Goal: Task Accomplishment & Management: Manage account settings

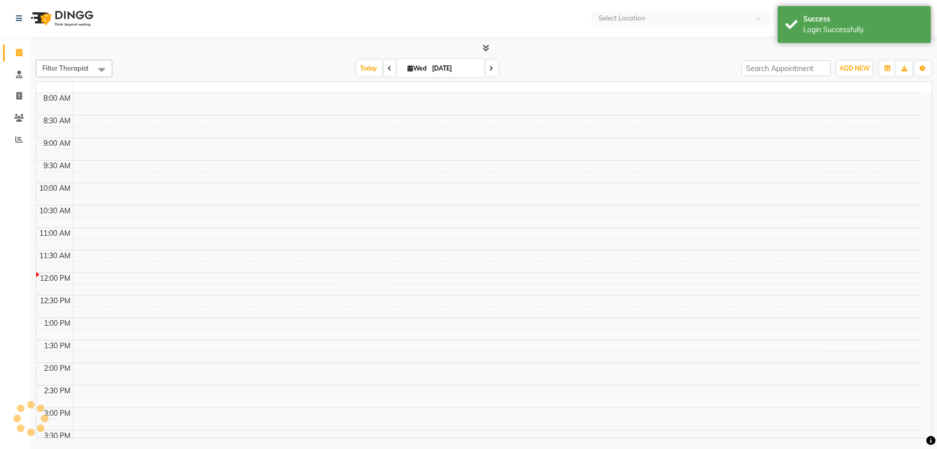
select select "en"
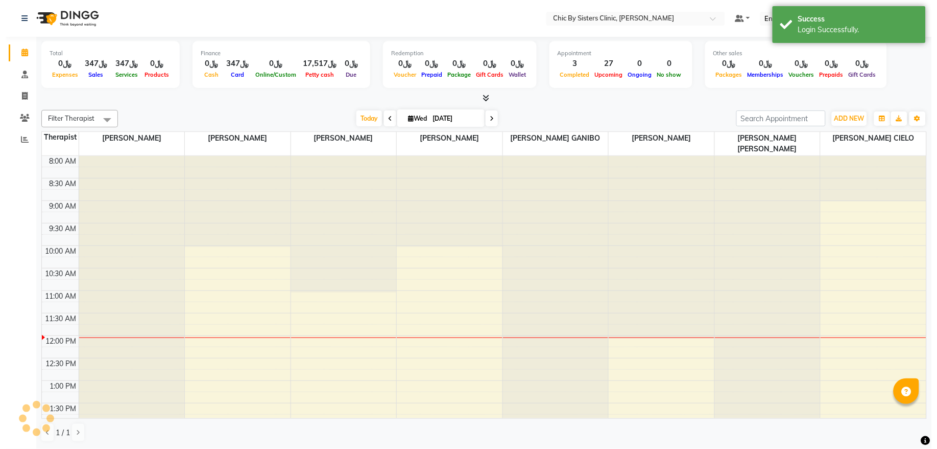
scroll to position [137, 0]
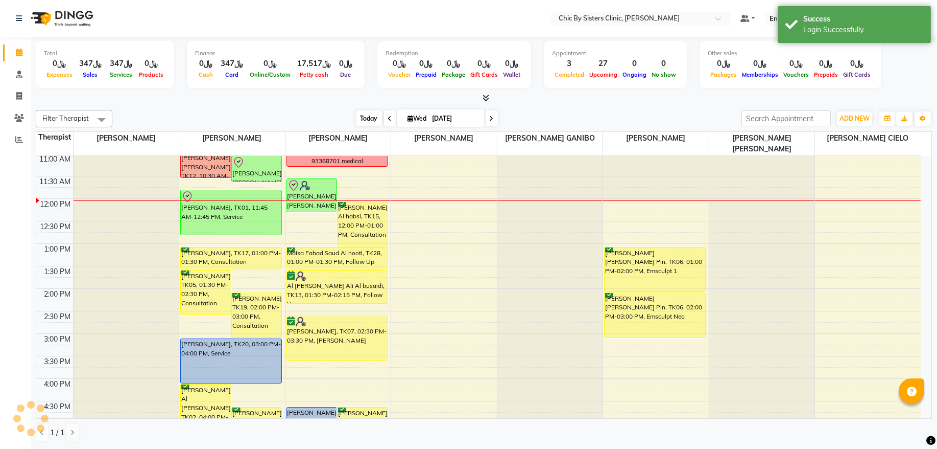
click at [364, 125] on span "Today" at bounding box center [370, 118] width 26 height 16
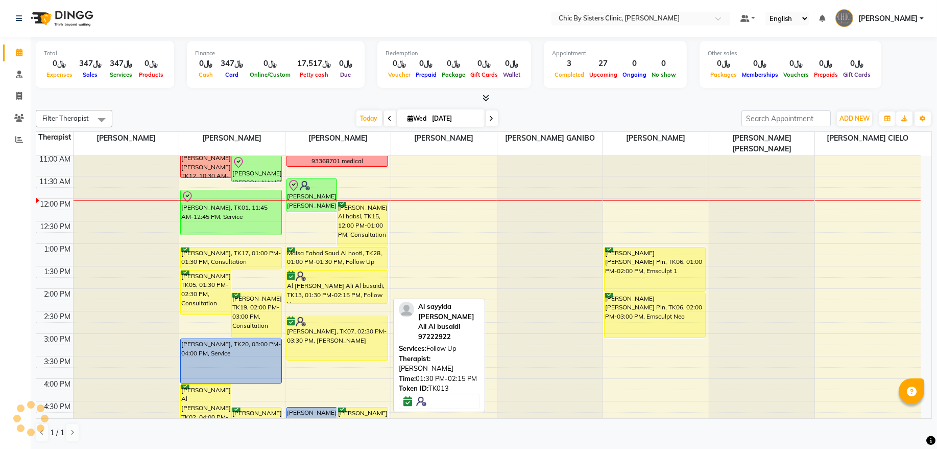
scroll to position [0, 0]
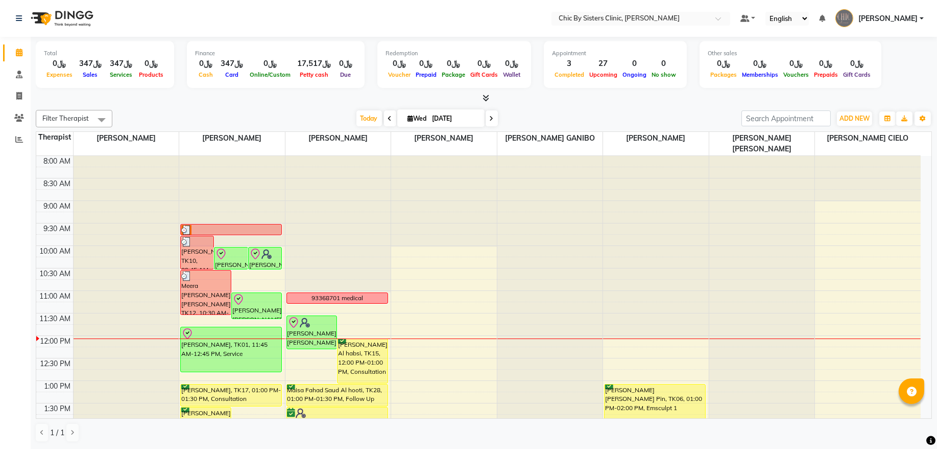
click at [490, 119] on icon at bounding box center [492, 118] width 4 height 6
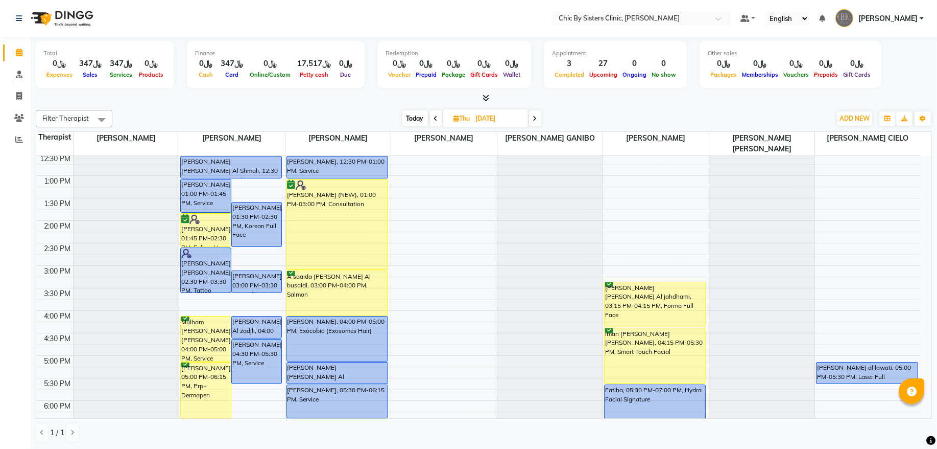
scroll to position [207, 0]
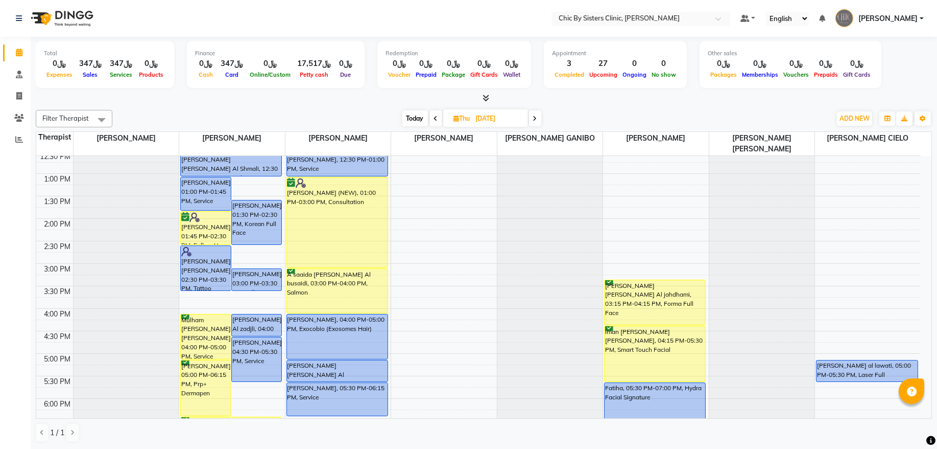
click at [423, 119] on span "Today" at bounding box center [416, 118] width 26 height 16
type input "[DATE]"
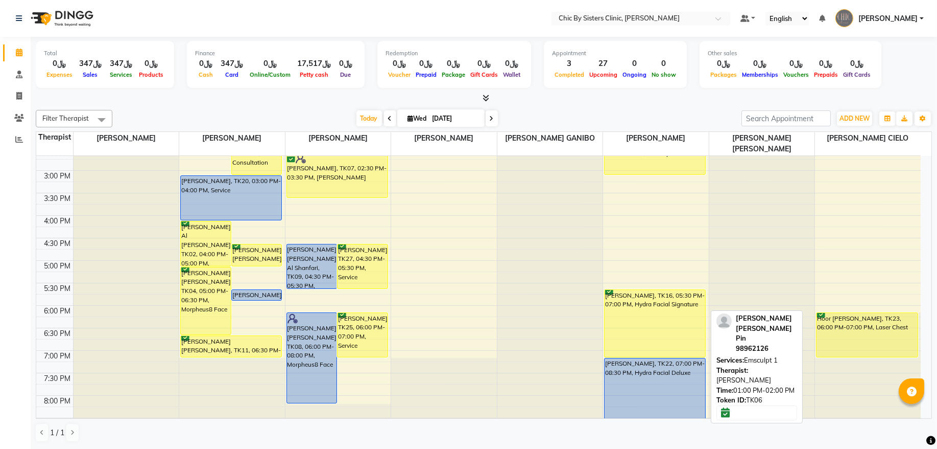
scroll to position [321, 0]
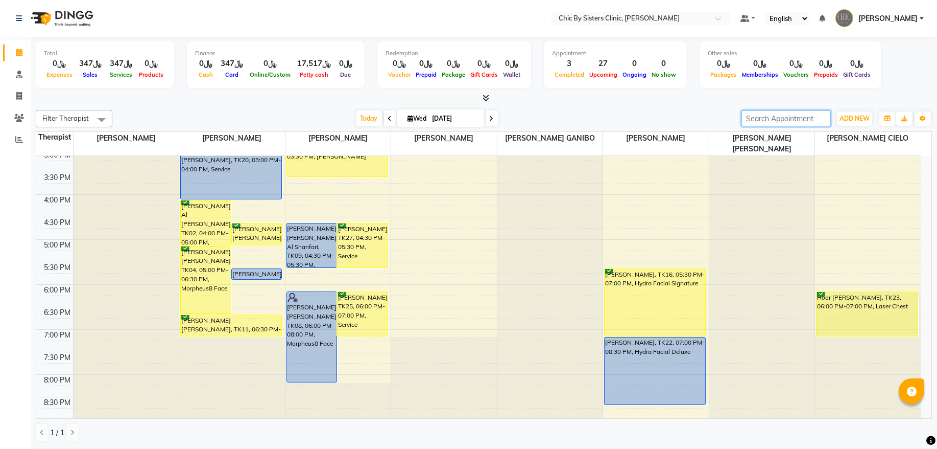
paste input "96896694909"
type input "96896694909"
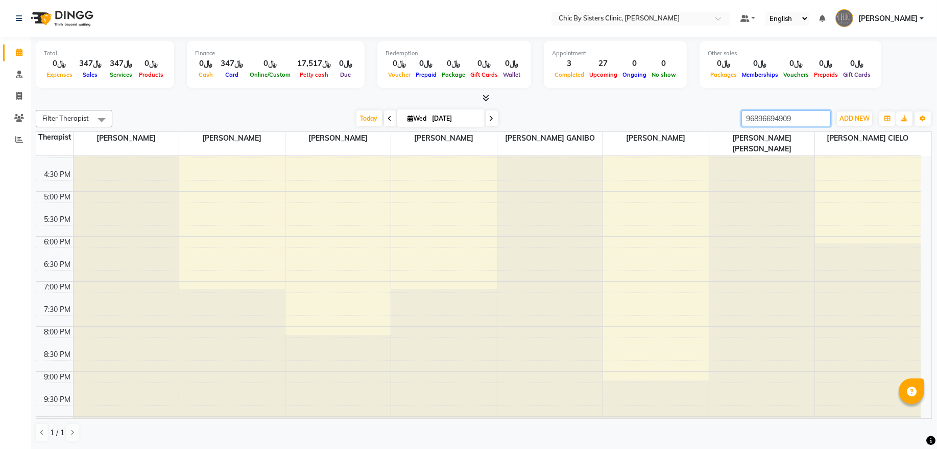
scroll to position [468, 0]
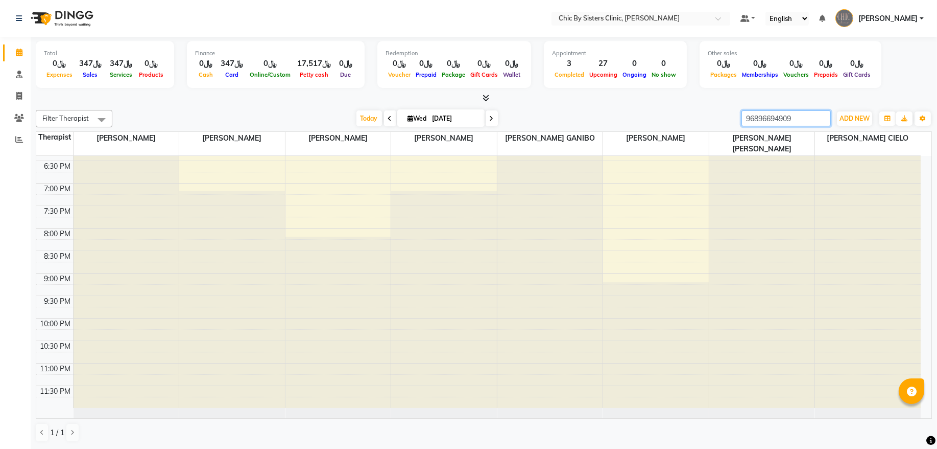
click at [821, 120] on input "96896694909" at bounding box center [786, 118] width 89 height 16
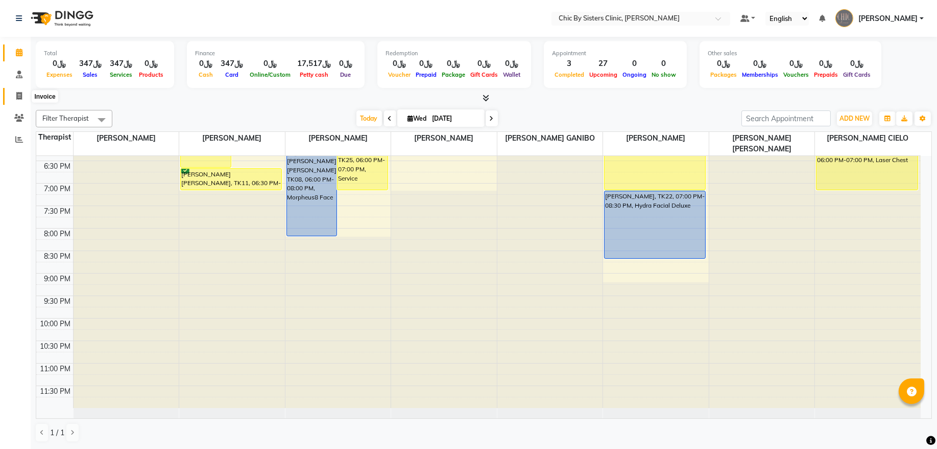
drag, startPoint x: 24, startPoint y: 95, endPoint x: 31, endPoint y: 97, distance: 6.9
click at [23, 95] on span at bounding box center [19, 96] width 18 height 12
select select "service"
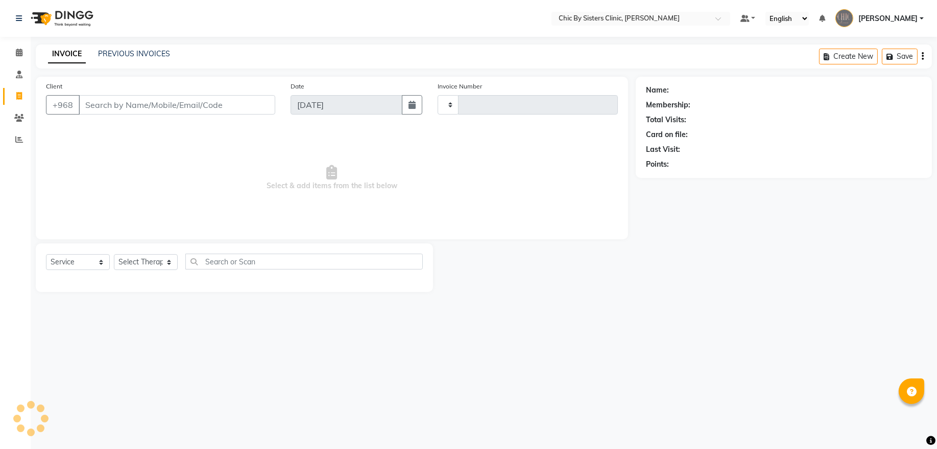
type input "2046"
select select "6348"
type input "96896694909"
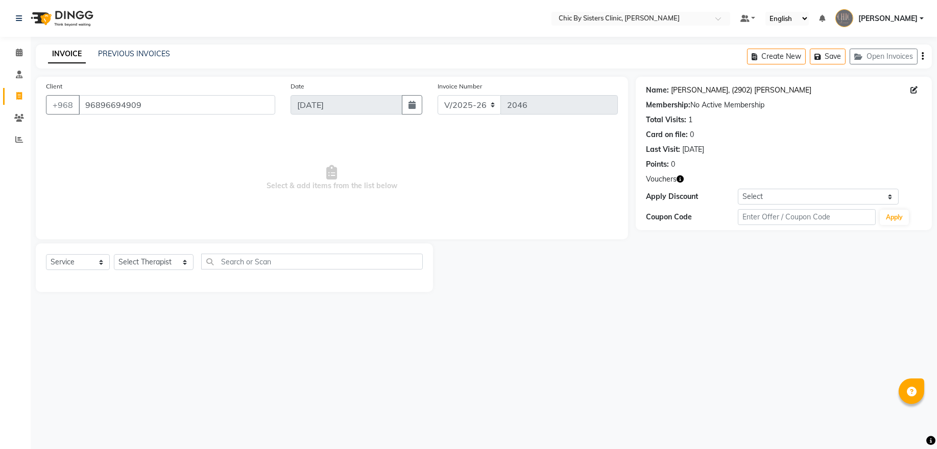
click at [687, 93] on link "Najla, (2902) Sinan Al Harthy" at bounding box center [741, 90] width 140 height 11
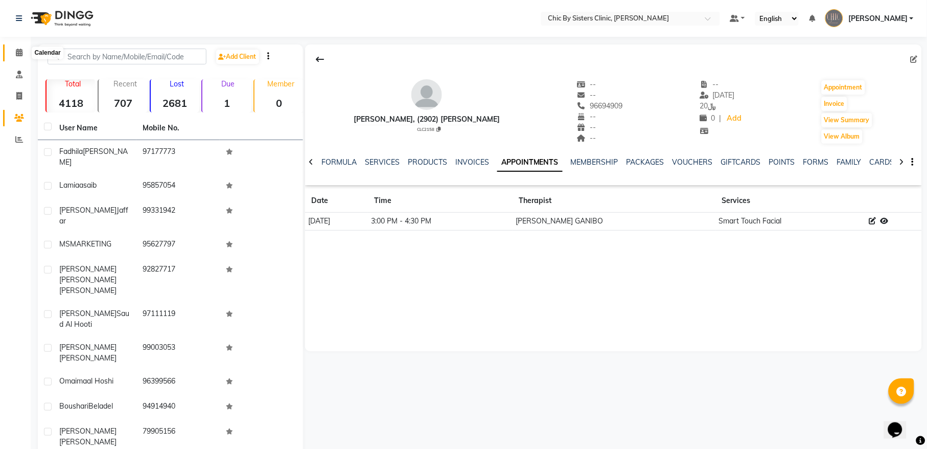
click at [20, 56] on icon at bounding box center [19, 53] width 7 height 8
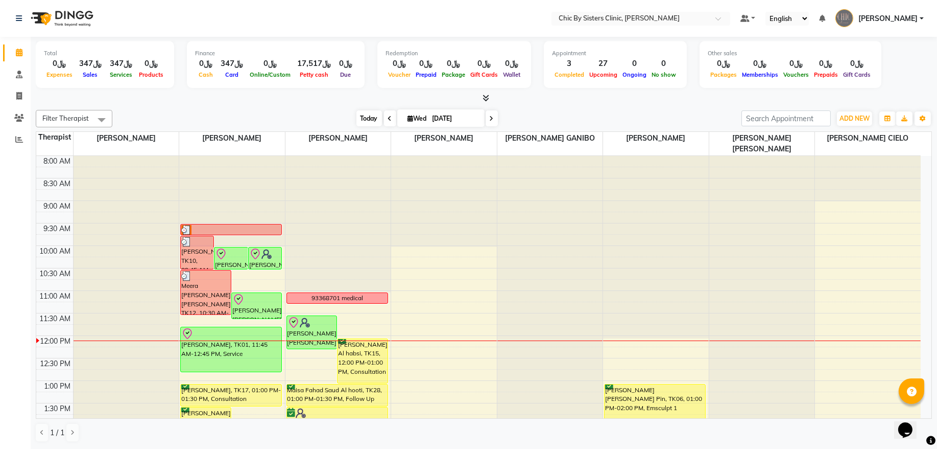
click at [357, 121] on span "Today" at bounding box center [370, 118] width 26 height 16
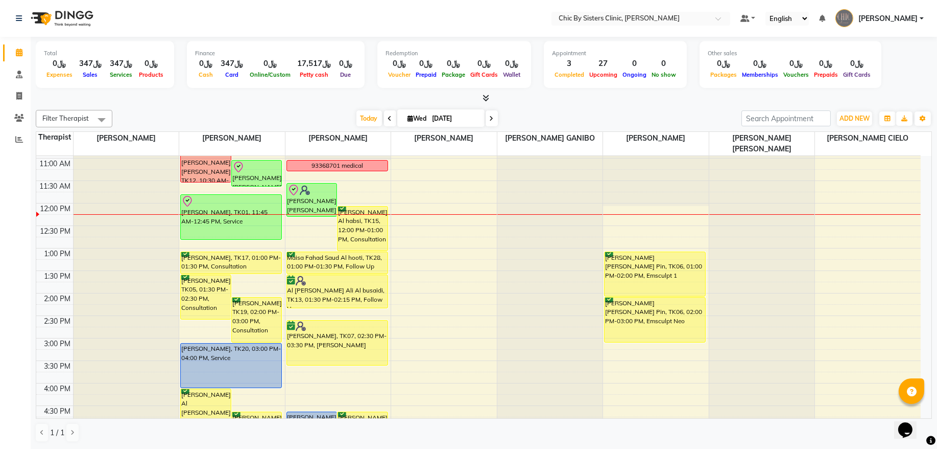
scroll to position [138, 0]
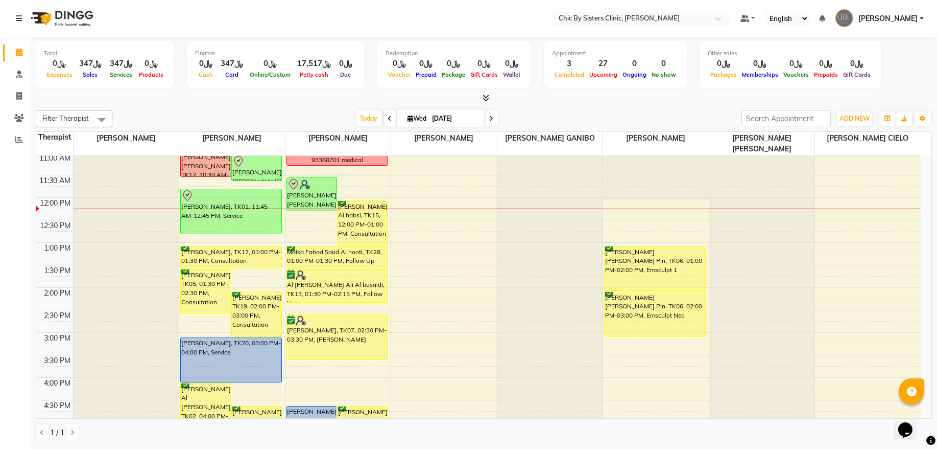
click at [388, 119] on icon at bounding box center [390, 118] width 4 height 6
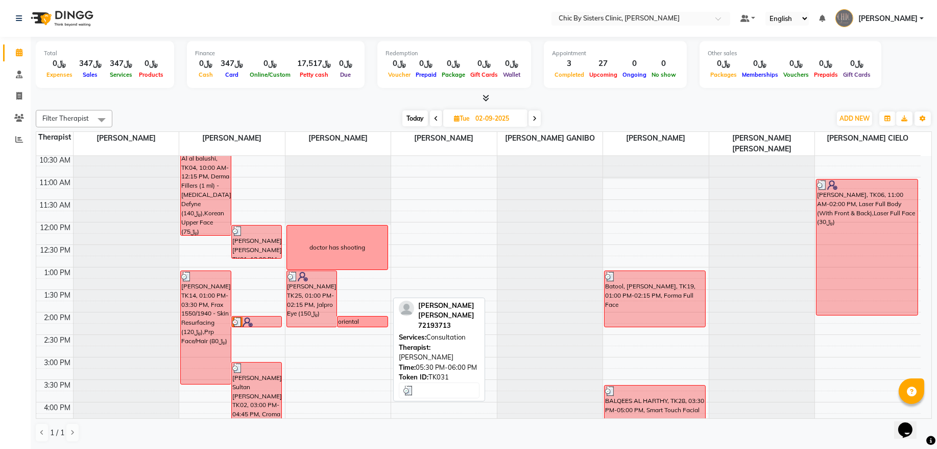
scroll to position [44, 0]
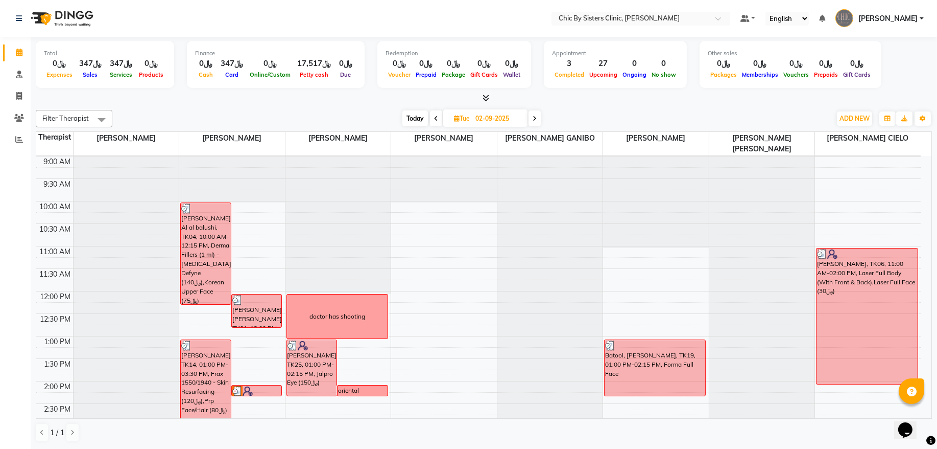
click at [415, 125] on span "Today" at bounding box center [416, 118] width 26 height 16
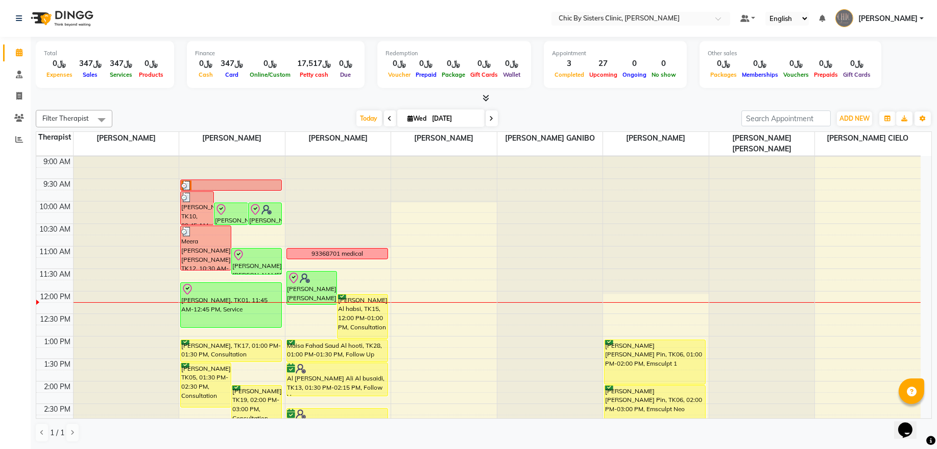
scroll to position [113, 0]
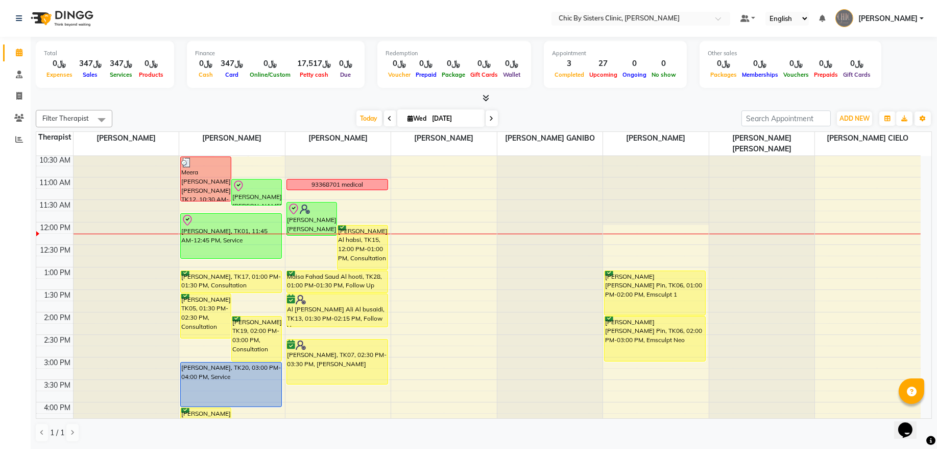
click at [388, 116] on icon at bounding box center [390, 118] width 4 height 6
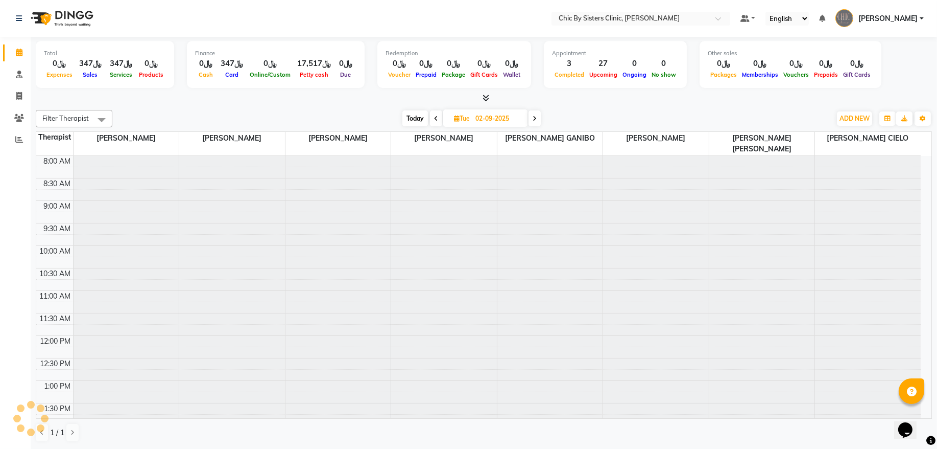
scroll to position [183, 0]
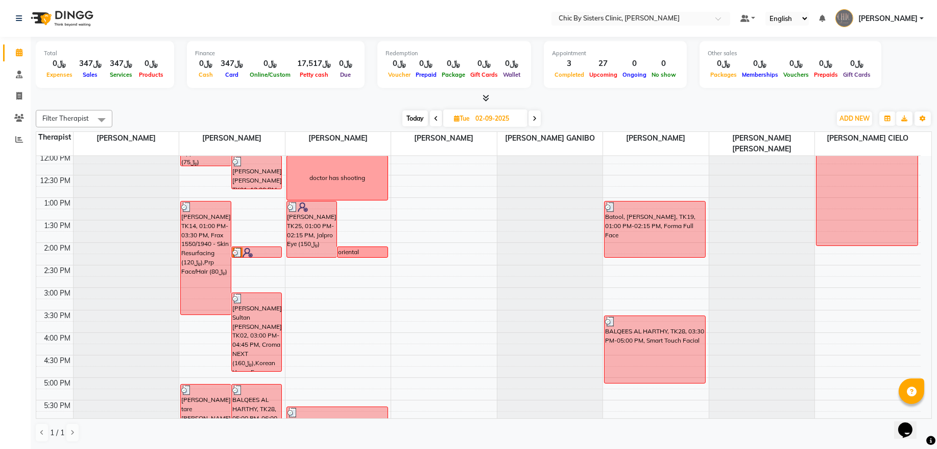
click at [408, 120] on span "Today" at bounding box center [416, 118] width 26 height 16
type input "[DATE]"
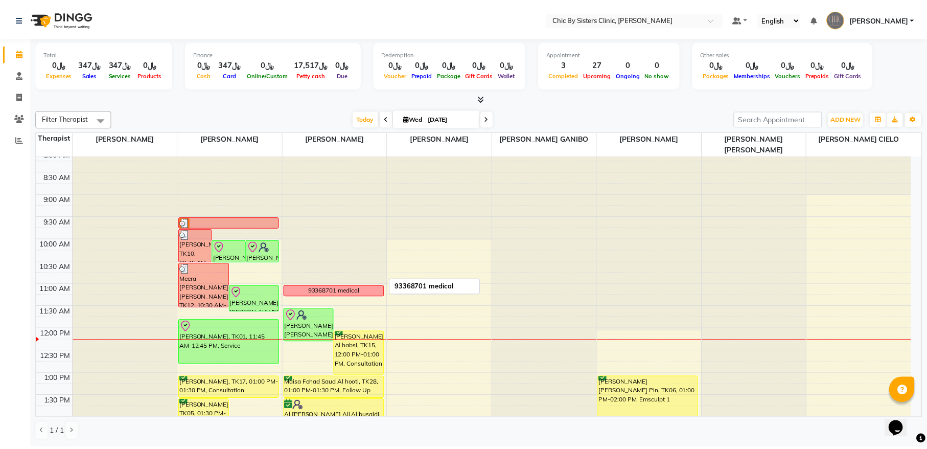
scroll to position [0, 0]
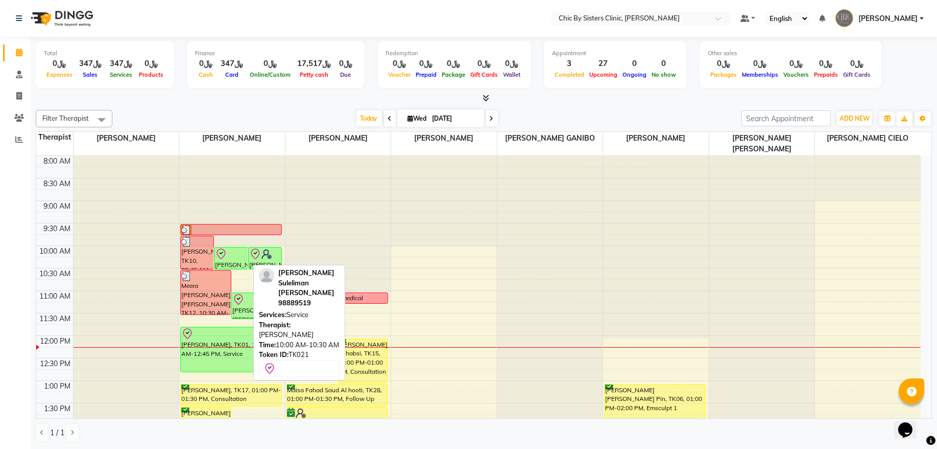
click at [234, 258] on div at bounding box center [231, 254] width 32 height 12
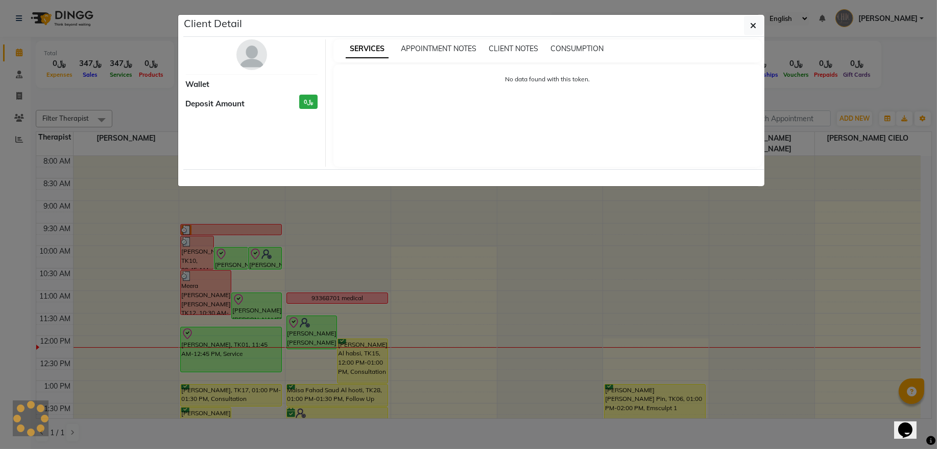
select select "8"
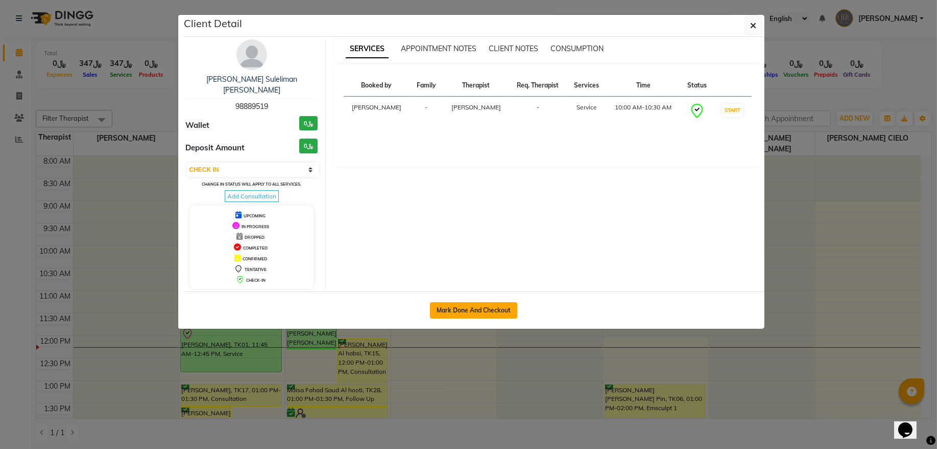
click at [478, 302] on button "Mark Done And Checkout" at bounding box center [473, 310] width 87 height 16
select select "service"
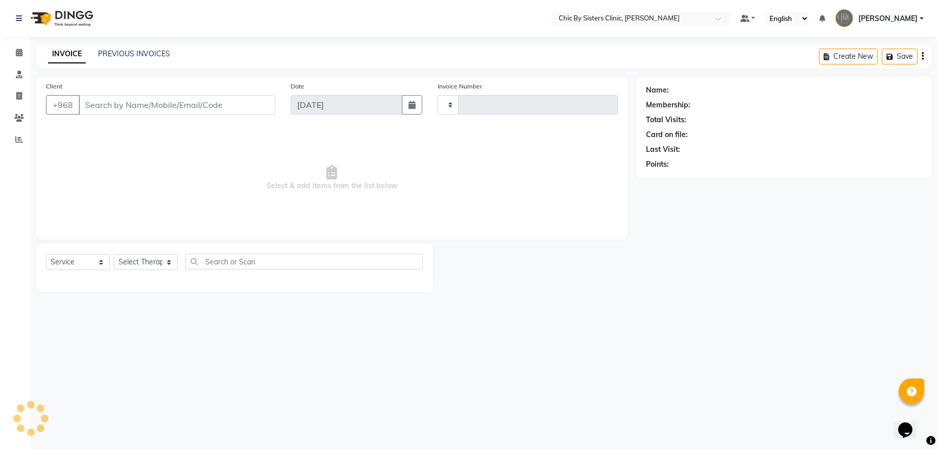
type input "2046"
select select "6348"
type input "98889519"
select select "49177"
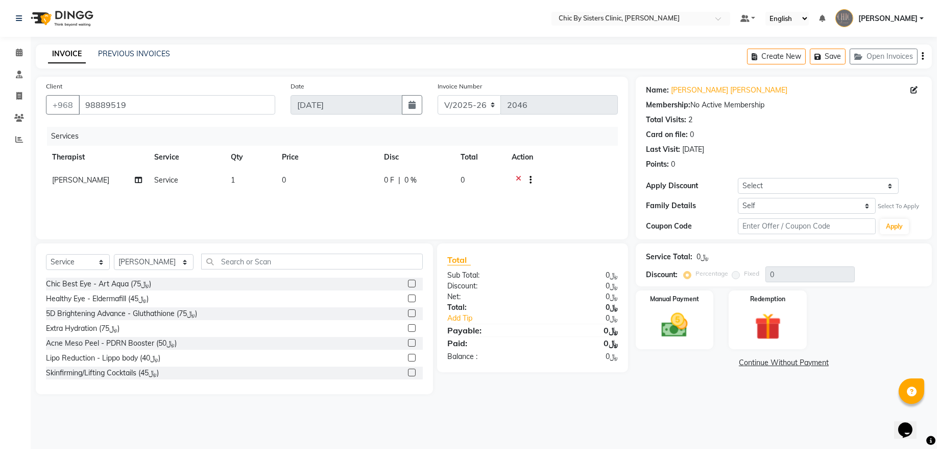
drag, startPoint x: 511, startPoint y: 171, endPoint x: 513, endPoint y: 181, distance: 9.8
click at [511, 173] on td at bounding box center [562, 181] width 112 height 25
click at [519, 177] on icon at bounding box center [519, 181] width 6 height 13
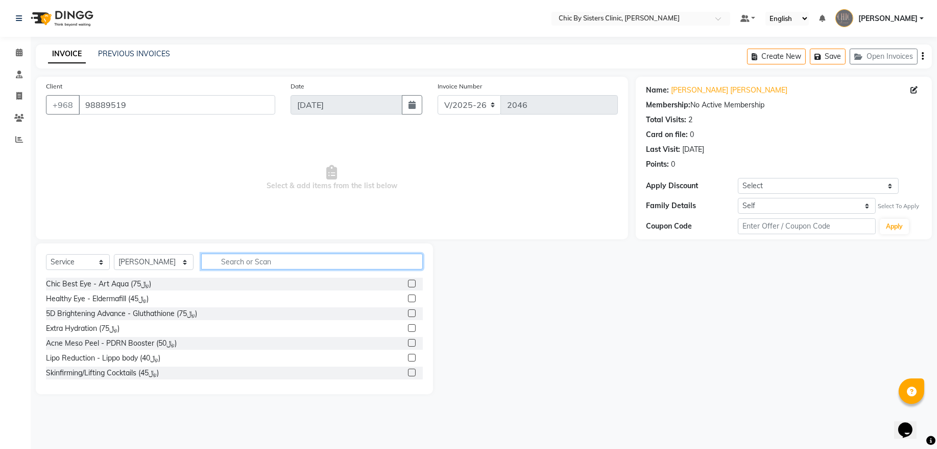
click at [297, 261] on input "text" at bounding box center [312, 261] width 222 height 16
type input "fill"
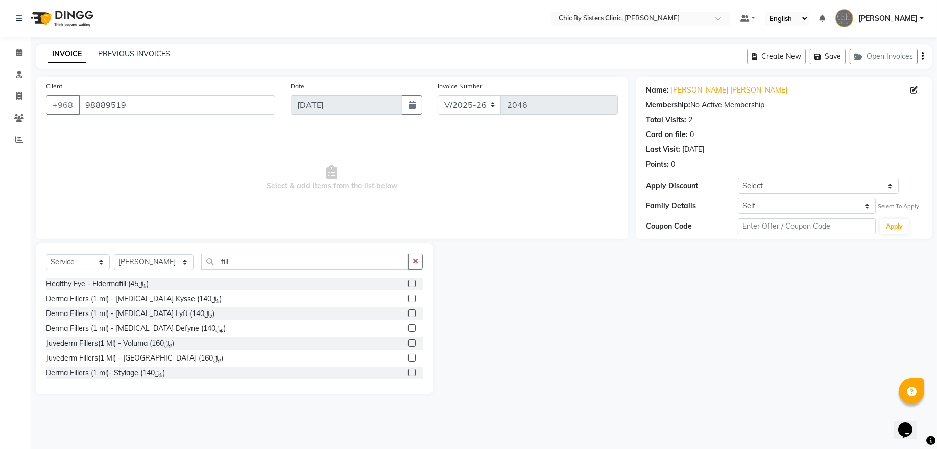
click at [408, 299] on label at bounding box center [412, 298] width 8 height 8
click at [408, 299] on input "checkbox" at bounding box center [411, 298] width 7 height 7
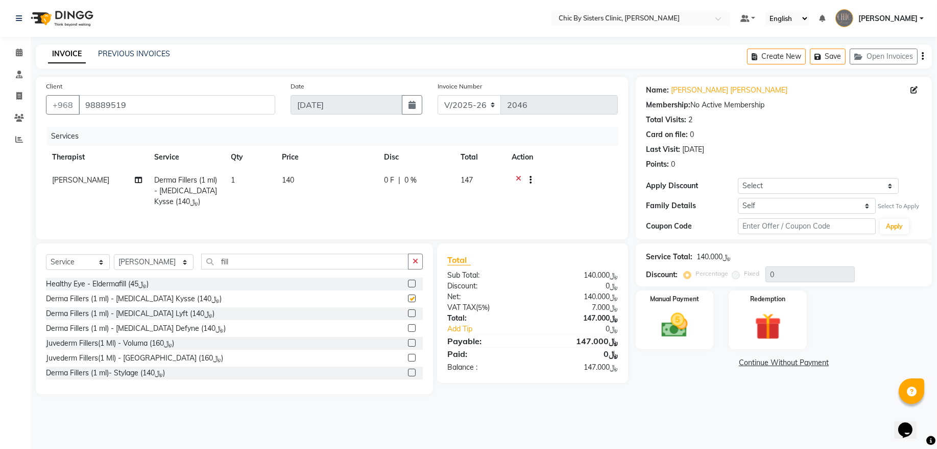
checkbox input "false"
click at [667, 333] on img at bounding box center [674, 325] width 45 height 32
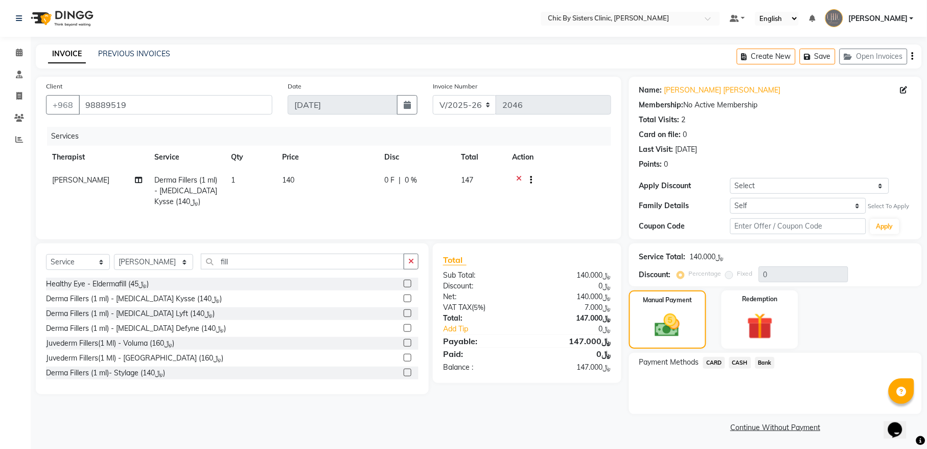
click at [719, 364] on span "CARD" at bounding box center [714, 363] width 22 height 12
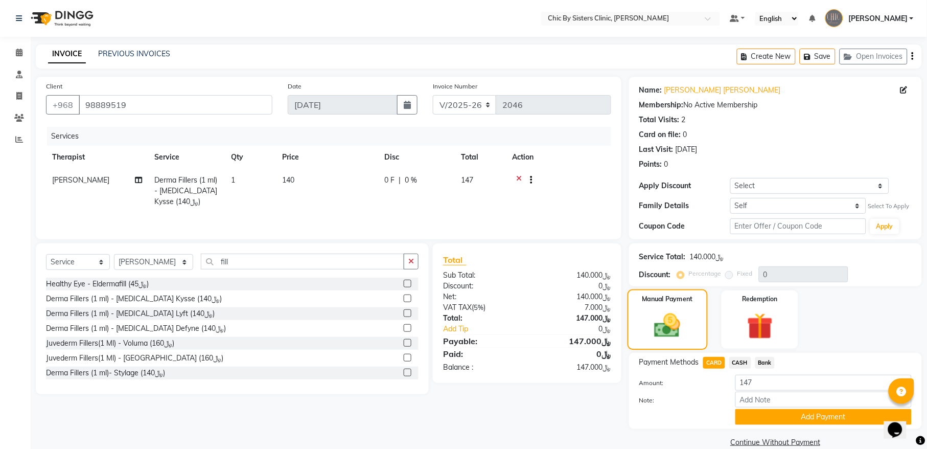
scroll to position [16, 0]
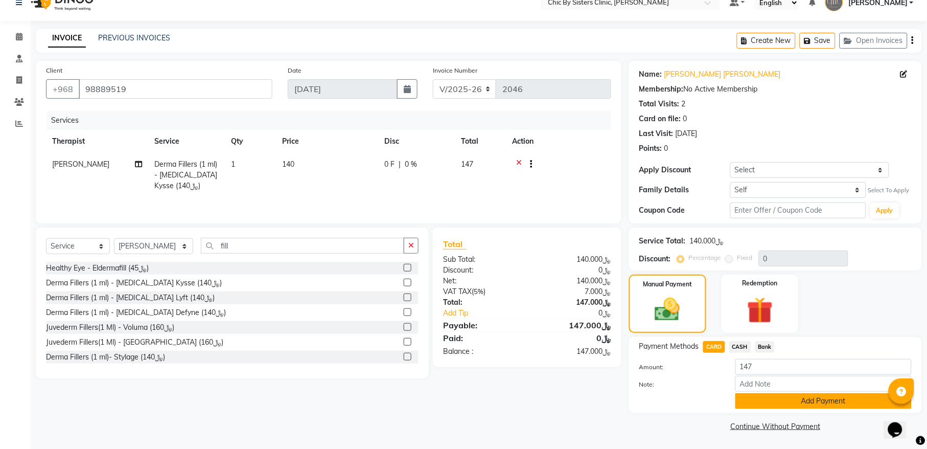
click at [790, 402] on button "Add Payment" at bounding box center [823, 401] width 176 height 16
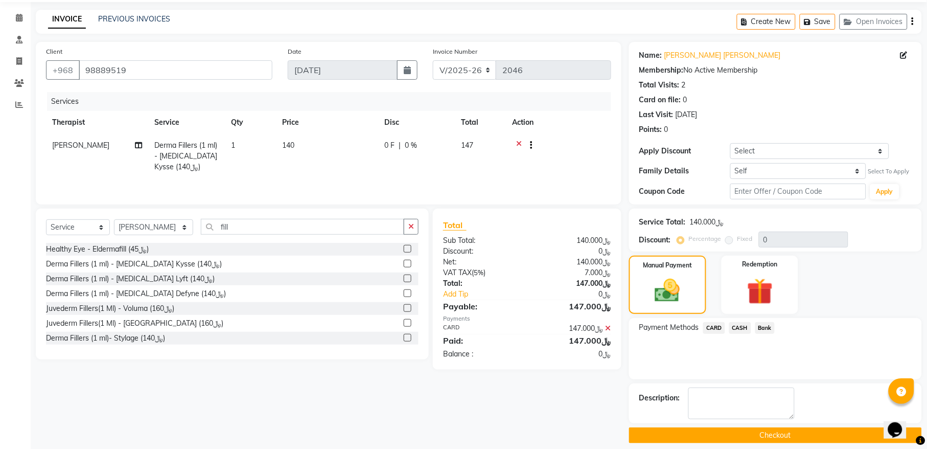
scroll to position [44, 0]
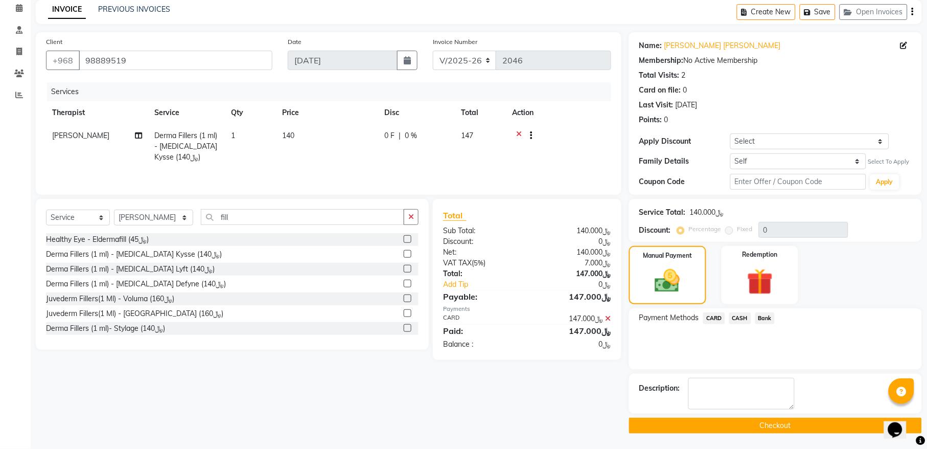
click at [633, 427] on button "Checkout" at bounding box center [775, 425] width 293 height 16
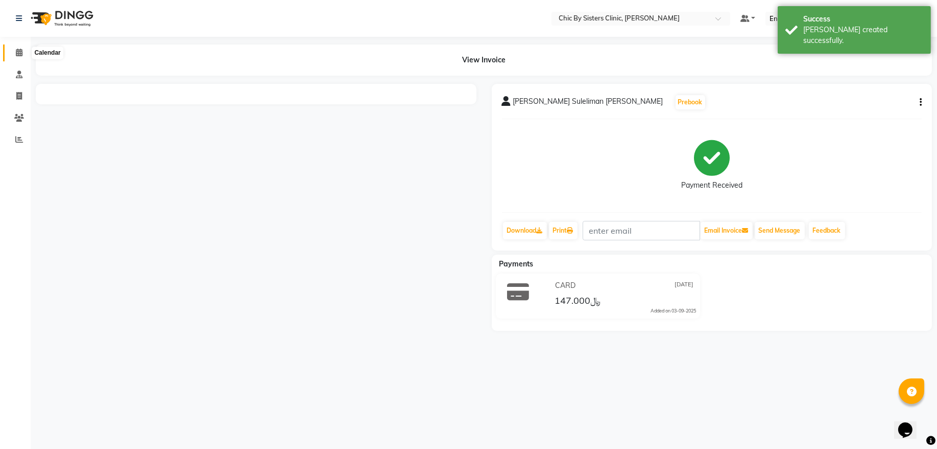
click at [21, 54] on icon at bounding box center [19, 53] width 7 height 8
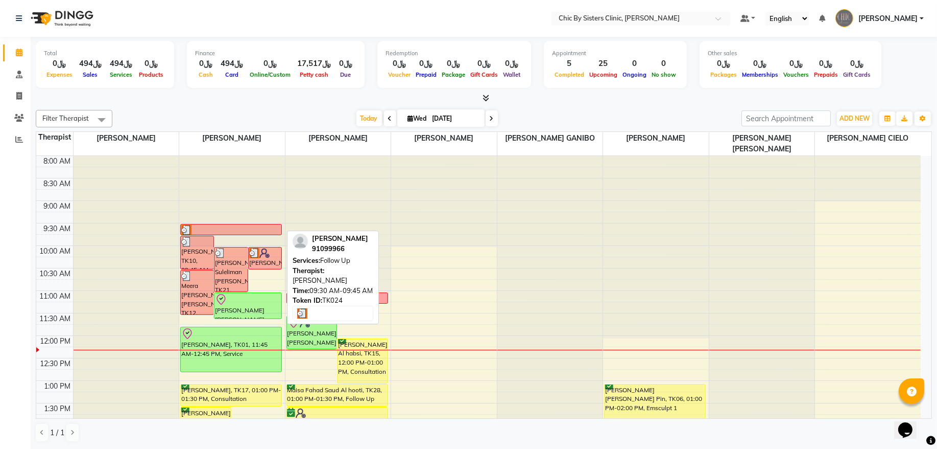
click at [228, 230] on div at bounding box center [231, 230] width 100 height 10
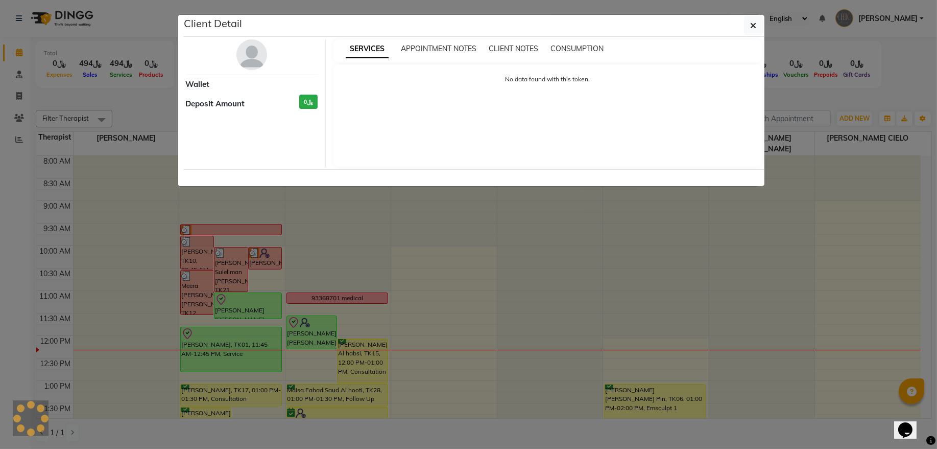
select select "3"
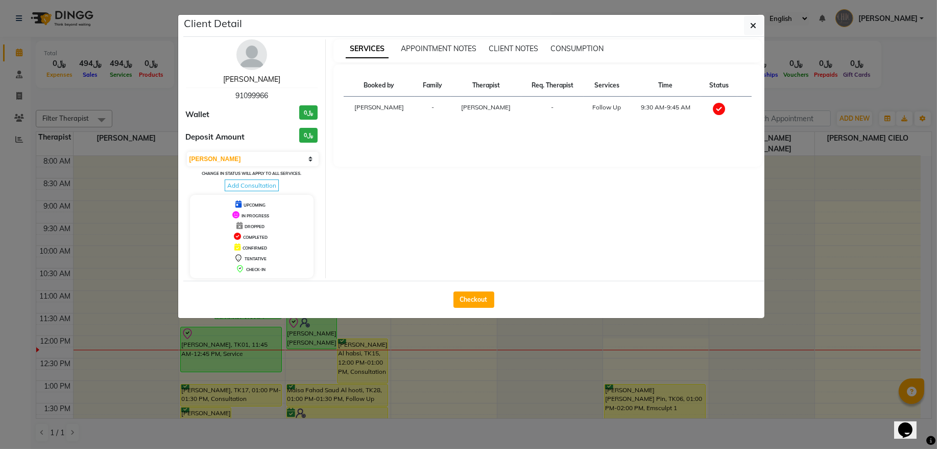
click at [255, 76] on link "[PERSON_NAME]" at bounding box center [251, 79] width 57 height 9
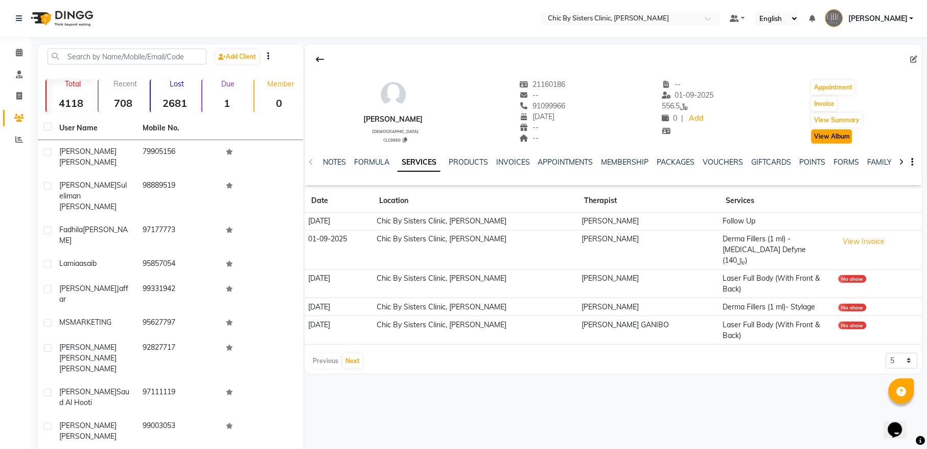
click at [838, 134] on button "View Album" at bounding box center [831, 136] width 41 height 14
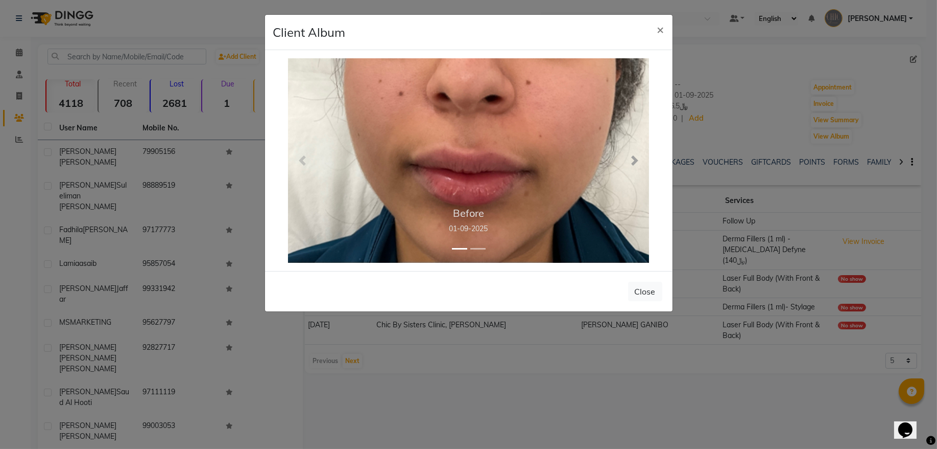
click at [634, 162] on span at bounding box center [635, 160] width 10 height 10
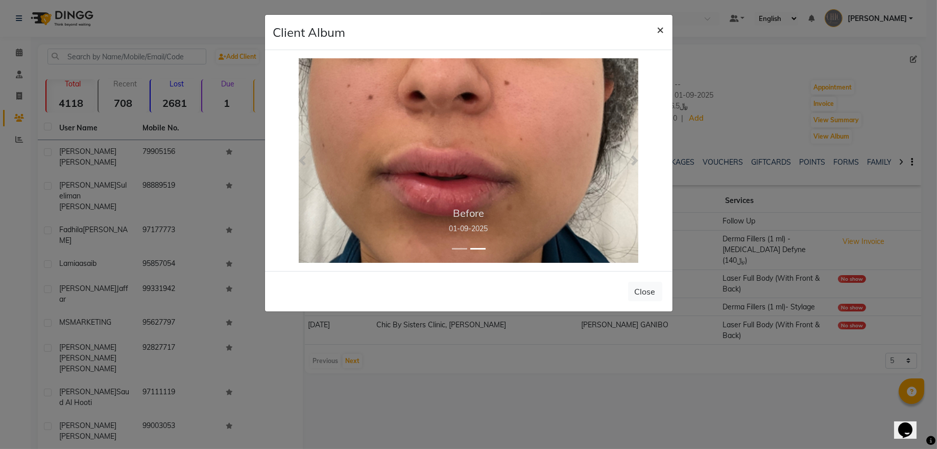
click at [658, 28] on span "×" at bounding box center [660, 28] width 7 height 15
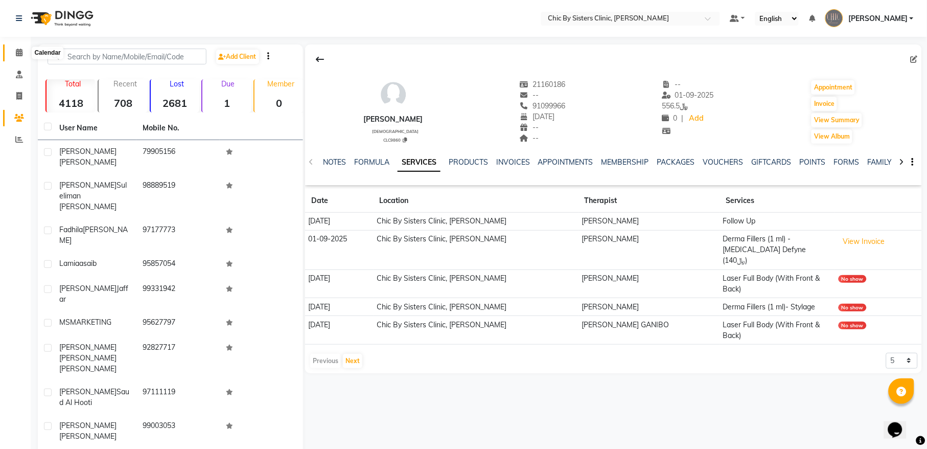
click at [16, 52] on icon at bounding box center [19, 53] width 7 height 8
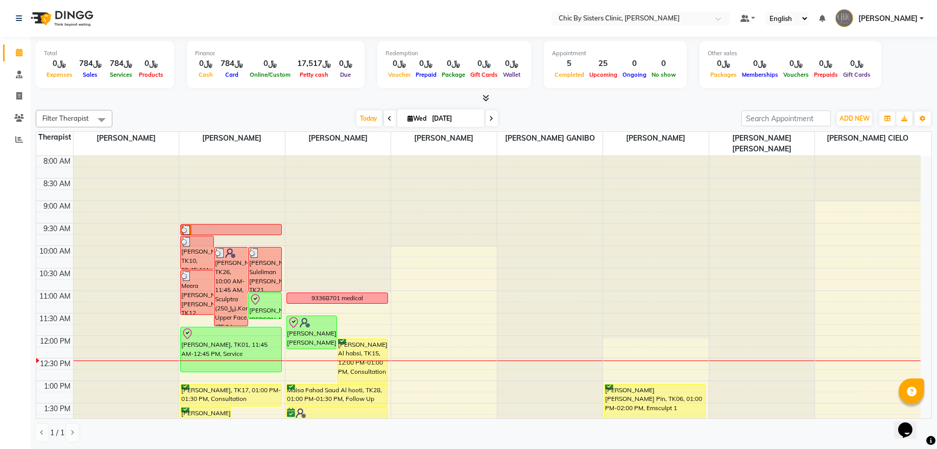
click at [879, 15] on span "[PERSON_NAME]" at bounding box center [888, 18] width 59 height 11
click at [852, 81] on link "Sign out" at bounding box center [871, 73] width 93 height 16
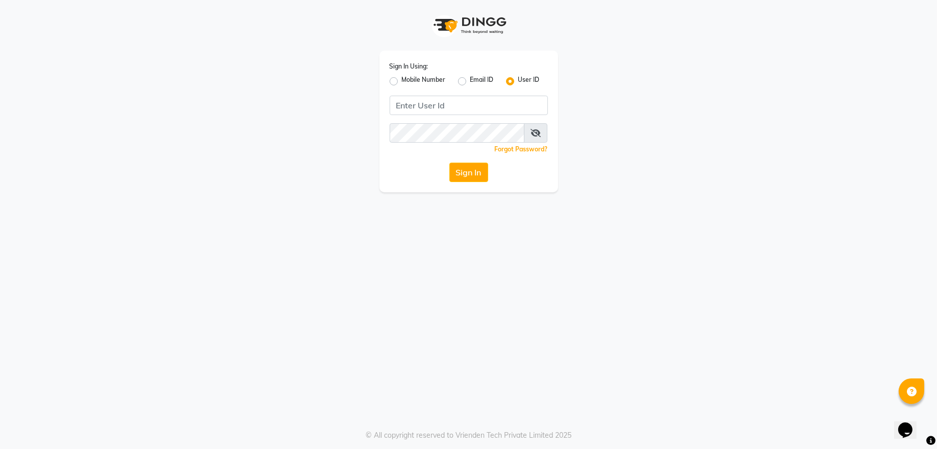
click at [402, 81] on label "Mobile Number" at bounding box center [424, 81] width 44 height 12
click at [402, 81] on input "Mobile Number" at bounding box center [405, 78] width 7 height 7
radio input "true"
radio input "false"
click at [412, 105] on span at bounding box center [417, 108] width 13 height 11
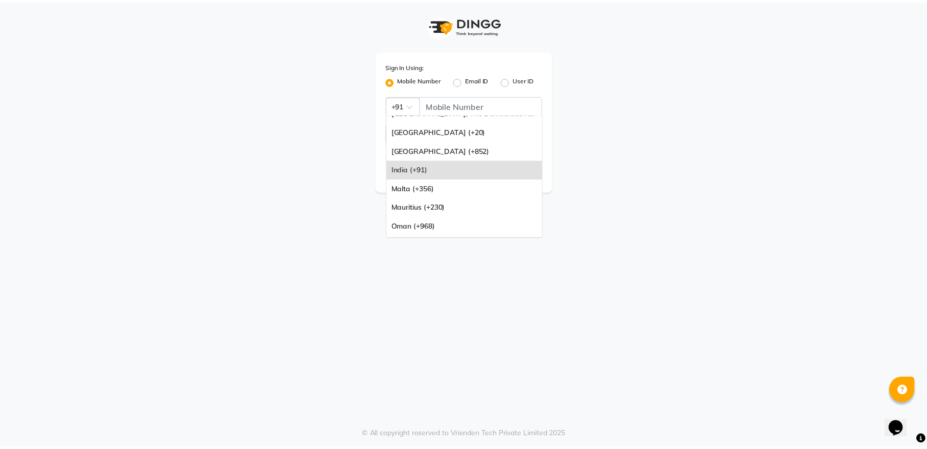
scroll to position [83, 0]
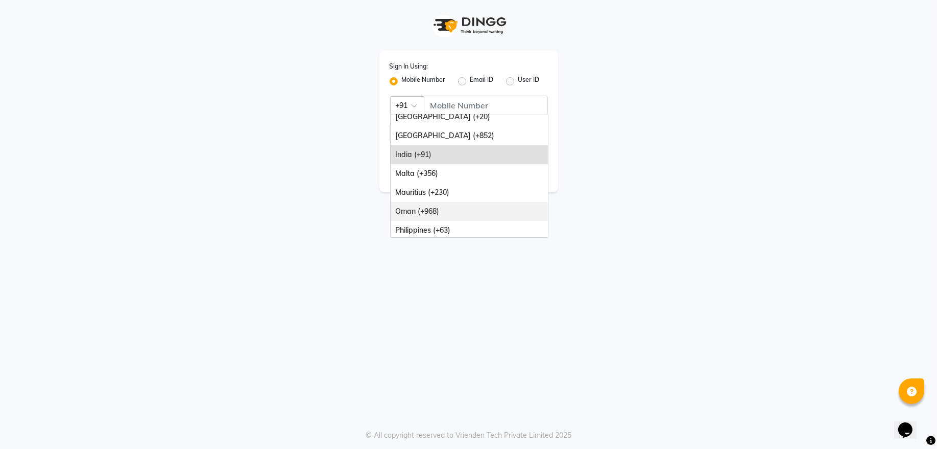
click at [460, 211] on div "Oman (+968)" at bounding box center [469, 211] width 157 height 19
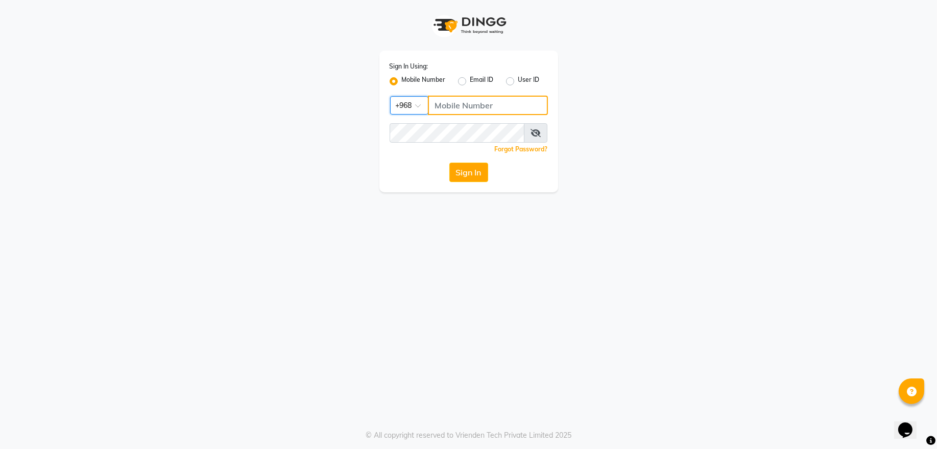
drag, startPoint x: 467, startPoint y: 97, endPoint x: 464, endPoint y: 110, distance: 13.6
click at [466, 105] on input "Username" at bounding box center [488, 105] width 120 height 19
type input "92262732"
click at [464, 181] on button "Sign In" at bounding box center [469, 171] width 39 height 19
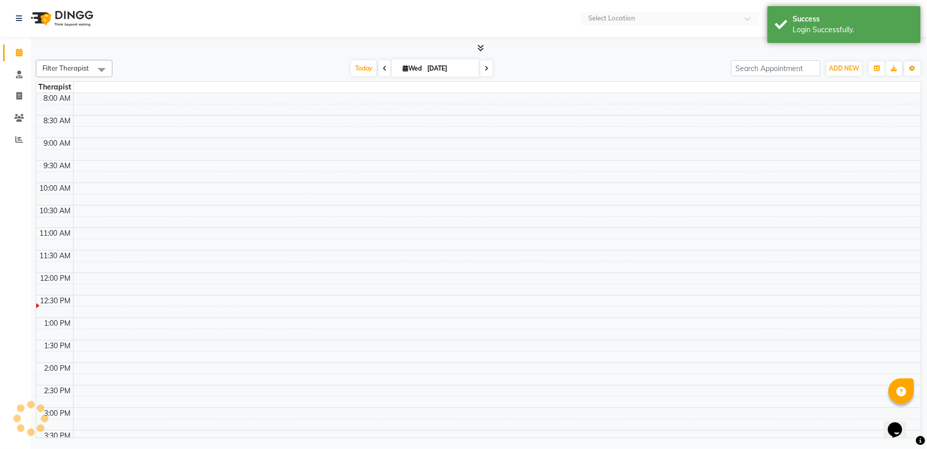
select select "en"
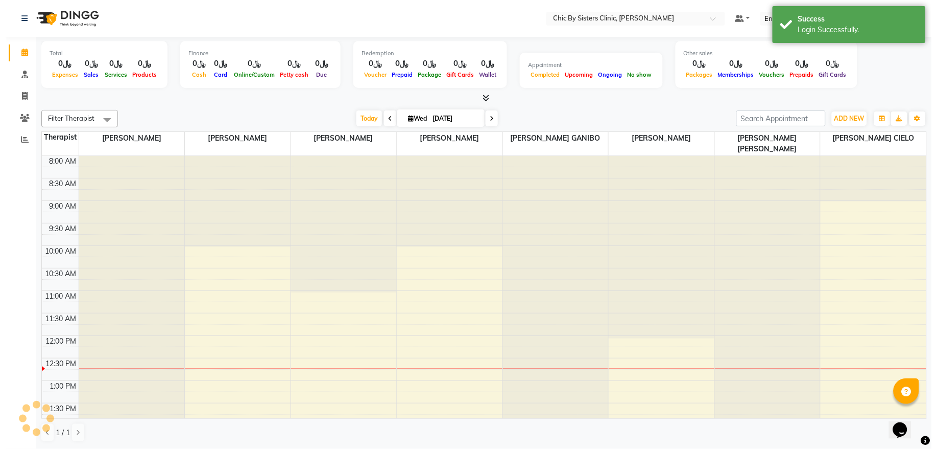
scroll to position [183, 0]
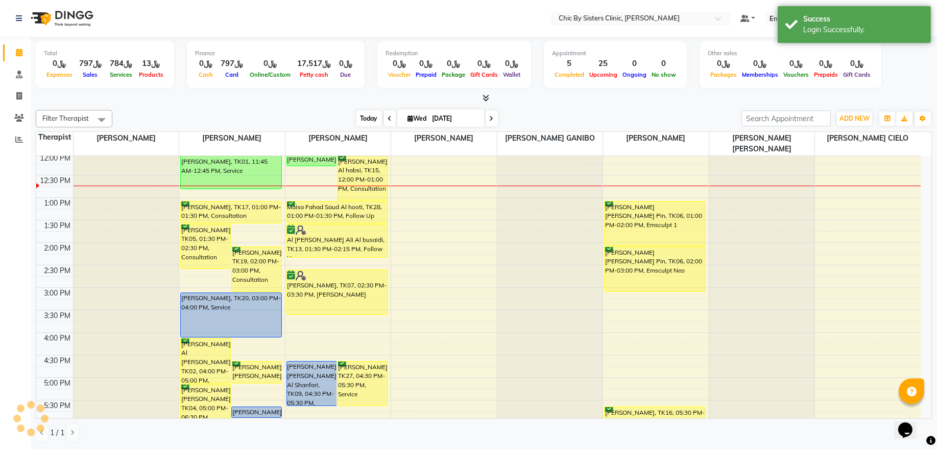
click at [357, 114] on span "Today" at bounding box center [370, 118] width 26 height 16
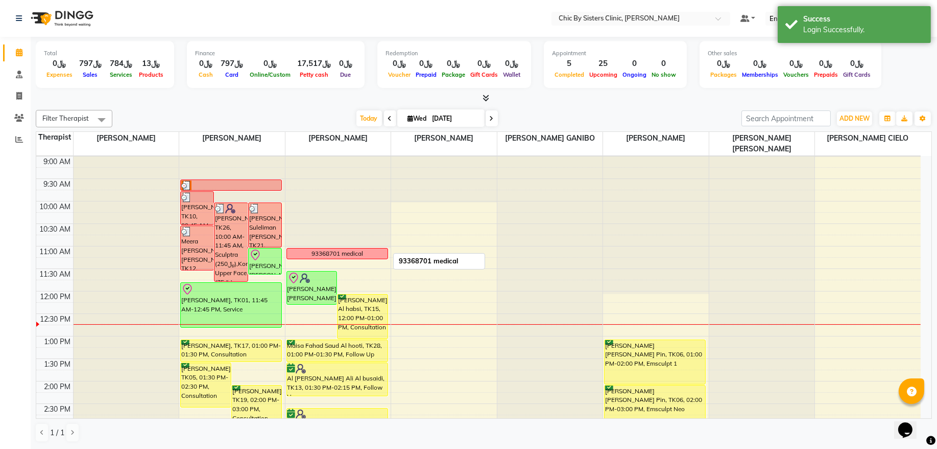
scroll to position [113, 0]
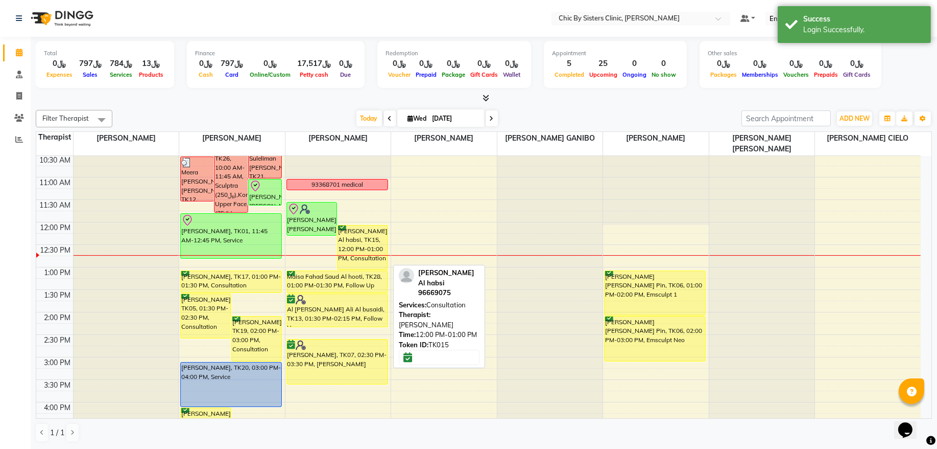
click at [361, 233] on div "[PERSON_NAME] Al habsi, TK15, 12:00 PM-01:00 PM, Consultation" at bounding box center [363, 247] width 50 height 44
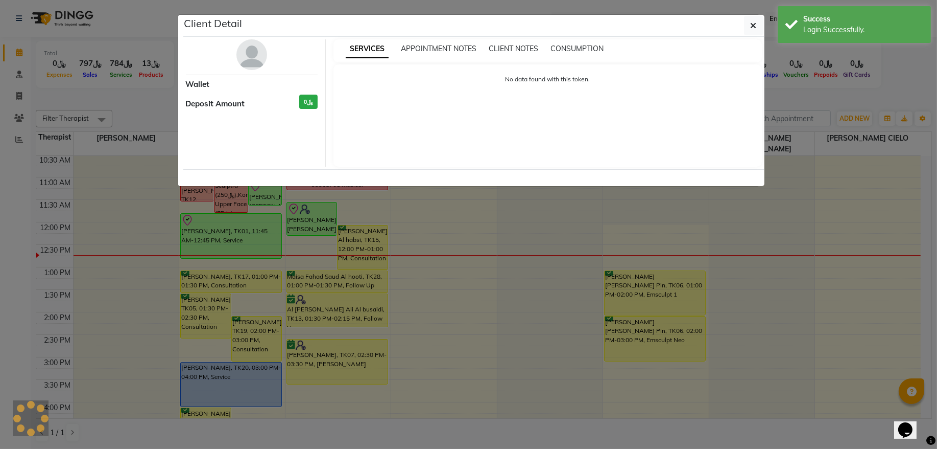
select select "6"
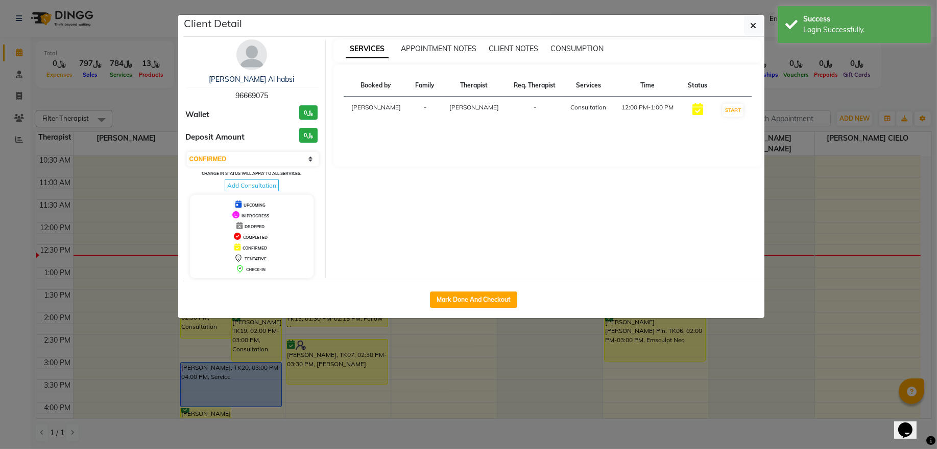
click at [264, 98] on span "96669075" at bounding box center [252, 95] width 33 height 9
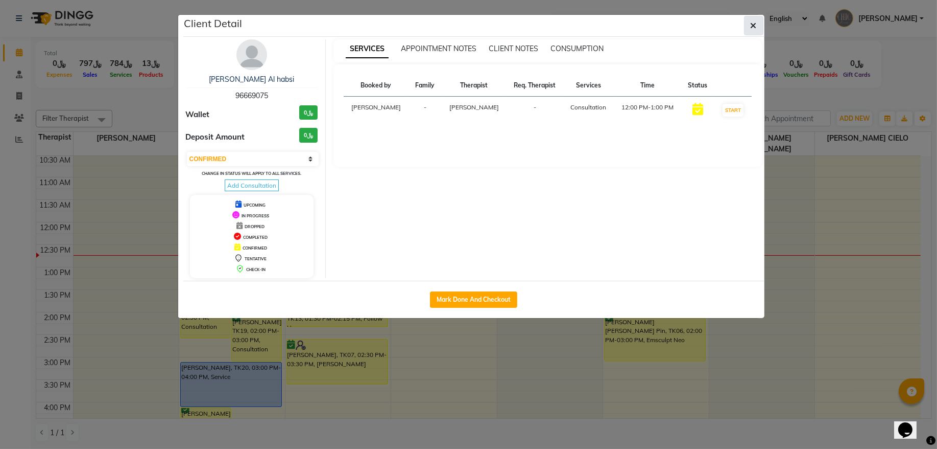
click at [751, 28] on icon "button" at bounding box center [754, 25] width 6 height 8
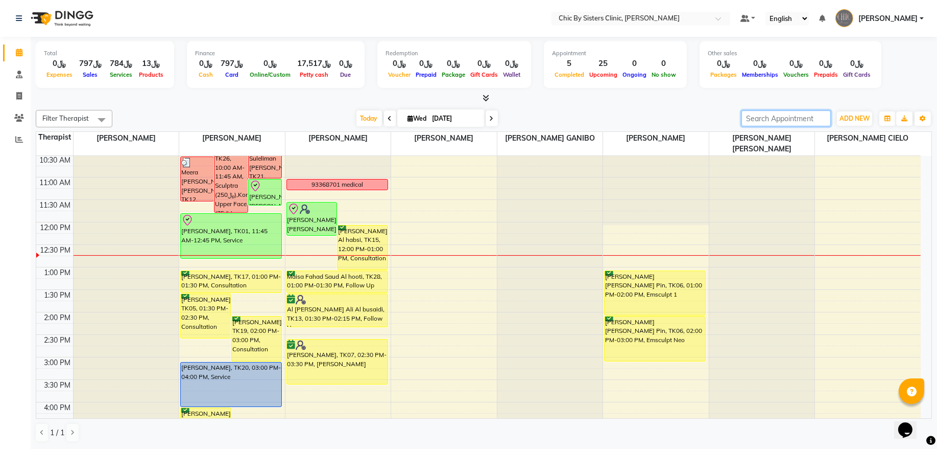
paste input "96899421152"
type input "96899421152"
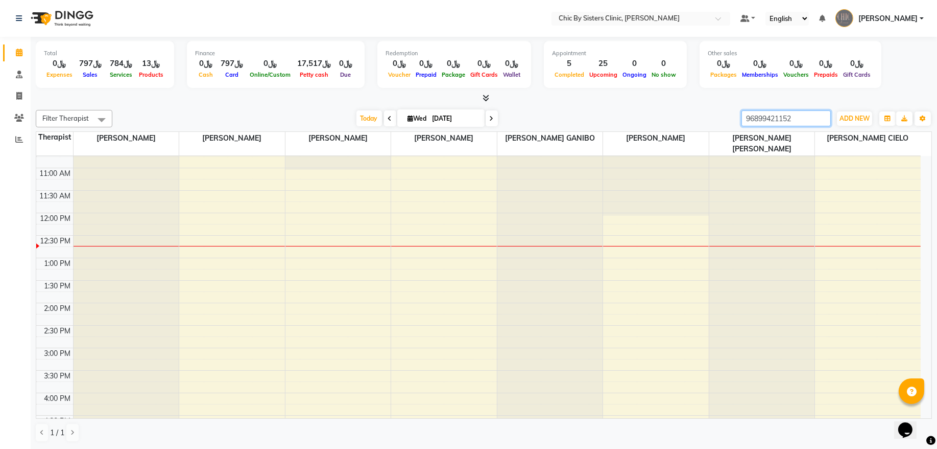
scroll to position [0, 0]
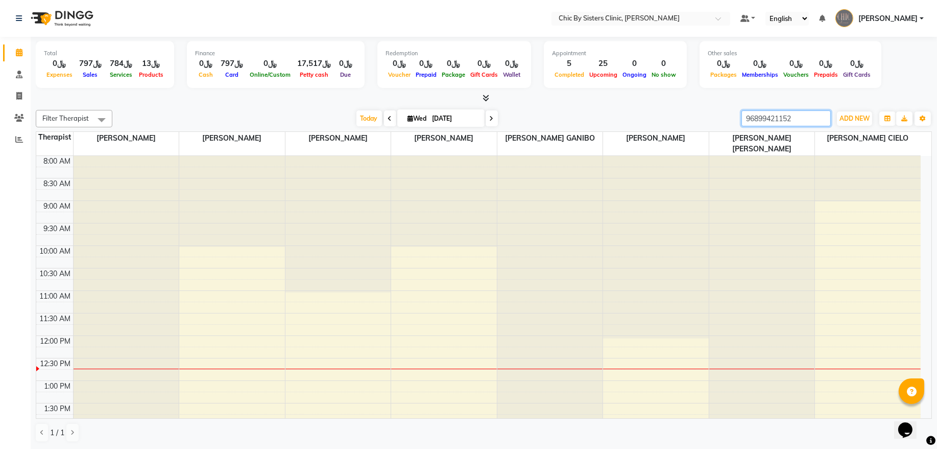
click at [820, 120] on input "96899421152" at bounding box center [786, 118] width 89 height 16
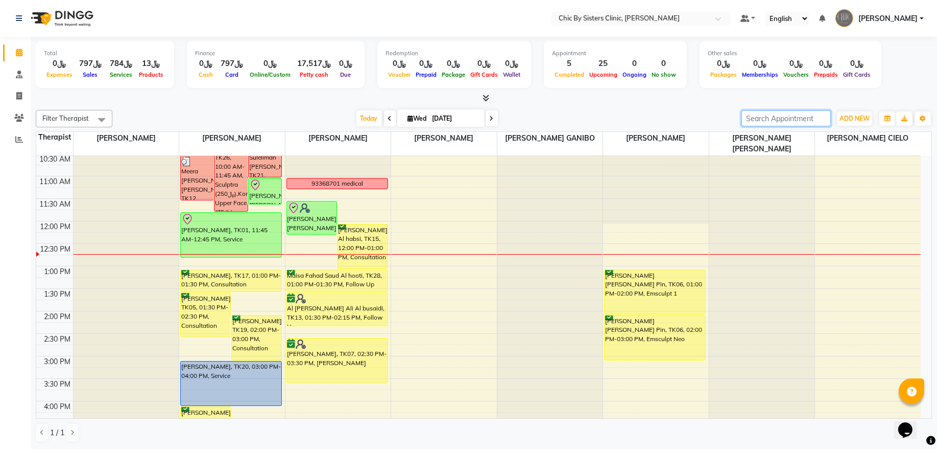
scroll to position [207, 0]
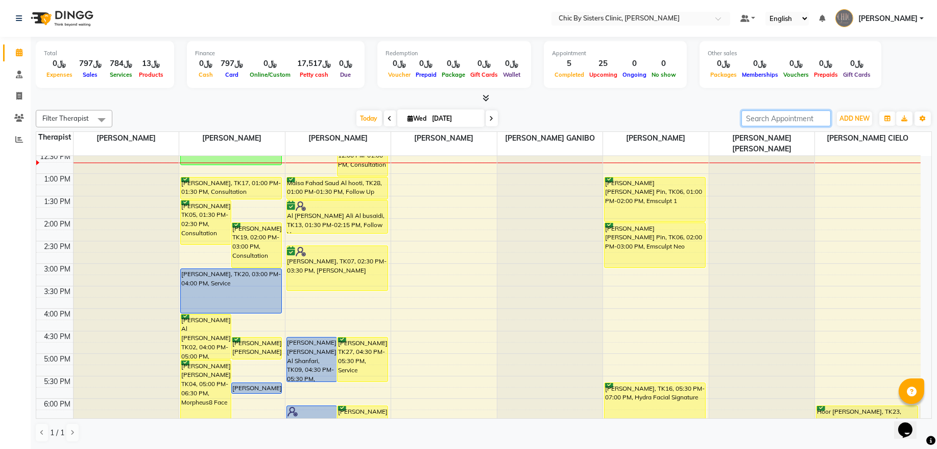
click at [321, 318] on div "8:00 AM 8:30 AM 9:00 AM 9:30 AM 10:00 AM 10:30 AM 11:00 AM 11:30 AM 12:00 PM 12…" at bounding box center [478, 308] width 885 height 719
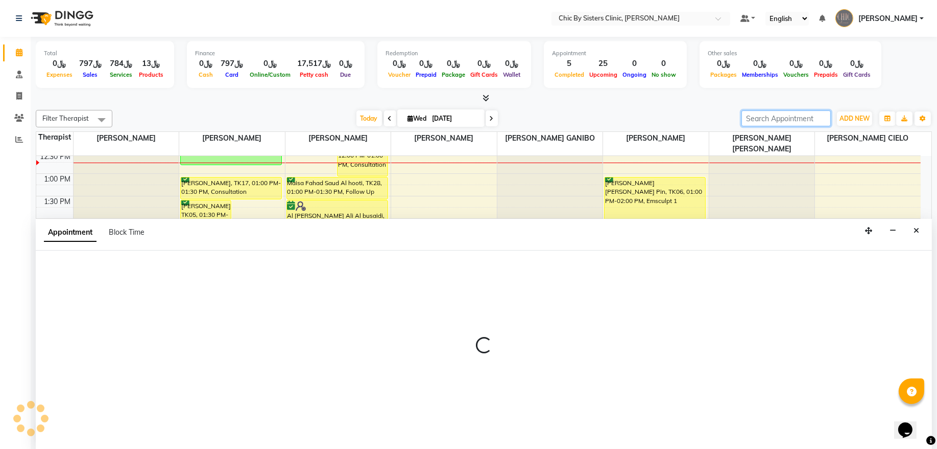
select select "49178"
select select "tentative"
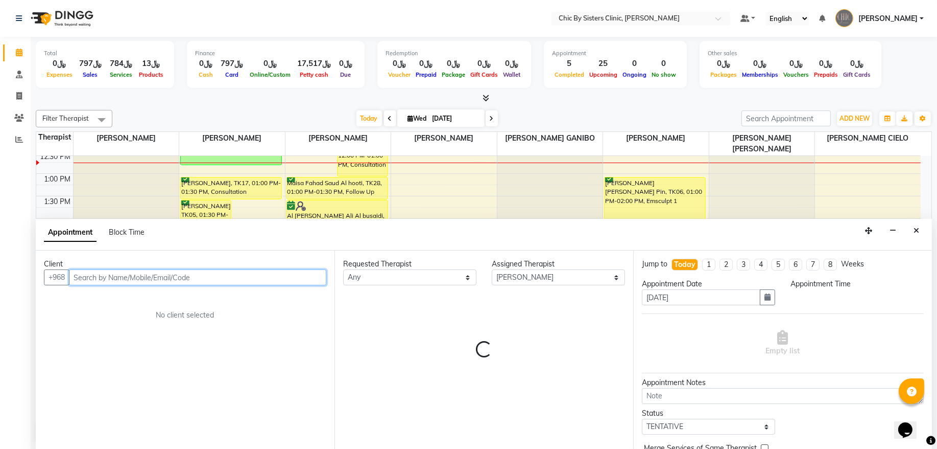
select select "960"
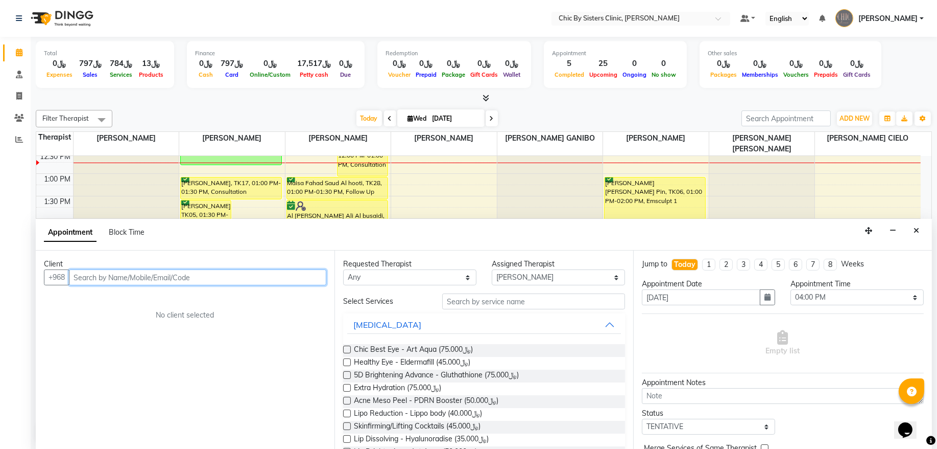
paste input "96899421152"
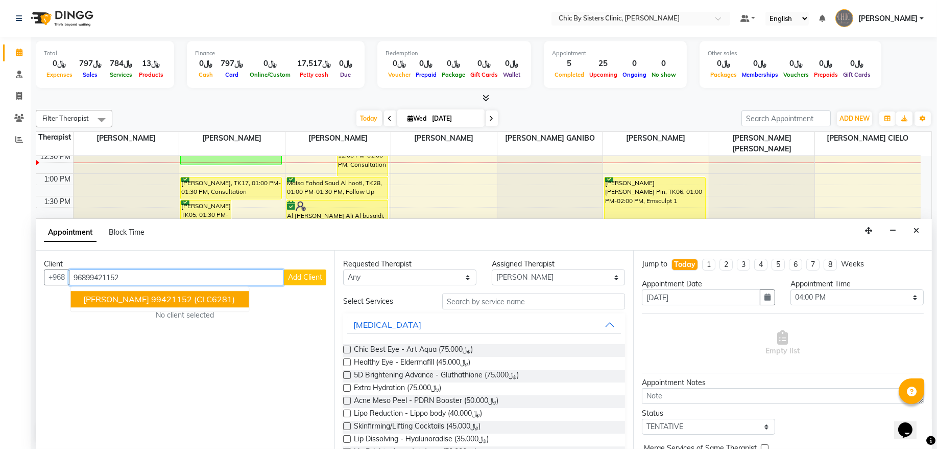
click at [121, 301] on span "[PERSON_NAME]" at bounding box center [116, 299] width 66 height 10
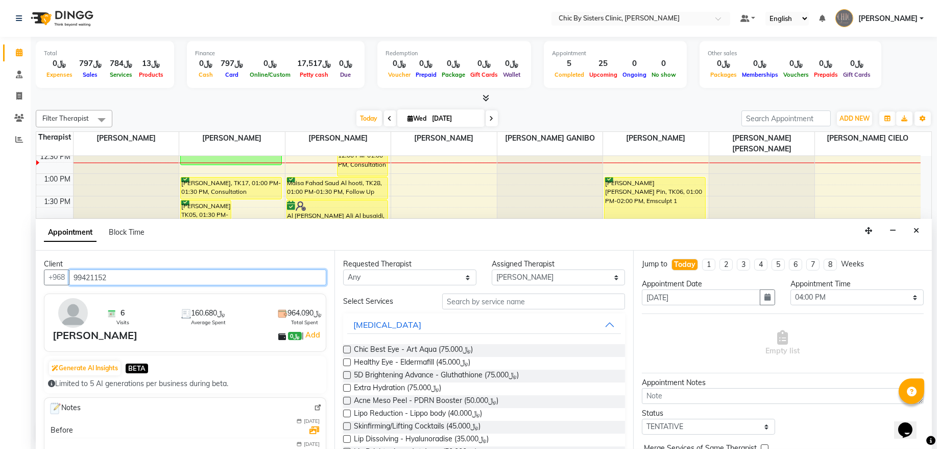
type input "99421152"
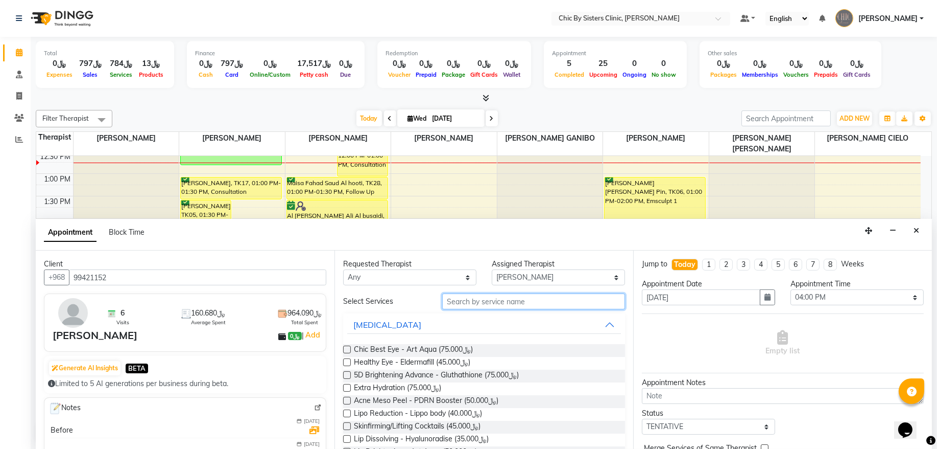
click at [498, 298] on input "text" at bounding box center [533, 301] width 183 height 16
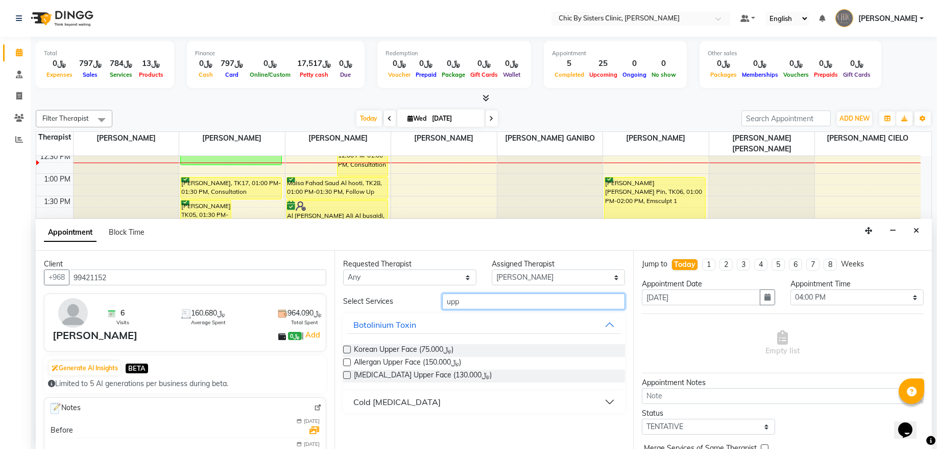
type input "upp"
click at [347, 351] on label at bounding box center [347, 349] width 8 height 8
click at [347, 351] on input "checkbox" at bounding box center [346, 350] width 7 height 7
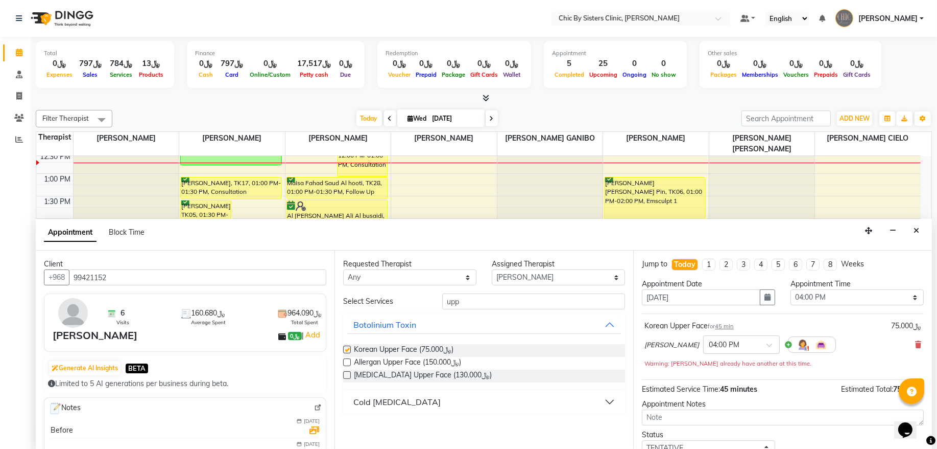
checkbox input "false"
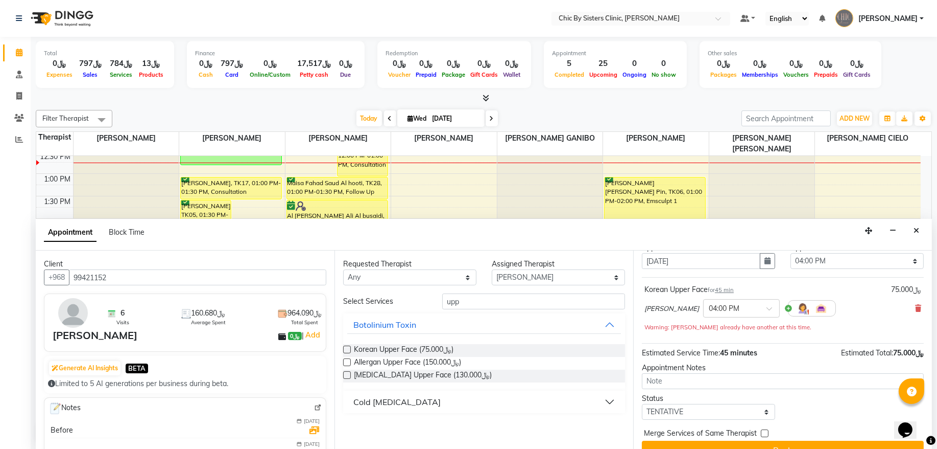
scroll to position [56, 0]
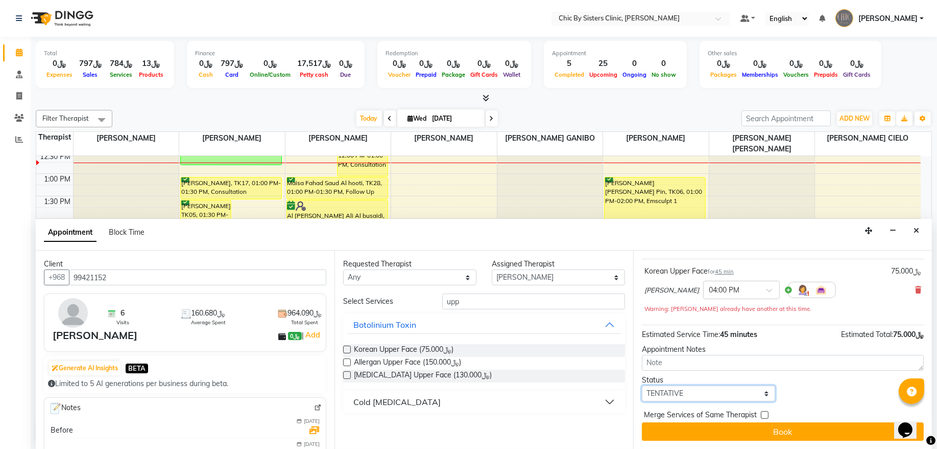
click at [683, 397] on select "Select TENTATIVE CONFIRM CHECK-IN UPCOMING" at bounding box center [708, 393] width 133 height 16
select select "confirm booking"
click at [642, 386] on select "Select TENTATIVE CONFIRM CHECK-IN UPCOMING" at bounding box center [708, 393] width 133 height 16
click at [678, 422] on span "Merge Services of Same Therapist" at bounding box center [700, 415] width 113 height 13
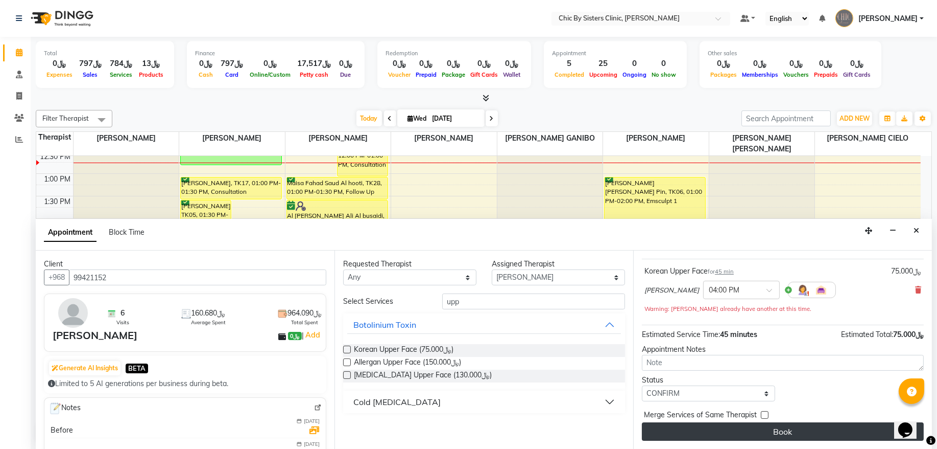
click at [678, 428] on button "Book" at bounding box center [783, 431] width 282 height 18
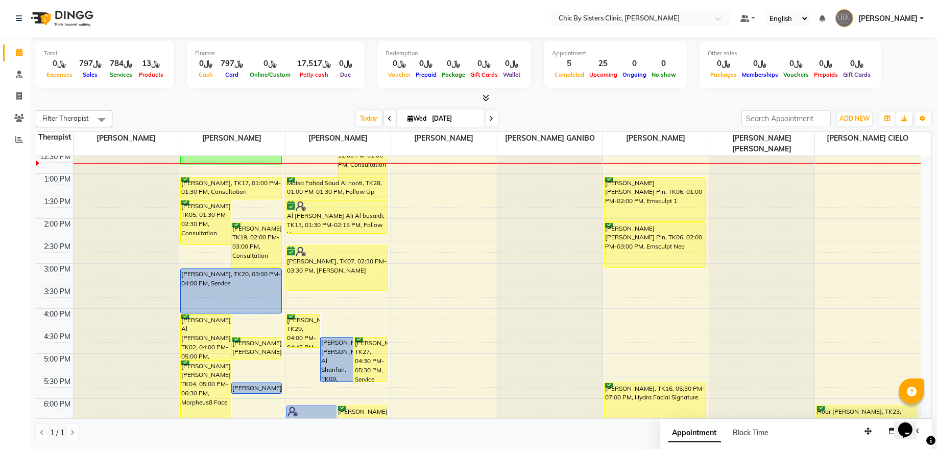
click at [490, 119] on icon at bounding box center [492, 118] width 4 height 6
type input "[DATE]"
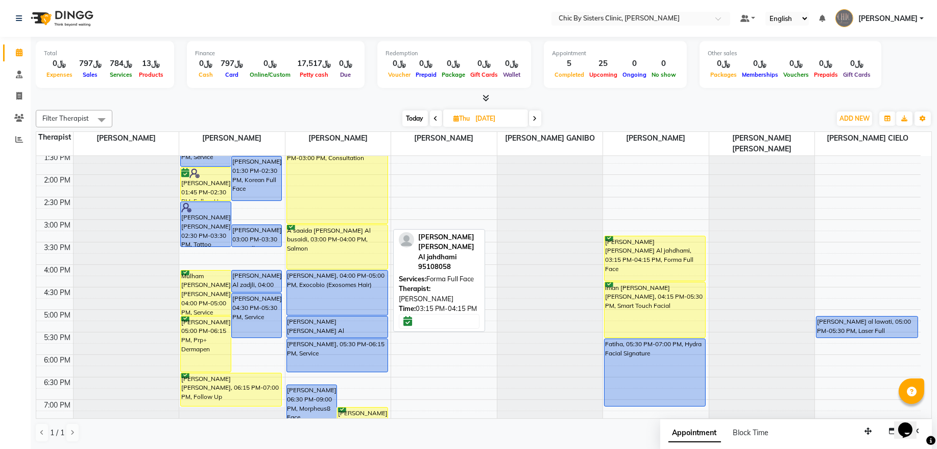
scroll to position [252, 0]
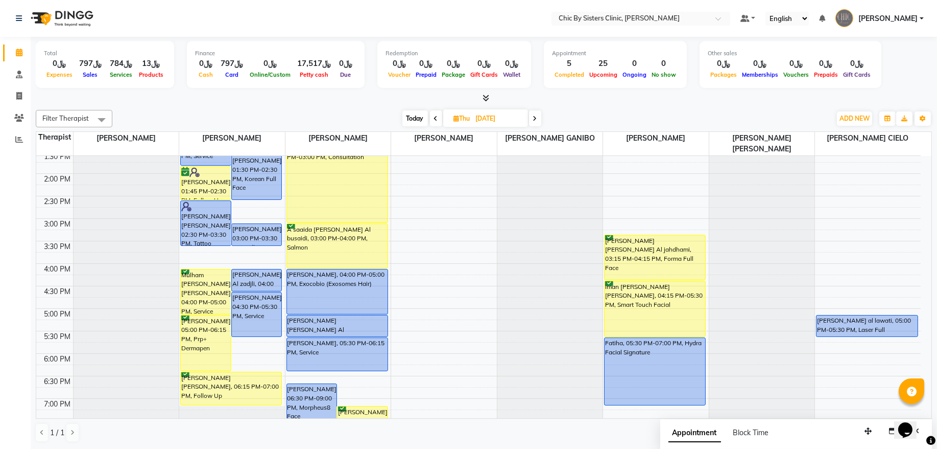
click at [486, 120] on input "[DATE]" at bounding box center [498, 118] width 51 height 15
select select "9"
select select "2025"
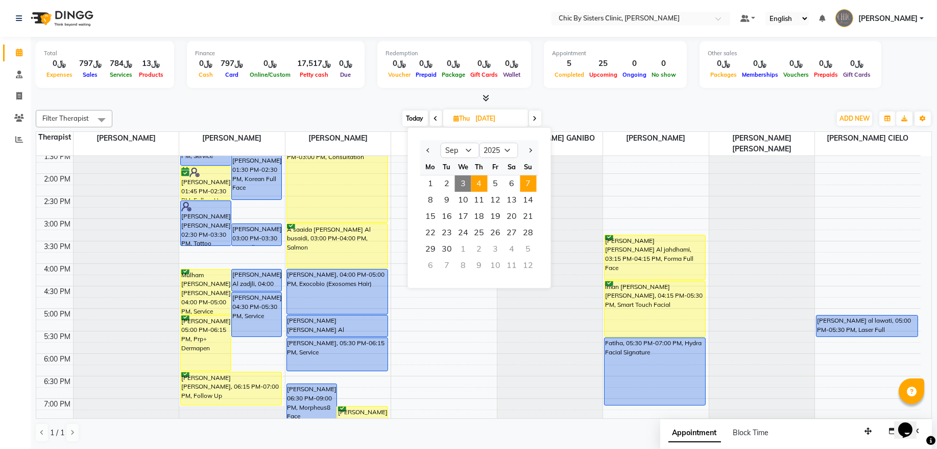
click at [534, 183] on span "7" at bounding box center [529, 183] width 16 height 16
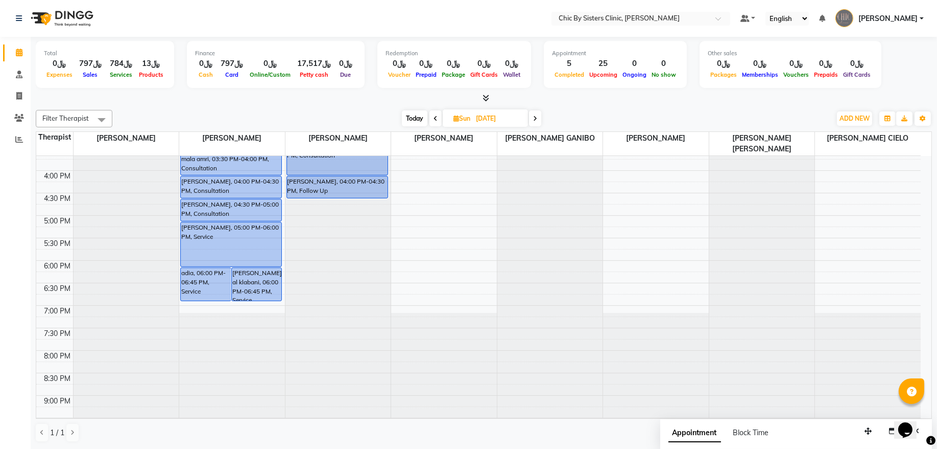
scroll to position [138, 0]
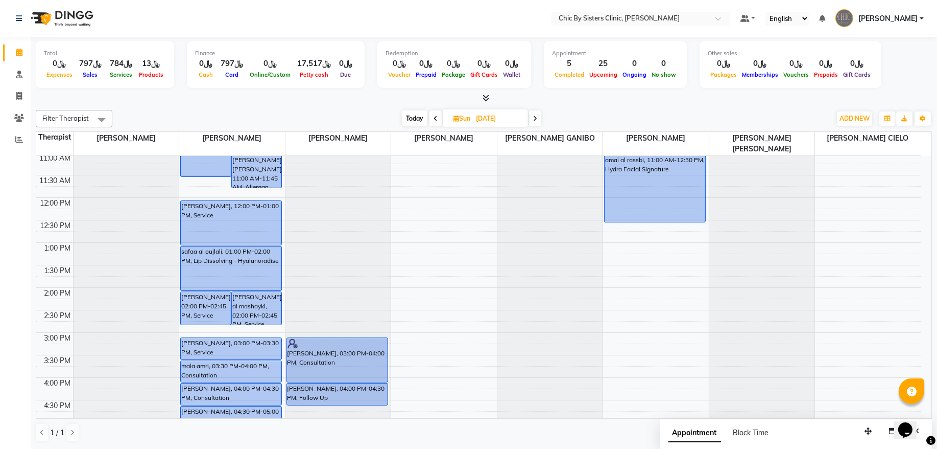
click at [419, 119] on span "Today" at bounding box center [415, 118] width 26 height 16
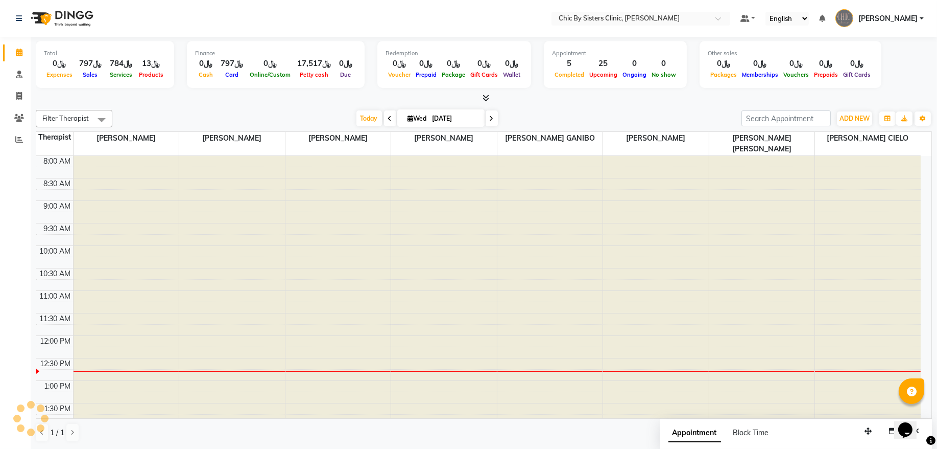
scroll to position [183, 0]
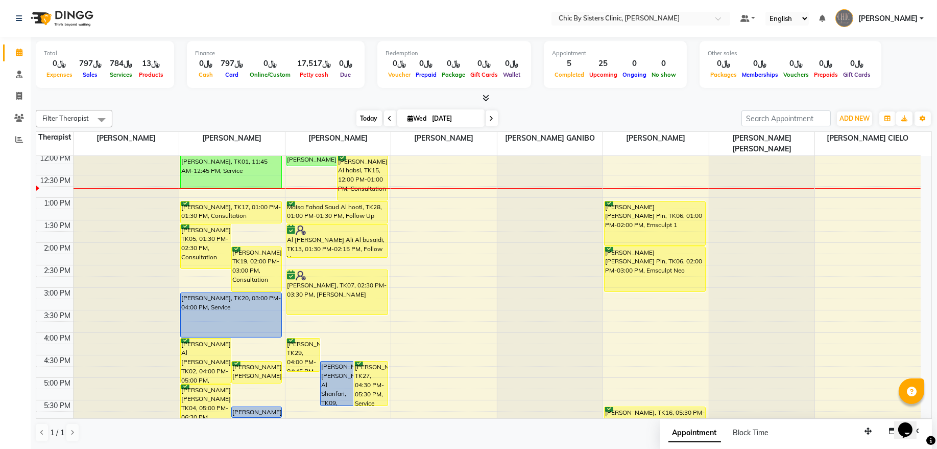
click at [368, 115] on span "Today" at bounding box center [370, 118] width 26 height 16
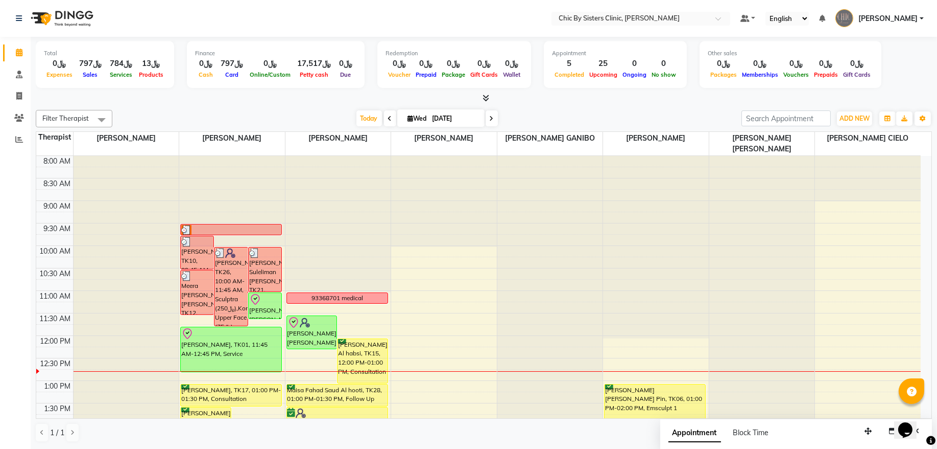
scroll to position [138, 0]
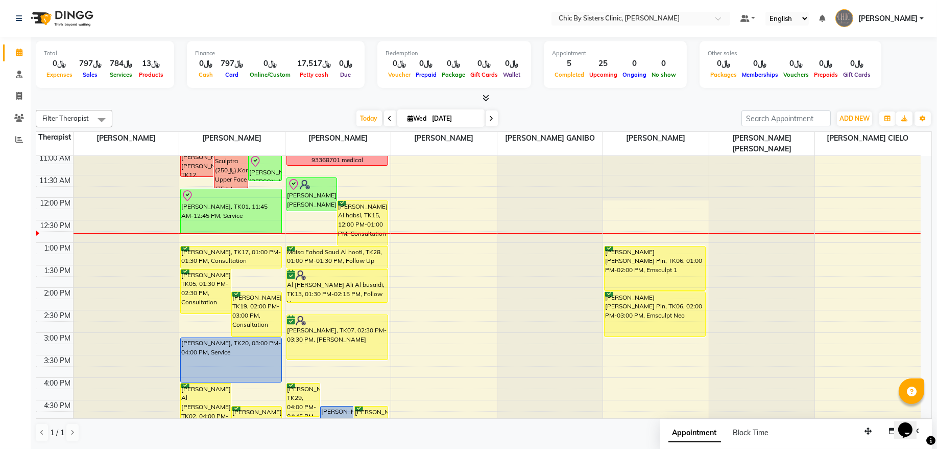
click at [490, 120] on icon at bounding box center [492, 118] width 4 height 6
type input "[DATE]"
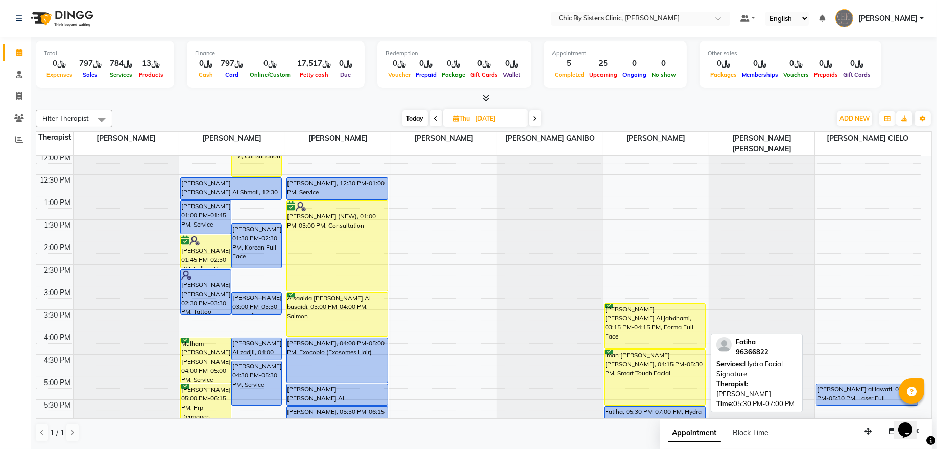
scroll to position [183, 0]
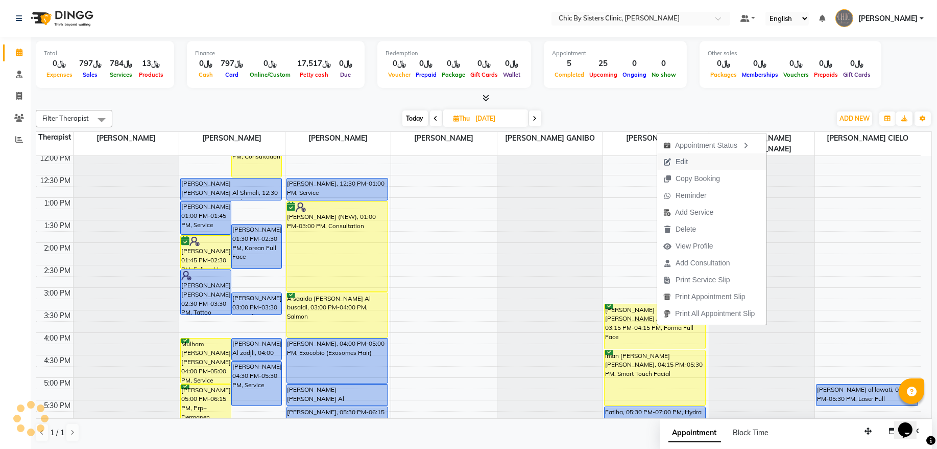
click at [680, 160] on span "Edit" at bounding box center [682, 161] width 12 height 11
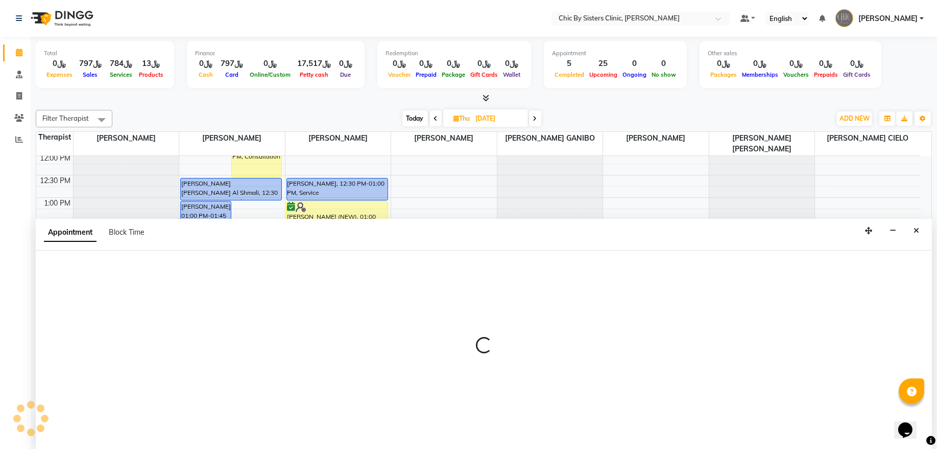
select select "tentative"
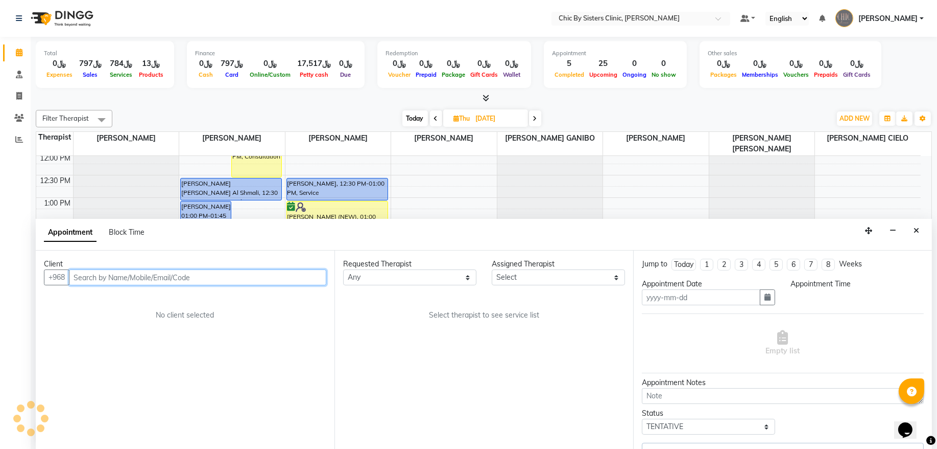
type input "[DATE]"
select select "confirm booking"
select select "915"
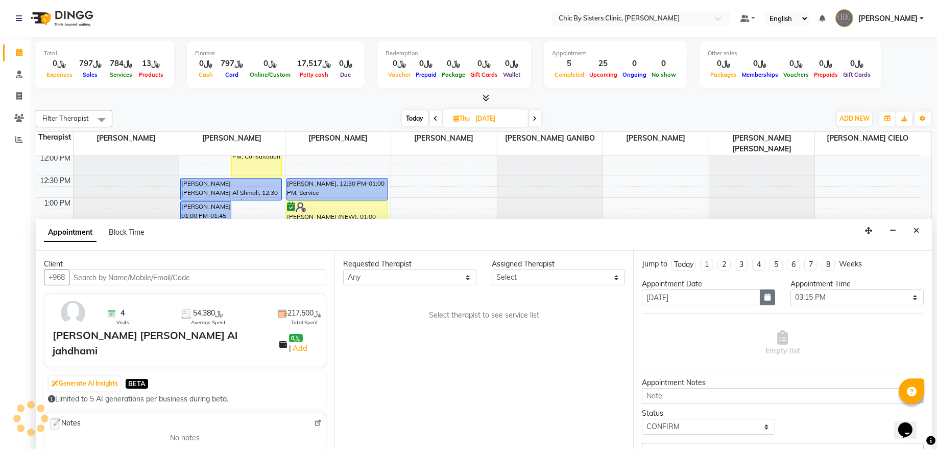
click at [762, 303] on button "button" at bounding box center [767, 297] width 15 height 16
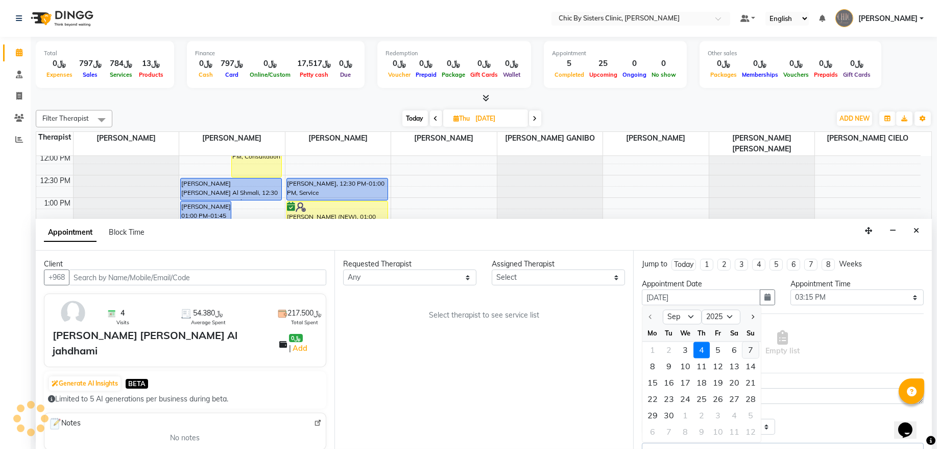
select select "49183"
click at [751, 349] on div "7" at bounding box center [751, 350] width 16 height 16
type input "[DATE]"
select select "915"
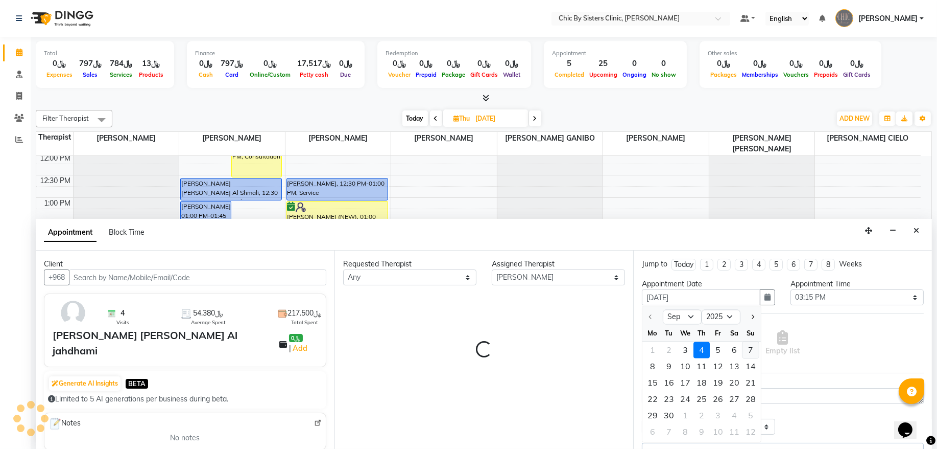
select select "3125"
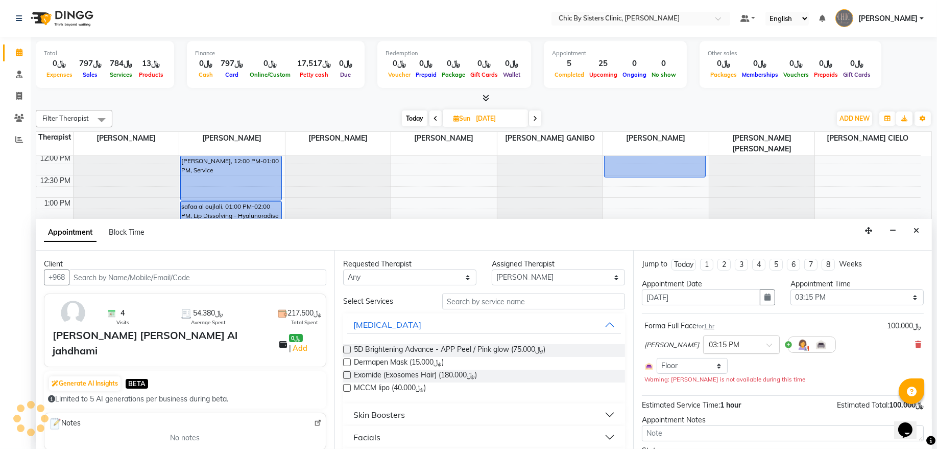
click at [712, 349] on input "text" at bounding box center [731, 343] width 45 height 11
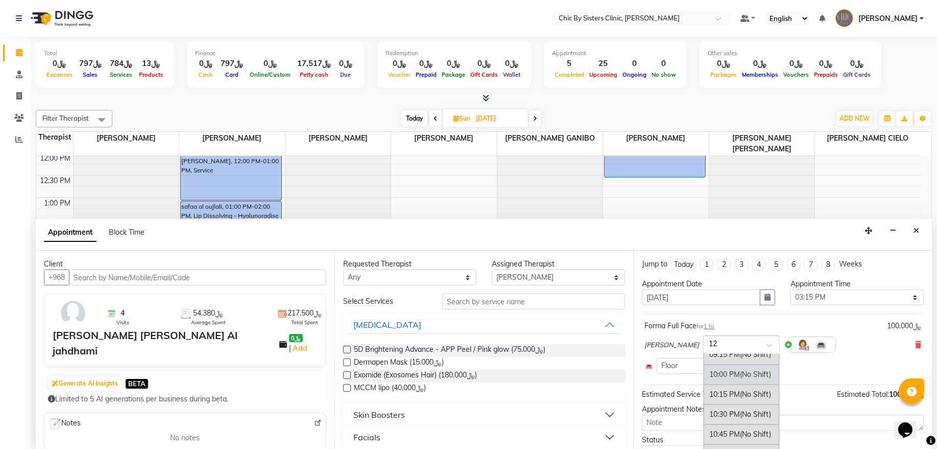
scroll to position [0, 0]
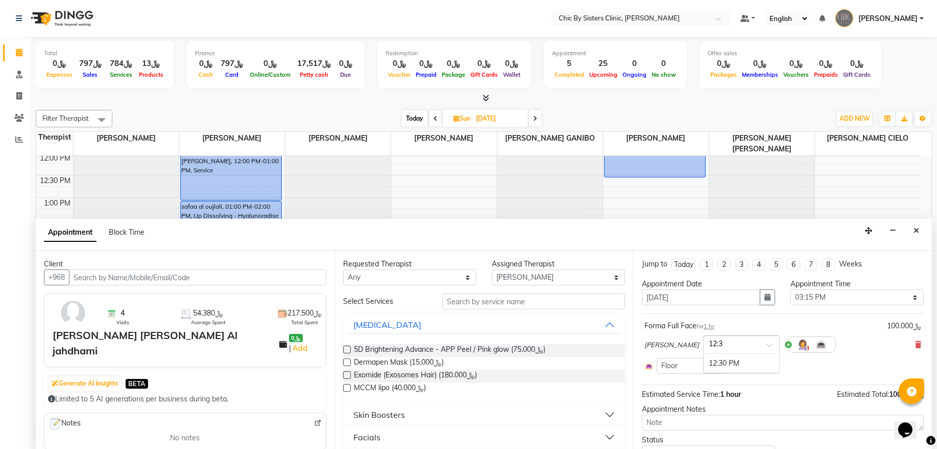
type input "12:30"
click at [712, 364] on div "12:30 PM" at bounding box center [742, 363] width 76 height 19
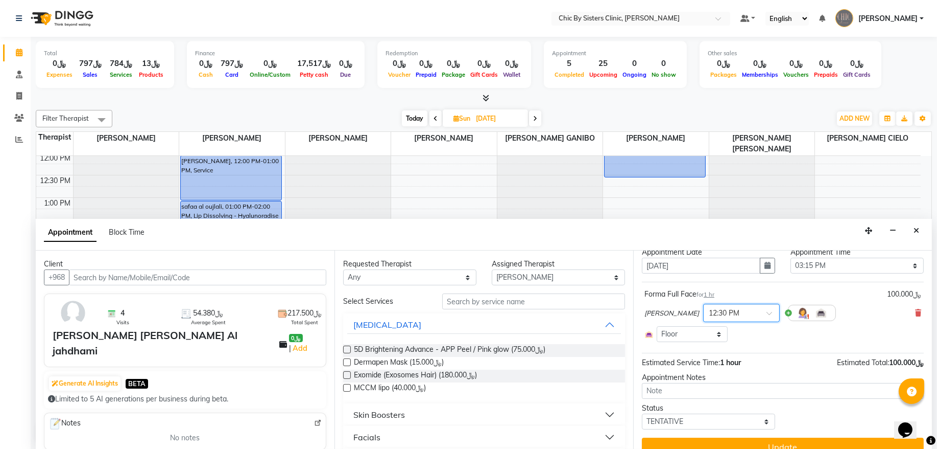
scroll to position [48, 0]
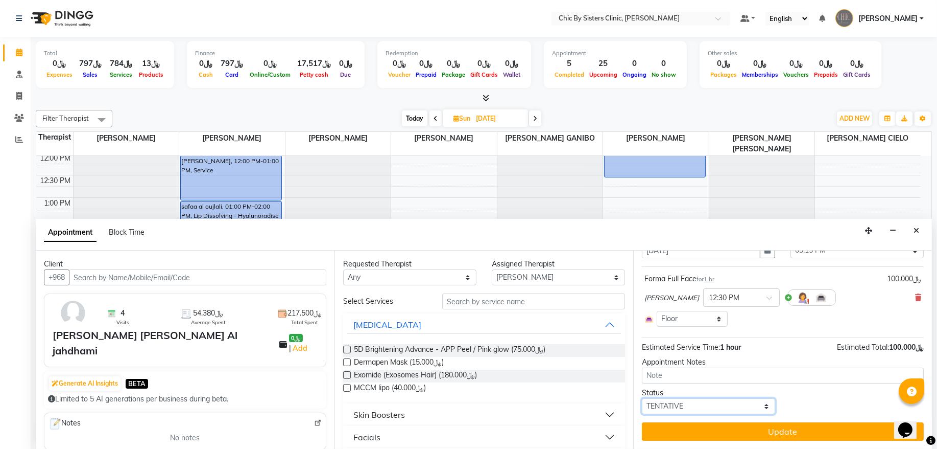
click at [686, 408] on select "Select TENTATIVE CONFIRM UPCOMING" at bounding box center [708, 406] width 133 height 16
select select "upcoming"
click at [642, 398] on select "Select TENTATIVE CONFIRM UPCOMING" at bounding box center [708, 406] width 133 height 16
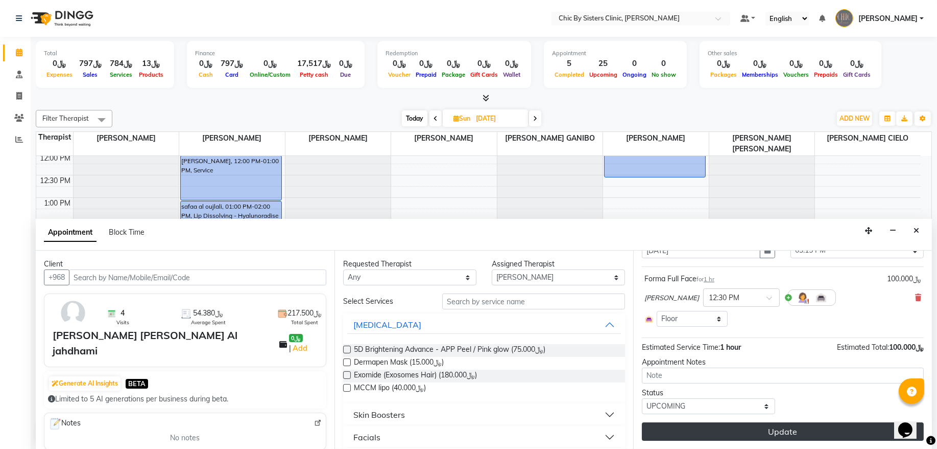
click at [693, 435] on button "Update" at bounding box center [783, 431] width 282 height 18
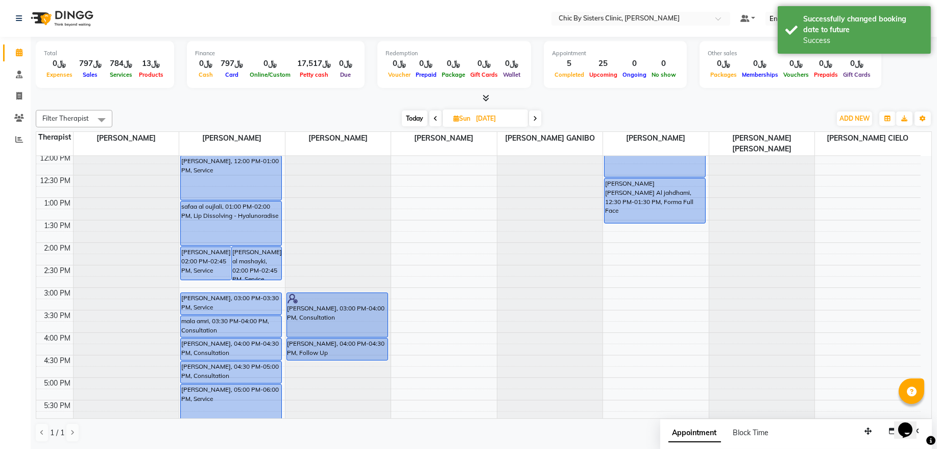
scroll to position [252, 0]
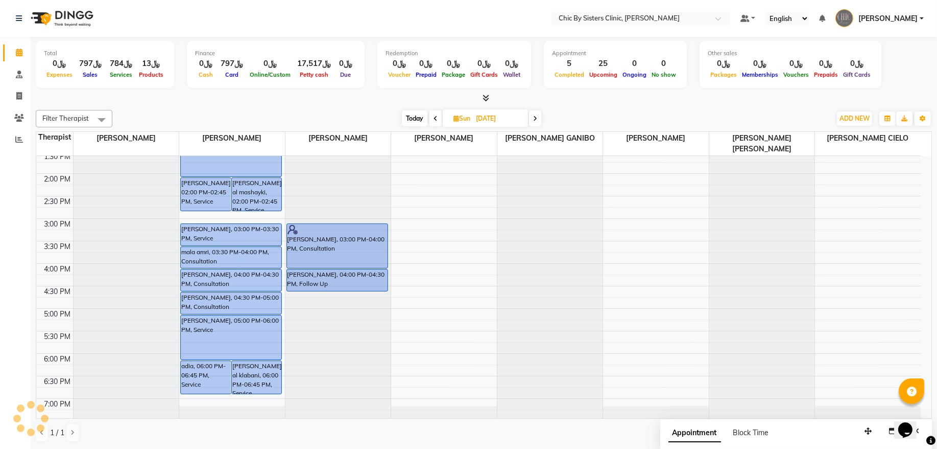
click at [416, 121] on span "Today" at bounding box center [415, 118] width 26 height 16
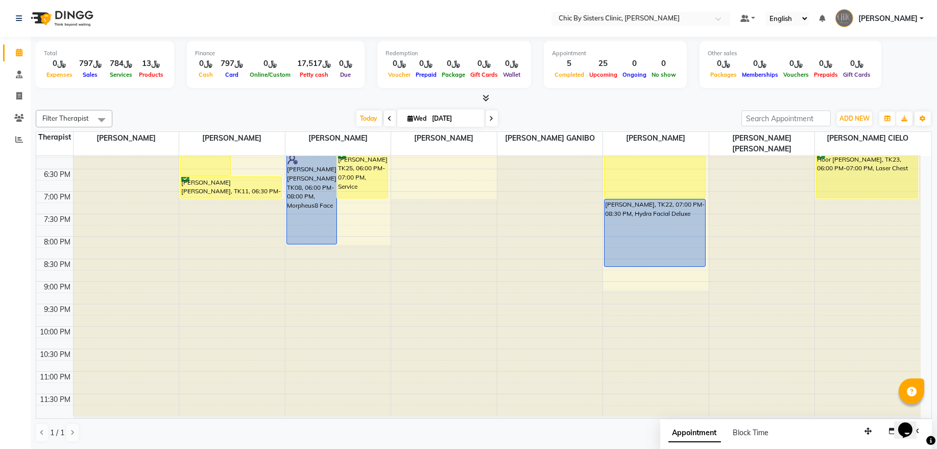
scroll to position [390, 0]
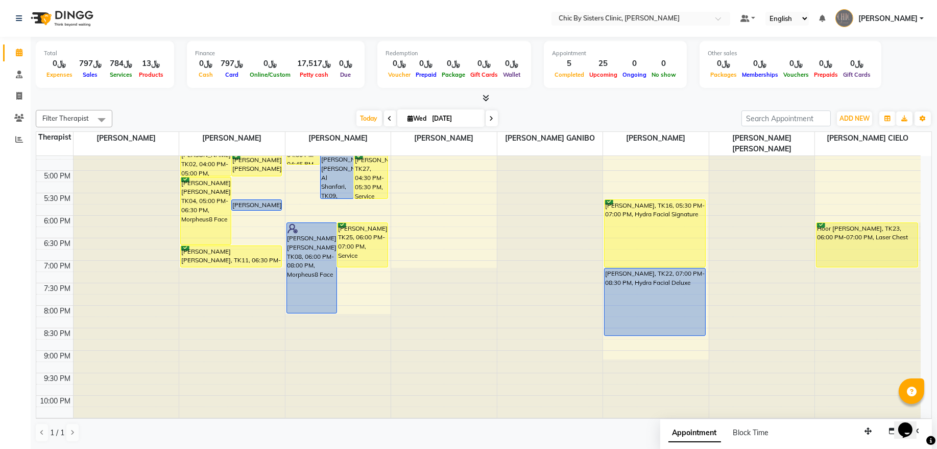
click at [488, 114] on span at bounding box center [492, 118] width 12 height 16
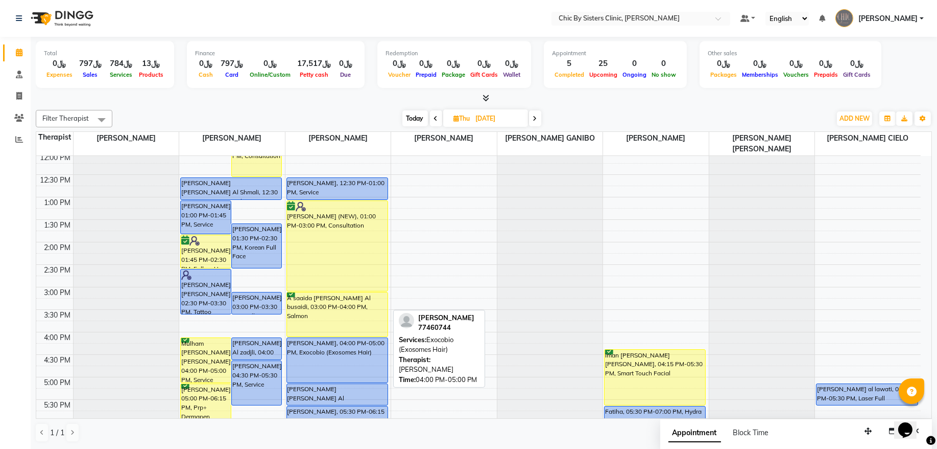
scroll to position [183, 0]
click at [410, 121] on span "Today" at bounding box center [416, 118] width 26 height 16
type input "[DATE]"
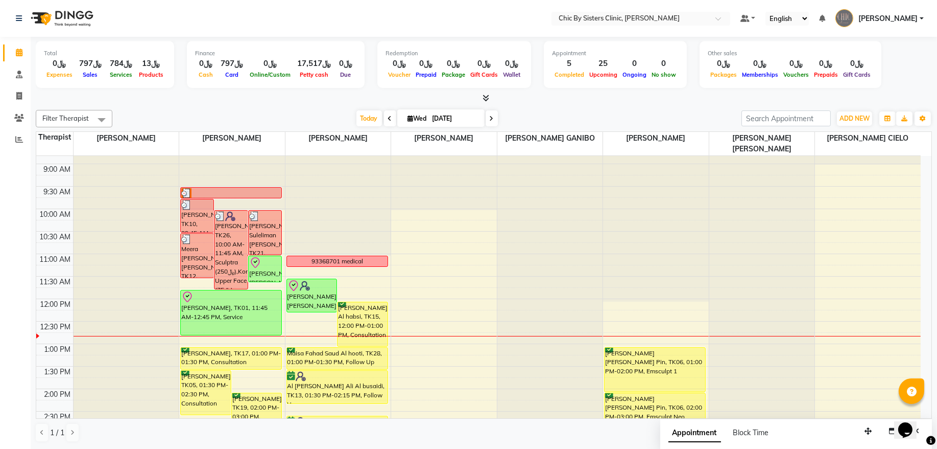
scroll to position [69, 0]
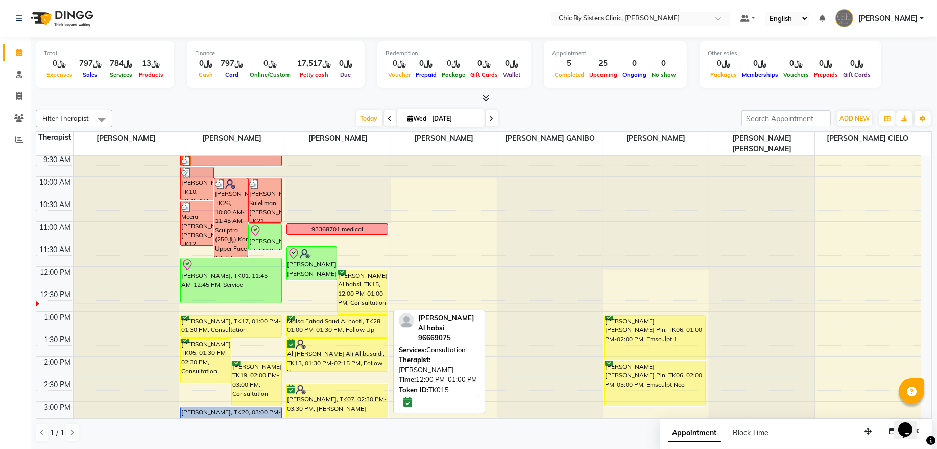
click at [370, 293] on div "[PERSON_NAME] Al habsi, TK15, 12:00 PM-01:00 PM, Consultation" at bounding box center [363, 292] width 50 height 44
select select "6"
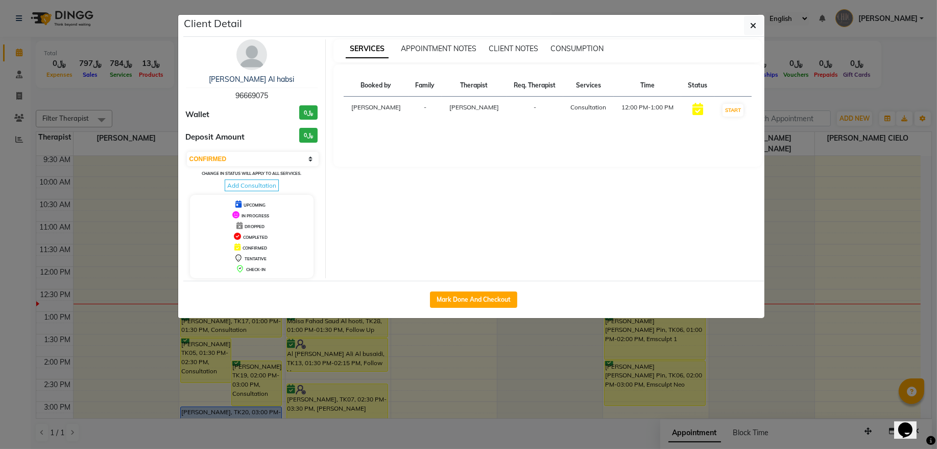
click at [256, 95] on span "96669075" at bounding box center [252, 95] width 33 height 9
copy span "96669075"
click at [751, 29] on icon "button" at bounding box center [754, 25] width 6 height 8
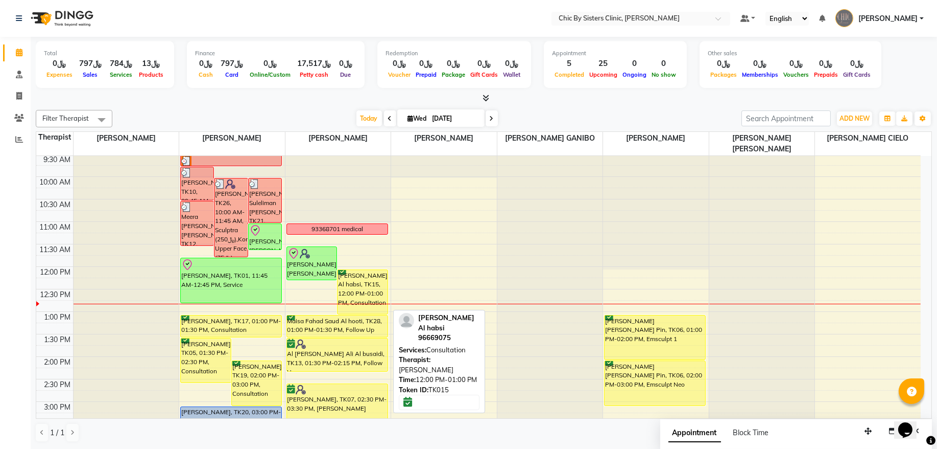
click at [358, 298] on div "[PERSON_NAME] Al habsi, TK15, 12:00 PM-01:00 PM, Consultation" at bounding box center [363, 292] width 50 height 44
select select "6"
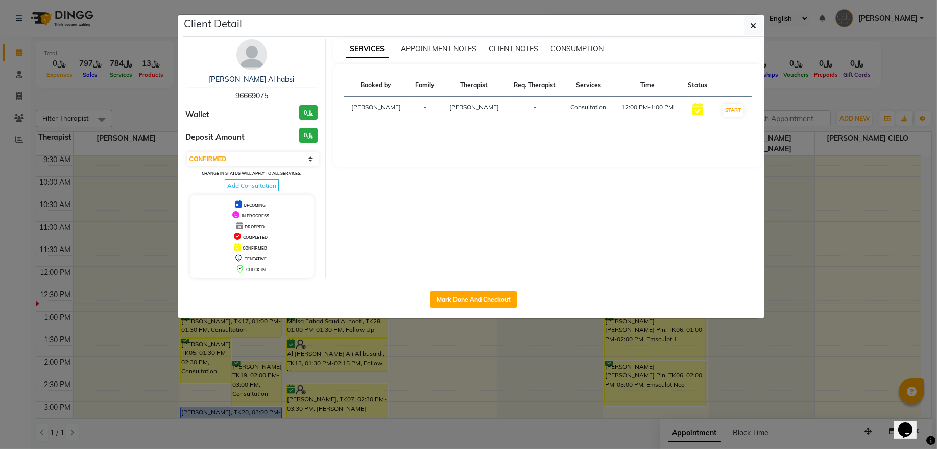
click at [250, 87] on hr at bounding box center [252, 87] width 132 height 1
click at [249, 95] on span "96669075" at bounding box center [252, 95] width 33 height 9
copy span "96669075"
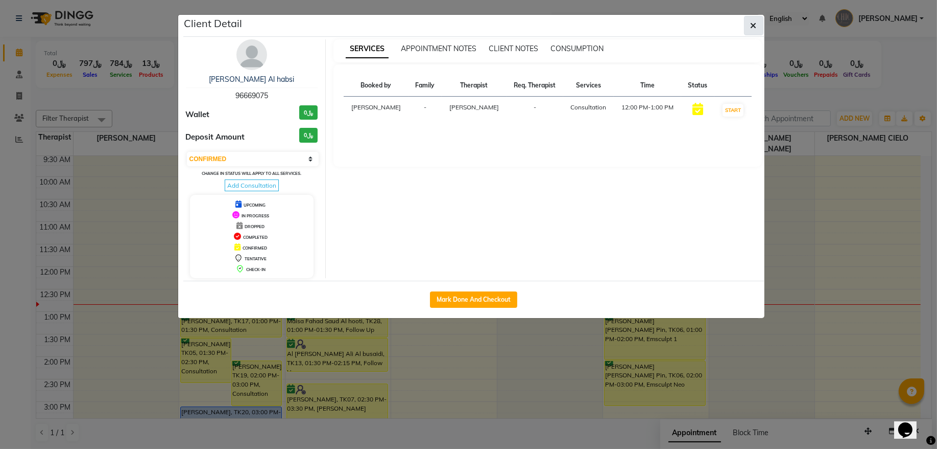
click at [755, 26] on icon "button" at bounding box center [754, 25] width 6 height 8
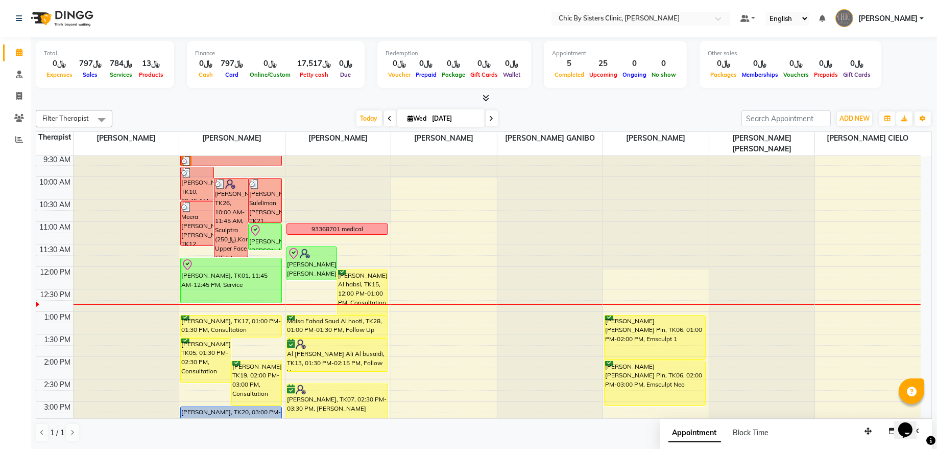
click at [438, 119] on input "[DATE]" at bounding box center [455, 118] width 51 height 15
select select "9"
select select "2025"
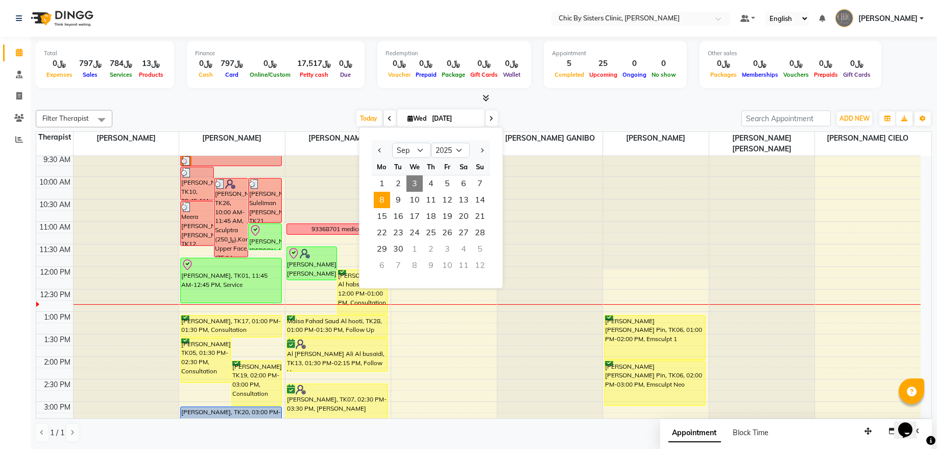
click at [383, 201] on span "8" at bounding box center [382, 200] width 16 height 16
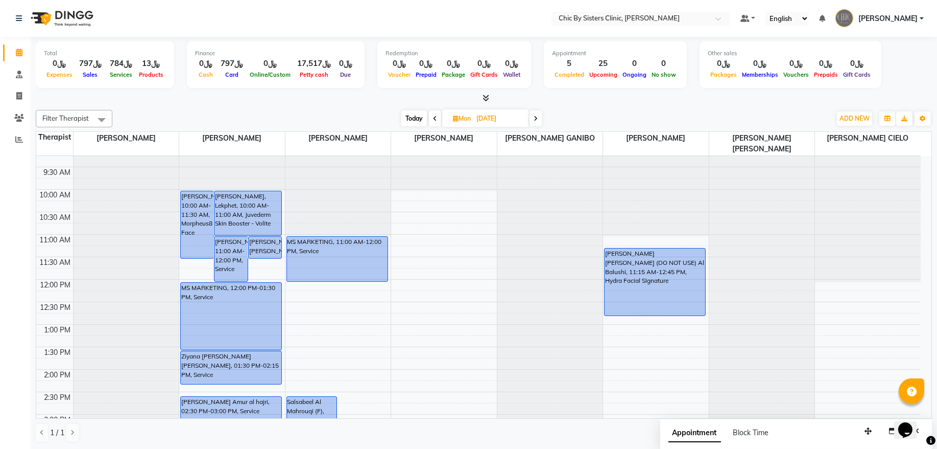
scroll to position [0, 0]
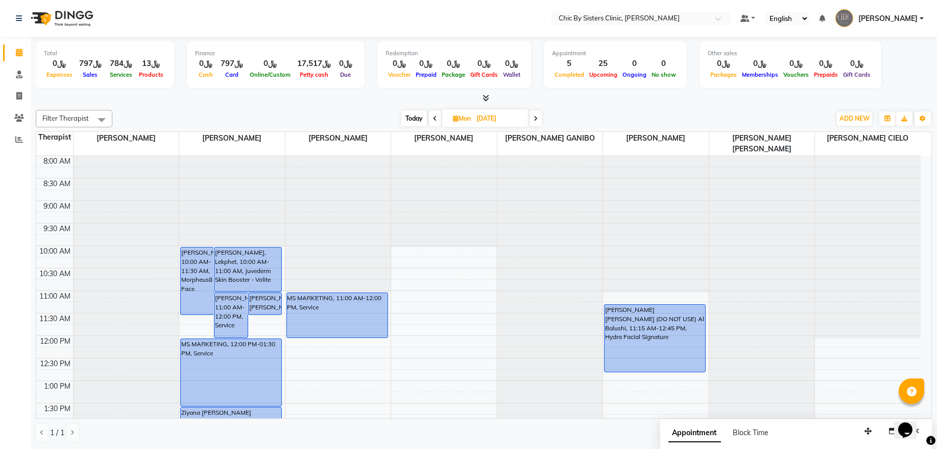
click at [410, 119] on span "Today" at bounding box center [415, 118] width 26 height 16
type input "[DATE]"
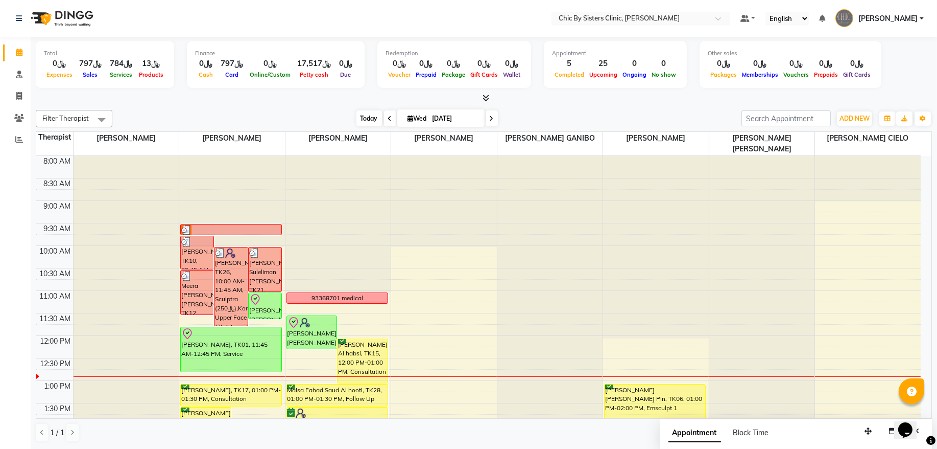
click at [362, 120] on span "Today" at bounding box center [370, 118] width 26 height 16
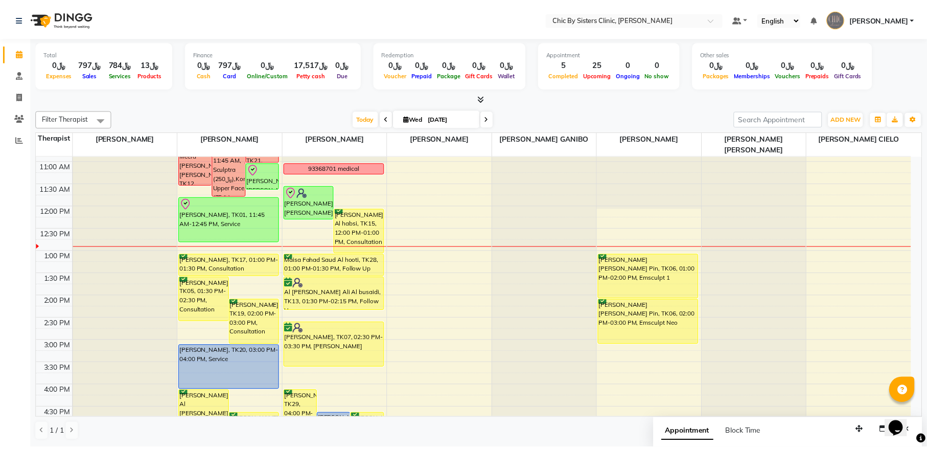
scroll to position [138, 0]
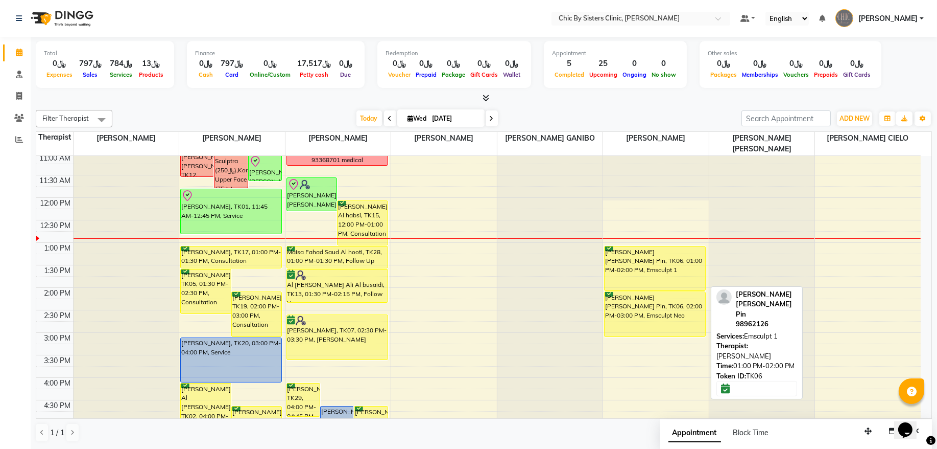
click at [658, 280] on div "[PERSON_NAME] [PERSON_NAME] Pin, TK06, 01:00 PM-02:00 PM, Emsculpt 1" at bounding box center [655, 268] width 101 height 44
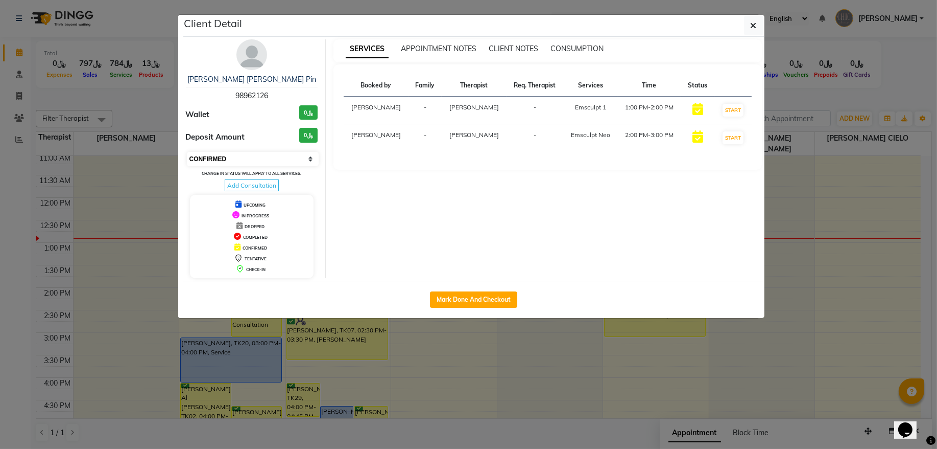
click at [268, 164] on select "Select IN SERVICE CONFIRMED TENTATIVE CHECK IN MARK DONE DROPPED UPCOMING" at bounding box center [253, 159] width 132 height 14
select select "8"
click at [187, 152] on select "Select IN SERVICE CONFIRMED TENTATIVE CHECK IN MARK DONE DROPPED UPCOMING" at bounding box center [253, 159] width 132 height 14
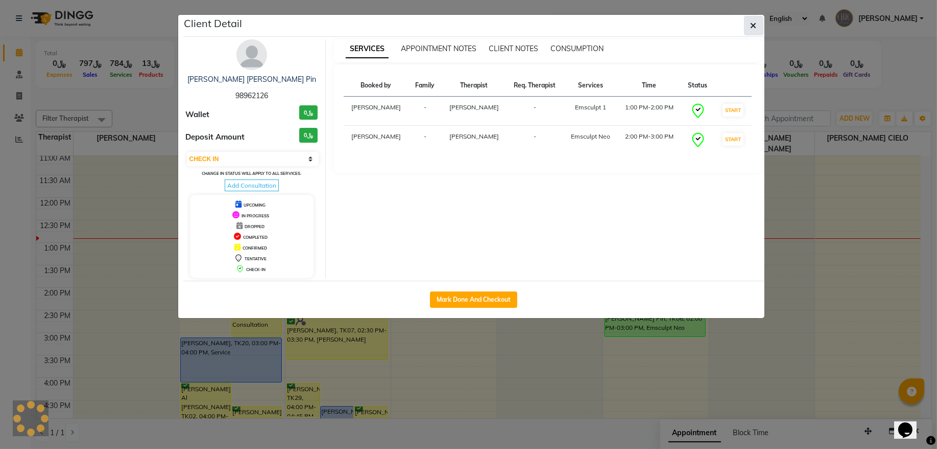
click at [751, 28] on icon "button" at bounding box center [754, 25] width 6 height 8
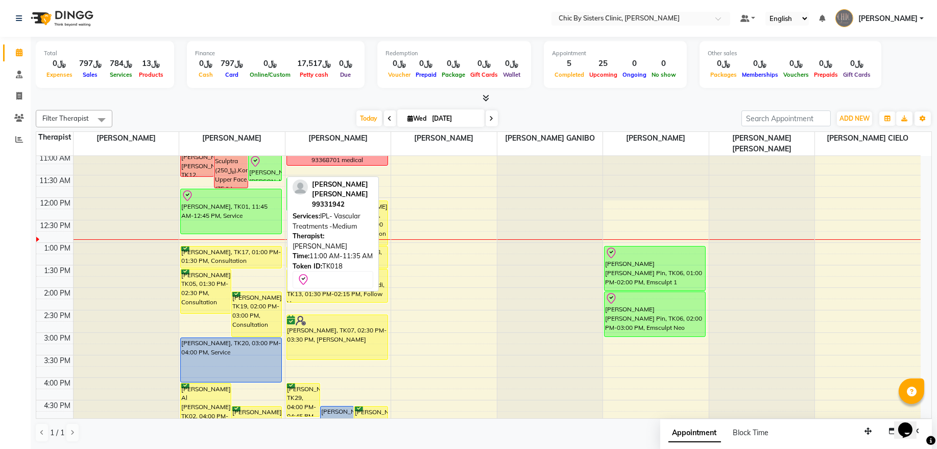
click at [270, 169] on div "[PERSON_NAME] [PERSON_NAME], TK18, 11:00 AM-11:35 AM, IPL- Vascular Treatments …" at bounding box center [265, 168] width 33 height 26
select select "8"
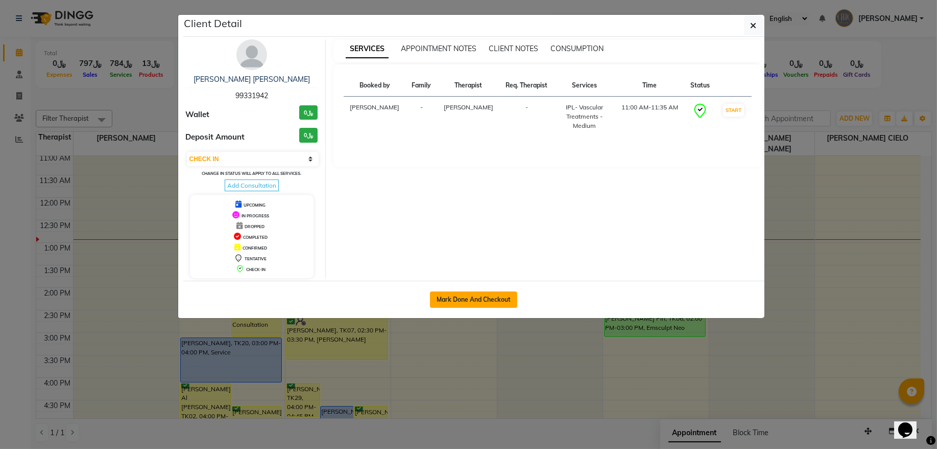
click at [462, 297] on button "Mark Done And Checkout" at bounding box center [473, 299] width 87 height 16
select select "service"
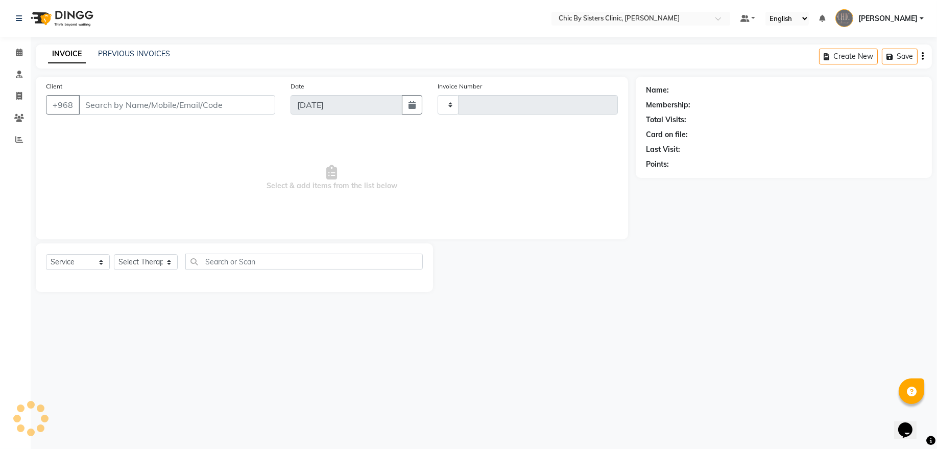
type input "2049"
select select "6348"
type input "99331942"
select select "49177"
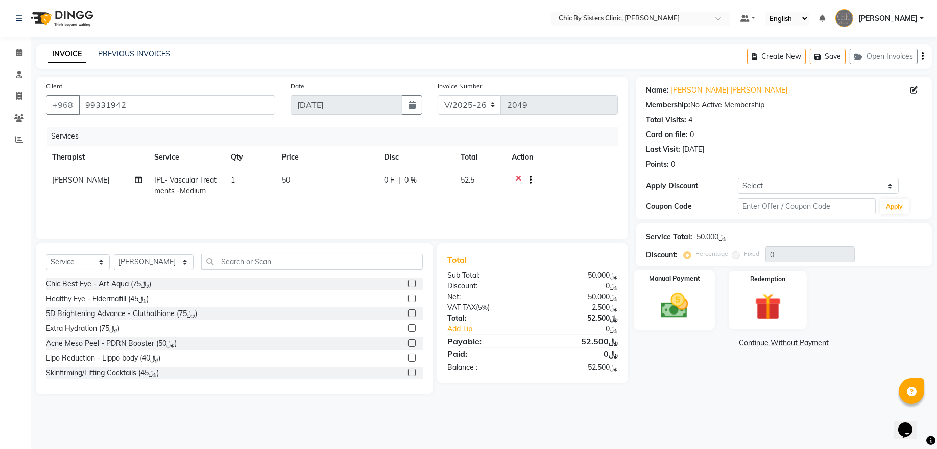
click at [692, 322] on div "Manual Payment" at bounding box center [674, 299] width 81 height 61
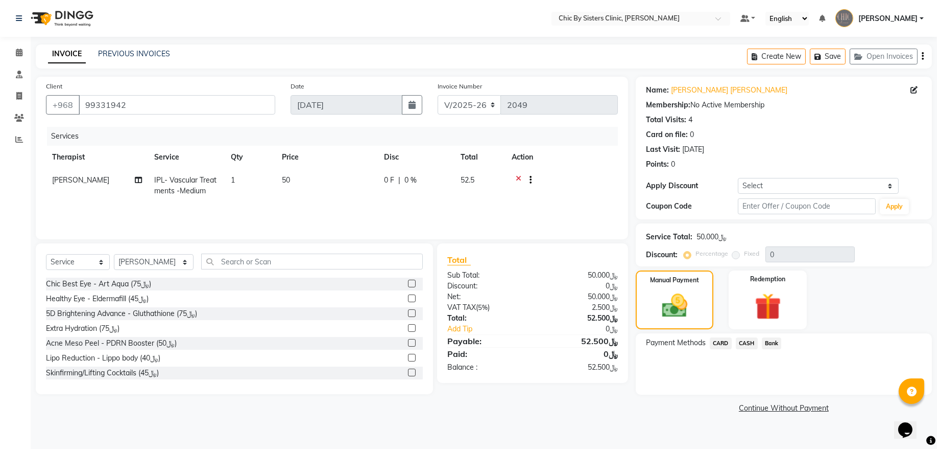
click at [719, 342] on span "CARD" at bounding box center [721, 343] width 22 height 12
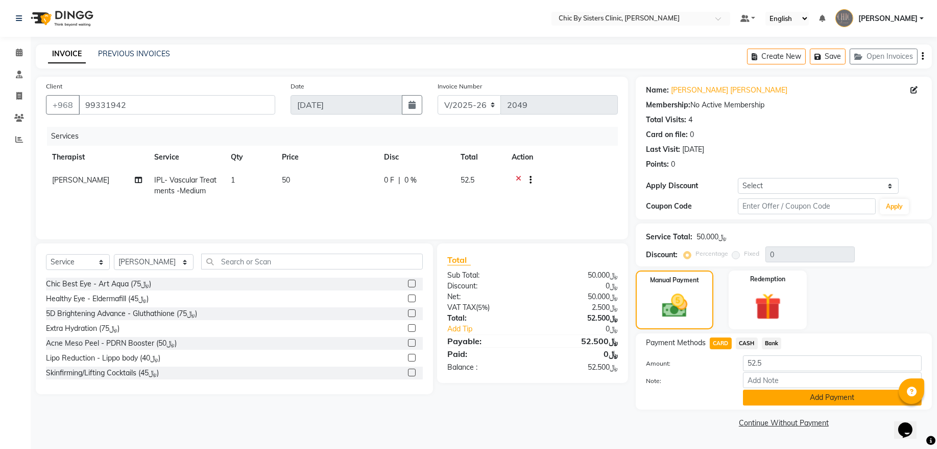
click at [752, 392] on button "Add Payment" at bounding box center [832, 397] width 179 height 16
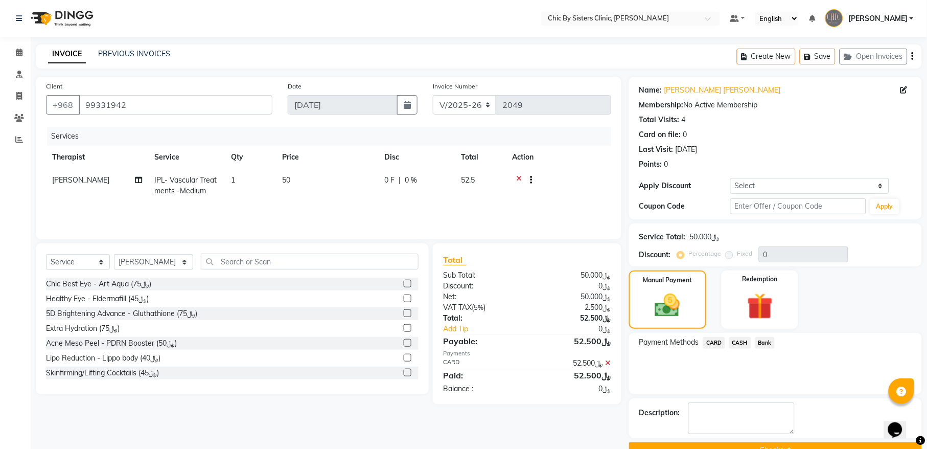
scroll to position [25, 0]
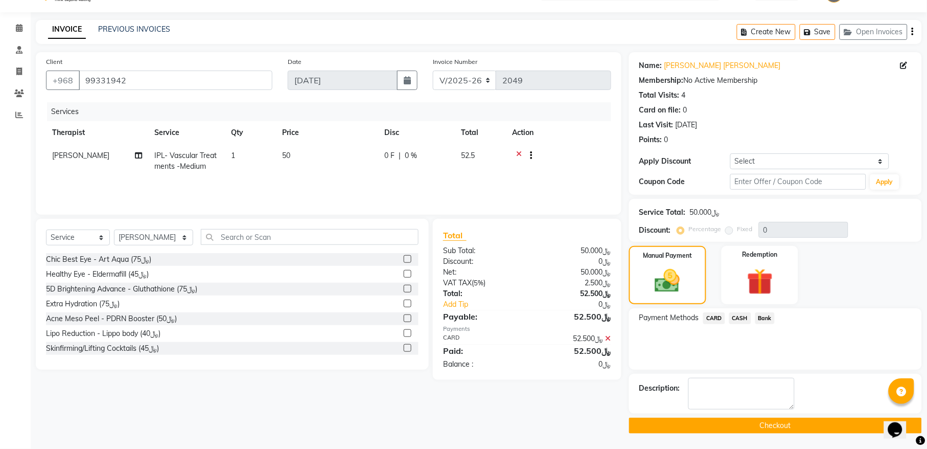
click at [660, 423] on button "Checkout" at bounding box center [775, 425] width 293 height 16
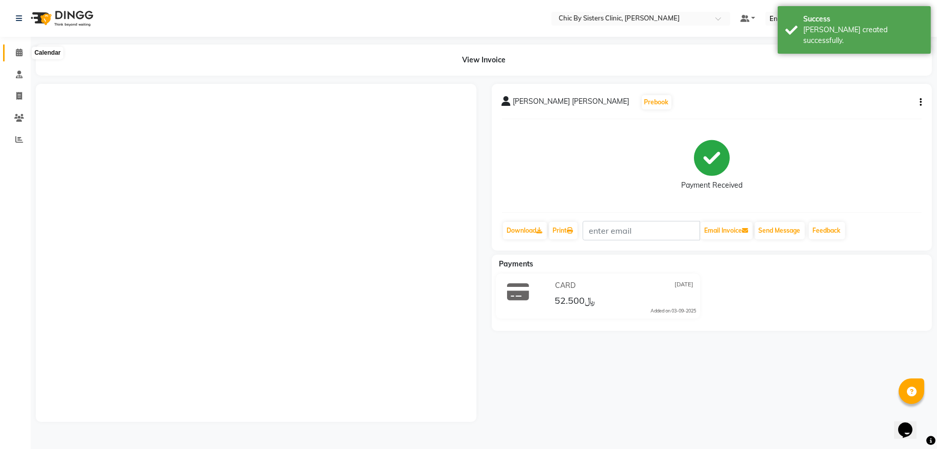
click at [18, 50] on icon at bounding box center [19, 53] width 7 height 8
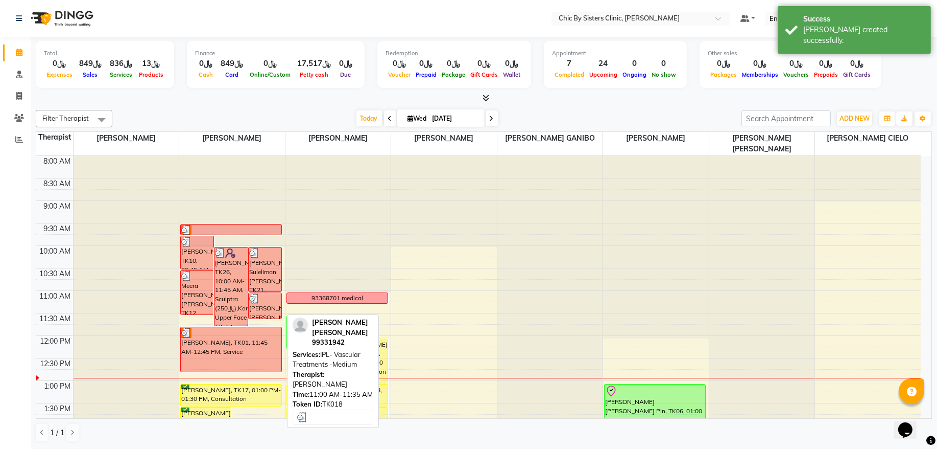
click at [263, 301] on div at bounding box center [265, 298] width 32 height 10
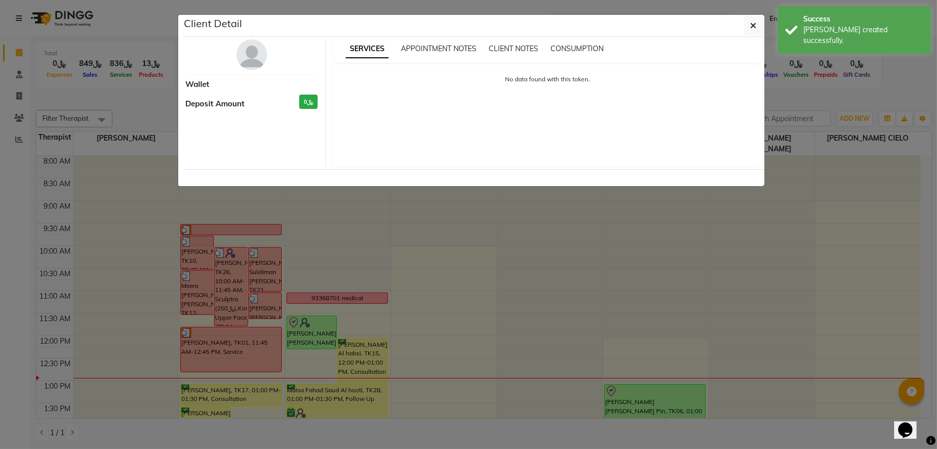
select select "3"
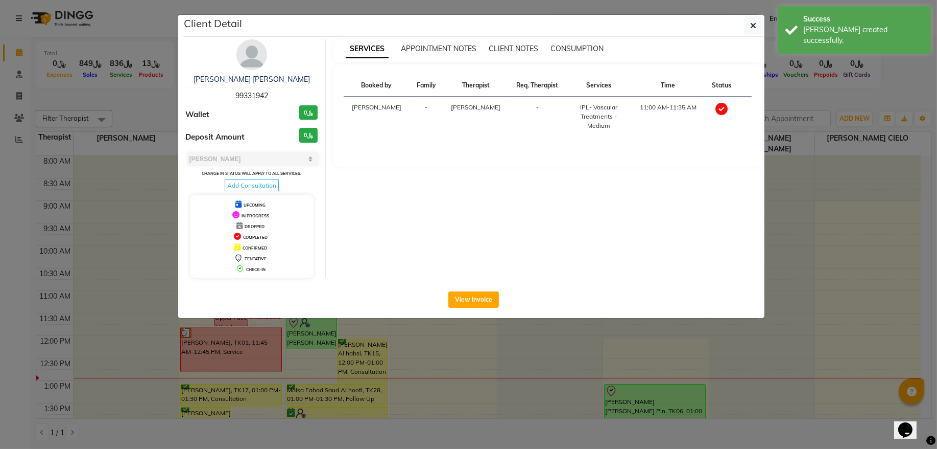
click at [248, 98] on span "99331942" at bounding box center [252, 95] width 33 height 9
copy span "99331942"
click at [753, 33] on button "button" at bounding box center [753, 25] width 19 height 19
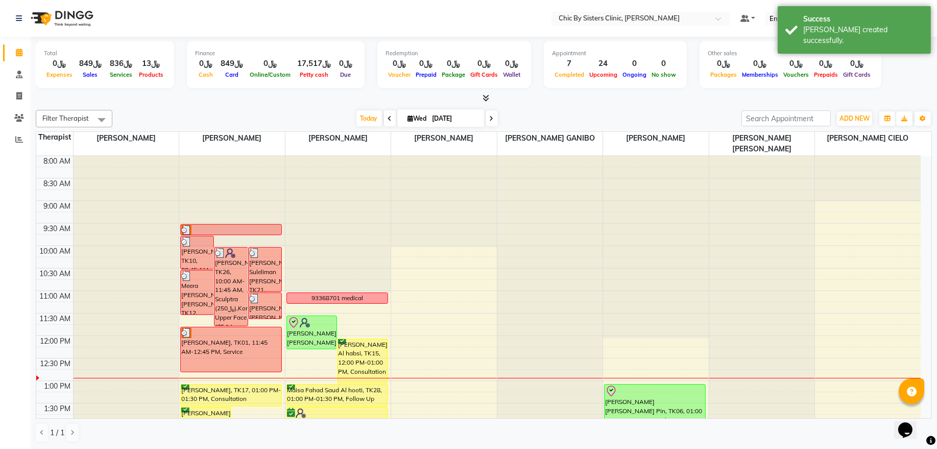
click at [454, 117] on input "[DATE]" at bounding box center [455, 118] width 51 height 15
select select "9"
select select "2025"
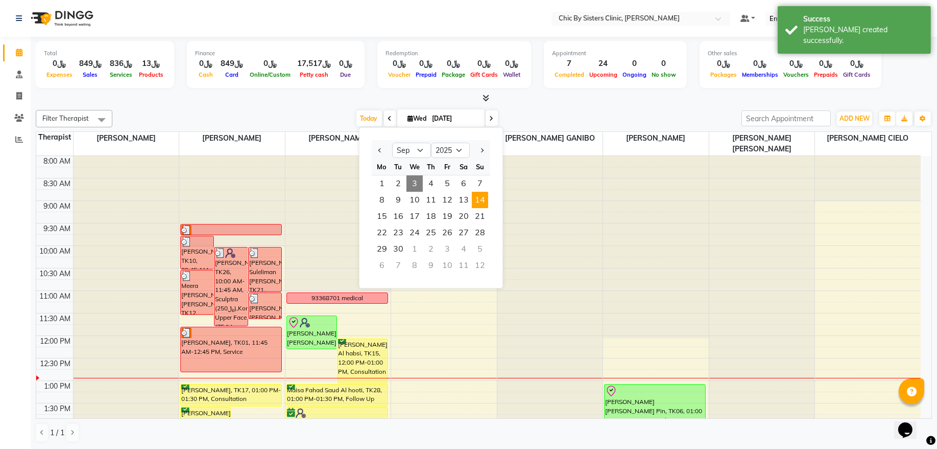
click at [478, 203] on span "14" at bounding box center [480, 200] width 16 height 16
type input "[DATE]"
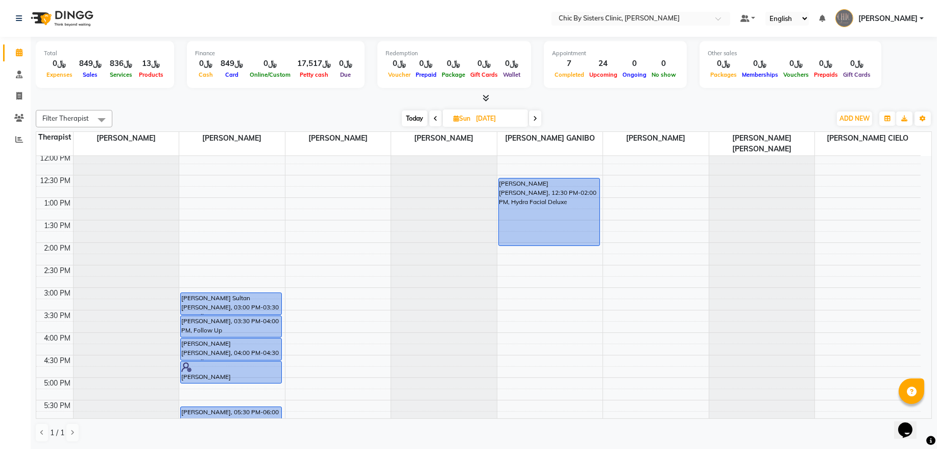
scroll to position [44, 0]
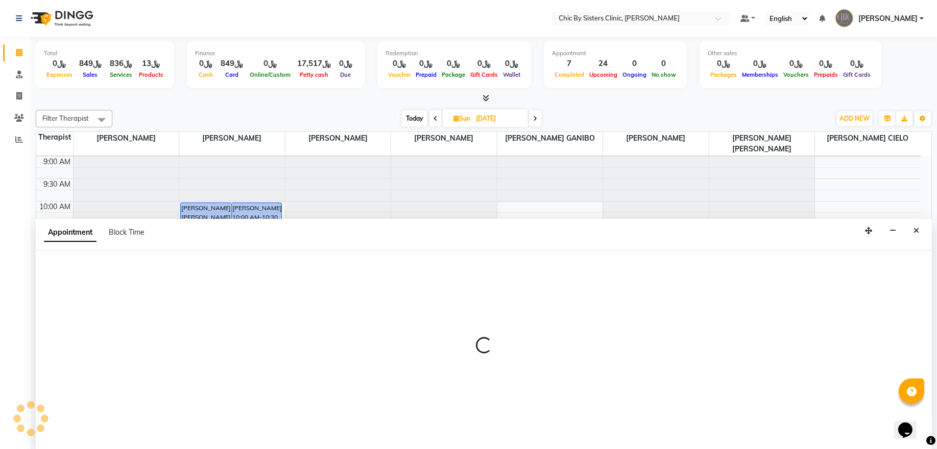
select select "49177"
select select "660"
select select "tentative"
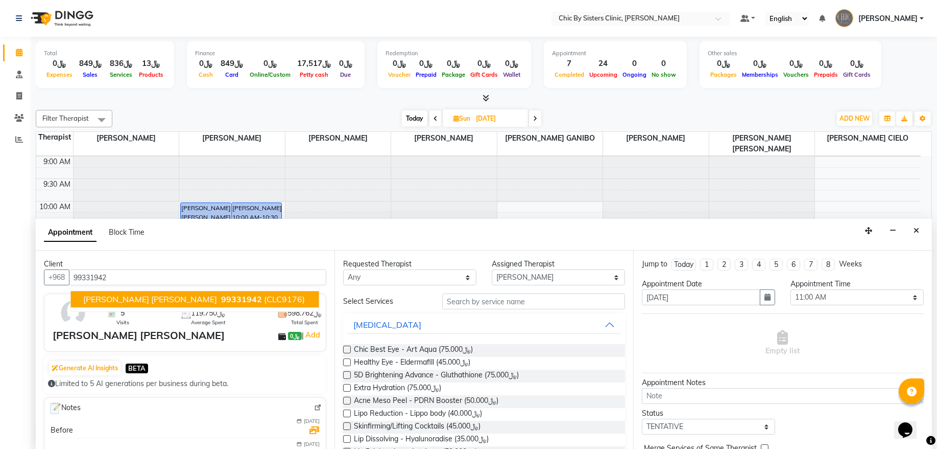
click at [130, 300] on span "[PERSON_NAME] [PERSON_NAME]" at bounding box center [150, 299] width 134 height 10
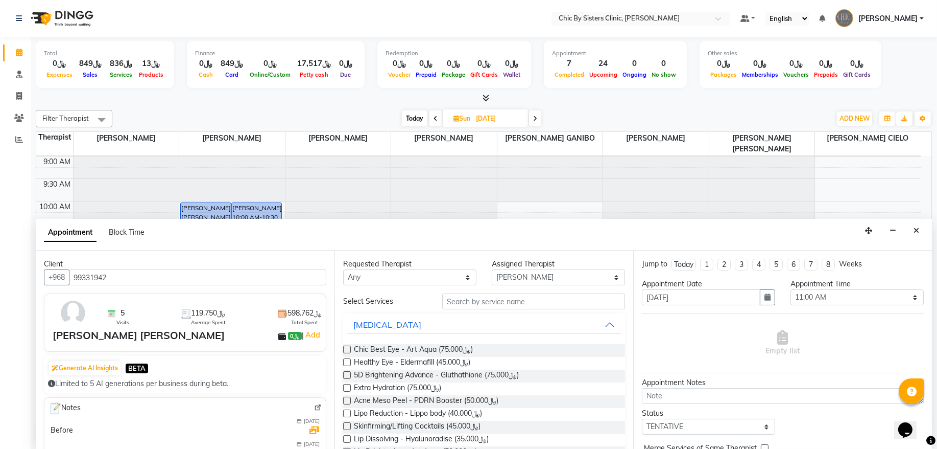
type input "99331942"
click at [488, 305] on input "text" at bounding box center [533, 301] width 183 height 16
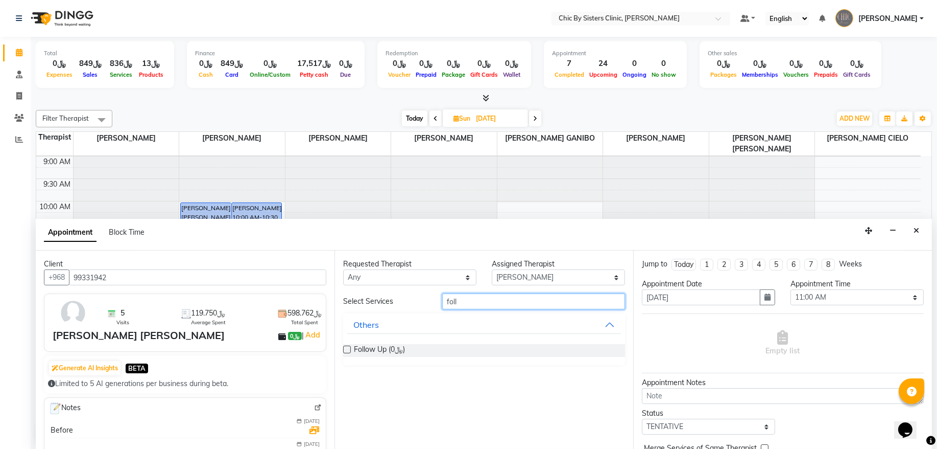
type input "foll"
click at [348, 348] on label at bounding box center [347, 349] width 8 height 8
click at [348, 348] on input "checkbox" at bounding box center [346, 350] width 7 height 7
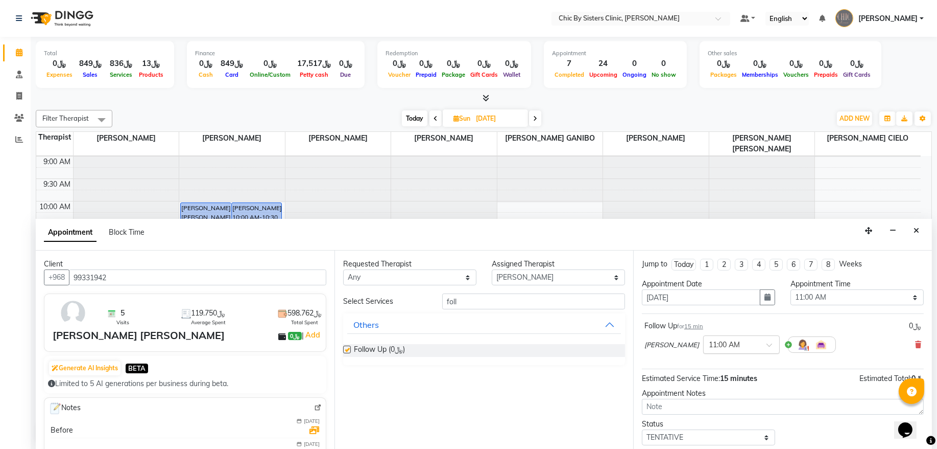
checkbox input "false"
click at [747, 348] on input "text" at bounding box center [731, 343] width 45 height 11
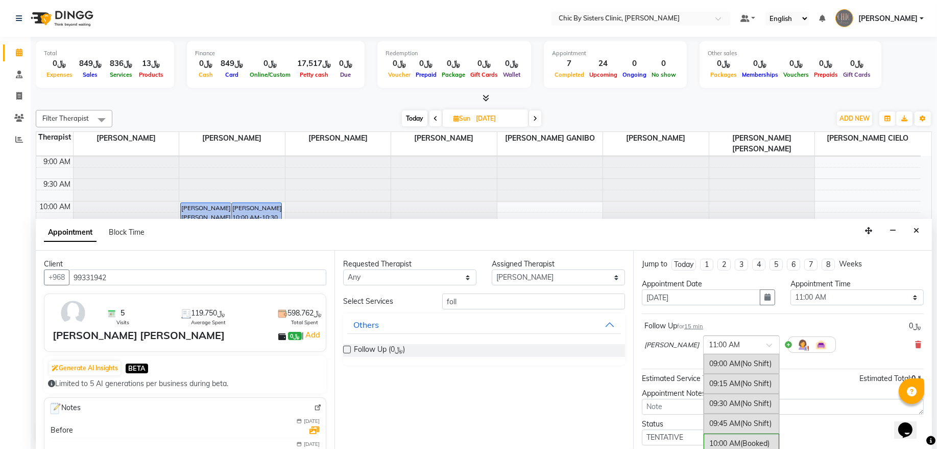
scroll to position [160, 0]
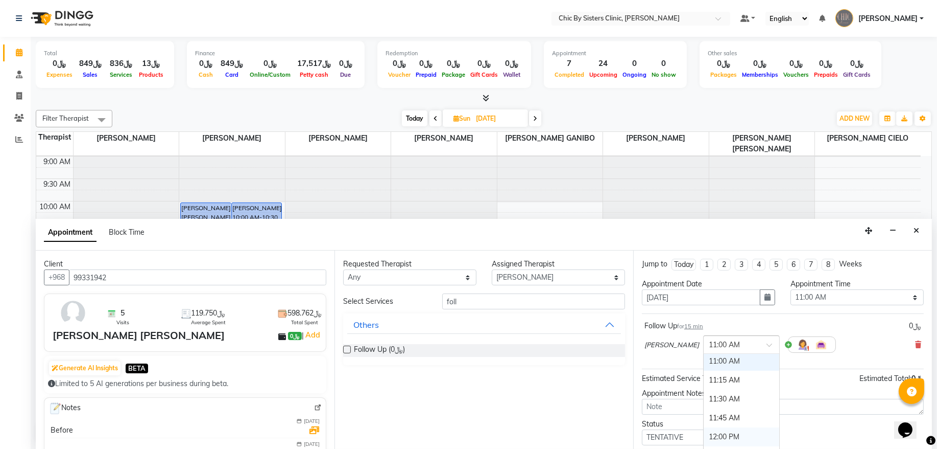
click at [749, 438] on div "12:00 PM" at bounding box center [742, 436] width 76 height 19
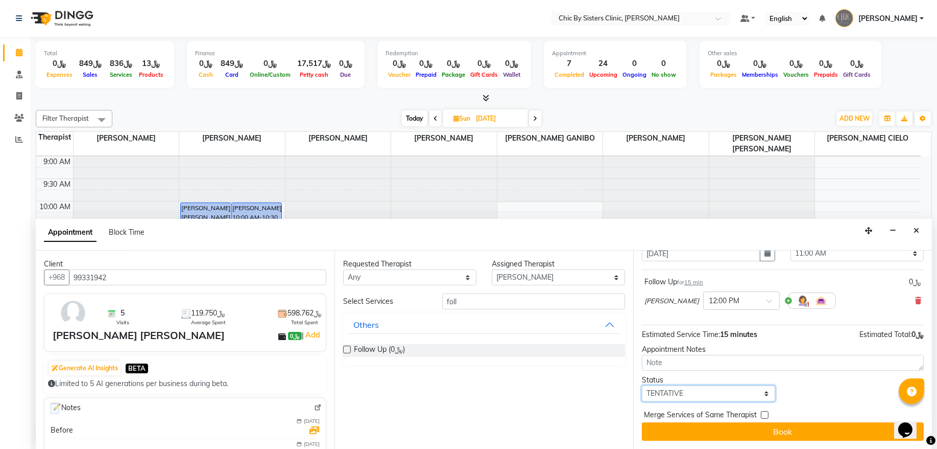
drag, startPoint x: 685, startPoint y: 394, endPoint x: 685, endPoint y: 387, distance: 7.2
click at [685, 394] on select "Select TENTATIVE CONFIRM UPCOMING" at bounding box center [708, 393] width 133 height 16
select select "upcoming"
click at [642, 385] on select "Select TENTATIVE CONFIRM UPCOMING" at bounding box center [708, 393] width 133 height 16
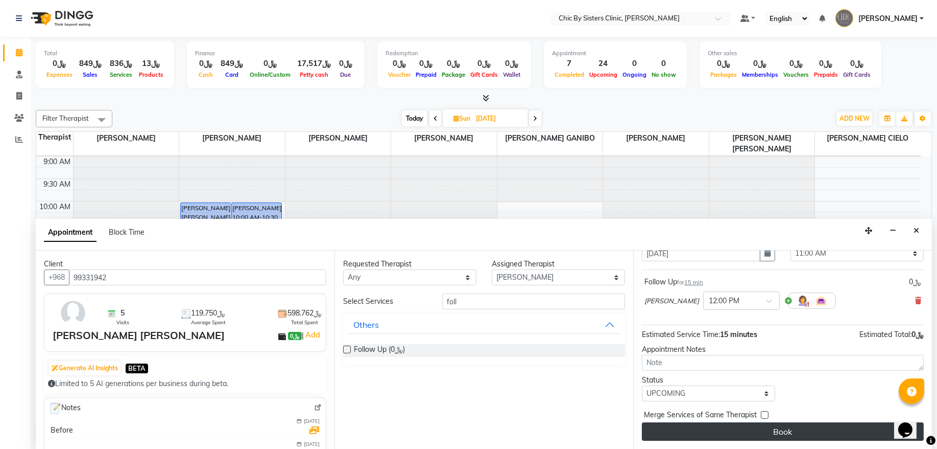
click at [689, 435] on button "Book" at bounding box center [783, 431] width 282 height 18
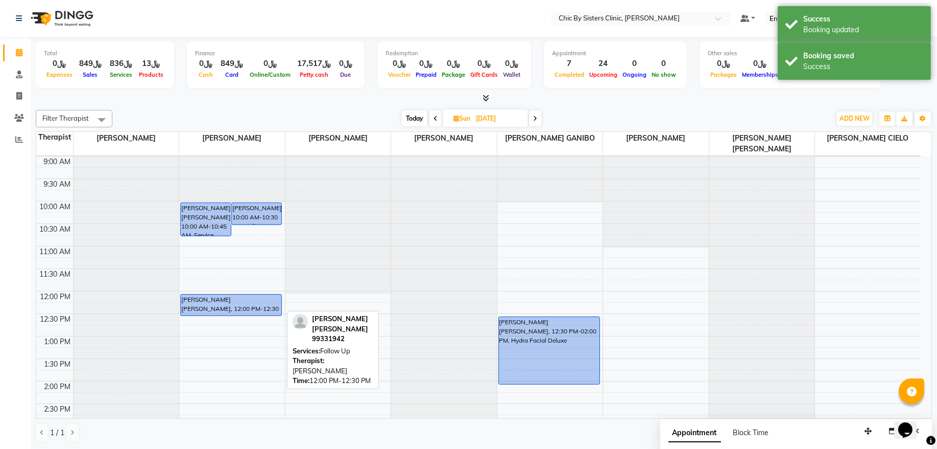
click at [205, 309] on div "[PERSON_NAME] [PERSON_NAME], 12:00 PM-12:30 PM, Follow Up" at bounding box center [231, 304] width 101 height 21
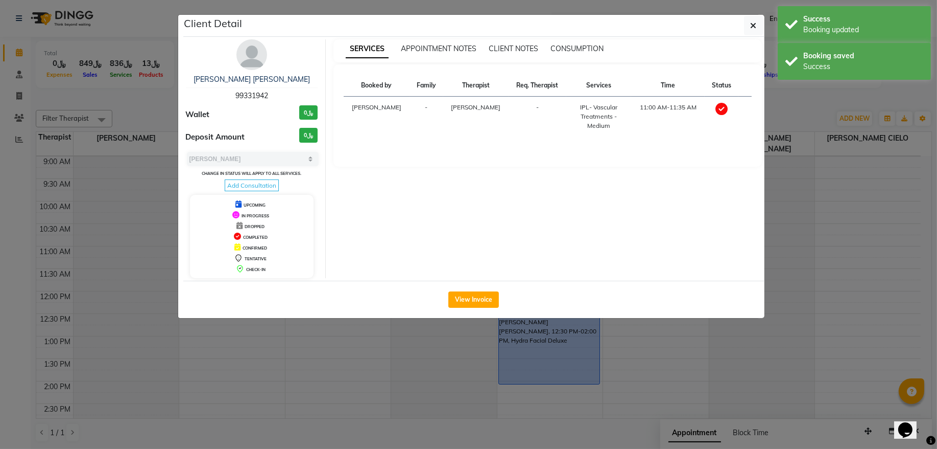
select select "select"
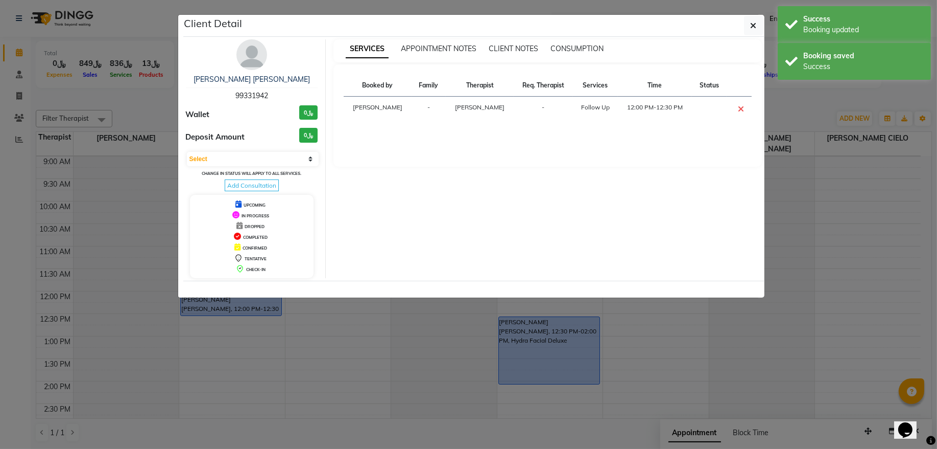
click at [244, 100] on span "99331942" at bounding box center [252, 95] width 33 height 9
copy span "99331942"
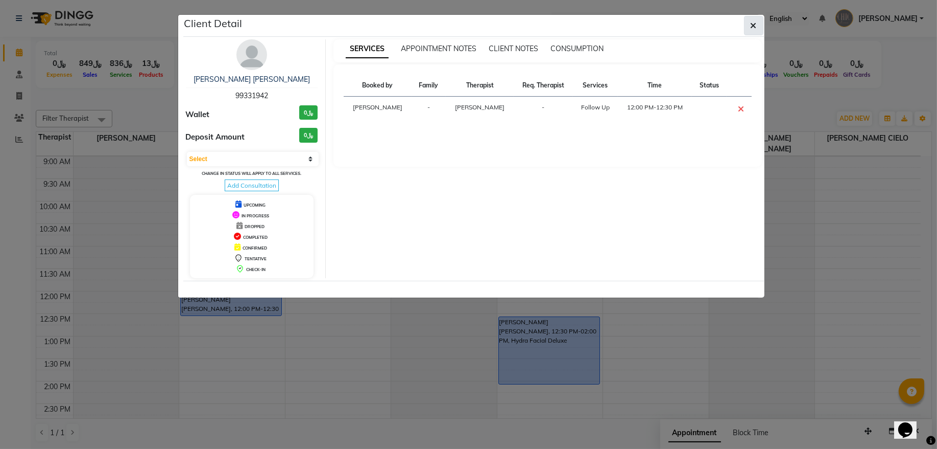
click at [748, 28] on button "button" at bounding box center [753, 25] width 19 height 19
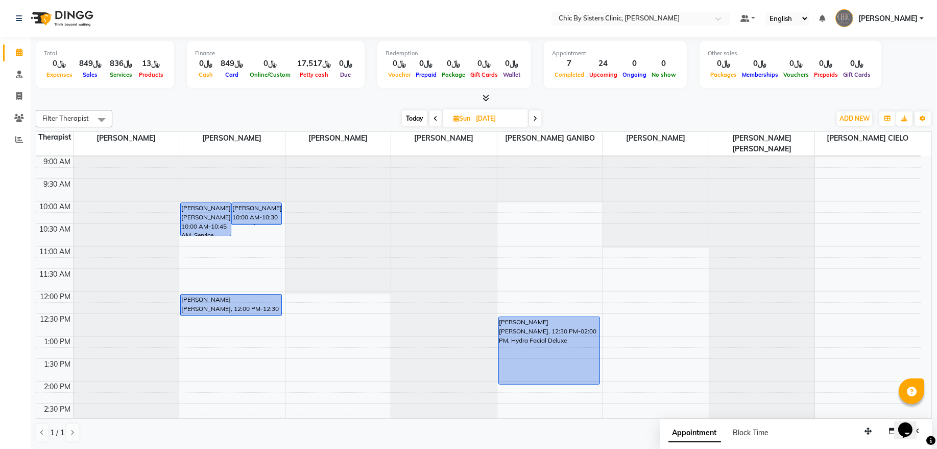
click at [413, 116] on span "Today" at bounding box center [415, 118] width 26 height 16
type input "[DATE]"
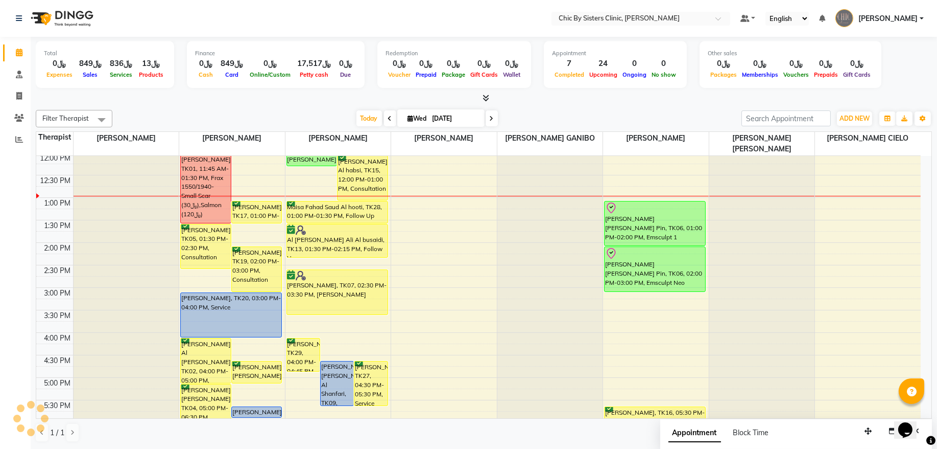
scroll to position [113, 0]
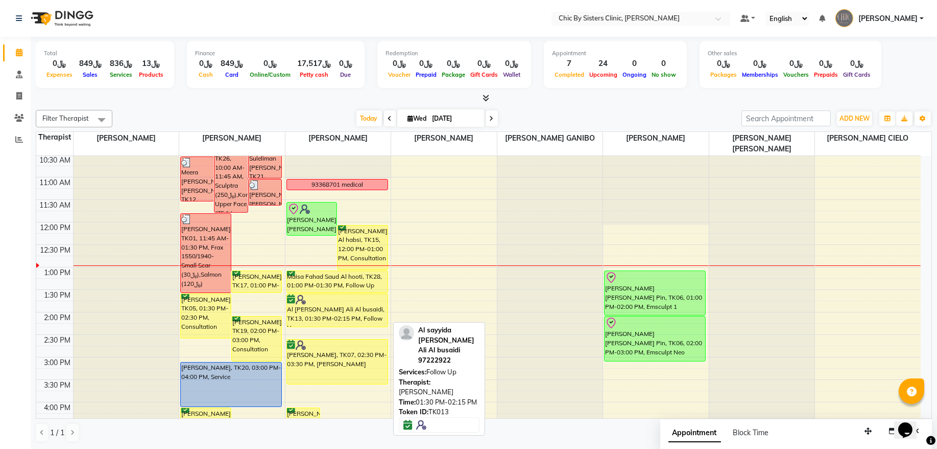
click at [324, 319] on div "Al [PERSON_NAME] Ali Al busaidi, TK13, 01:30 PM-02:15 PM, Follow Up" at bounding box center [337, 310] width 101 height 33
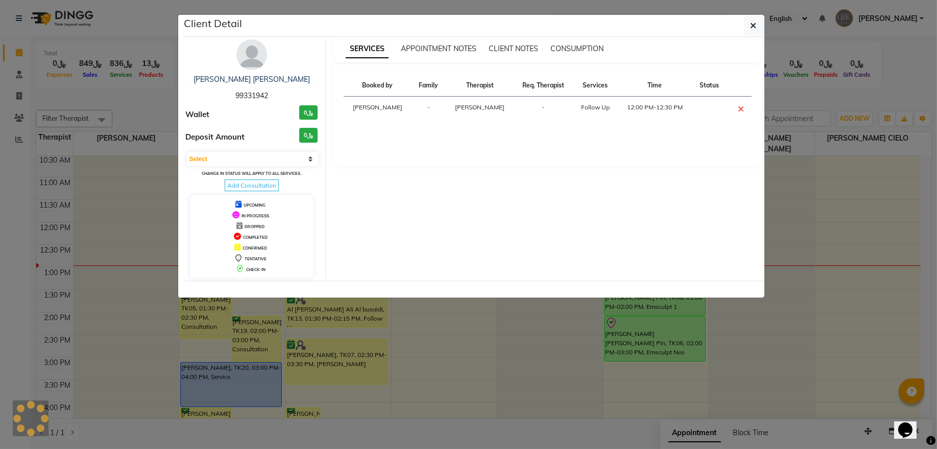
select select "6"
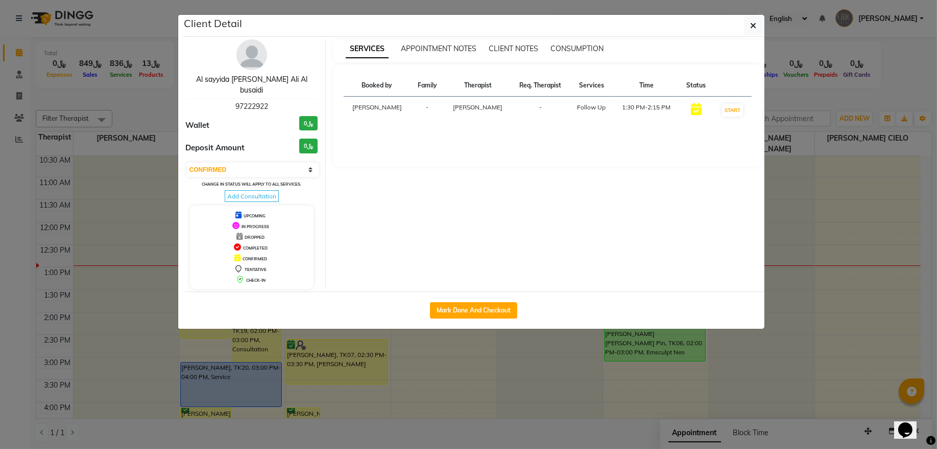
click at [288, 81] on link "Al sayyida [PERSON_NAME] Ali Al busaidi" at bounding box center [251, 85] width 111 height 20
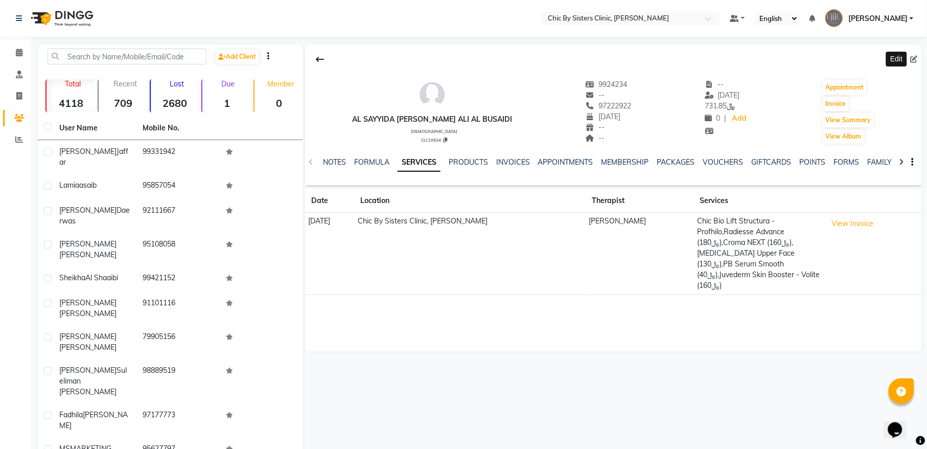
click at [912, 60] on icon at bounding box center [913, 59] width 7 height 7
select select "14"
select select "07"
select select "1981"
select select "[DEMOGRAPHIC_DATA]"
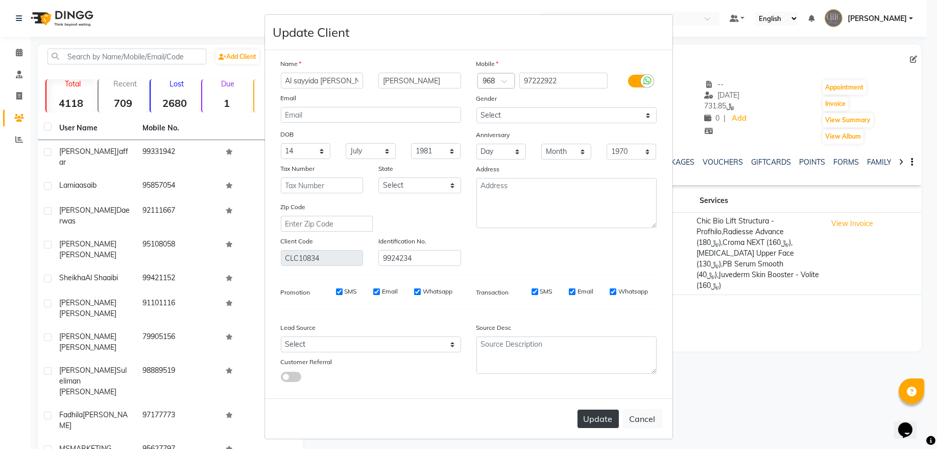
click at [589, 416] on button "Update" at bounding box center [598, 418] width 41 height 18
select select
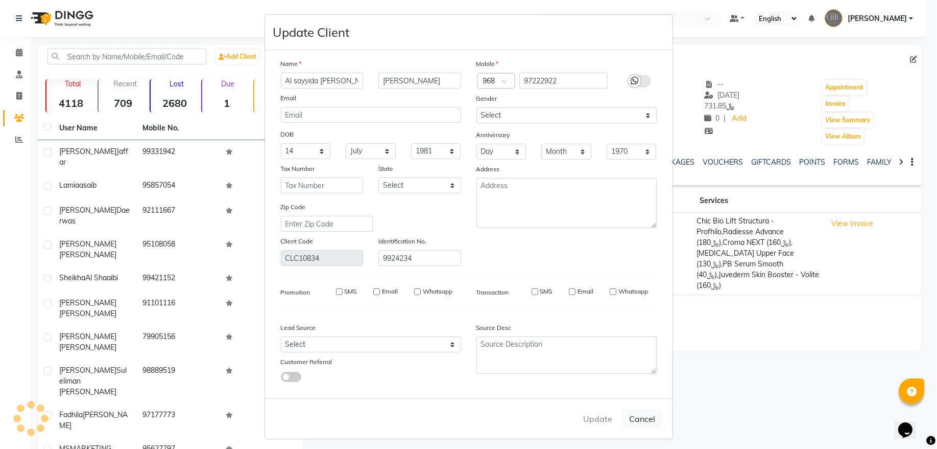
select select
checkbox input "false"
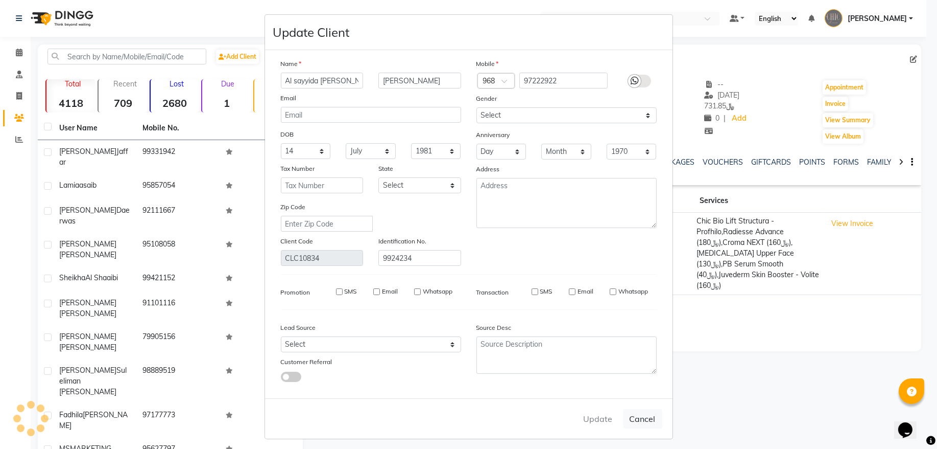
checkbox input "false"
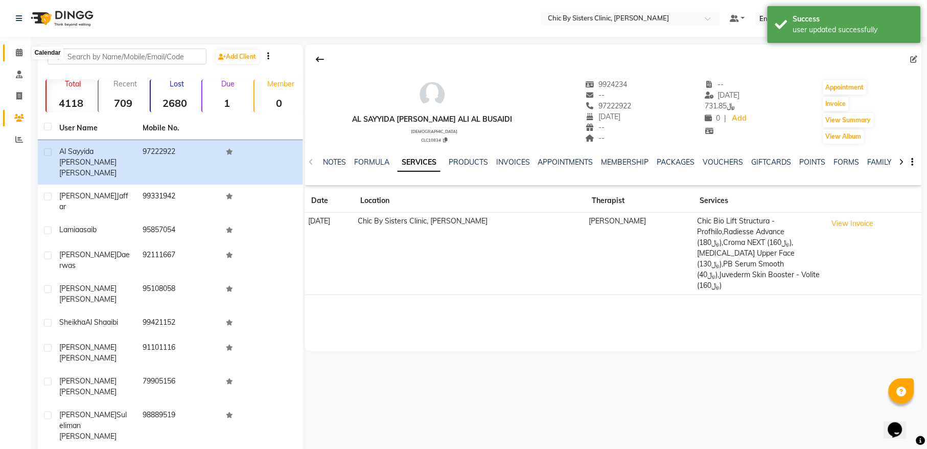
click at [16, 52] on icon at bounding box center [19, 53] width 7 height 8
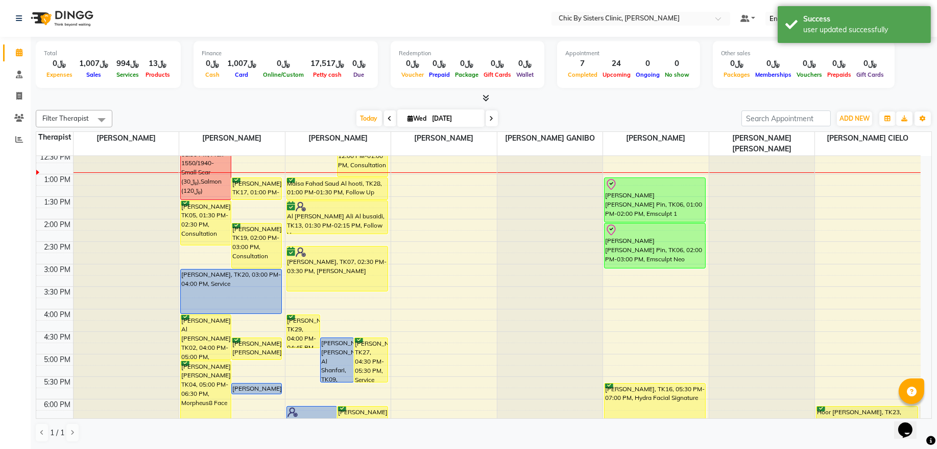
scroll to position [207, 0]
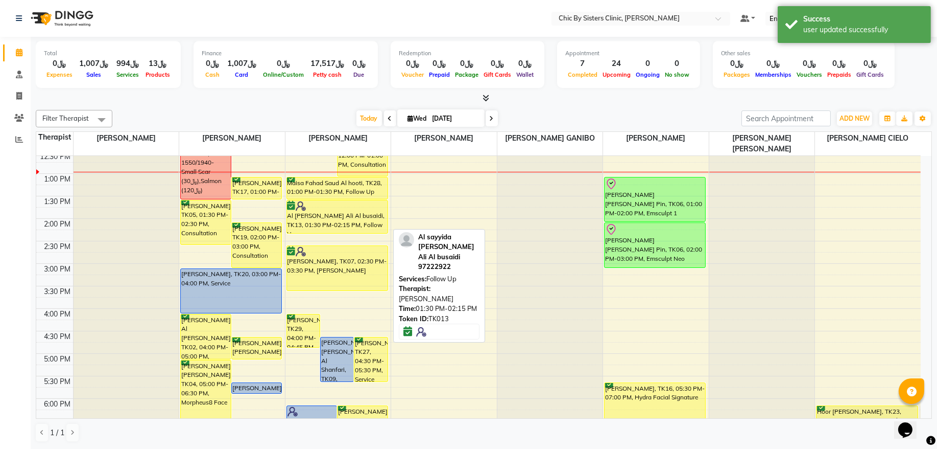
click at [322, 223] on div "Al [PERSON_NAME] Ali Al busaidi, TK13, 01:30 PM-02:15 PM, Follow Up" at bounding box center [337, 216] width 101 height 33
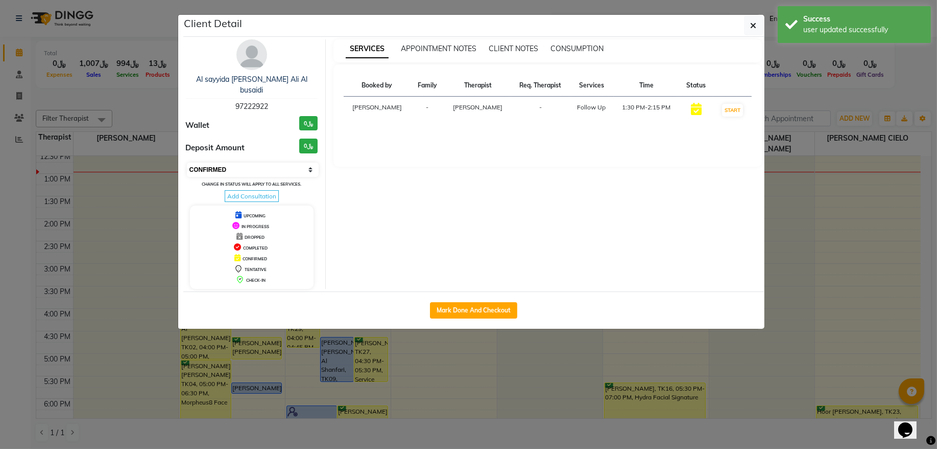
click at [232, 162] on select "Select IN SERVICE CONFIRMED TENTATIVE CHECK IN MARK DONE DROPPED UPCOMING" at bounding box center [253, 169] width 132 height 14
select select "8"
click at [187, 162] on select "Select IN SERVICE CONFIRMED TENTATIVE CHECK IN MARK DONE DROPPED UPCOMING" at bounding box center [253, 169] width 132 height 14
click at [755, 26] on icon "button" at bounding box center [754, 25] width 6 height 8
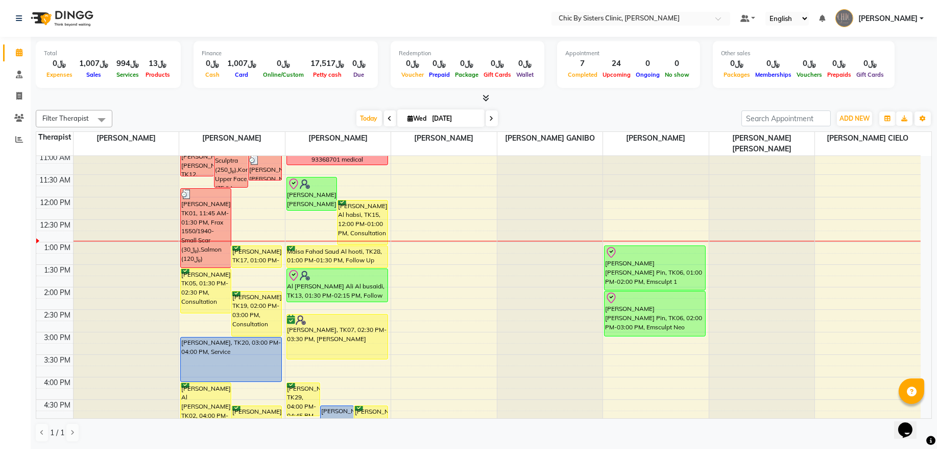
scroll to position [138, 0]
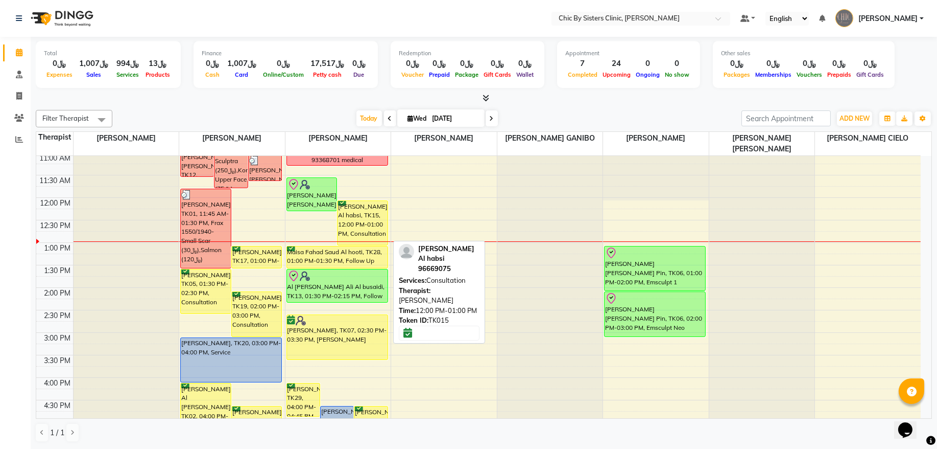
click at [363, 230] on div "[PERSON_NAME] Al habsi, TK15, 12:00 PM-01:00 PM, Consultation" at bounding box center [363, 223] width 50 height 44
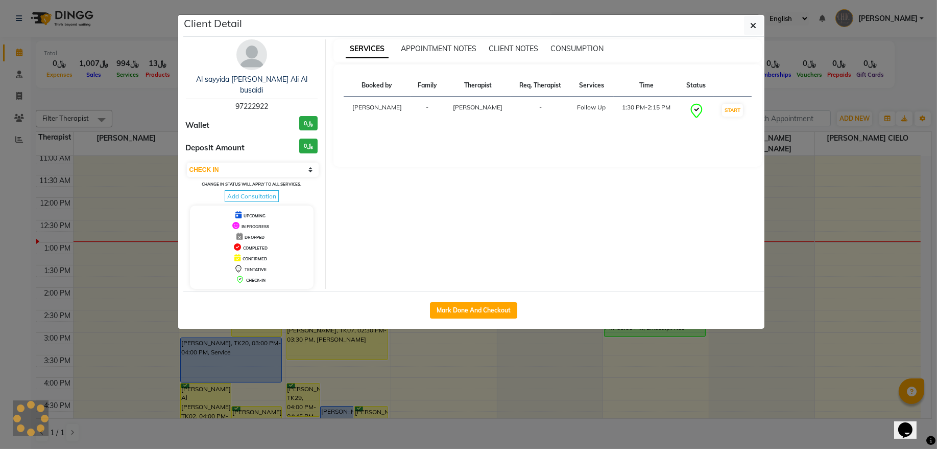
select select "6"
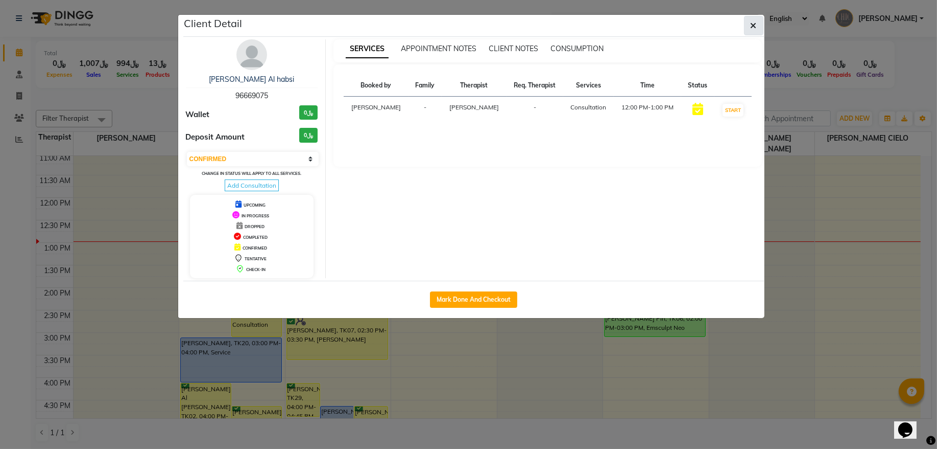
click at [758, 26] on button "button" at bounding box center [753, 25] width 19 height 19
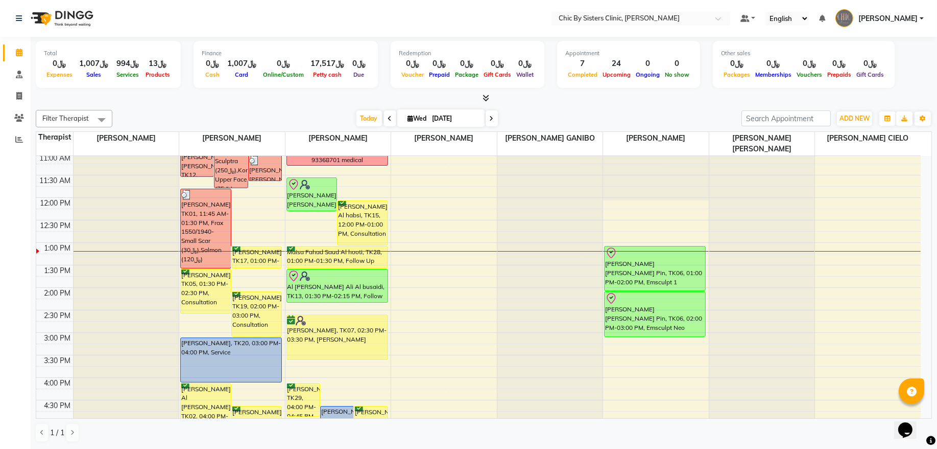
click at [486, 119] on span at bounding box center [492, 118] width 12 height 16
type input "[DATE]"
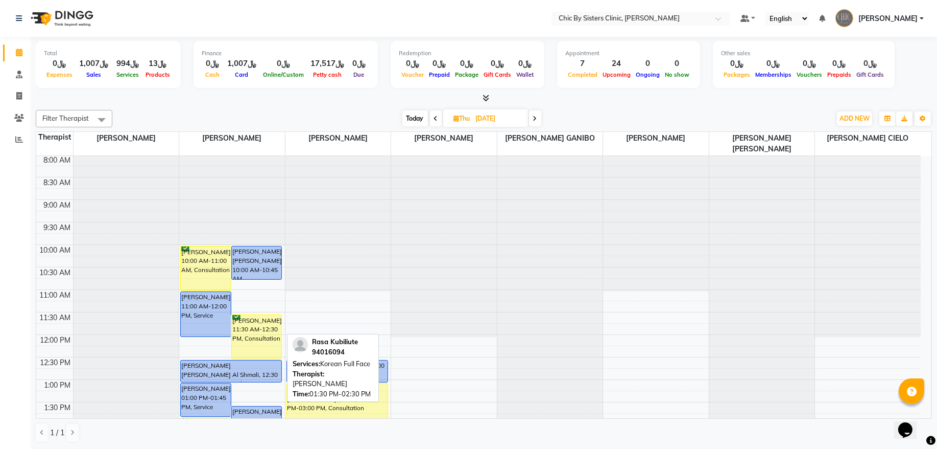
scroll to position [0, 0]
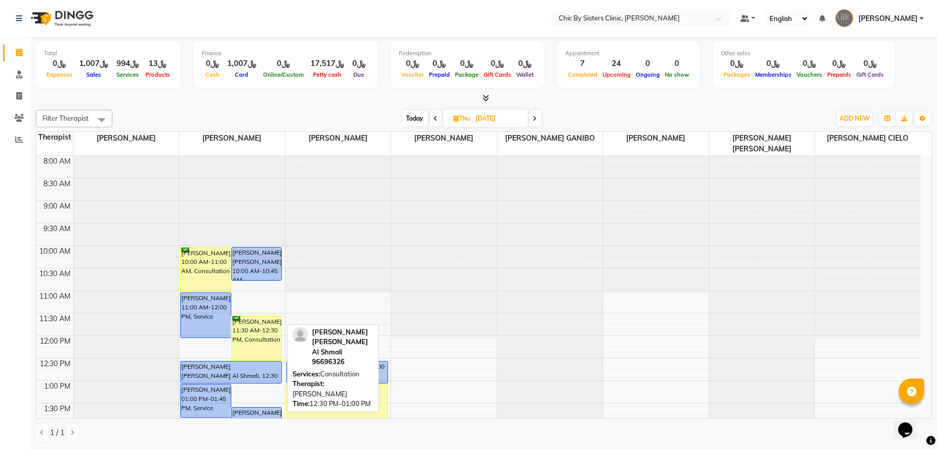
click at [205, 366] on div "[PERSON_NAME] [PERSON_NAME] Al Shmali, 12:30 PM-01:00 PM, Consultation" at bounding box center [231, 371] width 101 height 21
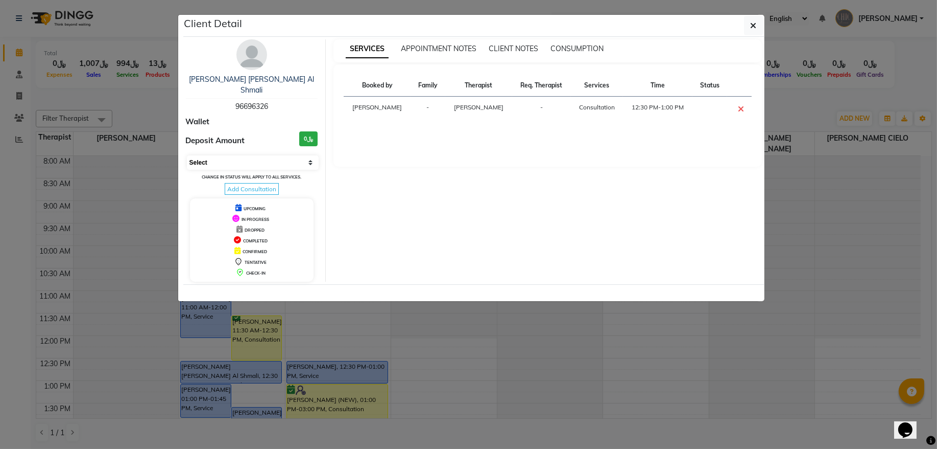
click at [266, 155] on select "Select CONFIRMED TENTATIVE" at bounding box center [253, 162] width 132 height 14
select select "6"
click at [187, 155] on select "Select CONFIRMED TENTATIVE" at bounding box center [253, 162] width 132 height 14
click at [745, 32] on button "button" at bounding box center [753, 25] width 19 height 19
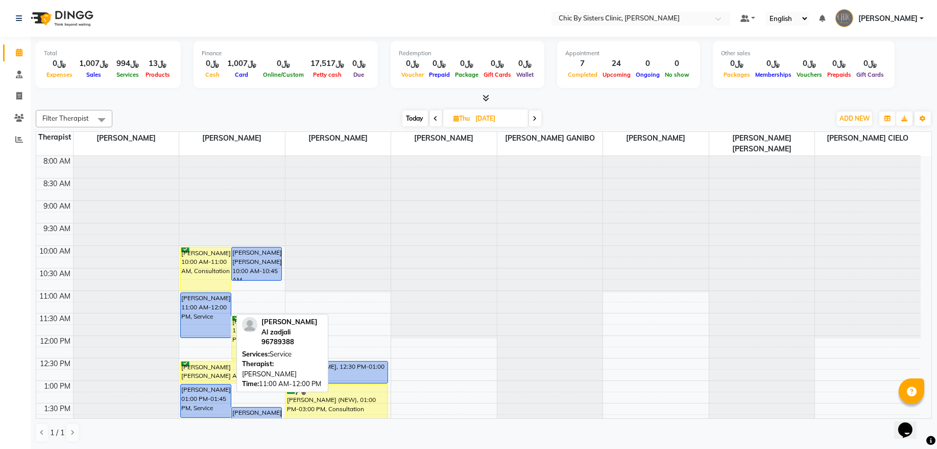
click at [203, 321] on div "[PERSON_NAME], 11:00 AM-12:00 PM, Service" at bounding box center [206, 315] width 50 height 44
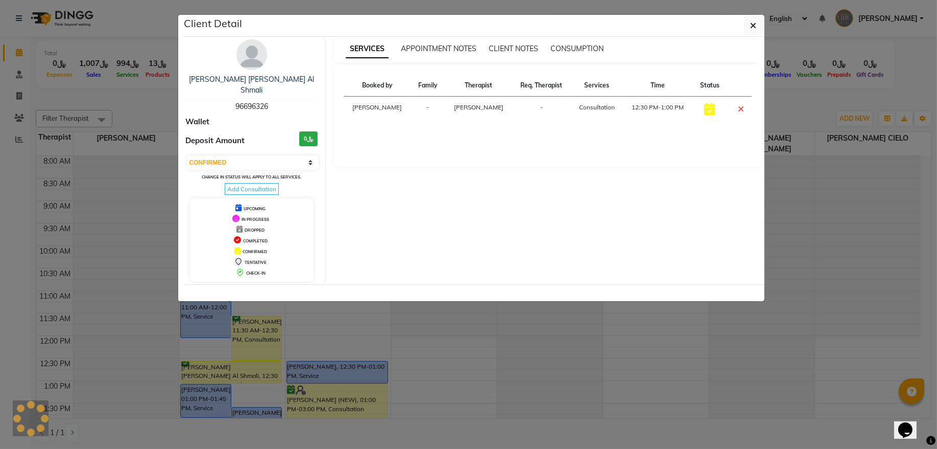
select select "select"
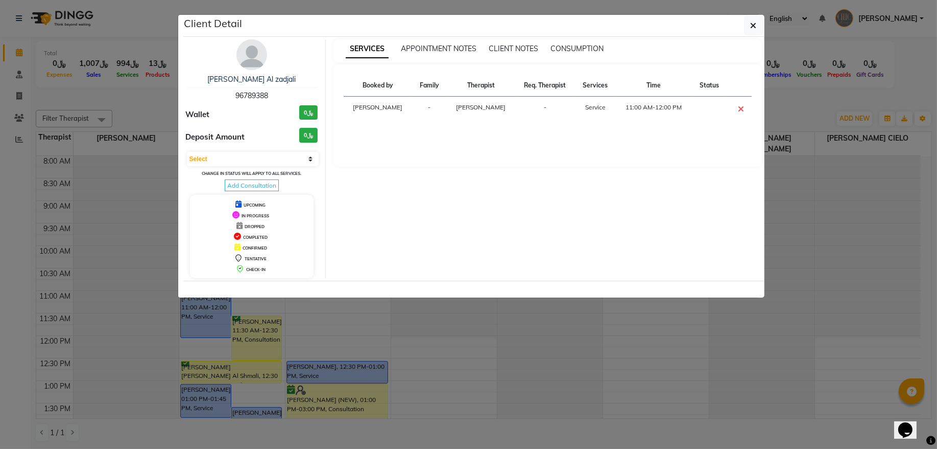
click at [251, 91] on span "96789388" at bounding box center [252, 95] width 33 height 9
copy span "96789388"
click at [761, 30] on button "button" at bounding box center [753, 25] width 19 height 19
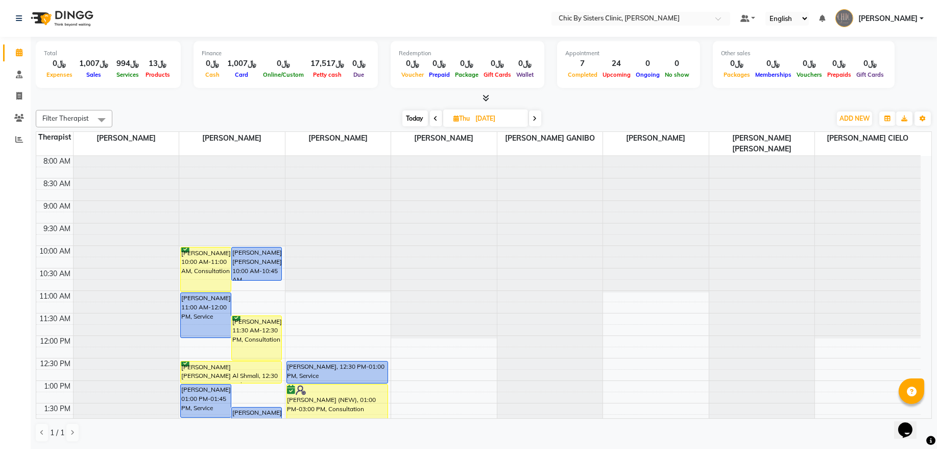
scroll to position [207, 0]
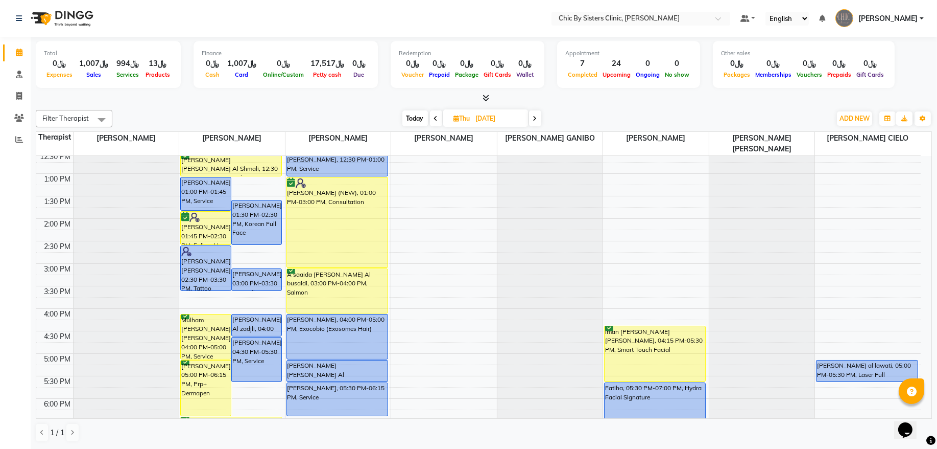
click at [410, 119] on span "Today" at bounding box center [416, 118] width 26 height 16
type input "[DATE]"
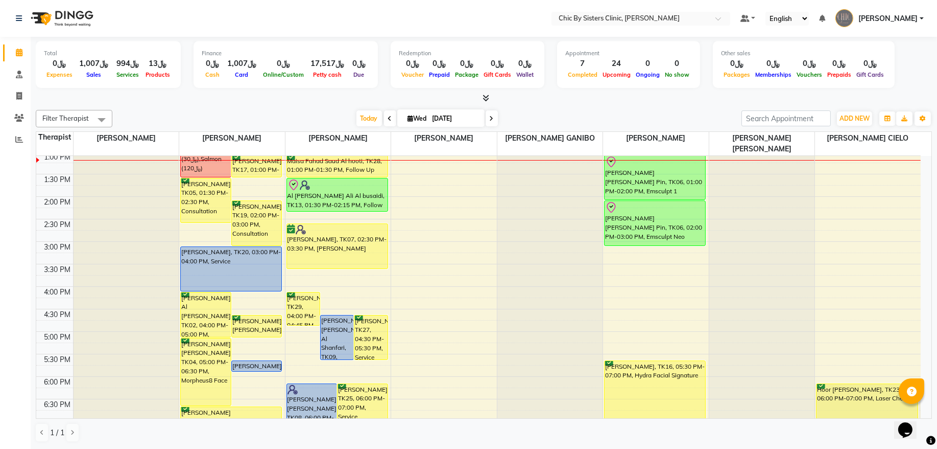
scroll to position [160, 0]
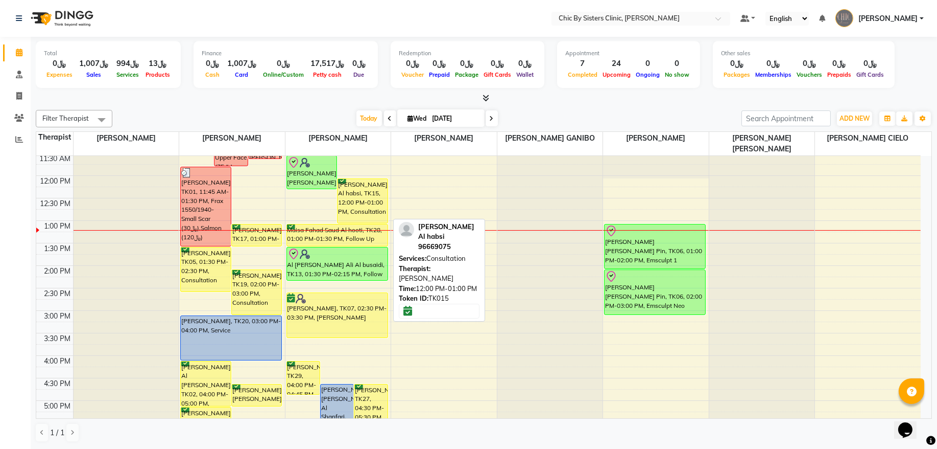
click at [357, 185] on div "[PERSON_NAME] Al habsi, TK15, 12:00 PM-01:00 PM, Consultation" at bounding box center [363, 201] width 50 height 44
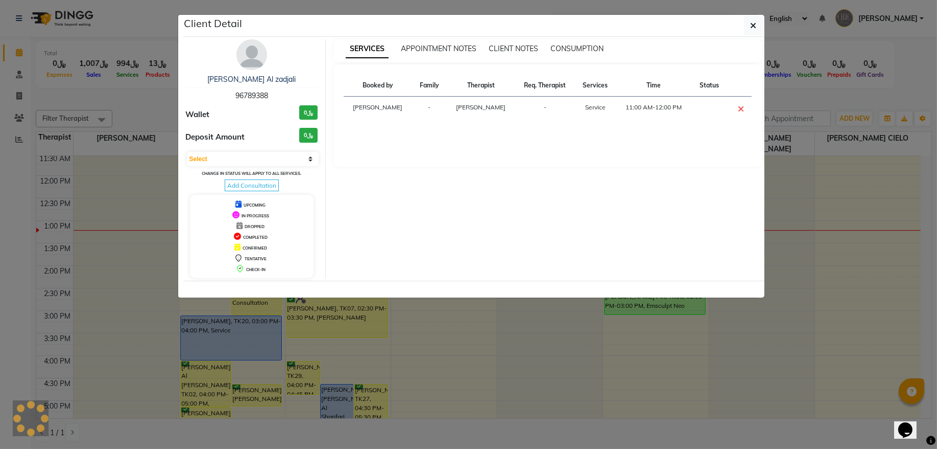
select select "6"
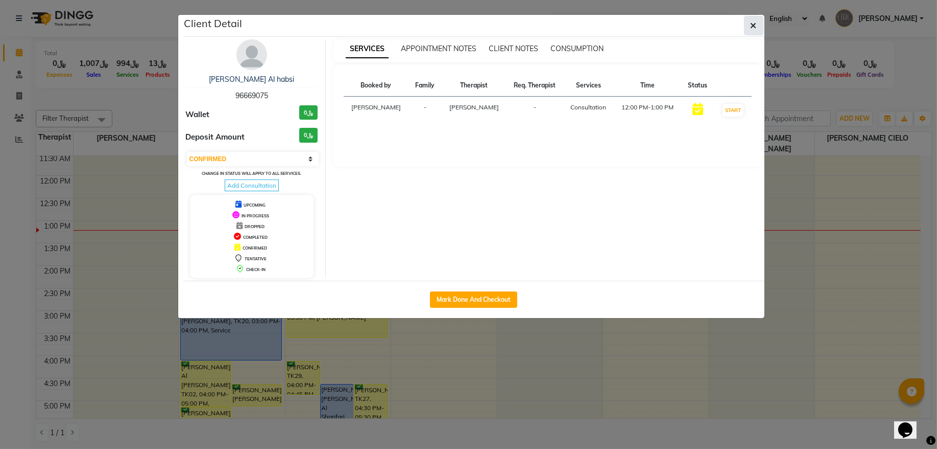
click at [751, 30] on icon "button" at bounding box center [754, 25] width 6 height 8
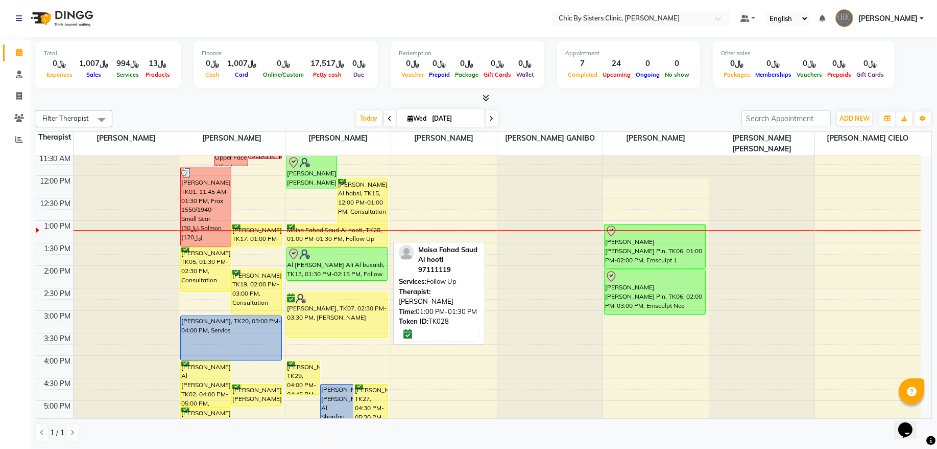
click at [352, 241] on div "Maisa Fahad Saud Al hooti, TK28, 01:00 PM-01:30 PM, Follow Up" at bounding box center [337, 234] width 101 height 21
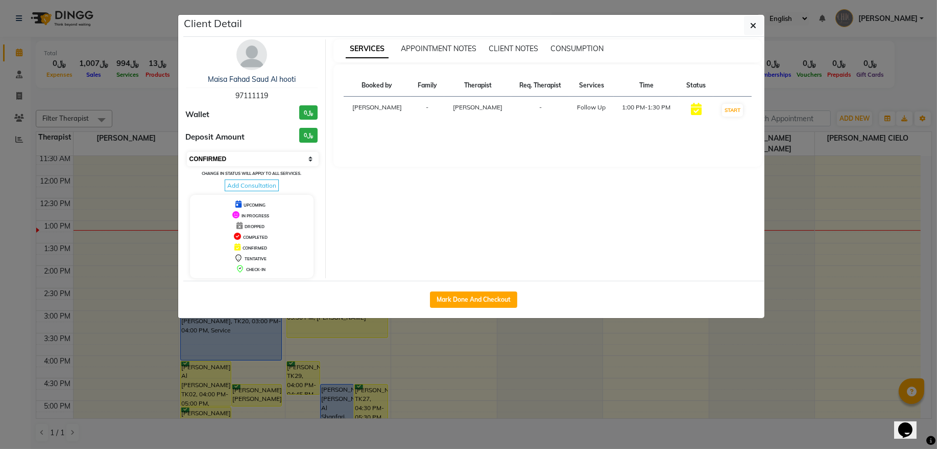
drag, startPoint x: 269, startPoint y: 160, endPoint x: 265, endPoint y: 164, distance: 6.2
click at [269, 160] on select "Select IN SERVICE CONFIRMED TENTATIVE CHECK IN MARK DONE DROPPED UPCOMING" at bounding box center [253, 159] width 132 height 14
select select "8"
click at [187, 152] on select "Select IN SERVICE CONFIRMED TENTATIVE CHECK IN MARK DONE DROPPED UPCOMING" at bounding box center [253, 159] width 132 height 14
click at [757, 28] on button "button" at bounding box center [753, 25] width 19 height 19
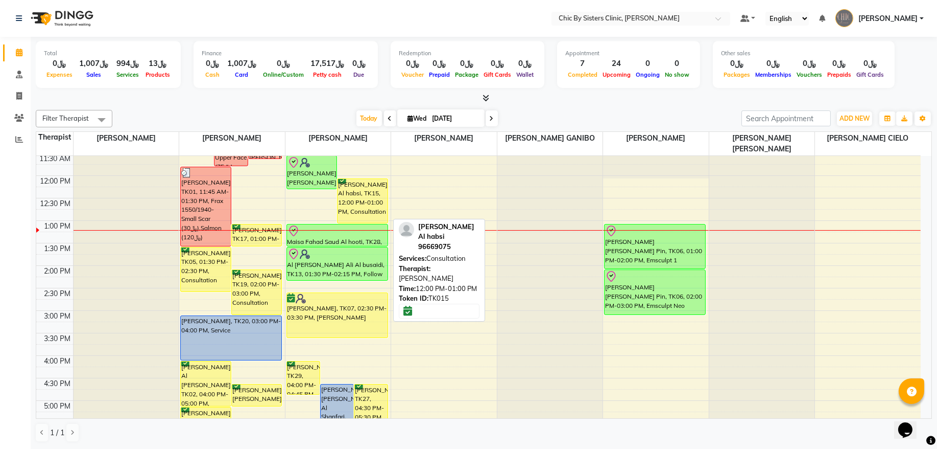
click at [375, 211] on div "[PERSON_NAME] Al habsi, TK15, 12:00 PM-01:00 PM, Consultation" at bounding box center [363, 201] width 50 height 44
select select "6"
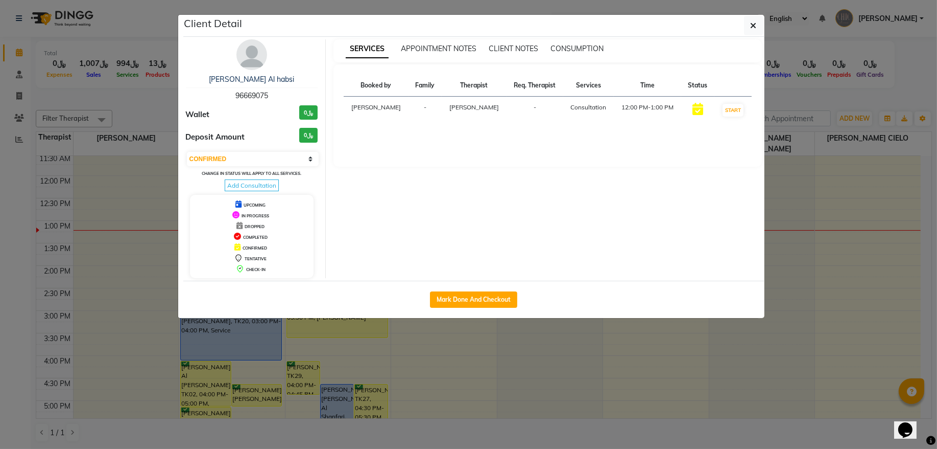
click at [261, 91] on span "96669075" at bounding box center [252, 95] width 33 height 9
click at [260, 91] on span "96669075" at bounding box center [252, 95] width 33 height 9
copy span "96669075"
click at [749, 30] on button "button" at bounding box center [753, 25] width 19 height 19
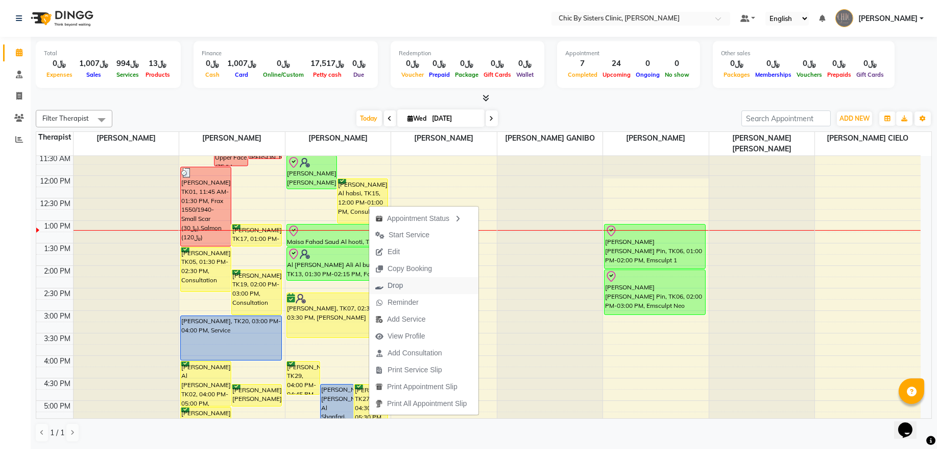
click at [402, 284] on span "Drop" at bounding box center [395, 285] width 15 height 11
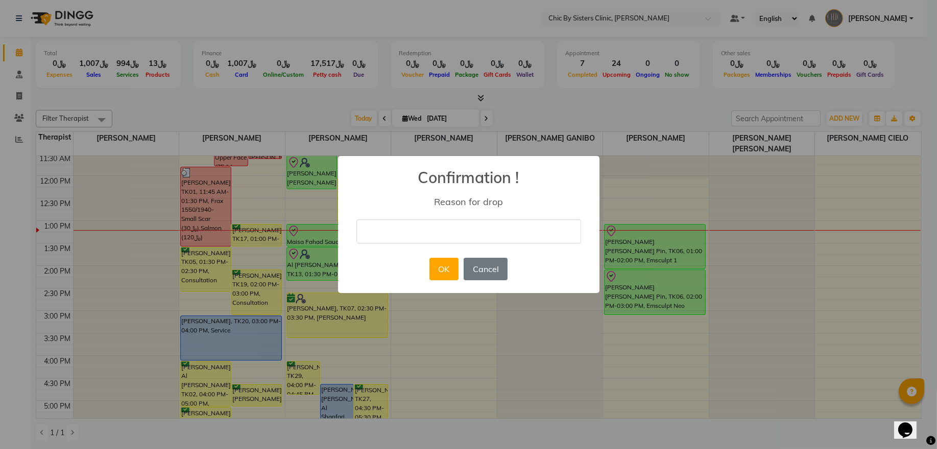
click at [455, 232] on input "text" at bounding box center [469, 231] width 225 height 24
click at [451, 233] on input "No show we sent to rebook" at bounding box center [469, 231] width 225 height 24
click at [464, 232] on input "No show we sent watsapp message for rebook" at bounding box center [469, 231] width 225 height 24
click at [573, 232] on input "No show we sent WhatsApp message for rebook" at bounding box center [469, 231] width 225 height 24
type input "No show we sent WhatsApp message for rebook"
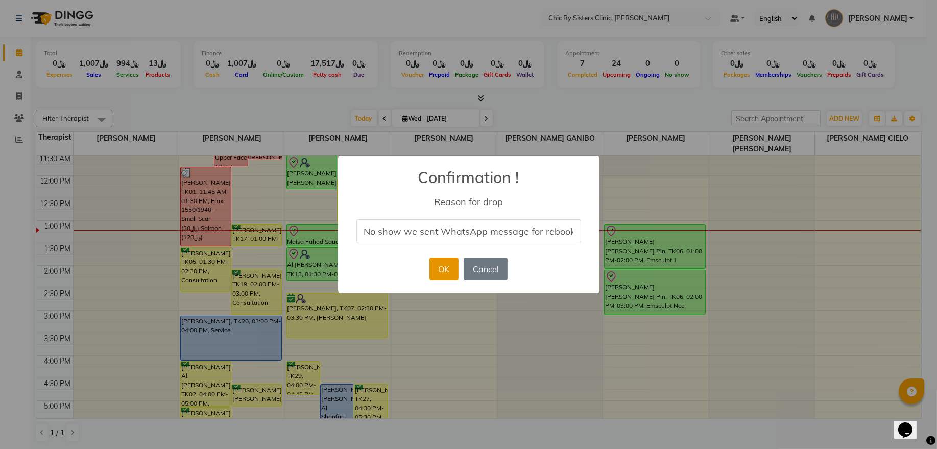
click at [448, 270] on button "OK" at bounding box center [444, 268] width 29 height 22
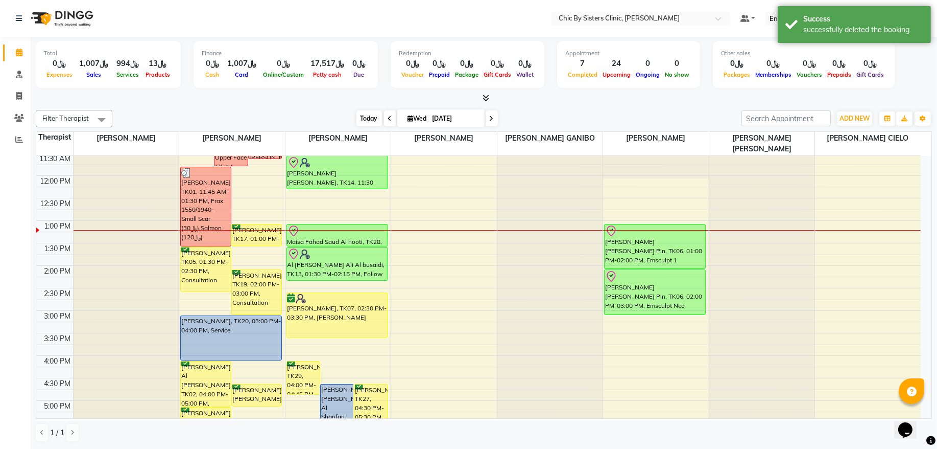
click at [362, 123] on span "Today" at bounding box center [370, 118] width 26 height 16
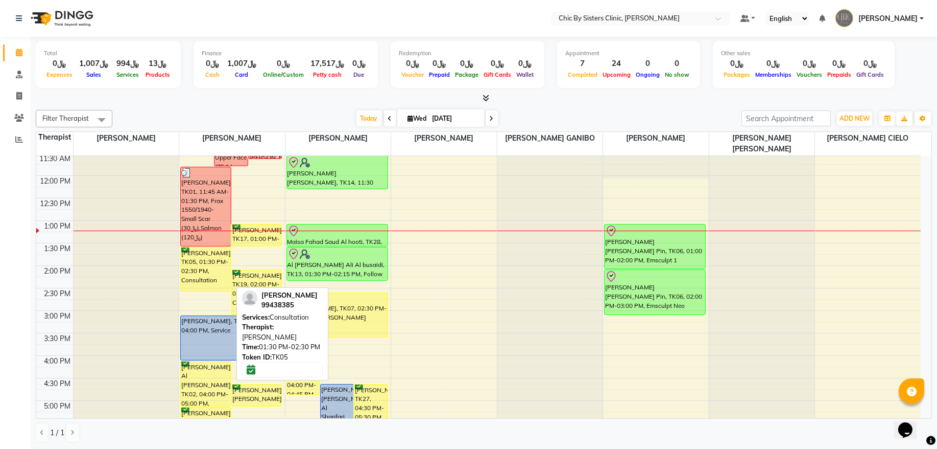
click at [207, 276] on div "[PERSON_NAME], TK05, 01:30 PM-02:30 PM, Consultation" at bounding box center [206, 269] width 50 height 44
select select "6"
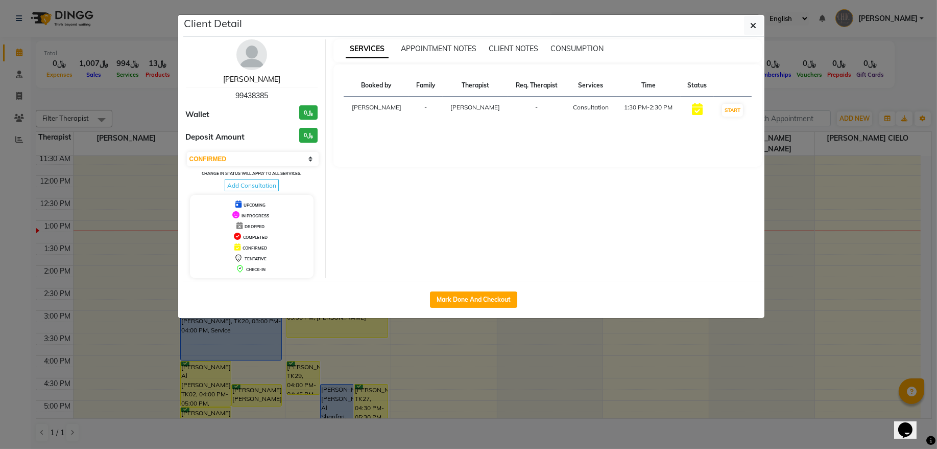
click at [272, 79] on link "[PERSON_NAME]" at bounding box center [251, 79] width 57 height 9
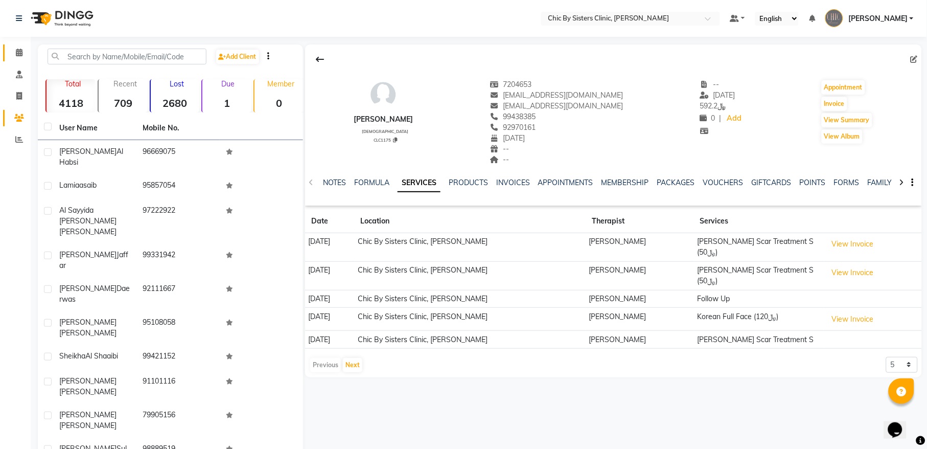
click at [21, 50] on icon at bounding box center [19, 53] width 7 height 8
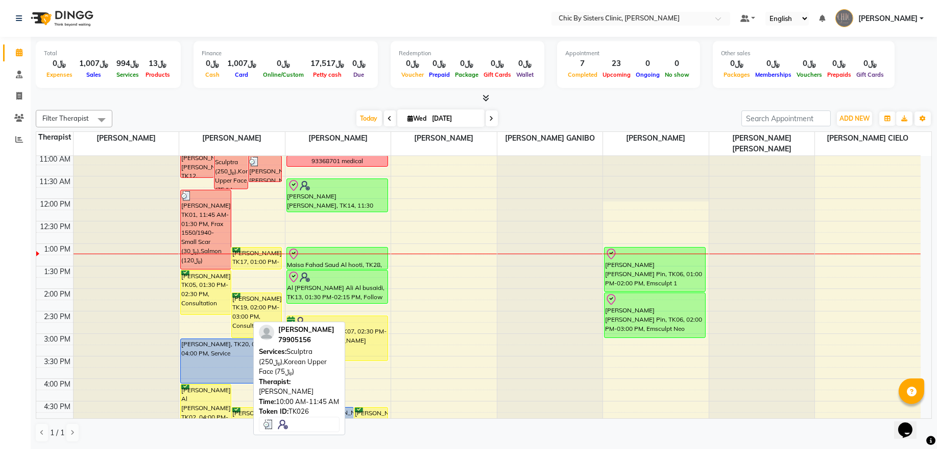
scroll to position [138, 0]
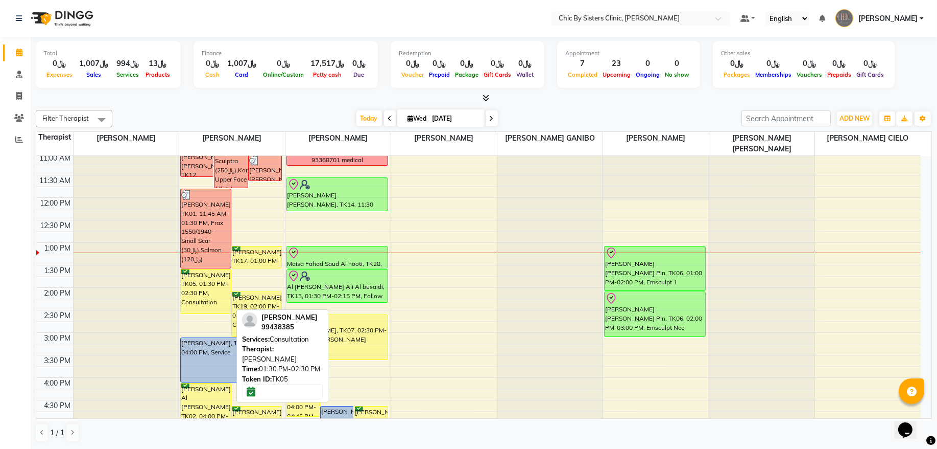
click at [205, 298] on div "[PERSON_NAME], TK05, 01:30 PM-02:30 PM, Consultation" at bounding box center [206, 291] width 50 height 44
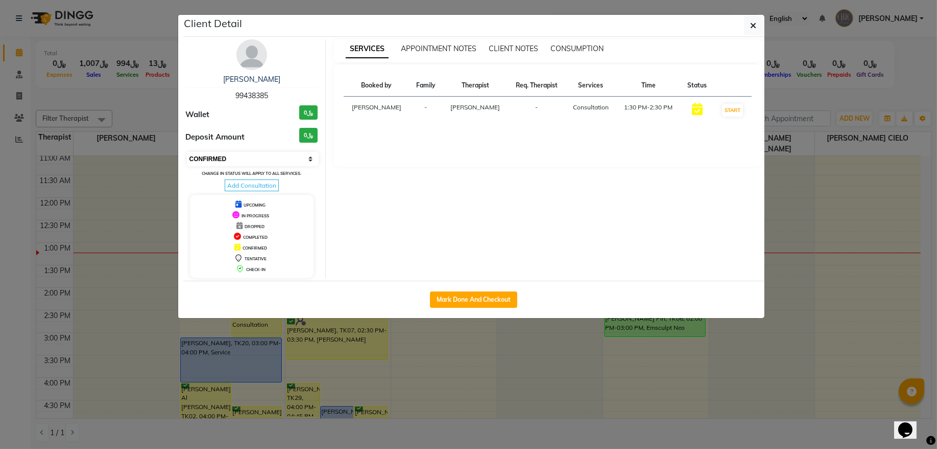
drag, startPoint x: 252, startPoint y: 160, endPoint x: 251, endPoint y: 166, distance: 5.8
click at [252, 160] on select "Select IN SERVICE CONFIRMED TENTATIVE CHECK IN MARK DONE DROPPED UPCOMING" at bounding box center [253, 159] width 132 height 14
select select "8"
click at [187, 152] on select "Select IN SERVICE CONFIRMED TENTATIVE CHECK IN MARK DONE DROPPED UPCOMING" at bounding box center [253, 159] width 132 height 14
click at [755, 38] on div "Majan [PERSON_NAME] 99438385 Wallet ﷼0 Deposit Amount ﷼0 Select IN SERVICE CONF…" at bounding box center [473, 159] width 581 height 244
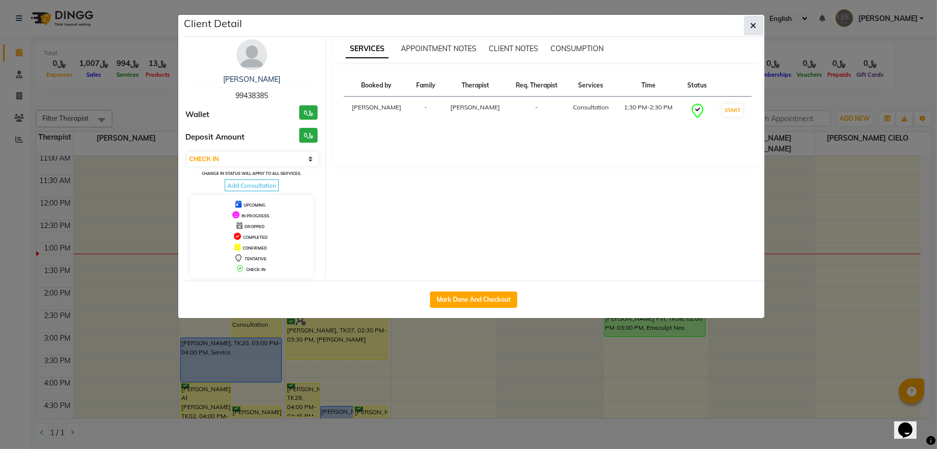
click at [758, 24] on button "button" at bounding box center [753, 25] width 19 height 19
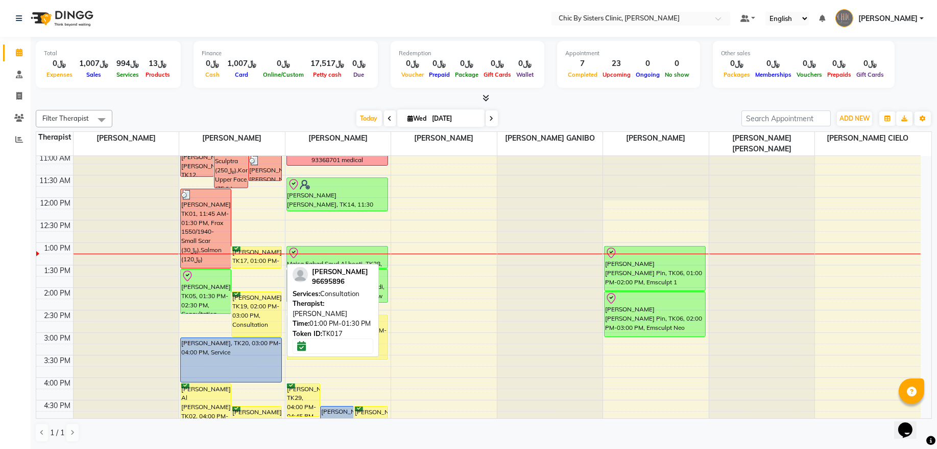
click at [264, 258] on div "[PERSON_NAME], TK17, 01:00 PM-01:30 PM, Consultation" at bounding box center [257, 256] width 50 height 21
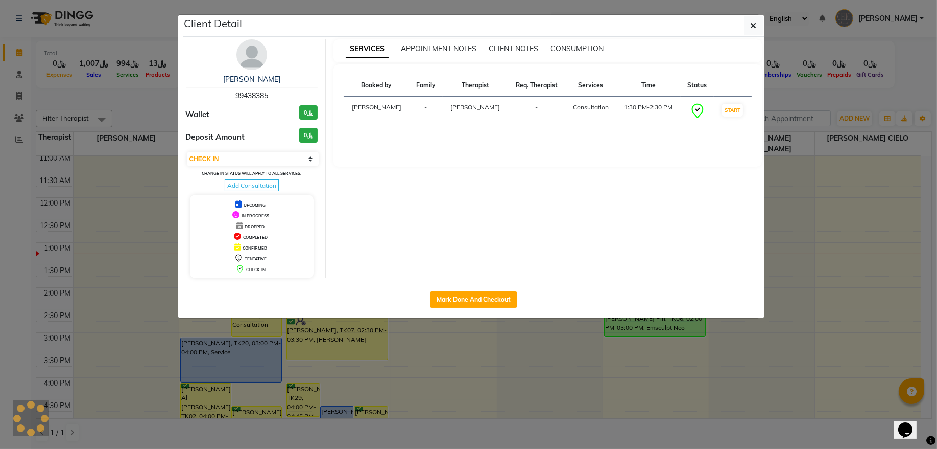
select select "6"
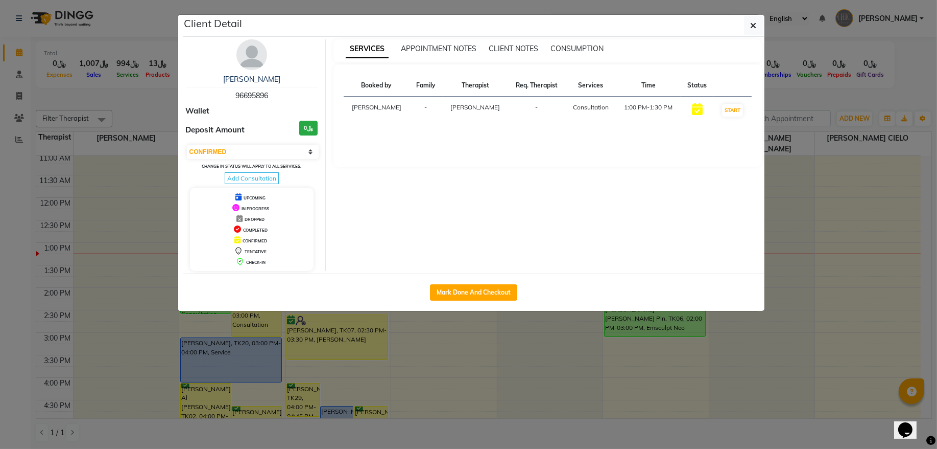
click at [254, 92] on span "96695896" at bounding box center [252, 95] width 33 height 9
copy span "96695896"
click at [751, 25] on icon "button" at bounding box center [754, 25] width 6 height 8
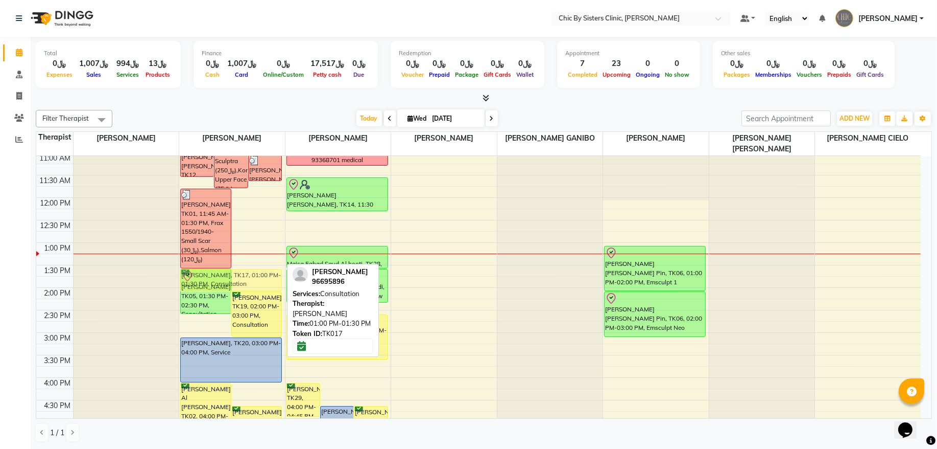
drag, startPoint x: 250, startPoint y: 255, endPoint x: 250, endPoint y: 276, distance: 20.9
click at [250, 276] on div "[PERSON_NAME], TK10, 09:45 AM-10:30 AM, [MEDICAL_DATA] Full Face [PERSON_NAME],…" at bounding box center [232, 377] width 106 height 719
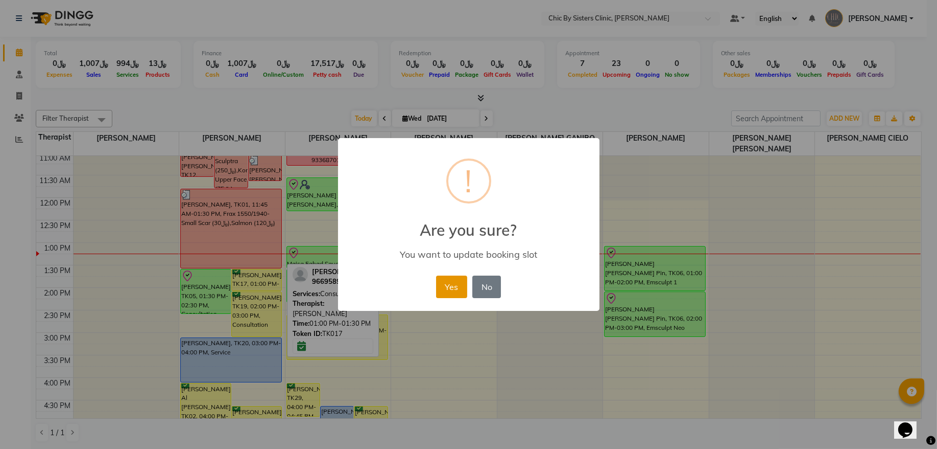
click at [448, 285] on button "Yes" at bounding box center [451, 286] width 31 height 22
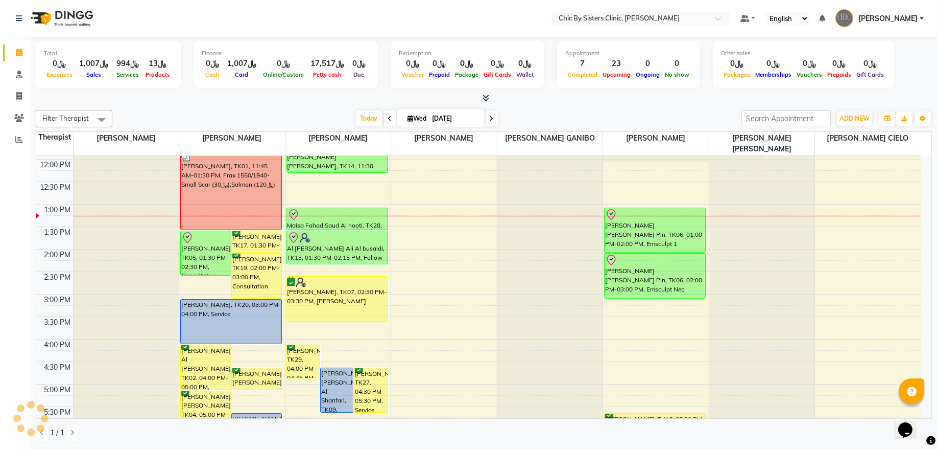
scroll to position [207, 0]
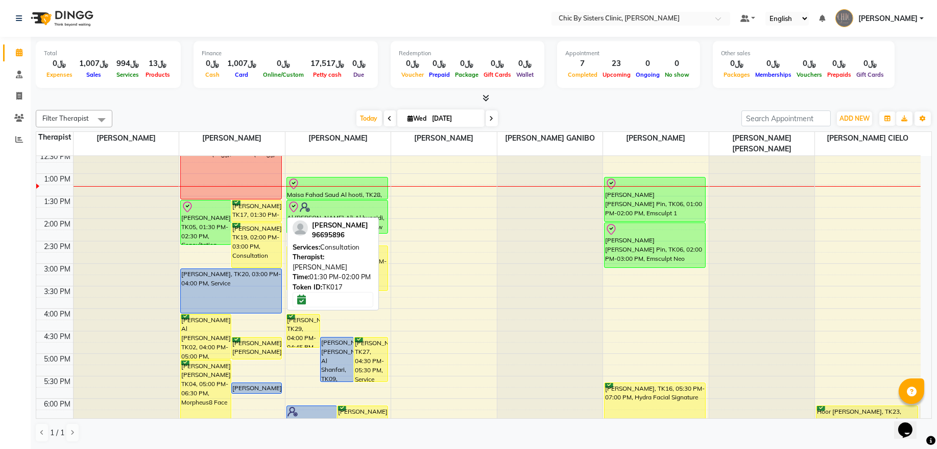
click at [251, 218] on div "[PERSON_NAME], TK17, 01:30 PM-02:00 PM, Consultation" at bounding box center [257, 210] width 50 height 21
click at [254, 215] on div "[PERSON_NAME], TK17, 01:30 PM-02:00 PM, Consultation" at bounding box center [257, 210] width 50 height 21
select select "6"
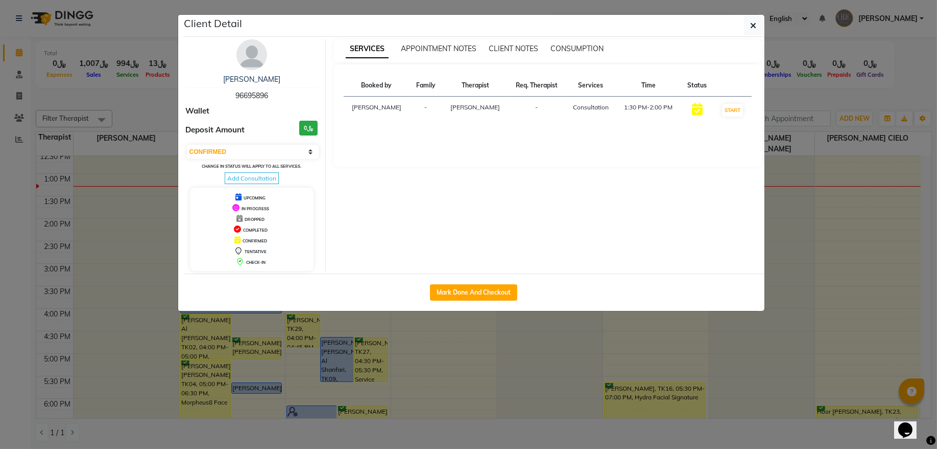
click at [254, 97] on span "96695896" at bounding box center [252, 95] width 33 height 9
click at [757, 30] on button "button" at bounding box center [753, 25] width 19 height 19
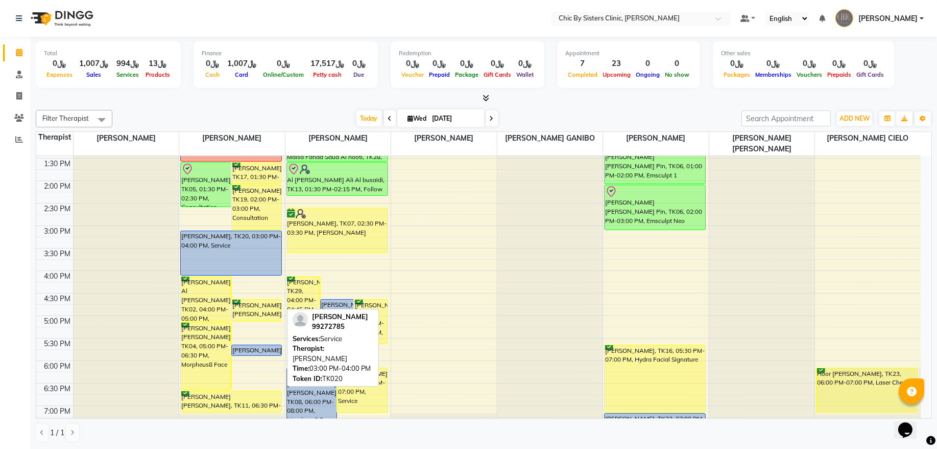
scroll to position [276, 0]
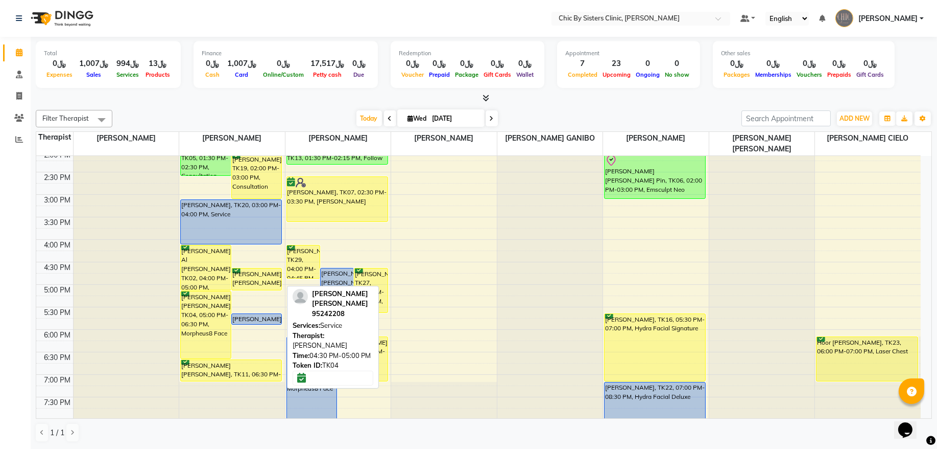
click at [246, 278] on div "[PERSON_NAME] [PERSON_NAME], TK04, 04:30 PM-05:00 PM, Service" at bounding box center [257, 278] width 50 height 21
select select "6"
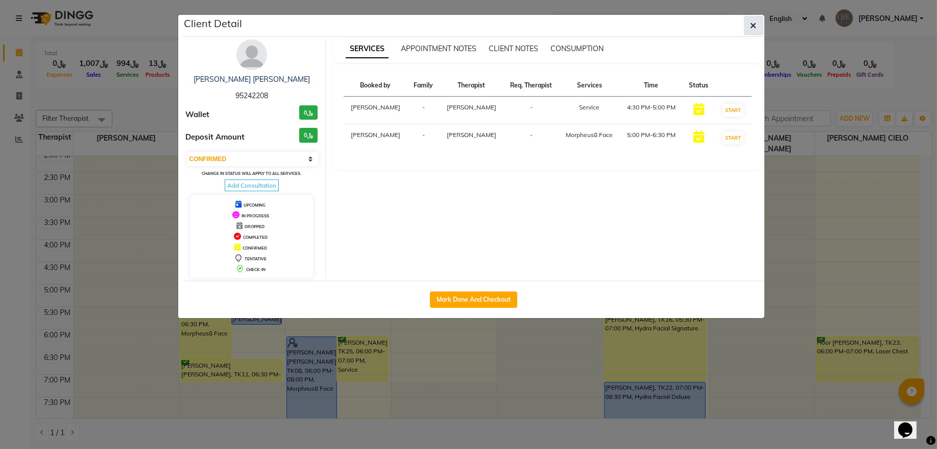
click at [751, 32] on button "button" at bounding box center [753, 25] width 19 height 19
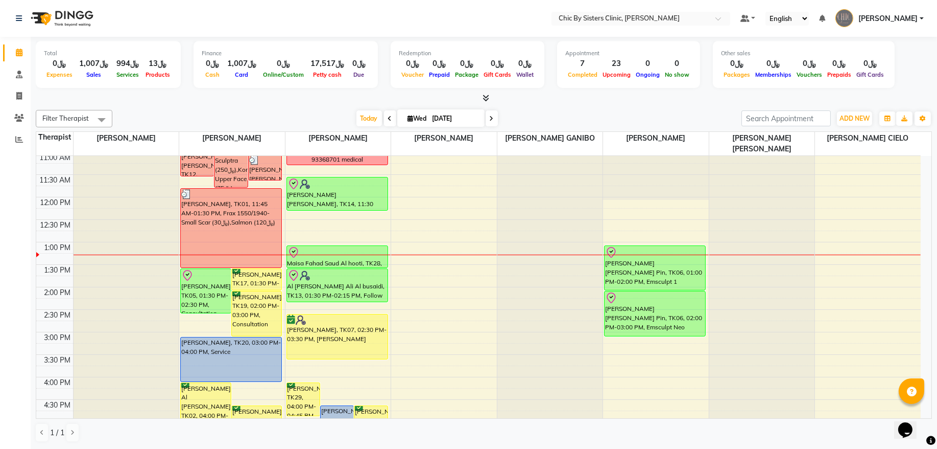
scroll to position [138, 0]
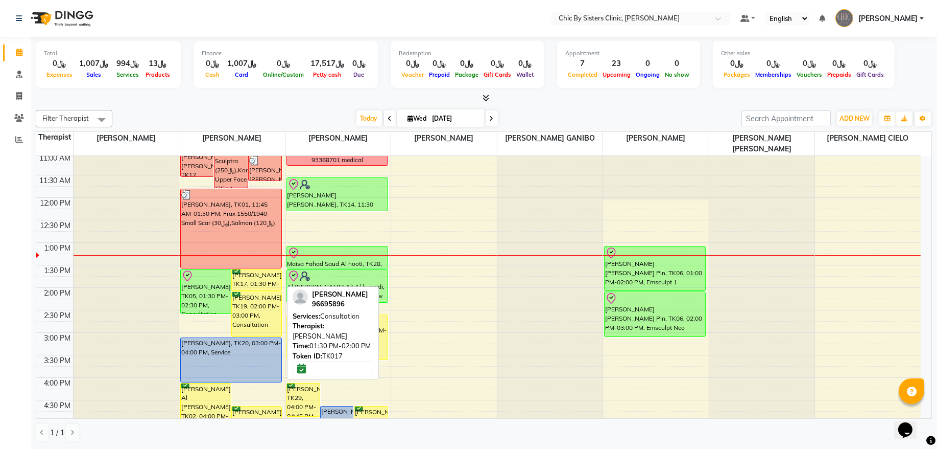
click at [250, 281] on div "[PERSON_NAME], TK17, 01:30 PM-02:00 PM, Consultation" at bounding box center [257, 279] width 50 height 21
select select "6"
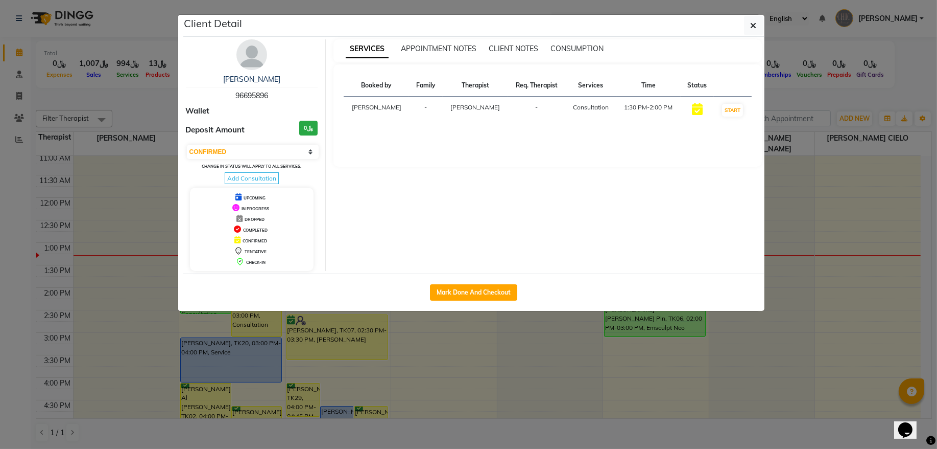
click at [252, 97] on span "96695896" at bounding box center [252, 95] width 33 height 9
copy span "96695896"
click at [757, 27] on button "button" at bounding box center [753, 25] width 19 height 19
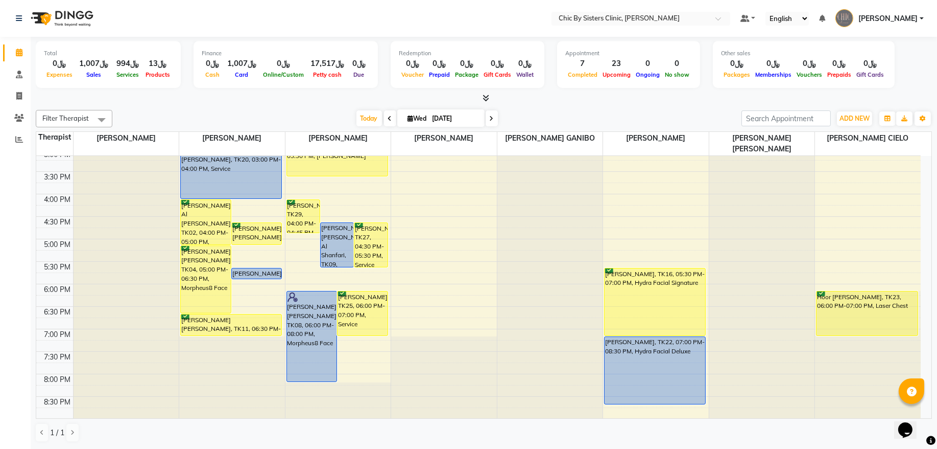
scroll to position [345, 0]
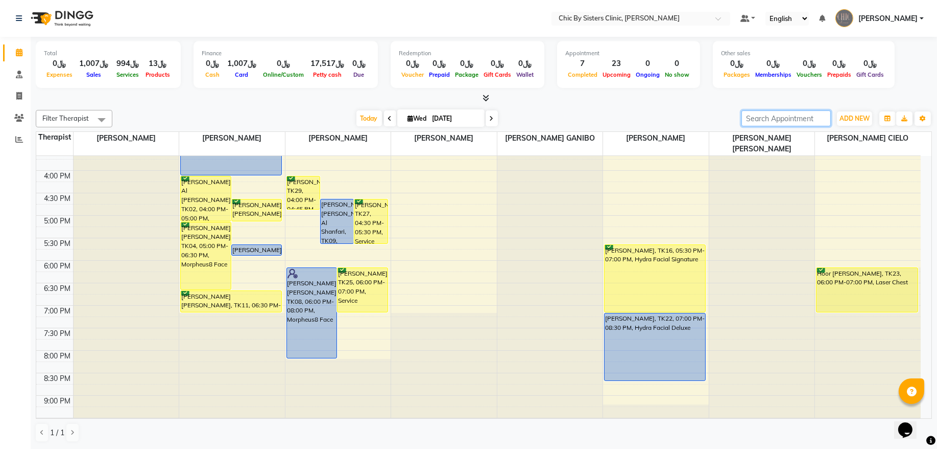
paste input "96895339515"
type input "96895339515"
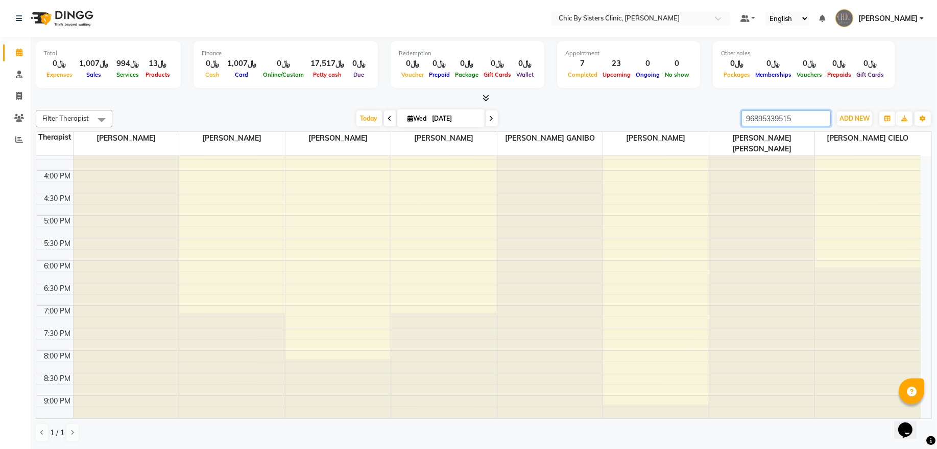
scroll to position [138, 0]
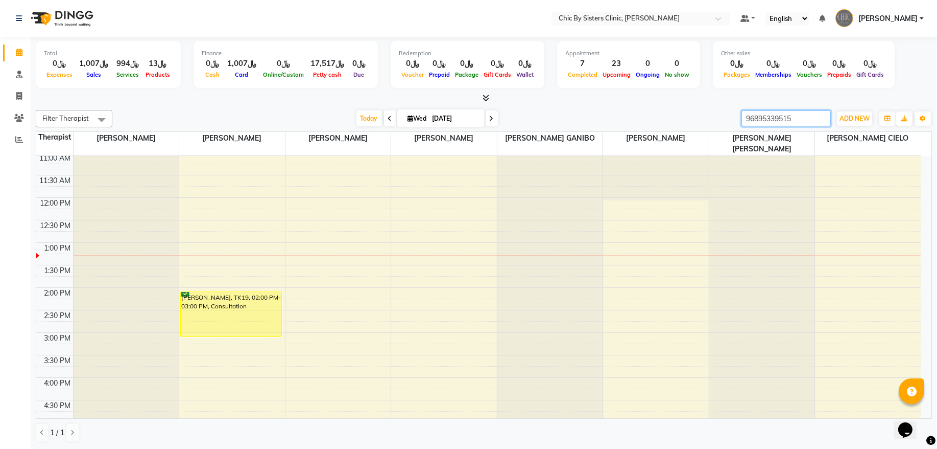
click at [818, 120] on input "96895339515" at bounding box center [786, 118] width 89 height 16
click at [822, 121] on input "96895339515" at bounding box center [786, 118] width 89 height 16
click at [820, 120] on input "96895339515" at bounding box center [786, 118] width 89 height 16
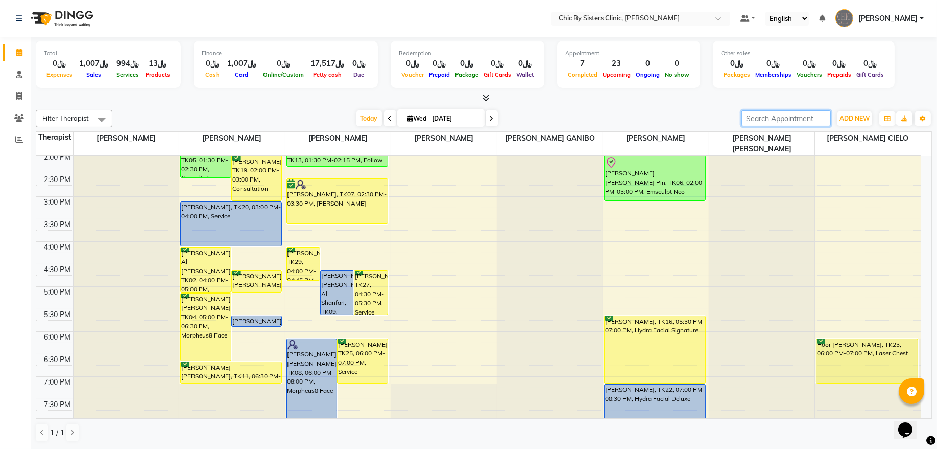
scroll to position [276, 0]
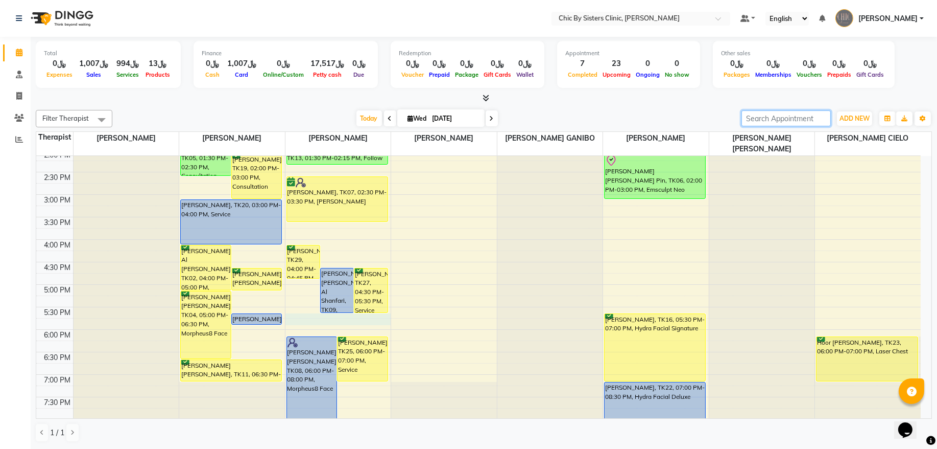
click at [309, 320] on div "8:00 AM 8:30 AM 9:00 AM 9:30 AM 10:00 AM 10:30 AM 11:00 AM 11:30 AM 12:00 PM 12…" at bounding box center [478, 239] width 885 height 719
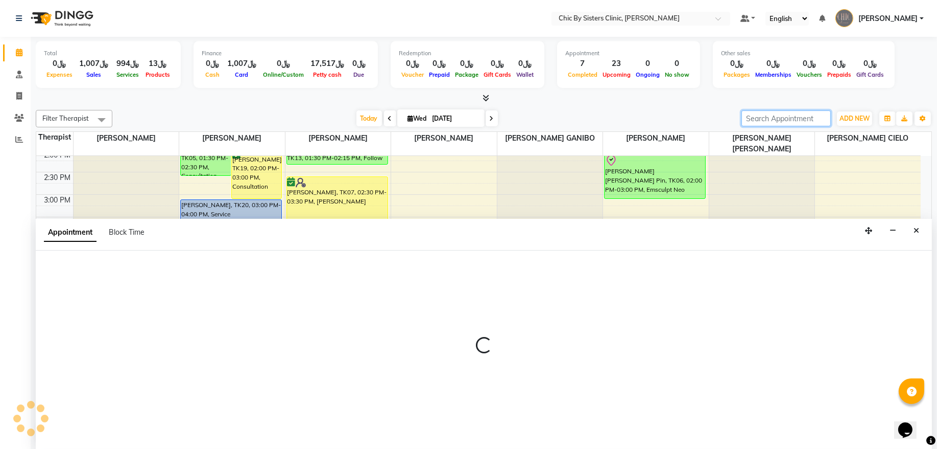
select select "49178"
select select "1050"
select select "tentative"
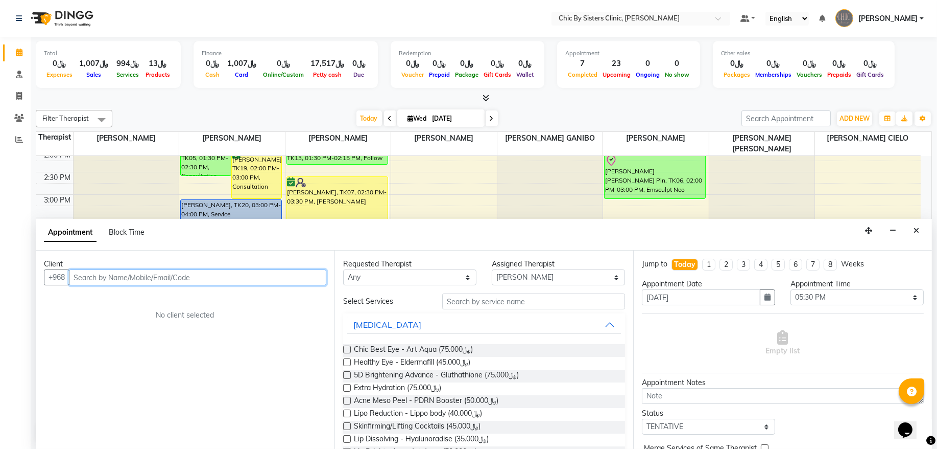
paste input "96896669075"
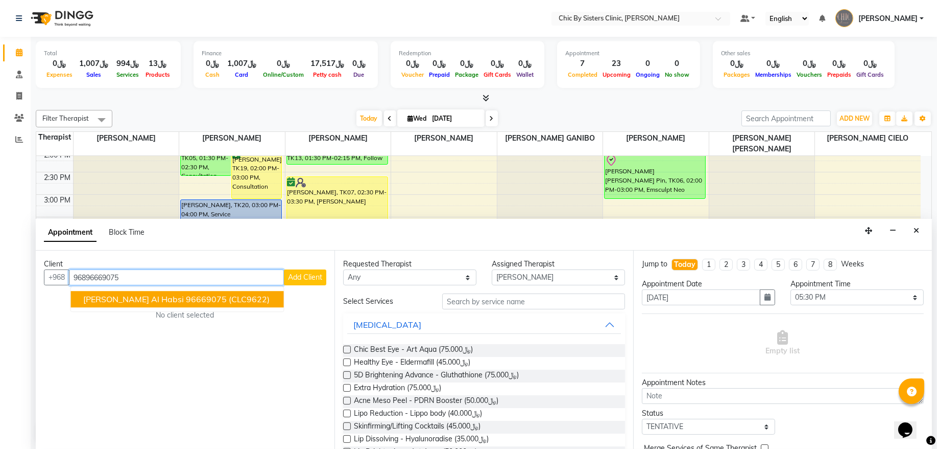
click at [144, 298] on span "[PERSON_NAME] Al habsi" at bounding box center [133, 299] width 101 height 10
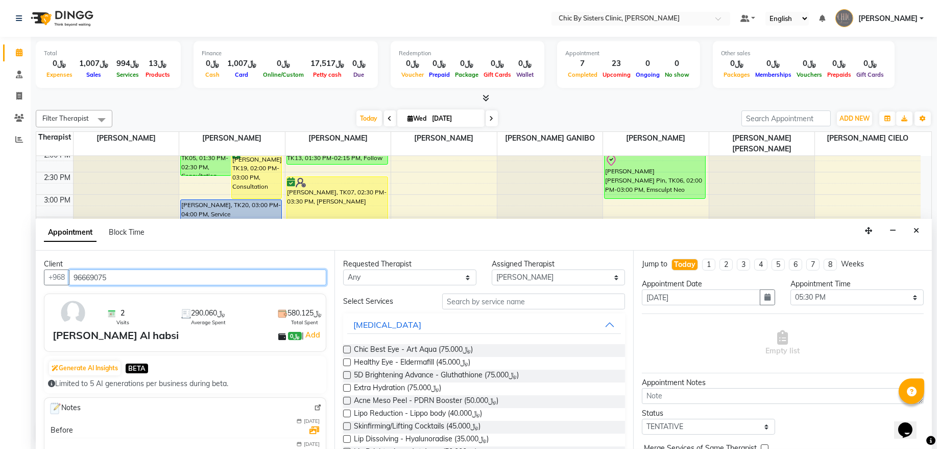
type input "96669075"
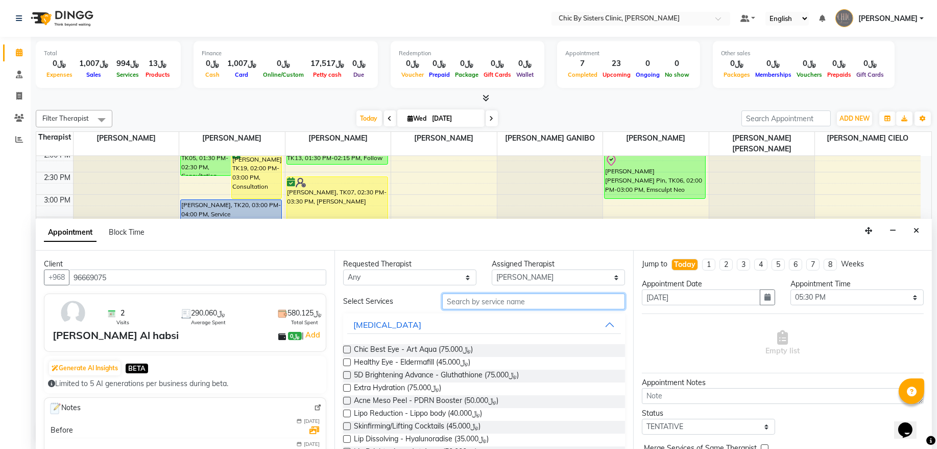
click at [523, 303] on input "text" at bounding box center [533, 301] width 183 height 16
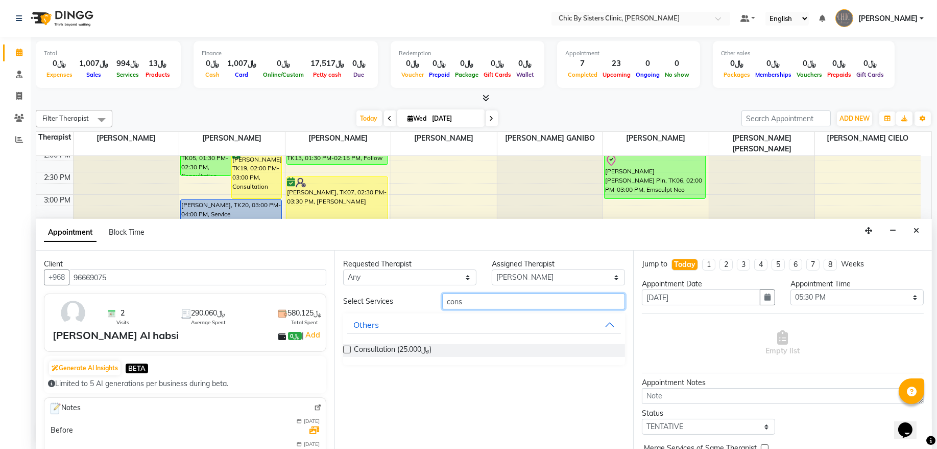
type input "cons"
click at [344, 347] on label at bounding box center [347, 349] width 8 height 8
click at [344, 347] on input "checkbox" at bounding box center [346, 350] width 7 height 7
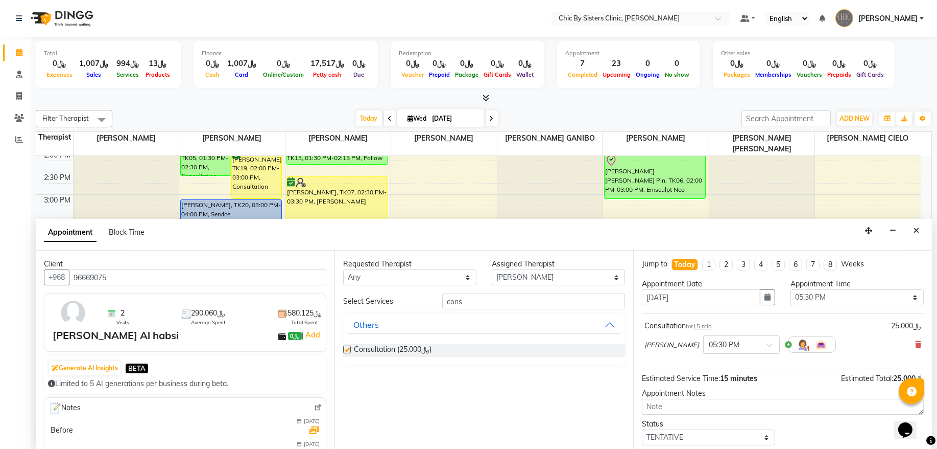
checkbox input "false"
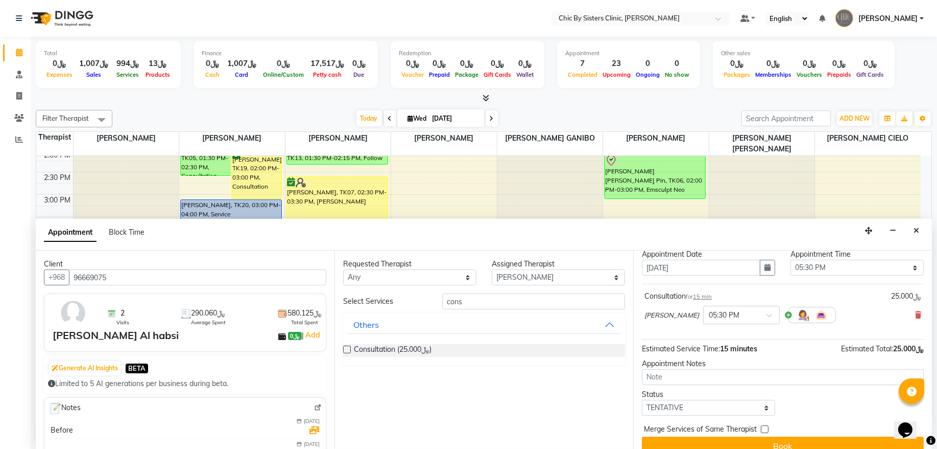
scroll to position [45, 0]
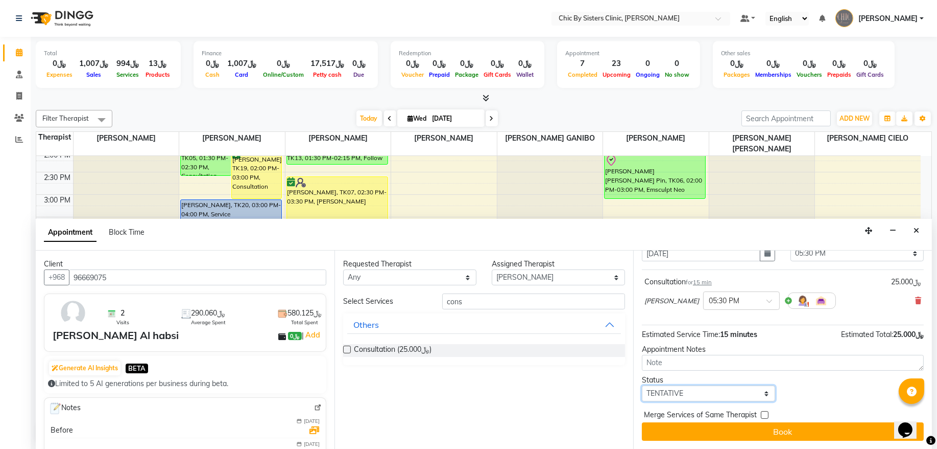
drag, startPoint x: 662, startPoint y: 392, endPoint x: 664, endPoint y: 384, distance: 9.1
click at [662, 392] on select "Select TENTATIVE CONFIRM CHECK-IN UPCOMING" at bounding box center [708, 393] width 133 height 16
select select "confirm booking"
click at [642, 385] on select "Select TENTATIVE CONFIRM CHECK-IN UPCOMING" at bounding box center [708, 393] width 133 height 16
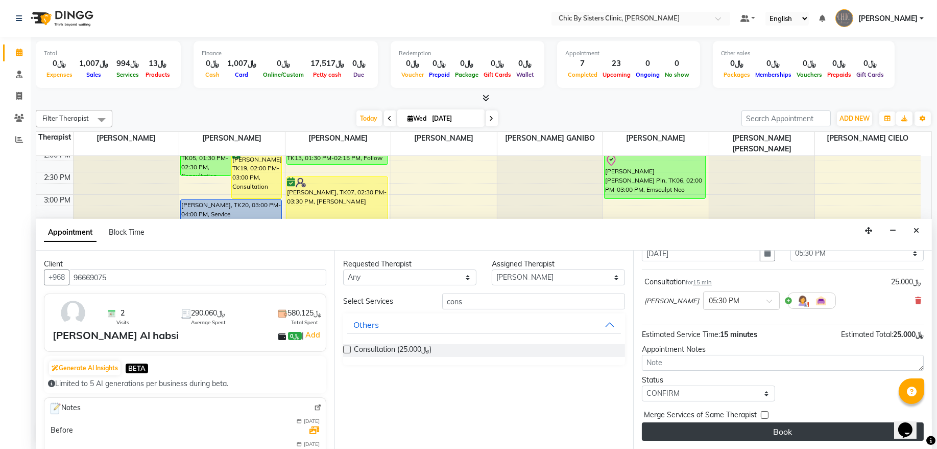
click at [667, 432] on button "Book" at bounding box center [783, 431] width 282 height 18
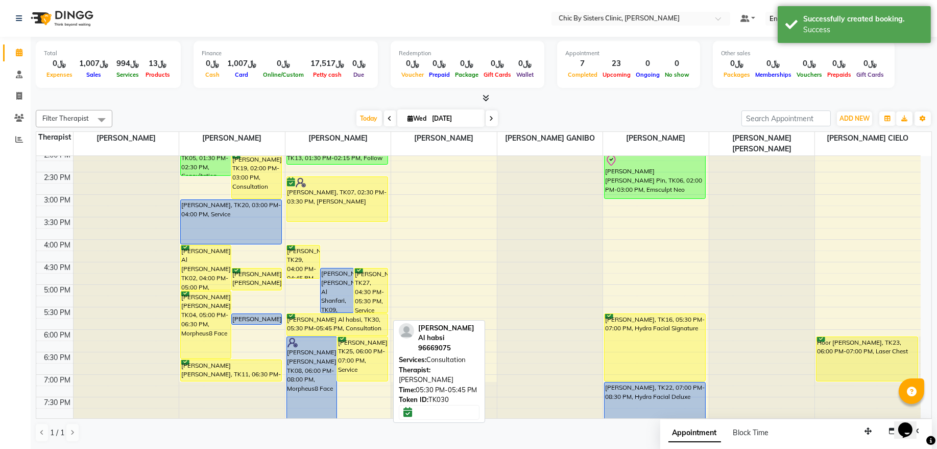
click at [337, 327] on div "Sheikha Al shaaibi, TK29, 04:00 PM-04:45 PM, Korean Upper Face [PERSON_NAME] [P…" at bounding box center [339, 239] width 106 height 719
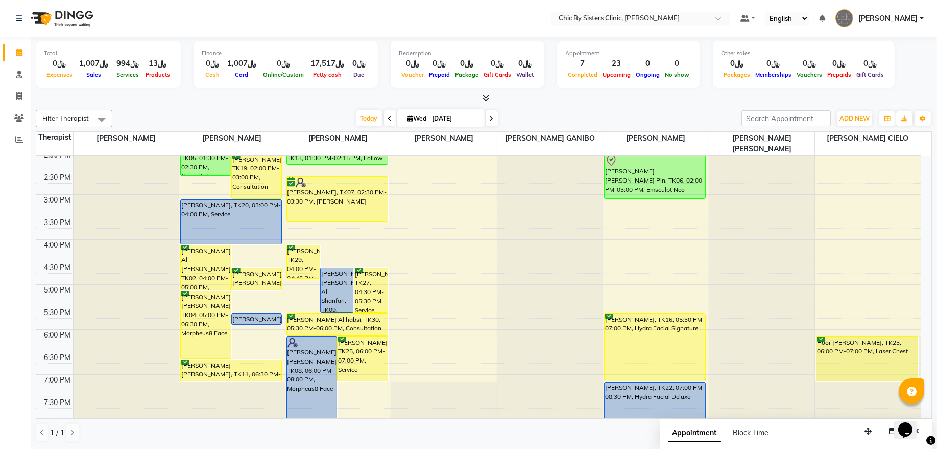
click at [486, 119] on span at bounding box center [492, 118] width 12 height 16
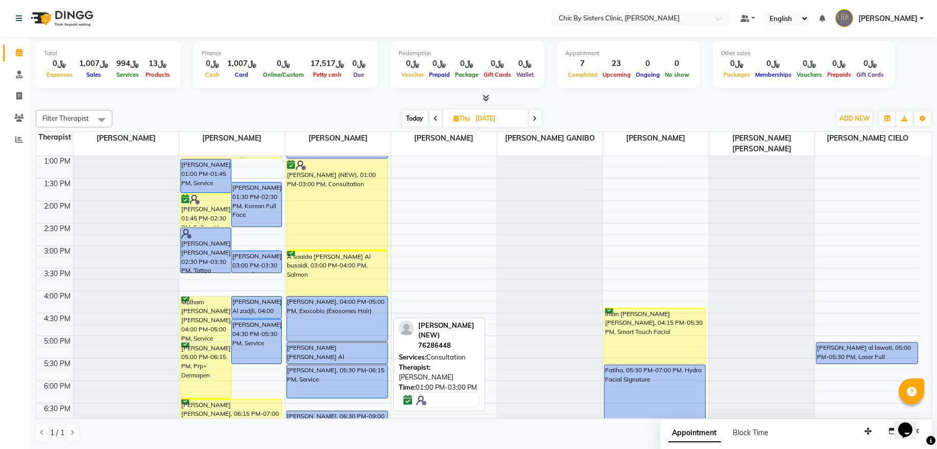
scroll to position [229, 0]
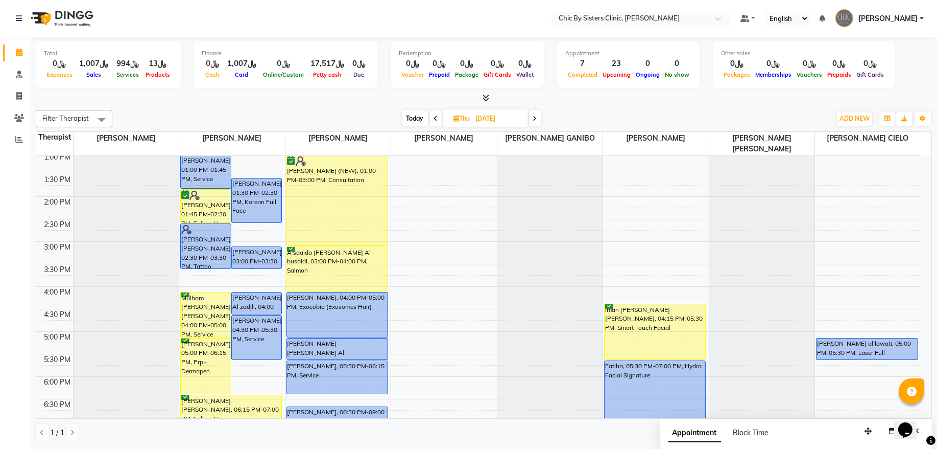
click at [406, 121] on span "Today" at bounding box center [416, 118] width 26 height 16
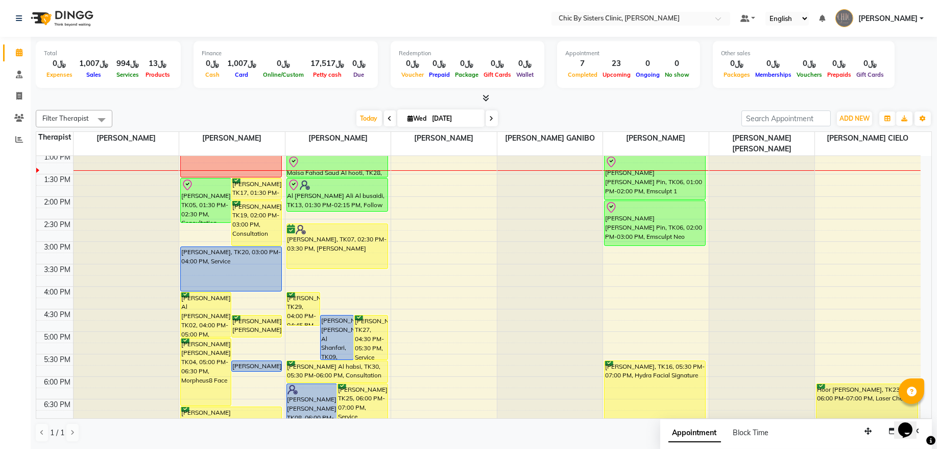
scroll to position [367, 0]
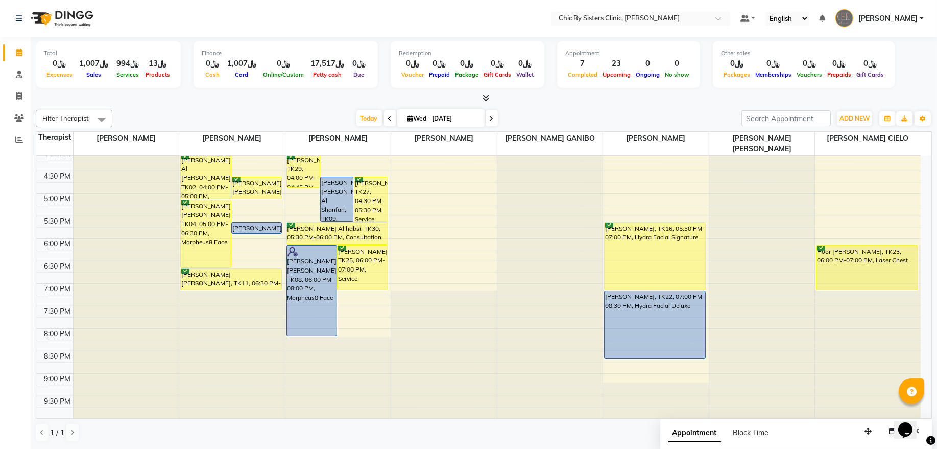
click at [490, 119] on icon at bounding box center [492, 118] width 4 height 6
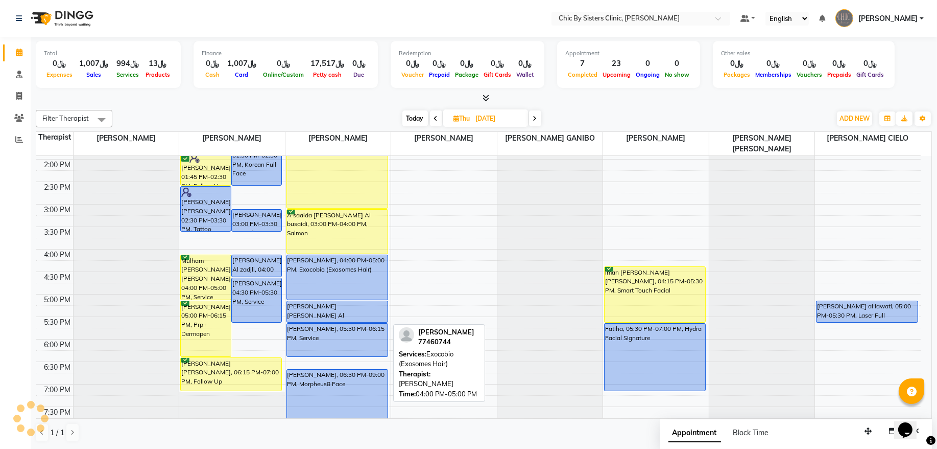
scroll to position [298, 0]
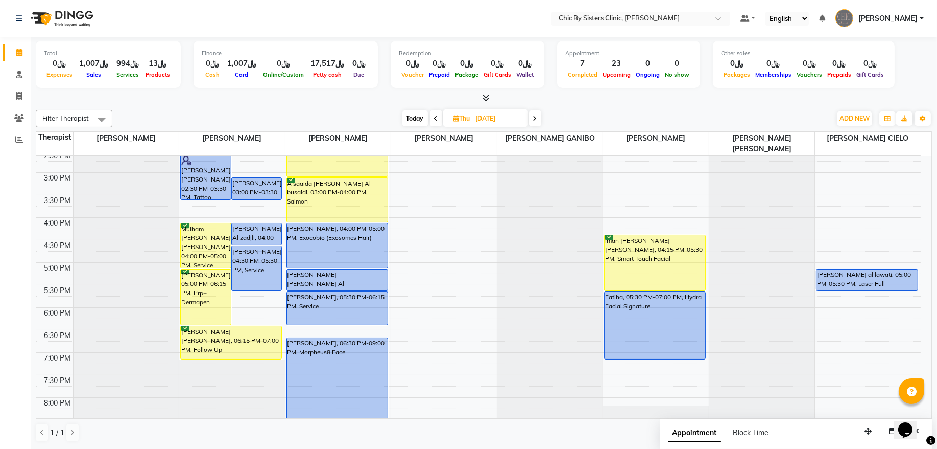
click at [412, 117] on span "Today" at bounding box center [416, 118] width 26 height 16
type input "[DATE]"
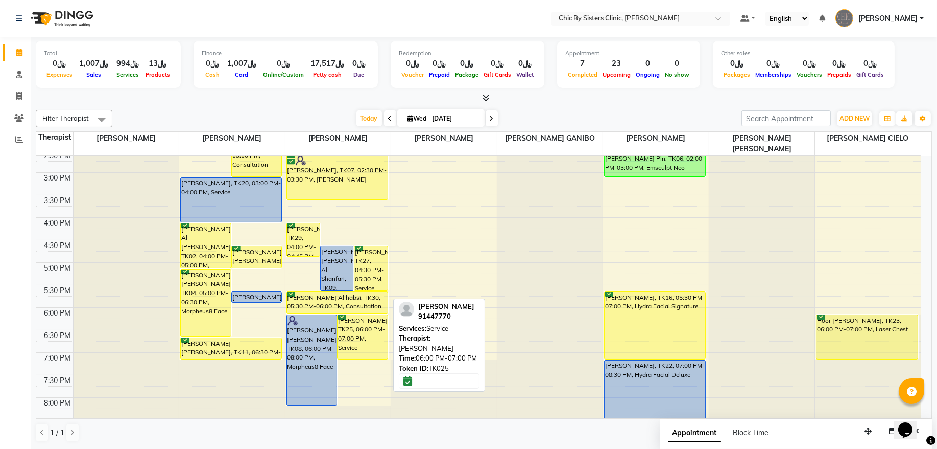
click at [366, 337] on div "[PERSON_NAME], TK25, 06:00 PM-07:00 PM, Service" at bounding box center [363, 337] width 50 height 44
select select "6"
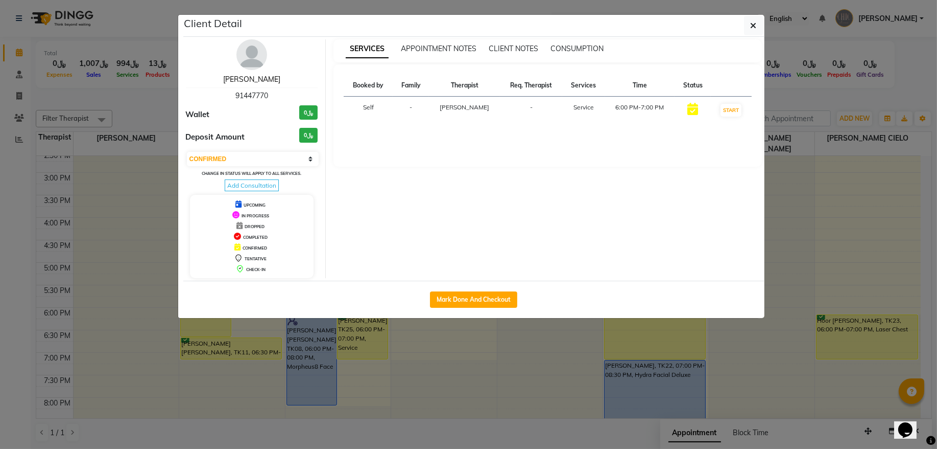
click at [266, 81] on link "[PERSON_NAME]" at bounding box center [251, 79] width 57 height 9
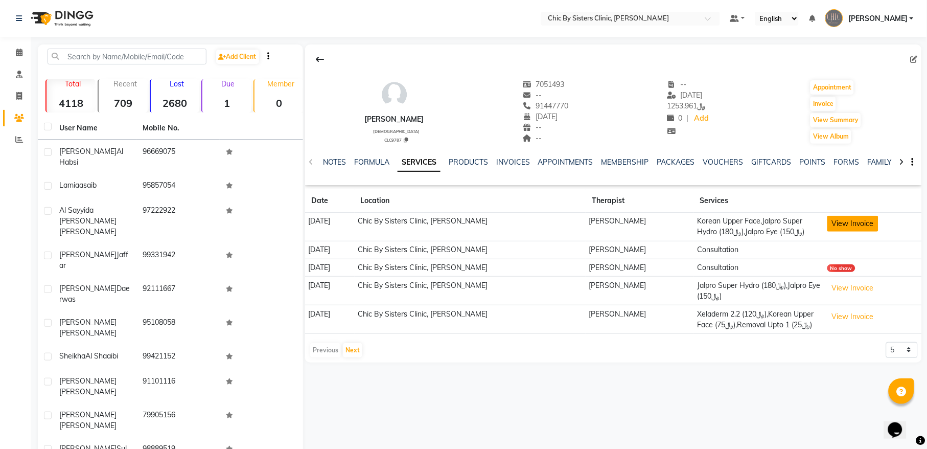
click at [859, 223] on button "View Invoice" at bounding box center [852, 224] width 51 height 16
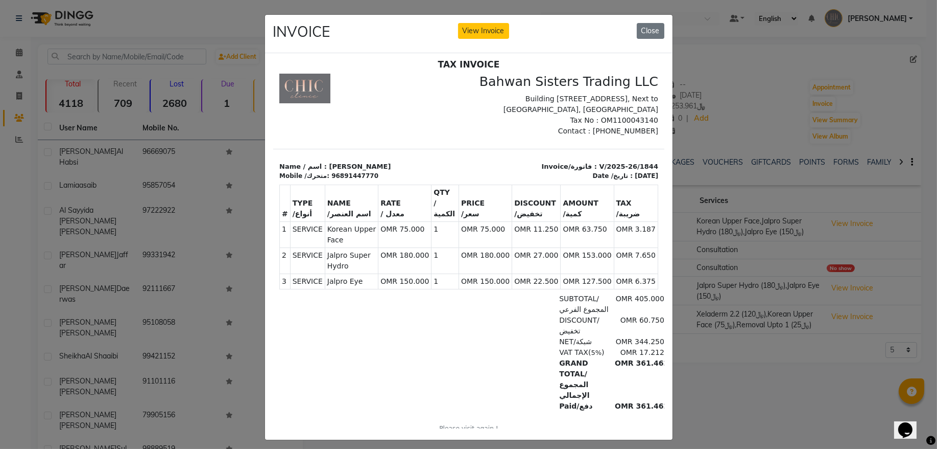
scroll to position [8, 0]
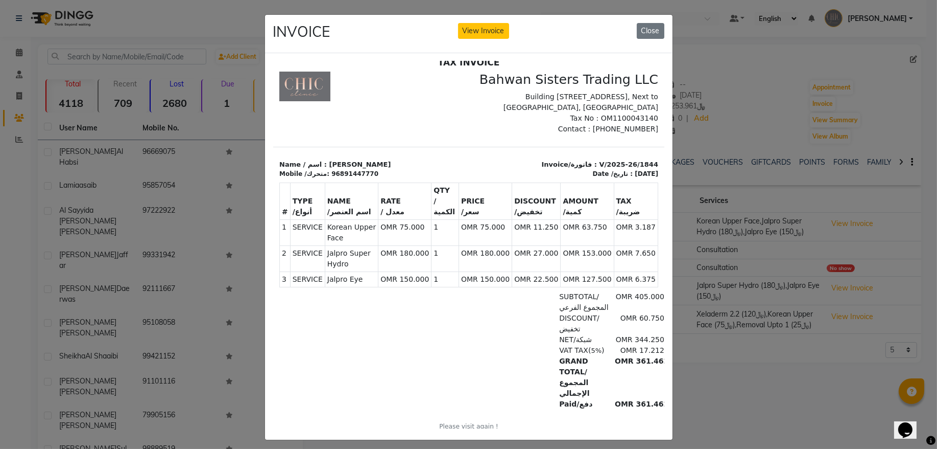
click at [642, 40] on div "INVOICE View Invoice Close" at bounding box center [469, 34] width 408 height 38
click at [653, 38] on button "Close" at bounding box center [651, 31] width 28 height 16
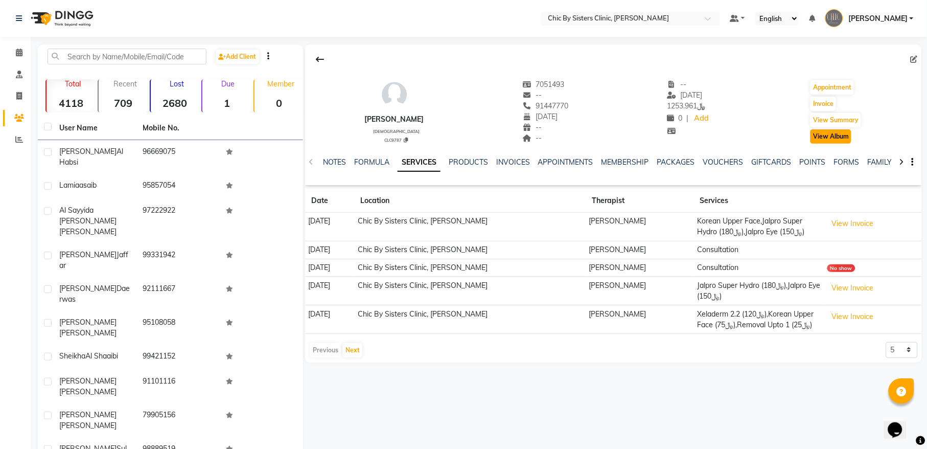
click at [843, 140] on button "View Album" at bounding box center [830, 136] width 41 height 14
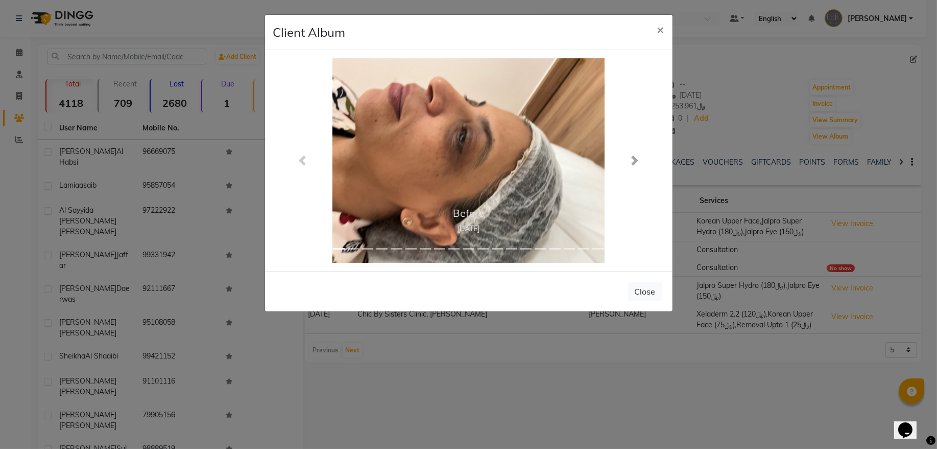
click at [636, 161] on span at bounding box center [635, 160] width 10 height 10
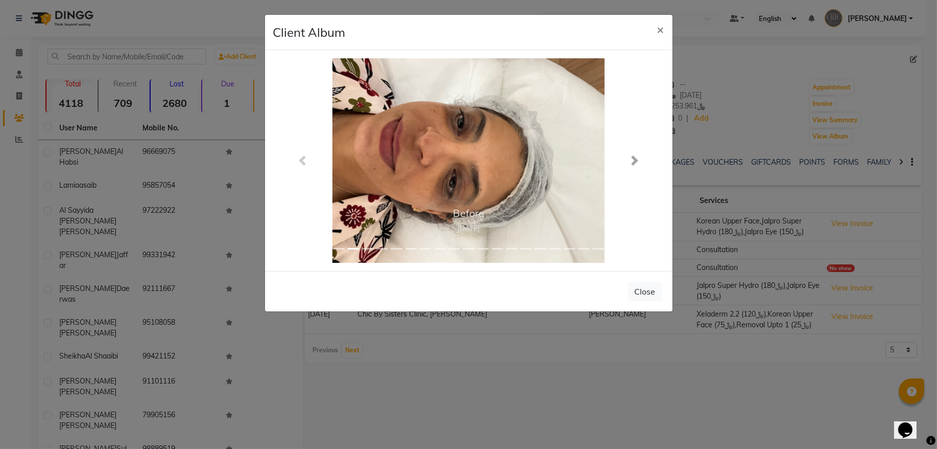
click at [632, 162] on span at bounding box center [635, 160] width 10 height 10
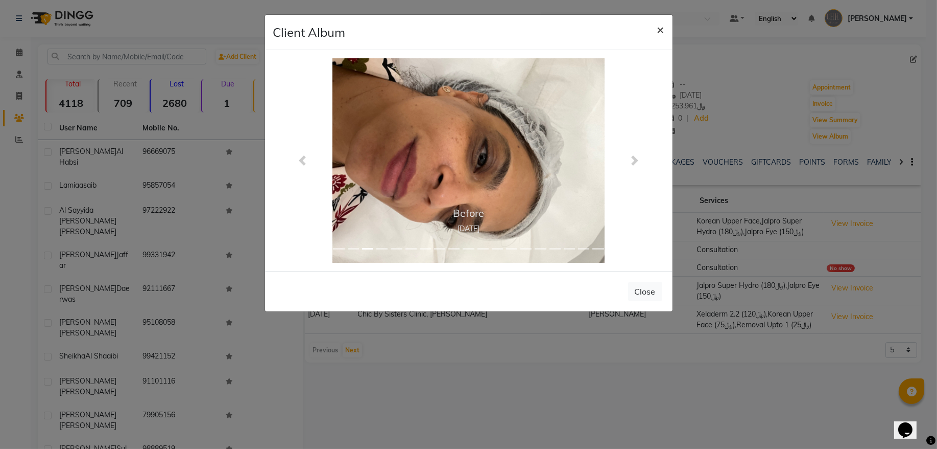
click at [661, 28] on span "×" at bounding box center [660, 28] width 7 height 15
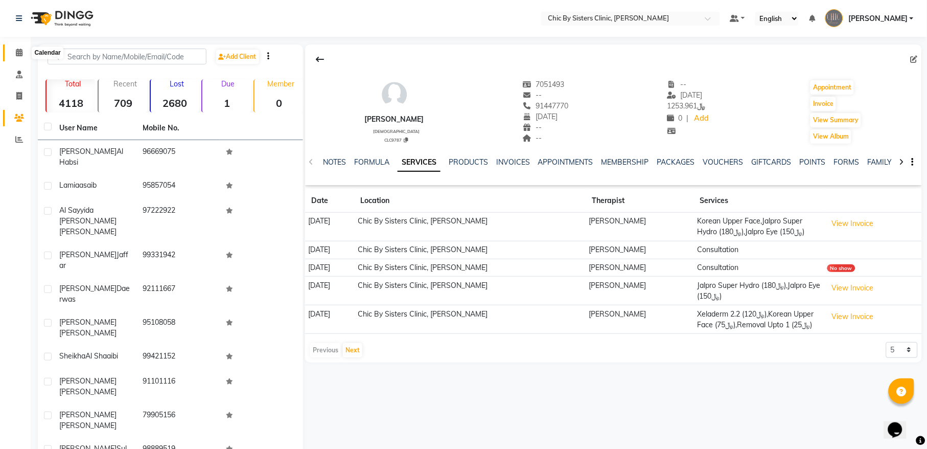
click at [11, 52] on span at bounding box center [19, 53] width 18 height 12
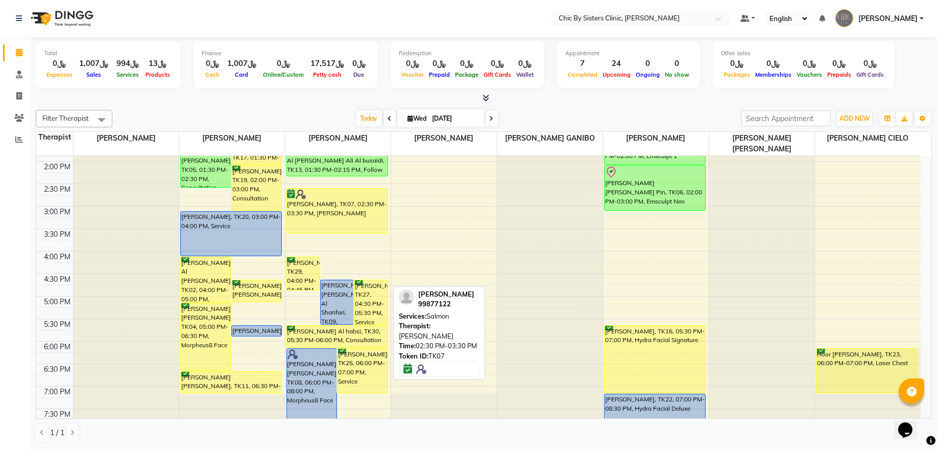
scroll to position [345, 0]
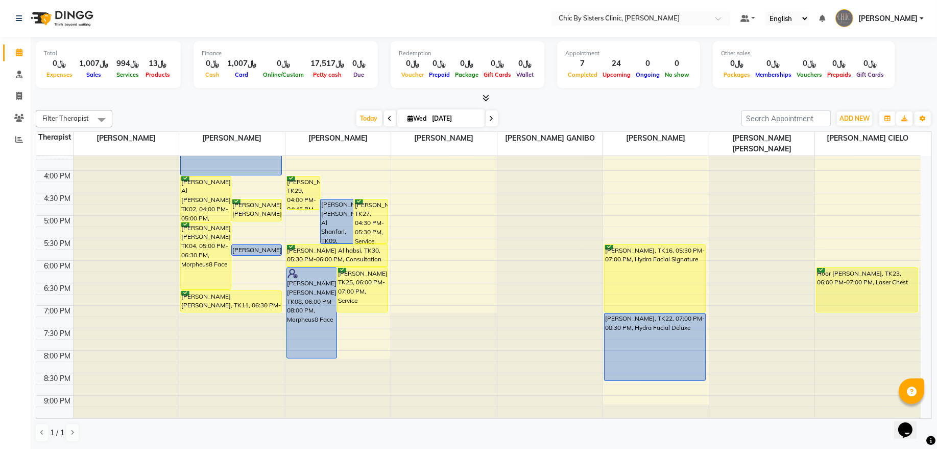
click at [490, 118] on icon at bounding box center [492, 118] width 4 height 6
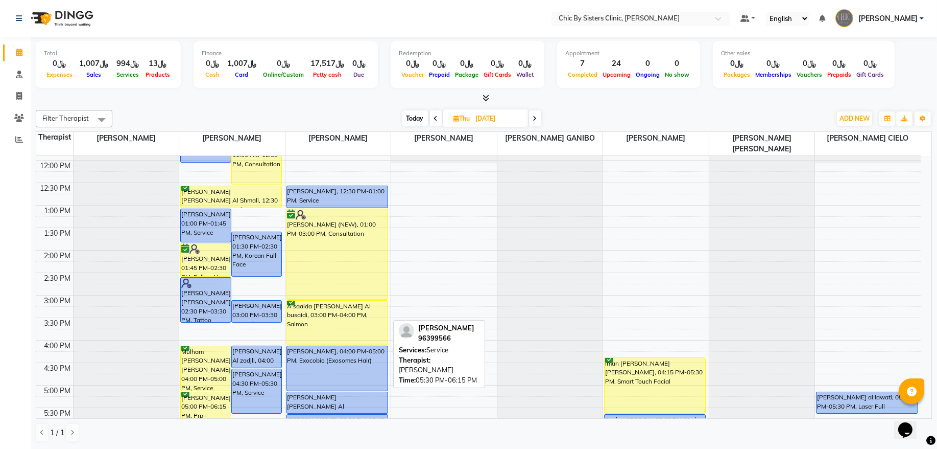
scroll to position [160, 0]
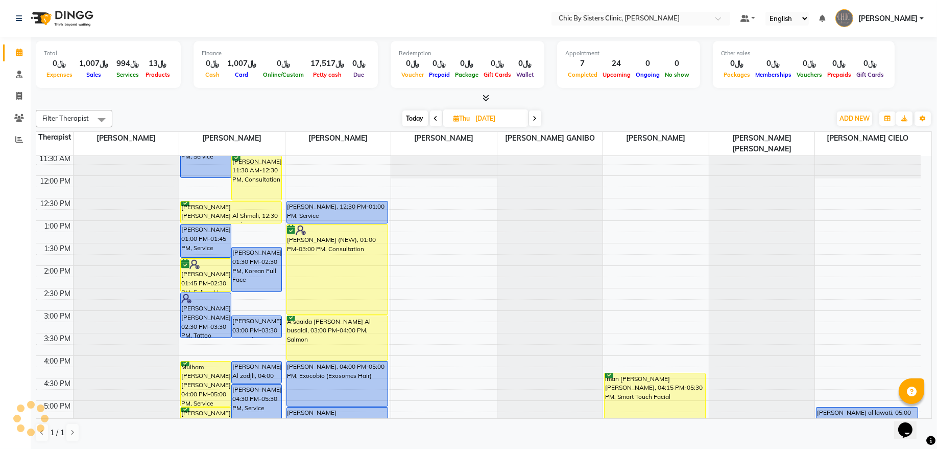
click at [418, 115] on span "Today" at bounding box center [416, 118] width 26 height 16
type input "[DATE]"
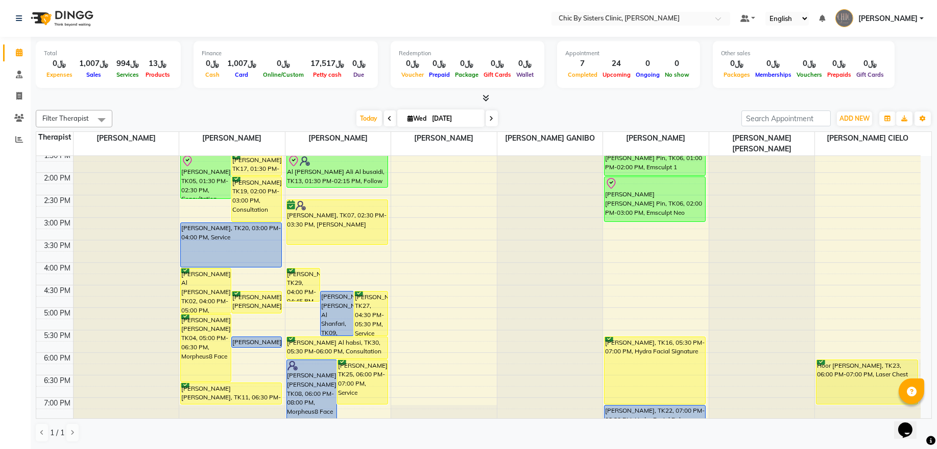
scroll to position [229, 0]
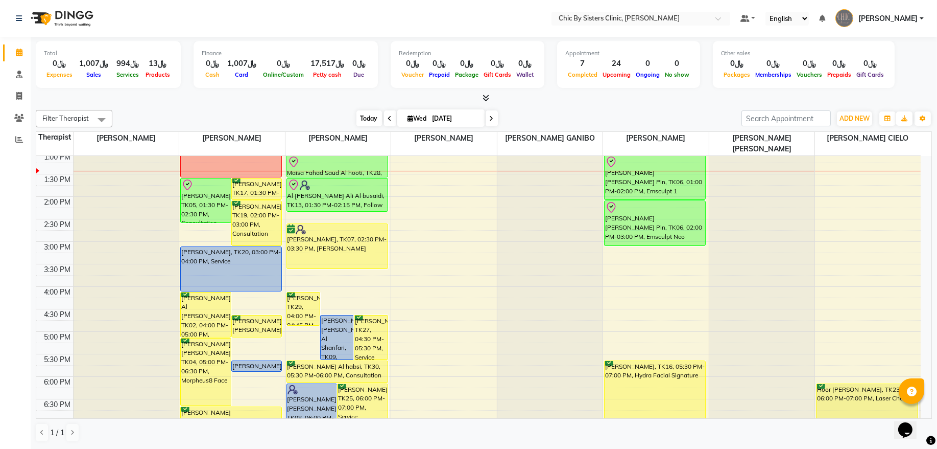
click at [358, 119] on span "Today" at bounding box center [370, 118] width 26 height 16
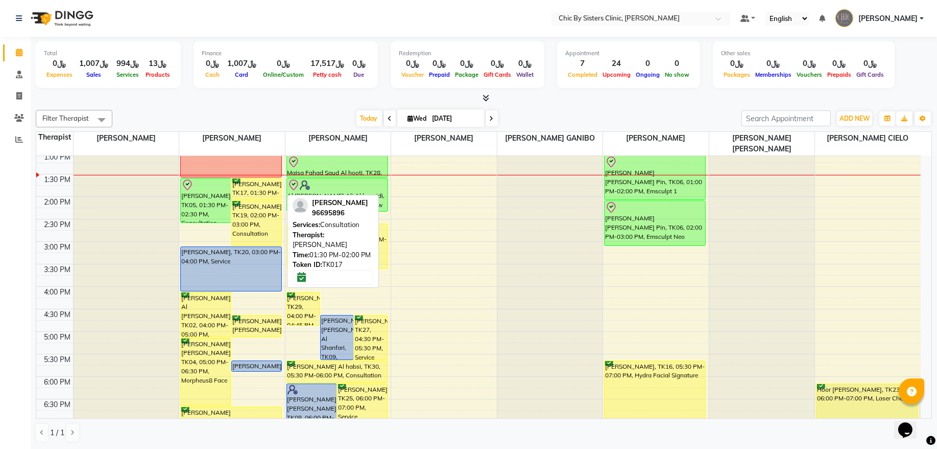
click at [262, 190] on div "[PERSON_NAME], TK17, 01:30 PM-02:00 PM, Consultation" at bounding box center [257, 188] width 50 height 21
select select "6"
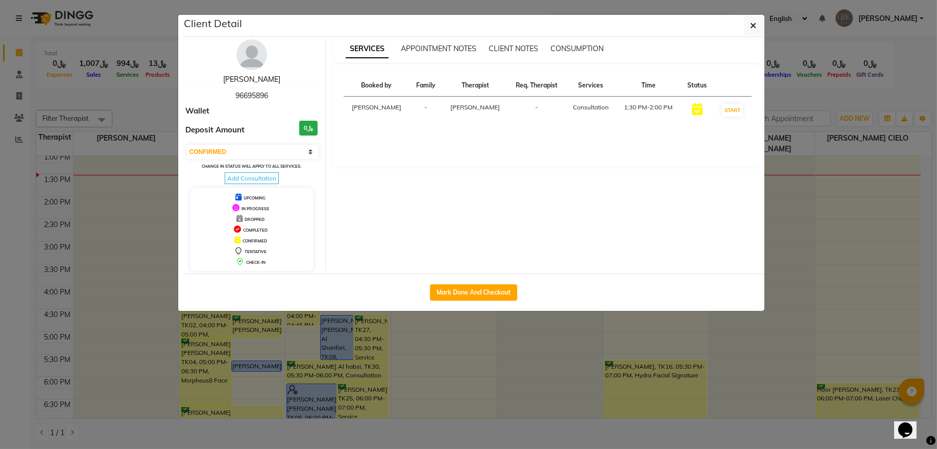
click at [270, 81] on link "[PERSON_NAME]" at bounding box center [251, 79] width 57 height 9
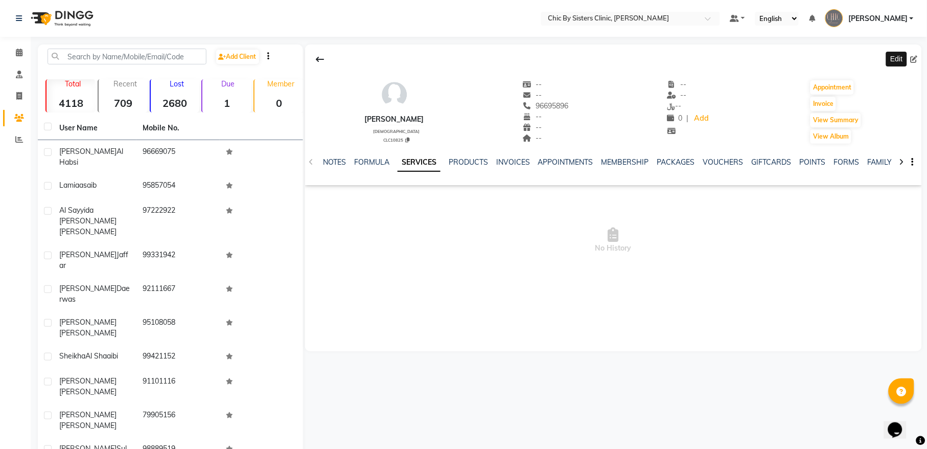
click at [911, 60] on icon at bounding box center [913, 59] width 7 height 7
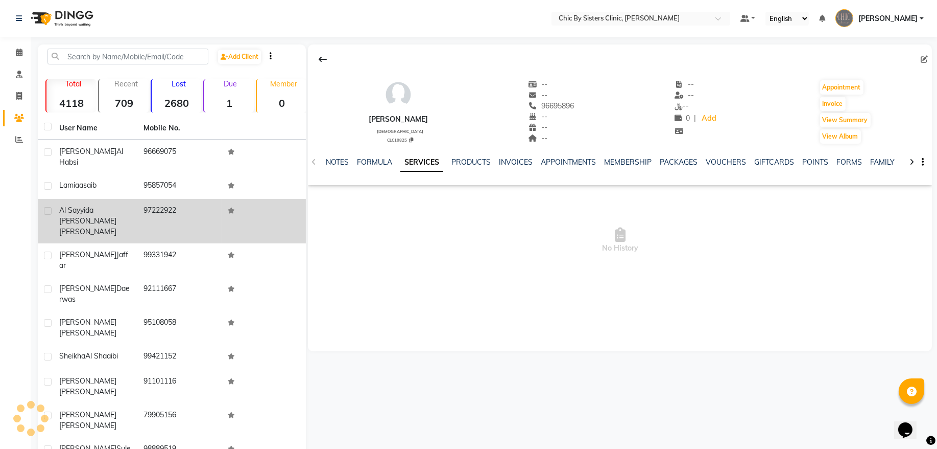
select select "[DEMOGRAPHIC_DATA]"
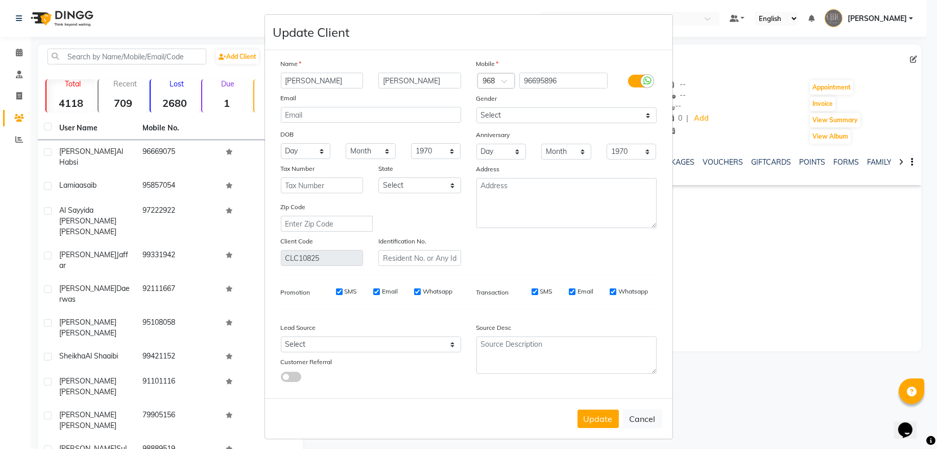
type input "[PERSON_NAME]"
click at [379, 81] on input "[PERSON_NAME]" at bounding box center [420, 81] width 83 height 16
drag, startPoint x: 419, startPoint y: 79, endPoint x: 449, endPoint y: 82, distance: 29.7
click at [449, 82] on input "[PERSON_NAME]" at bounding box center [420, 81] width 83 height 16
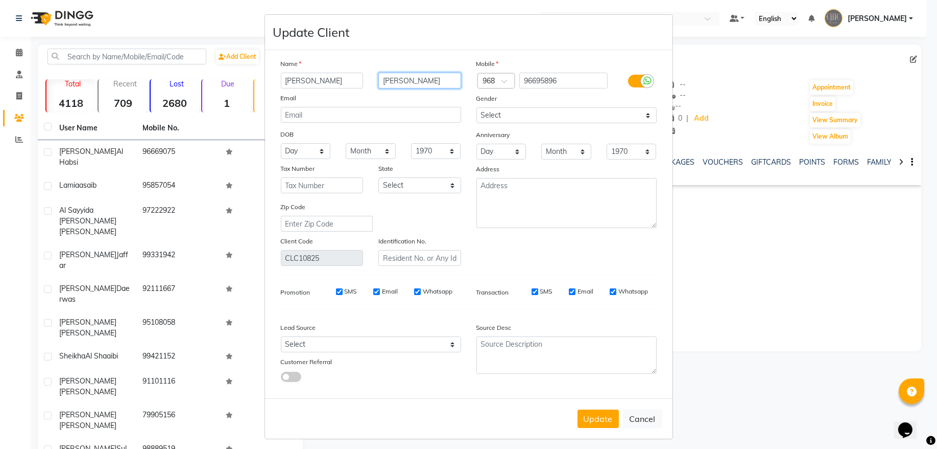
scroll to position [0, 0]
click at [426, 78] on input "[PERSON_NAME]" at bounding box center [420, 81] width 83 height 16
click at [411, 81] on input "[PERSON_NAME] [PERSON_NAME]" at bounding box center [420, 81] width 83 height 16
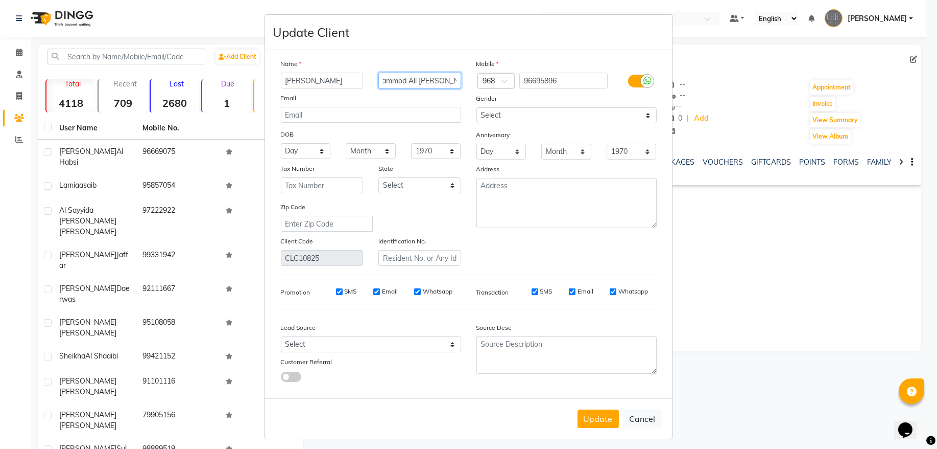
type input "Hammod Ali [PERSON_NAME]"
click at [432, 148] on select "1940 1941 1942 1943 1944 1945 1946 1947 1948 1949 1950 1951 1952 1953 1954 1955…" at bounding box center [436, 151] width 50 height 16
select select "1997"
click at [346, 149] on select "Month January February March April May June July August September October Novem…" at bounding box center [371, 151] width 50 height 16
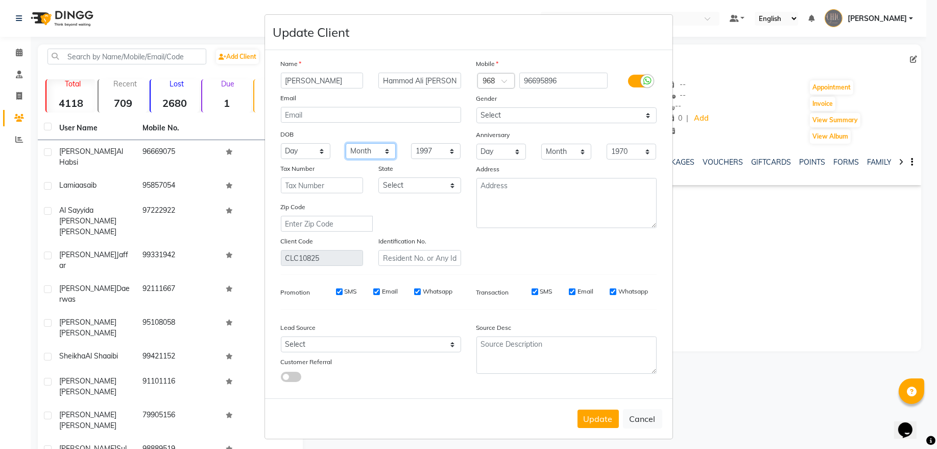
select select "12"
click at [346, 143] on select "Month January February March April May June July August September October Novem…" at bounding box center [371, 151] width 50 height 16
click at [294, 152] on select "Day 01 02 03 04 05 06 07 08 09 10 11 12 13 14 15 16 17 18 19 20 21 22 23 24 25 …" at bounding box center [306, 151] width 50 height 16
select select "27"
click at [419, 252] on input "text" at bounding box center [420, 258] width 83 height 16
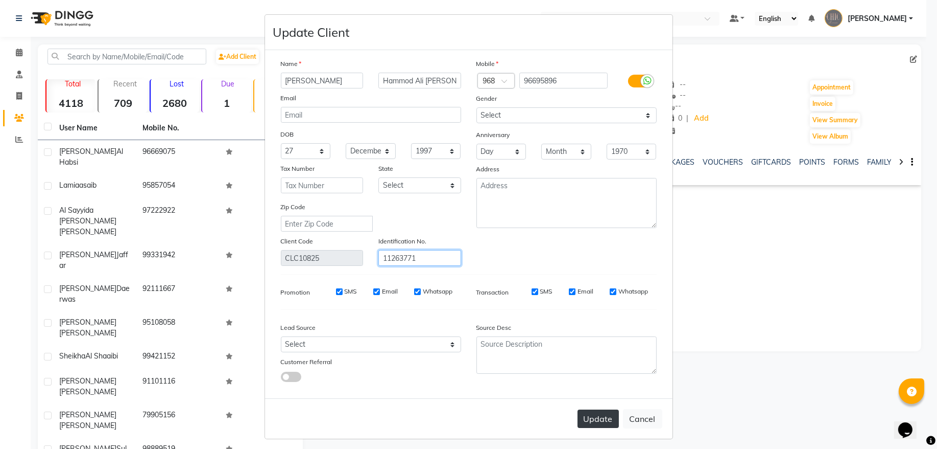
type input "11263771"
click at [600, 414] on button "Update" at bounding box center [598, 418] width 41 height 18
select select
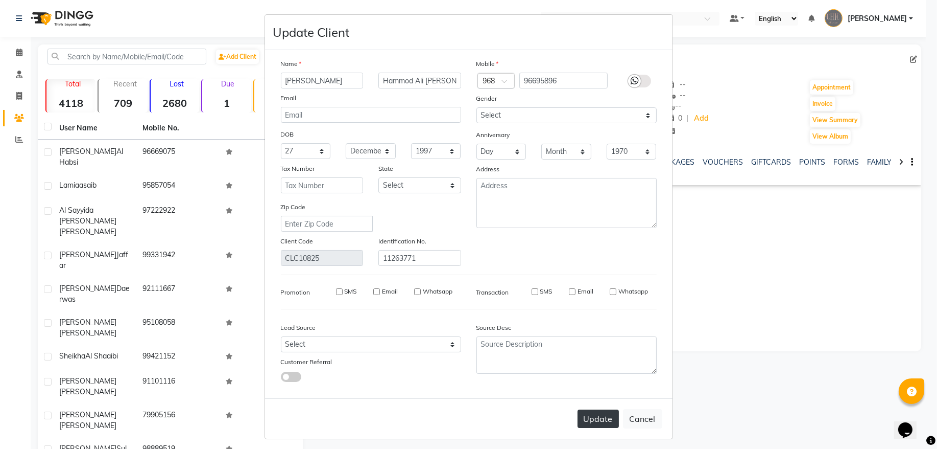
select select
checkbox input "false"
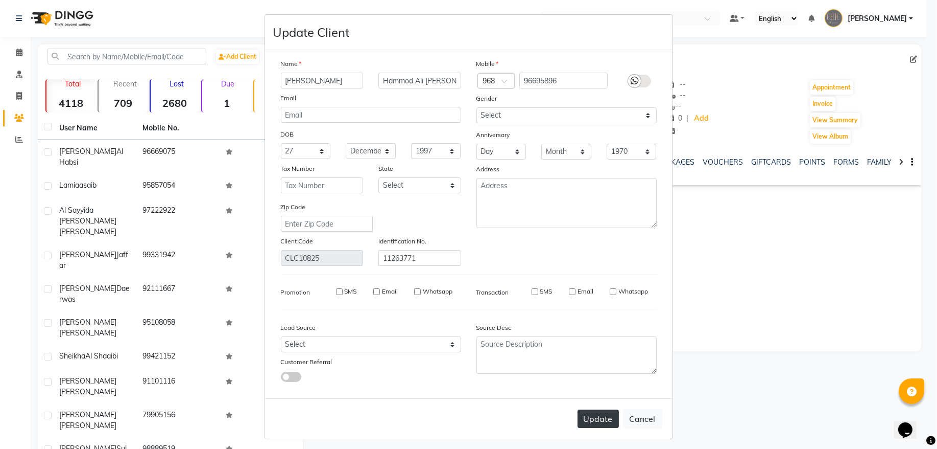
checkbox input "false"
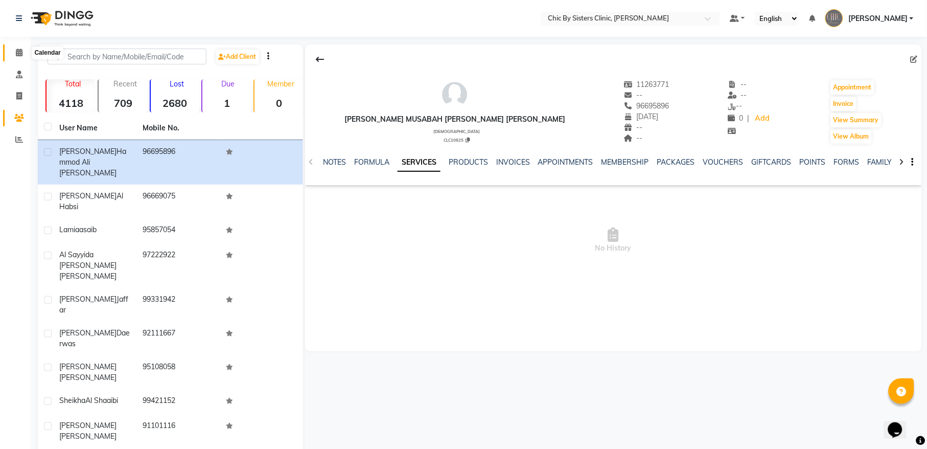
click at [16, 54] on icon at bounding box center [19, 53] width 7 height 8
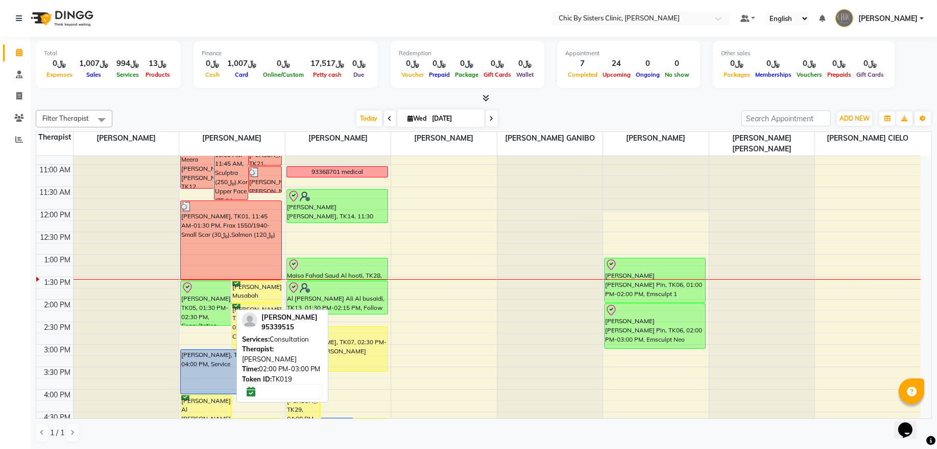
scroll to position [138, 0]
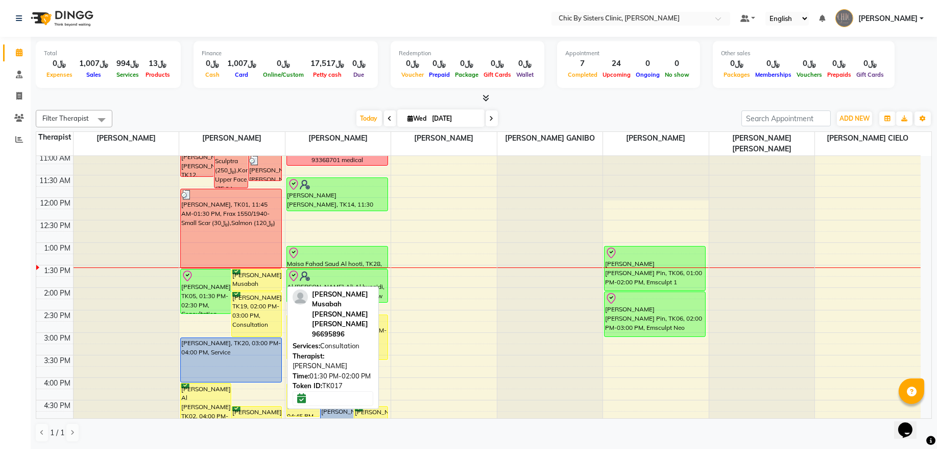
click at [262, 284] on div "[PERSON_NAME] Musabah [PERSON_NAME] [PERSON_NAME], TK17, 01:30 PM-02:00 PM, Con…" at bounding box center [257, 279] width 50 height 21
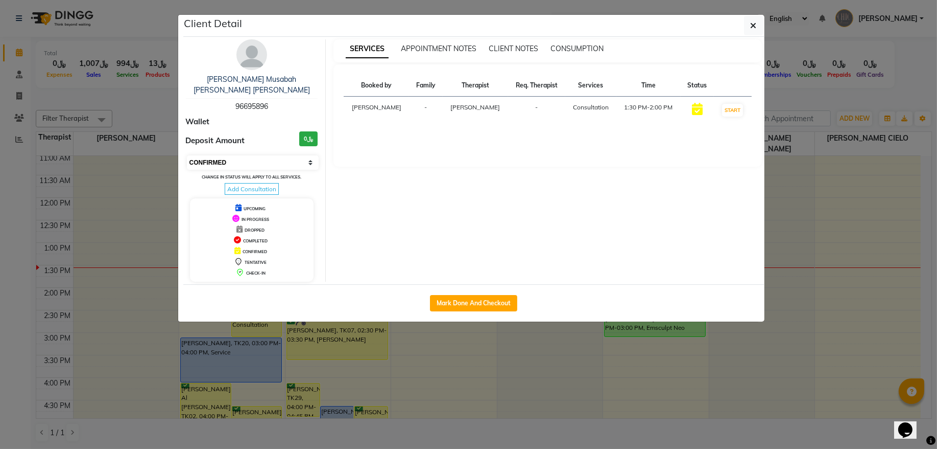
click at [253, 160] on select "Select IN SERVICE CONFIRMED TENTATIVE CHECK IN MARK DONE DROPPED UPCOMING" at bounding box center [253, 162] width 132 height 14
select select "8"
click at [187, 156] on select "Select IN SERVICE CONFIRMED TENTATIVE CHECK IN MARK DONE DROPPED UPCOMING" at bounding box center [253, 162] width 132 height 14
click at [755, 28] on icon "button" at bounding box center [754, 25] width 6 height 8
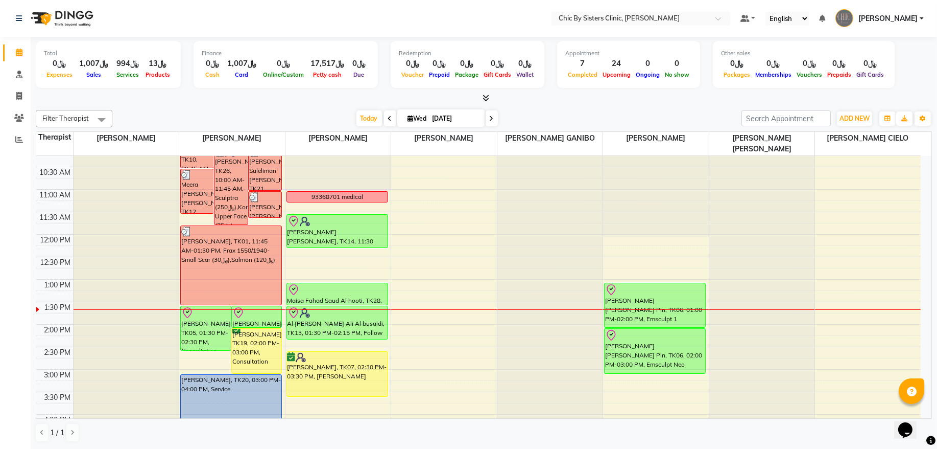
scroll to position [69, 0]
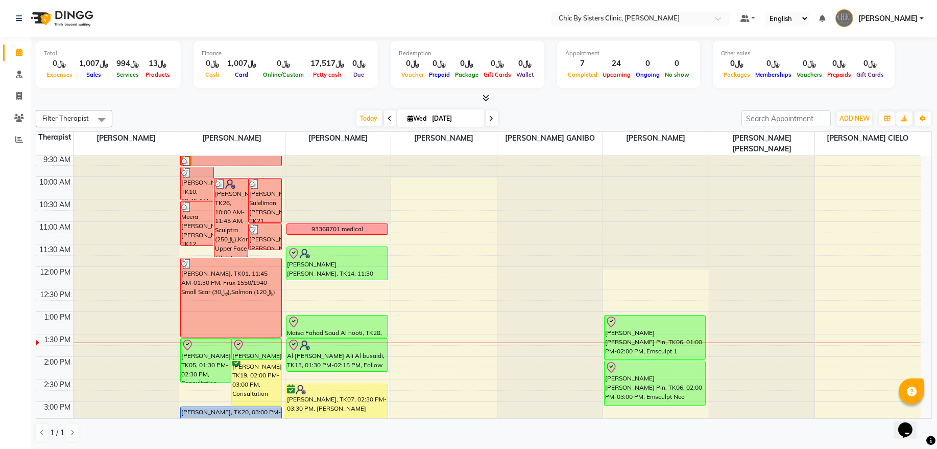
click at [492, 116] on span at bounding box center [492, 118] width 12 height 16
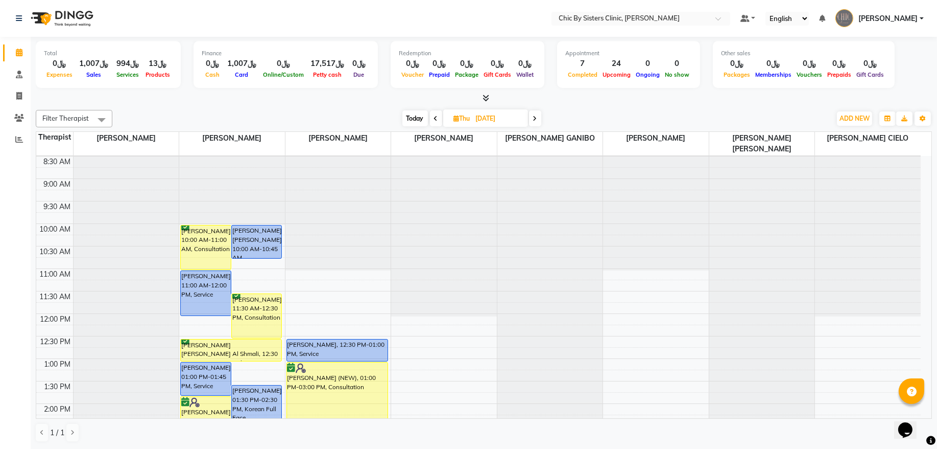
scroll to position [91, 0]
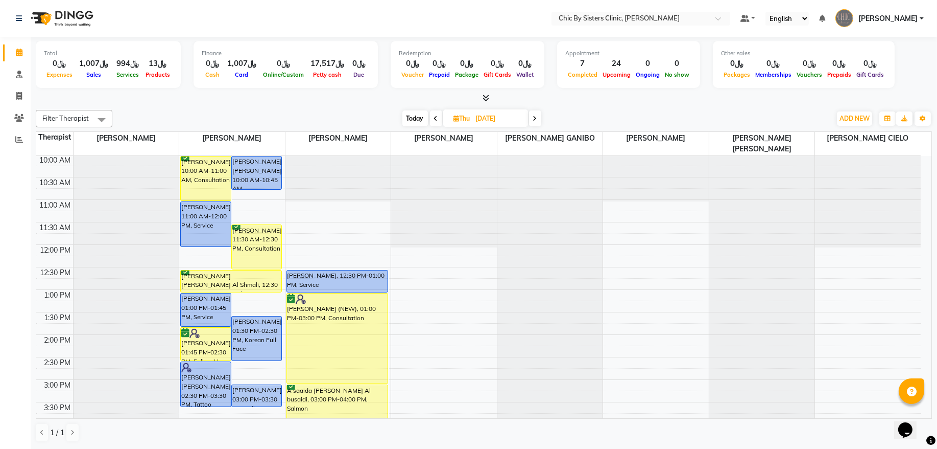
click at [434, 119] on icon at bounding box center [436, 118] width 4 height 6
type input "[DATE]"
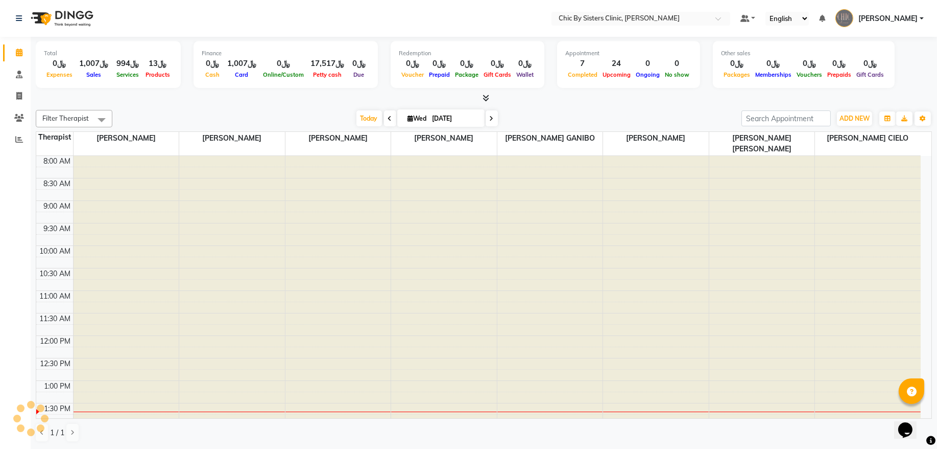
scroll to position [229, 0]
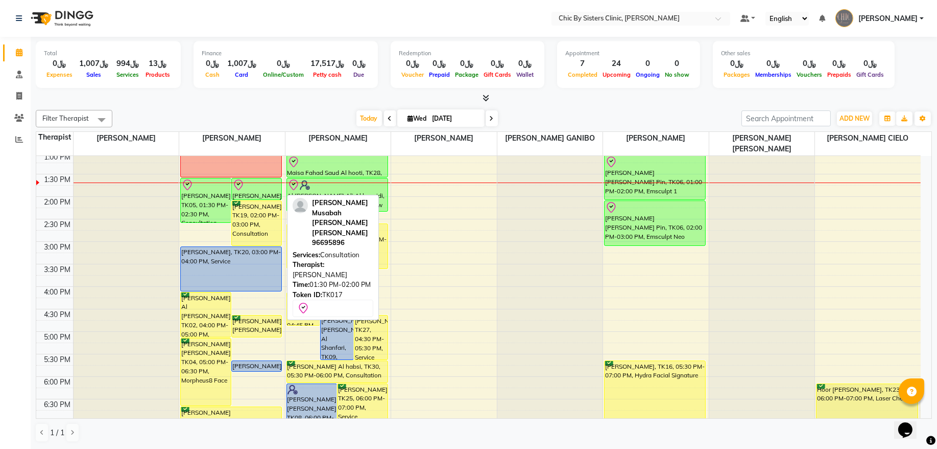
click at [257, 194] on div "[PERSON_NAME] Musabah [PERSON_NAME] [PERSON_NAME], TK17, 01:30 PM-02:00 PM, Con…" at bounding box center [257, 188] width 50 height 21
select select "8"
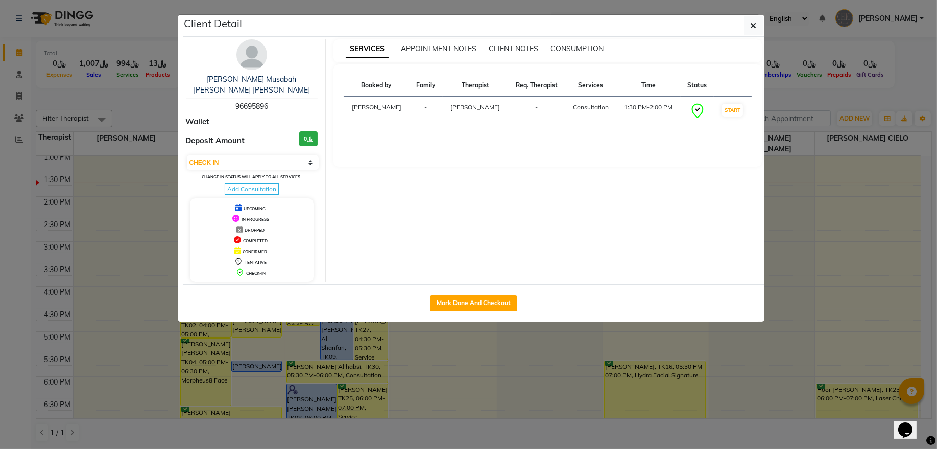
click at [254, 105] on span "96695896" at bounding box center [252, 106] width 33 height 9
copy span "96695896"
click at [755, 29] on icon "button" at bounding box center [754, 25] width 6 height 8
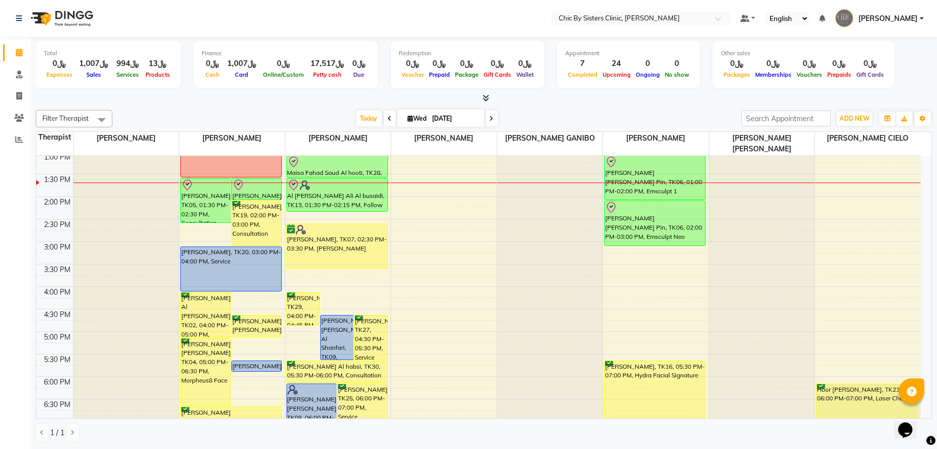
click at [490, 121] on icon at bounding box center [492, 118] width 4 height 6
type input "[DATE]"
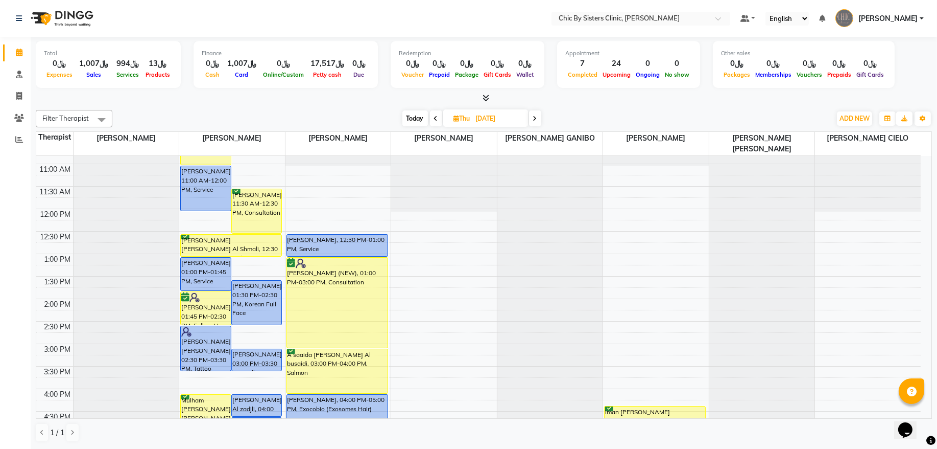
scroll to position [0, 0]
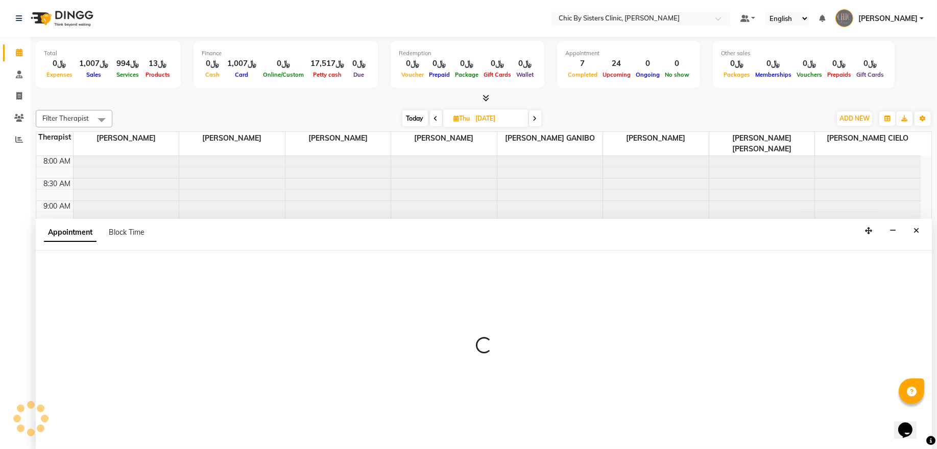
select select "49183"
select select "660"
select select "tentative"
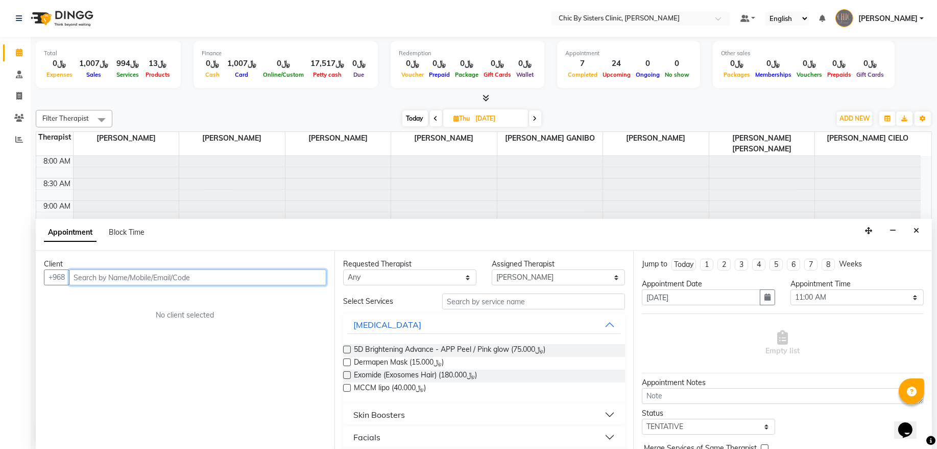
click at [139, 278] on input "text" at bounding box center [197, 277] width 257 height 16
paste input "96695896"
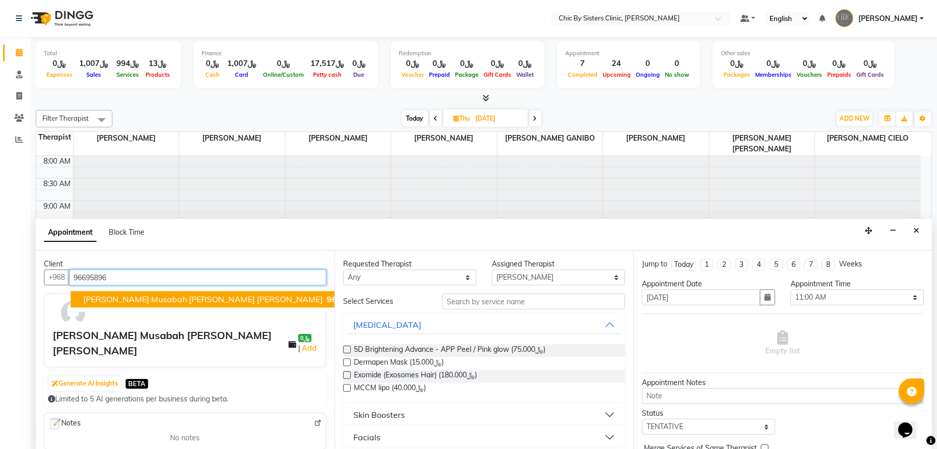
click at [227, 303] on span "[PERSON_NAME] Musabah [PERSON_NAME] [PERSON_NAME]" at bounding box center [203, 299] width 240 height 10
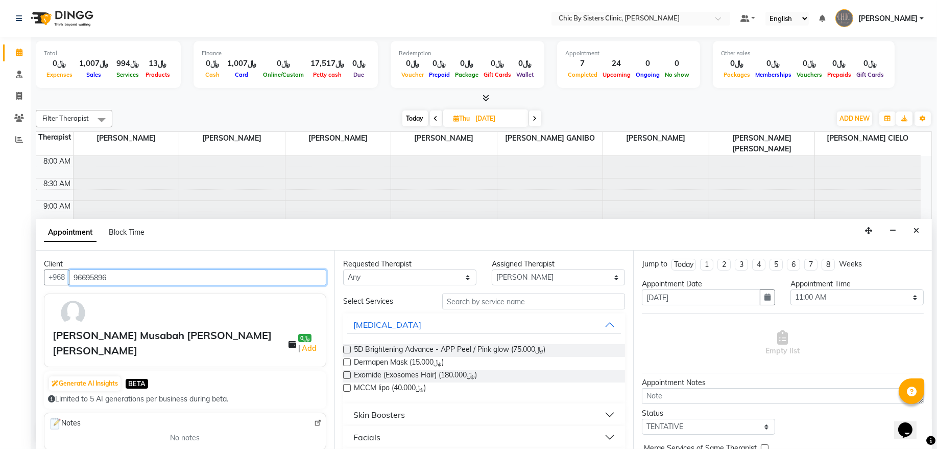
type input "96695896"
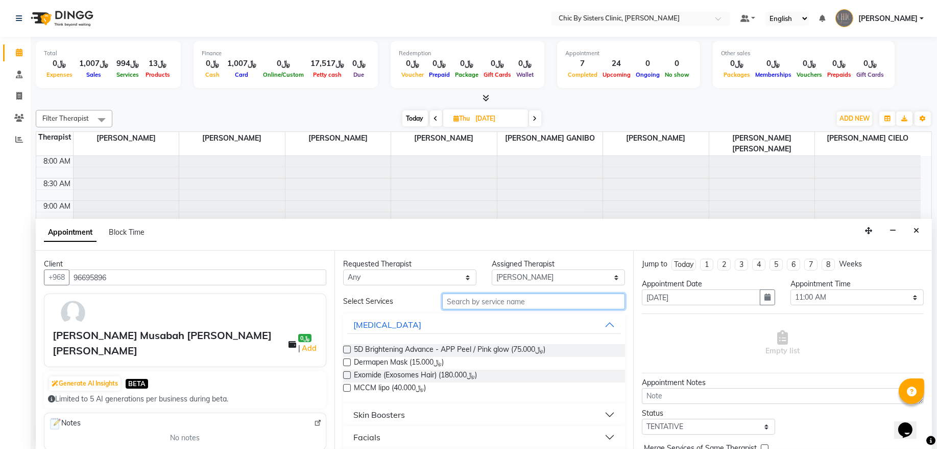
click at [497, 295] on input "text" at bounding box center [533, 301] width 183 height 16
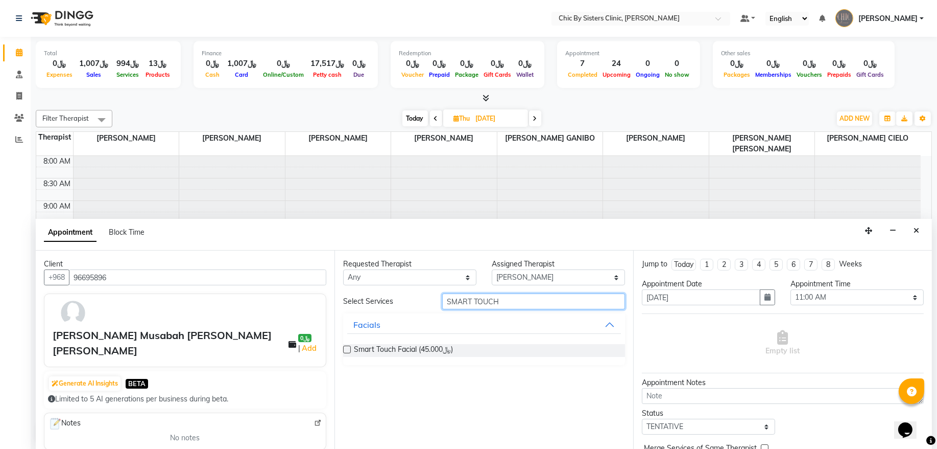
type input "SMART TOUCH"
click at [349, 350] on label at bounding box center [347, 349] width 8 height 8
click at [349, 350] on input "checkbox" at bounding box center [346, 350] width 7 height 7
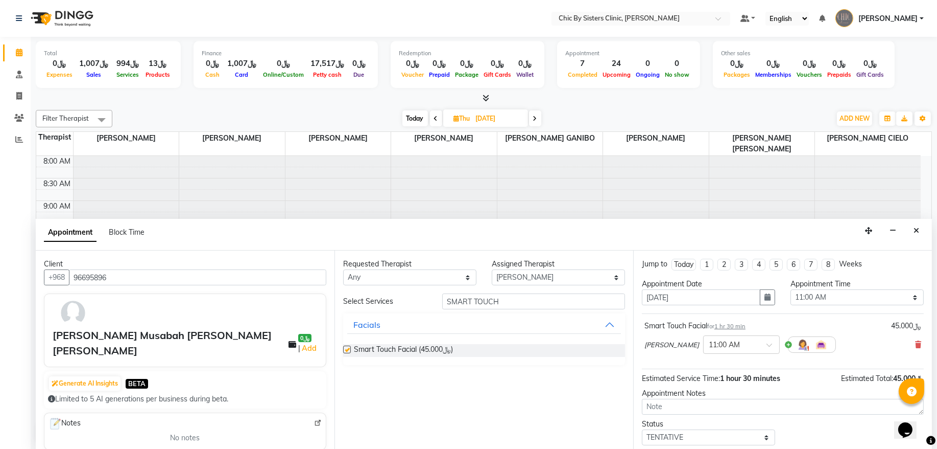
checkbox input "false"
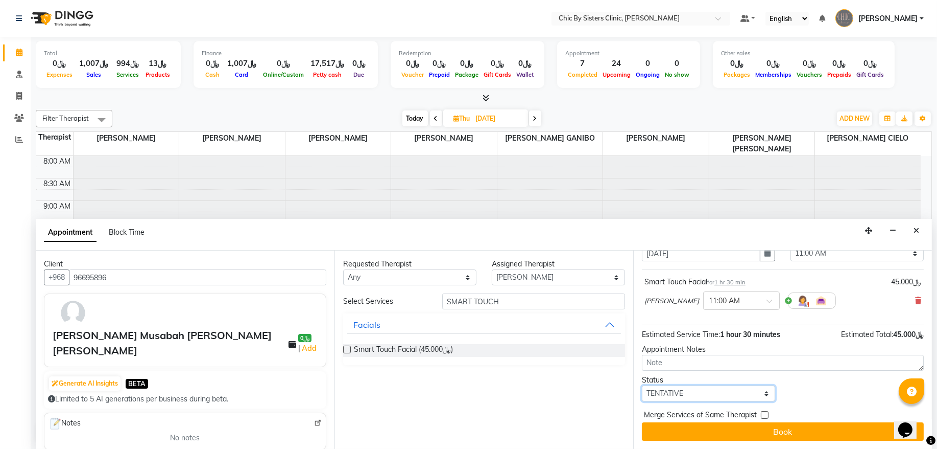
click at [748, 397] on select "Select TENTATIVE CONFIRM UPCOMING" at bounding box center [708, 393] width 133 height 16
select select "confirm booking"
click at [642, 385] on select "Select TENTATIVE CONFIRM UPCOMING" at bounding box center [708, 393] width 133 height 16
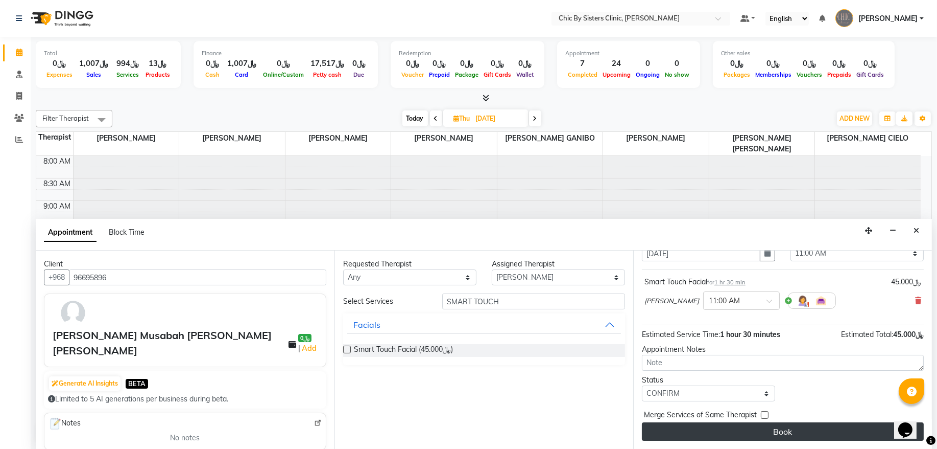
click at [794, 433] on button "Book" at bounding box center [783, 431] width 282 height 18
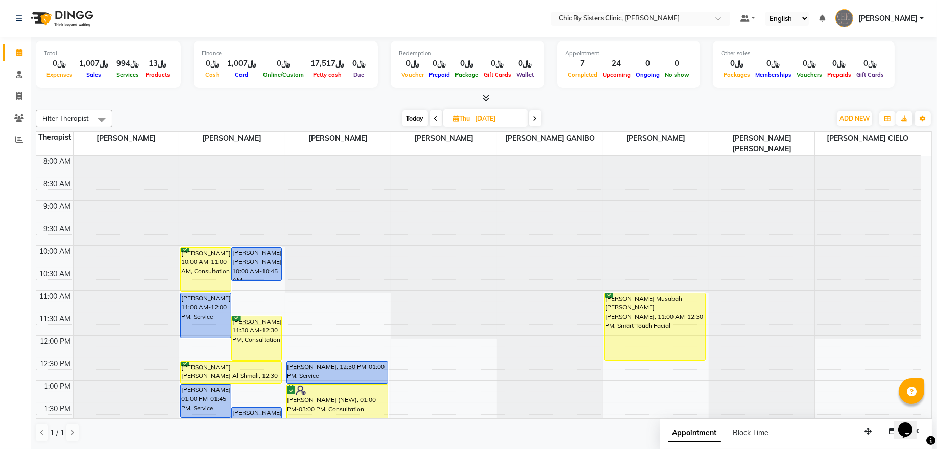
click at [411, 118] on span "Today" at bounding box center [416, 118] width 26 height 16
type input "[DATE]"
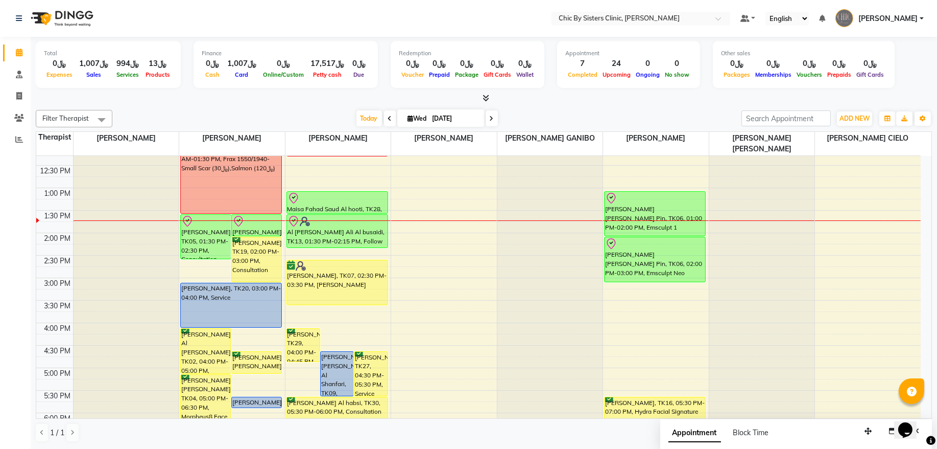
scroll to position [160, 0]
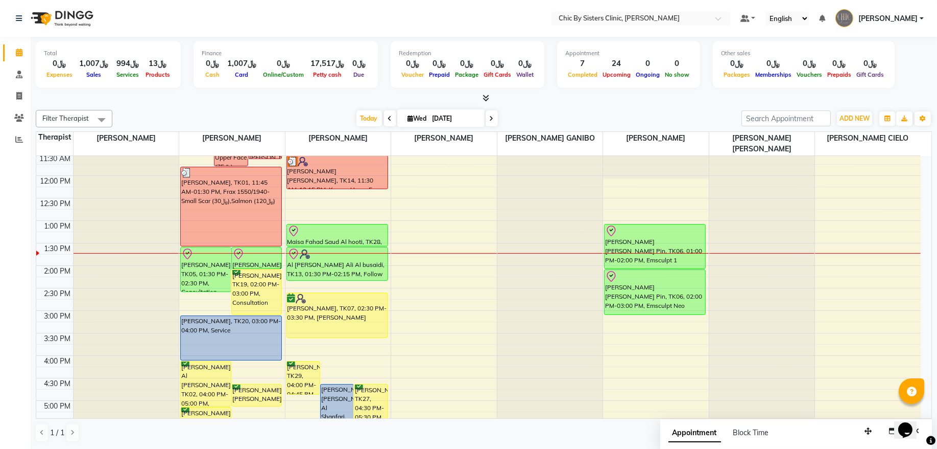
click at [455, 113] on input "[DATE]" at bounding box center [455, 118] width 51 height 15
select select "9"
select select "2025"
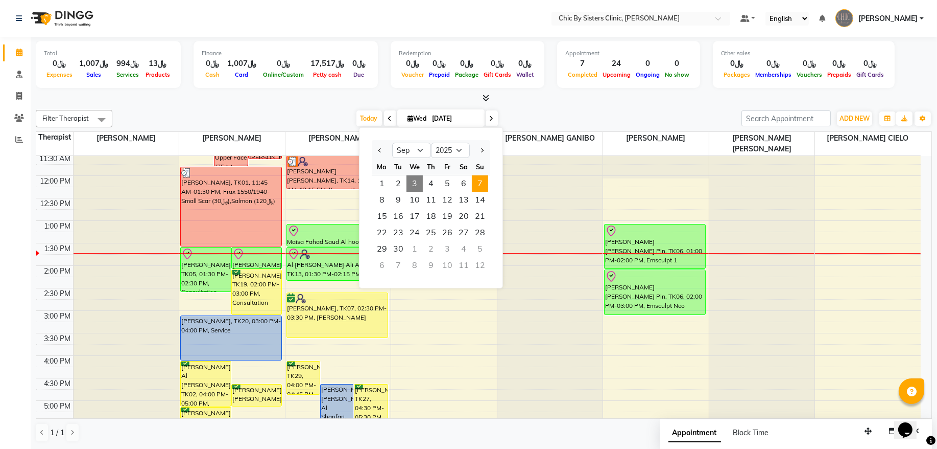
click at [474, 185] on span "7" at bounding box center [480, 183] width 16 height 16
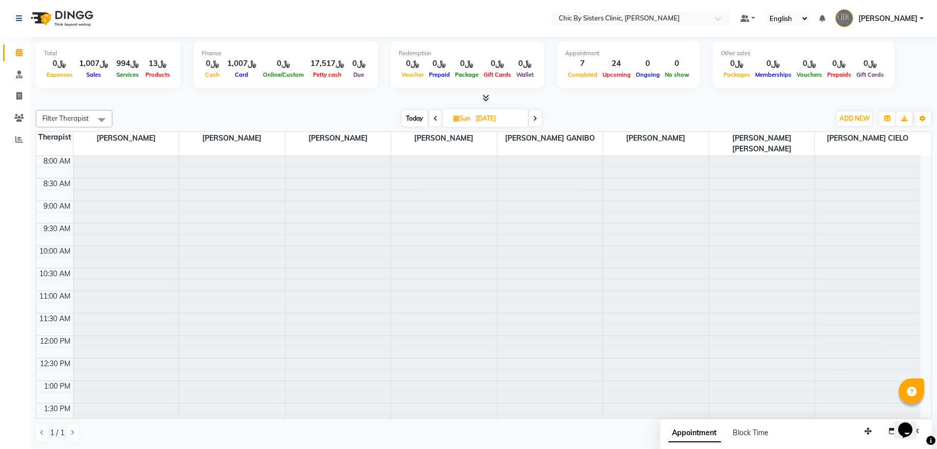
click at [536, 116] on icon at bounding box center [535, 118] width 4 height 6
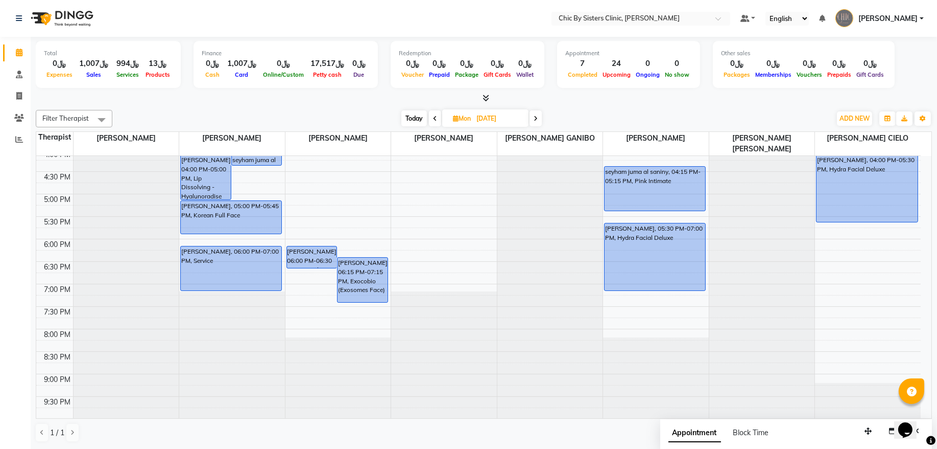
scroll to position [367, 0]
click at [535, 120] on icon at bounding box center [536, 118] width 4 height 6
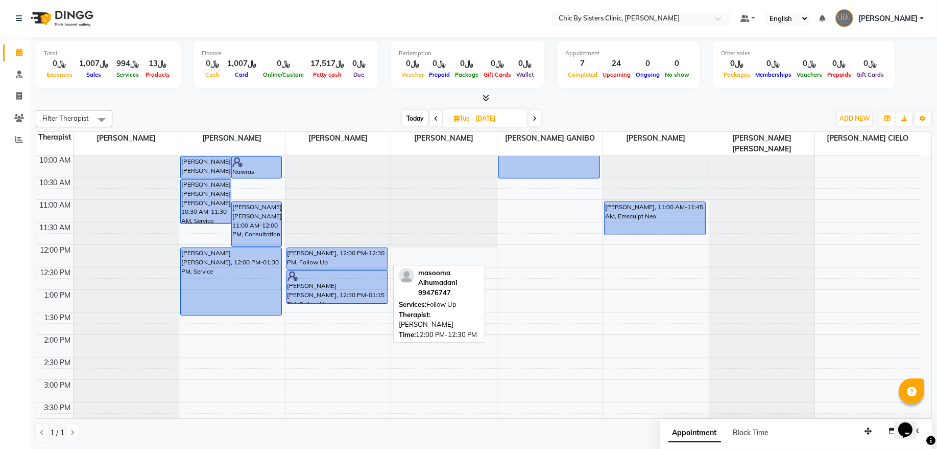
scroll to position [160, 0]
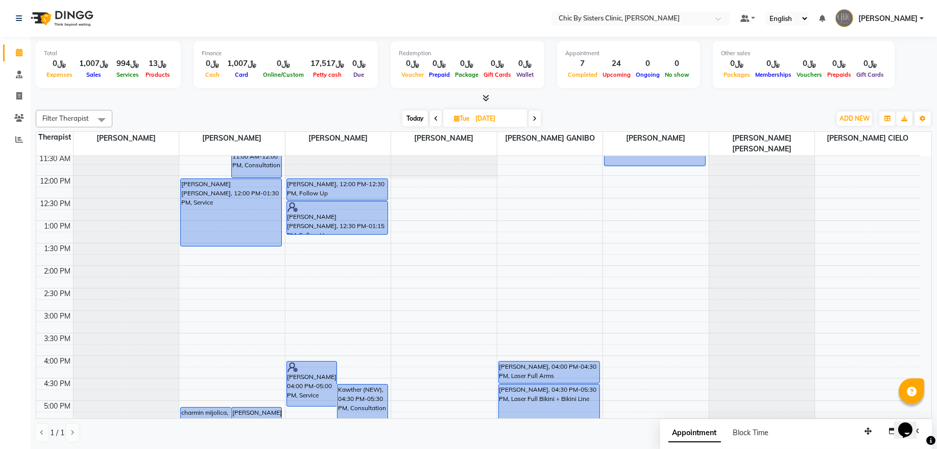
click at [426, 126] on div "Filter Therapist Select All [PERSON_NAME] [PERSON_NAME] [PERSON_NAME] [PERSON_N…" at bounding box center [484, 118] width 897 height 17
click at [439, 121] on span at bounding box center [436, 118] width 12 height 16
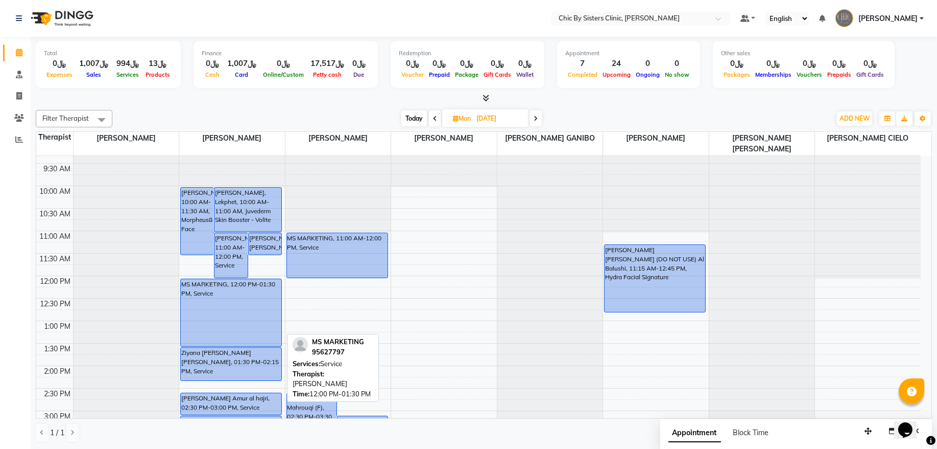
scroll to position [91, 0]
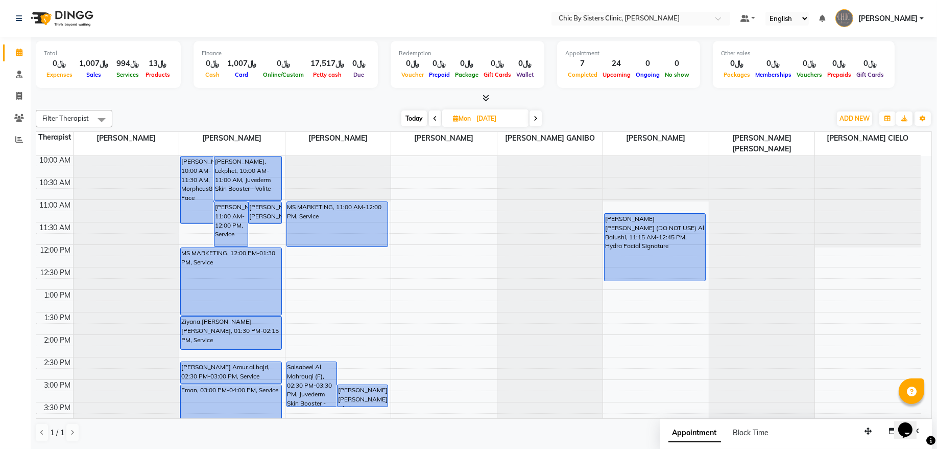
click at [535, 117] on icon at bounding box center [536, 118] width 4 height 6
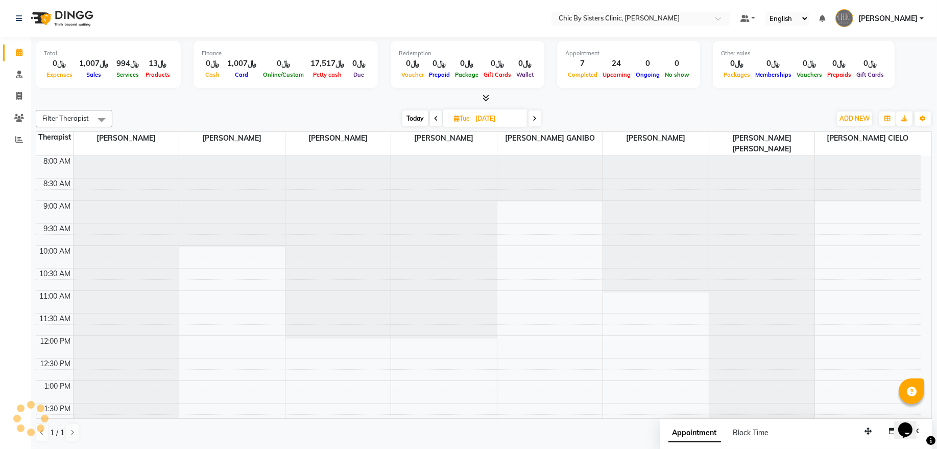
scroll to position [229, 0]
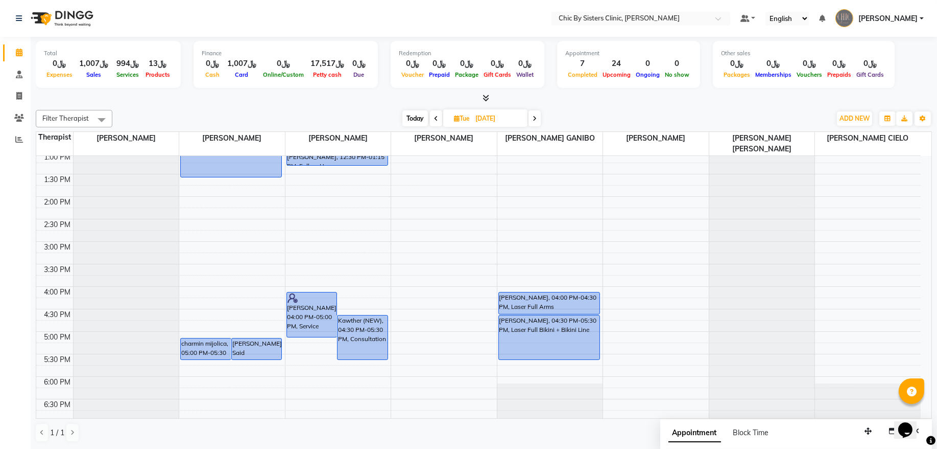
click at [419, 121] on span "Today" at bounding box center [416, 118] width 26 height 16
type input "[DATE]"
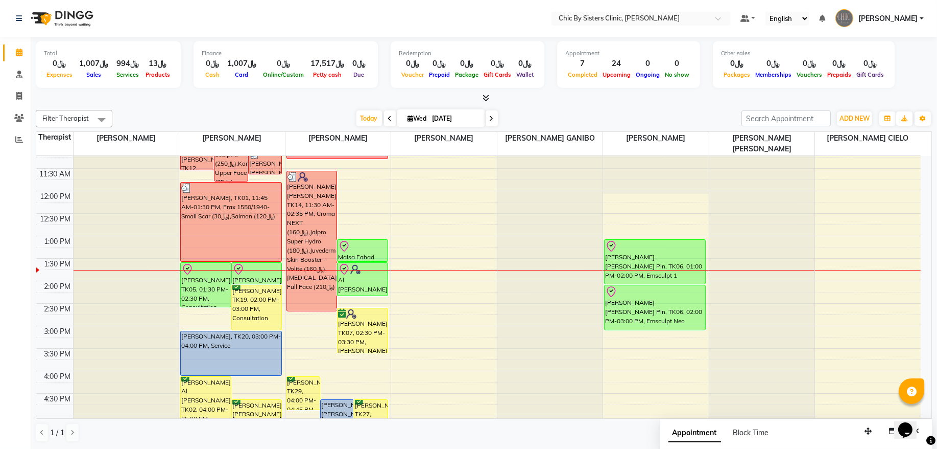
scroll to position [160, 0]
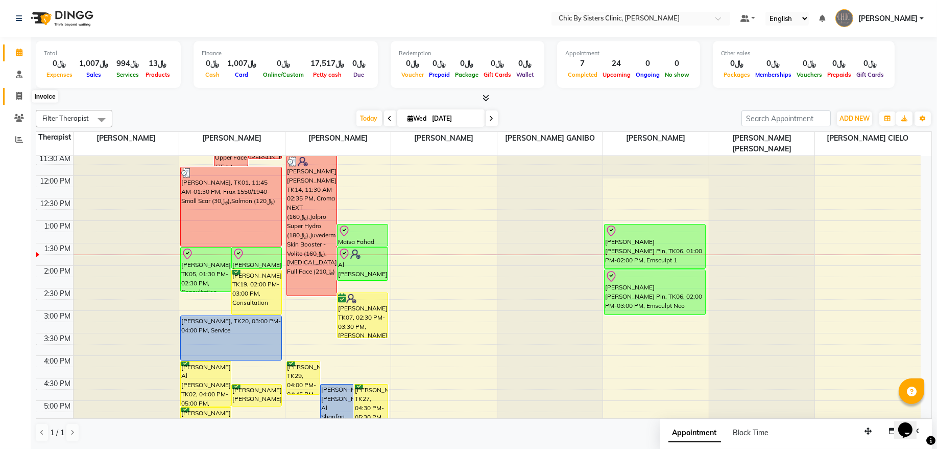
click at [18, 100] on span at bounding box center [19, 96] width 18 height 12
select select "service"
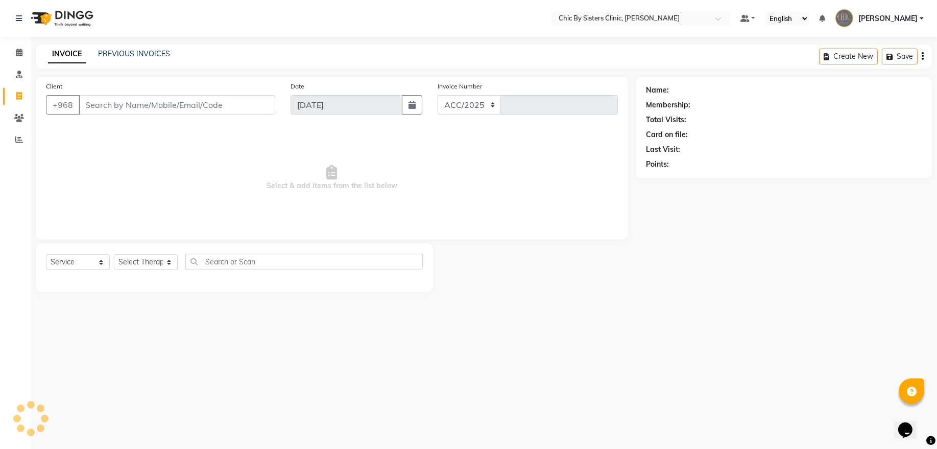
select select "6348"
type input "2052"
click at [110, 111] on input "Client" at bounding box center [177, 104] width 197 height 19
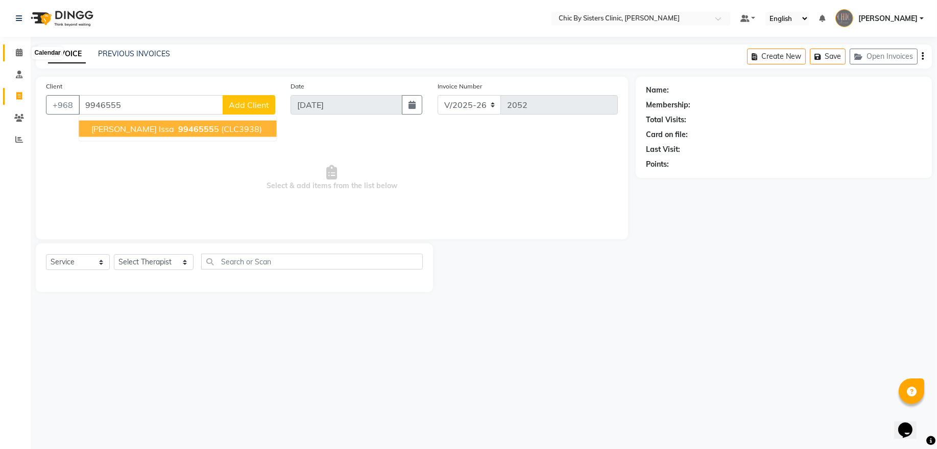
type input "9946555"
click at [19, 54] on icon at bounding box center [19, 53] width 7 height 8
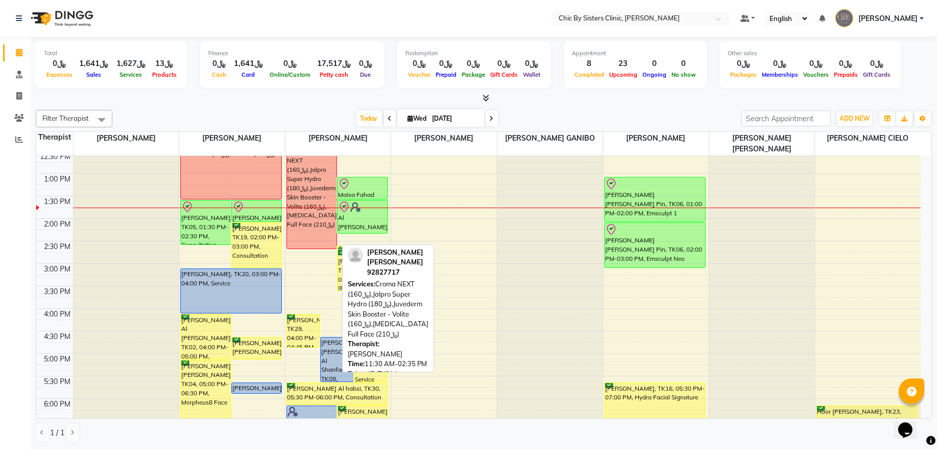
scroll to position [138, 0]
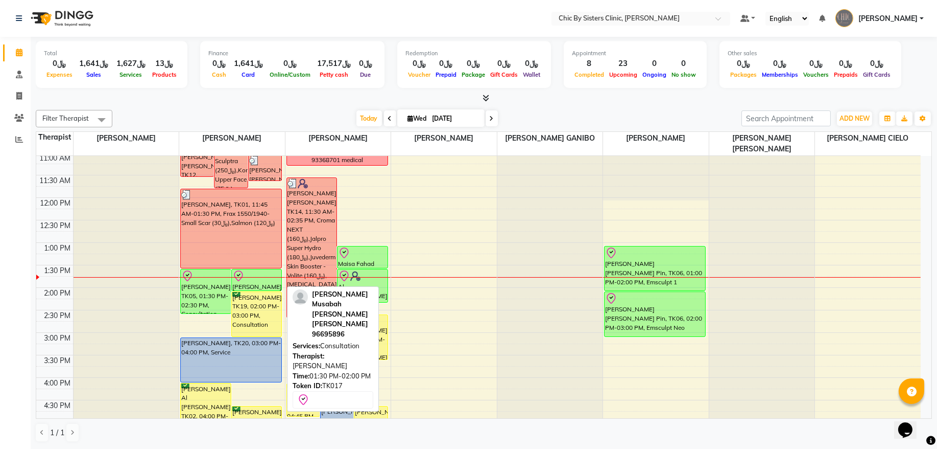
click at [267, 276] on div at bounding box center [256, 276] width 49 height 12
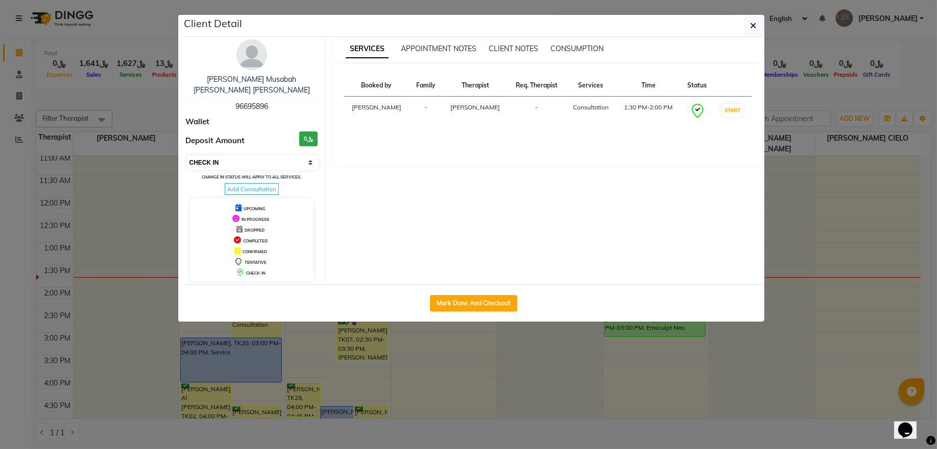
click at [271, 162] on select "Select IN SERVICE CONFIRMED TENTATIVE CHECK IN MARK DONE DROPPED UPCOMING" at bounding box center [253, 162] width 132 height 14
select select "3"
click at [187, 156] on select "Select IN SERVICE CONFIRMED TENTATIVE CHECK IN MARK DONE DROPPED UPCOMING" at bounding box center [253, 162] width 132 height 14
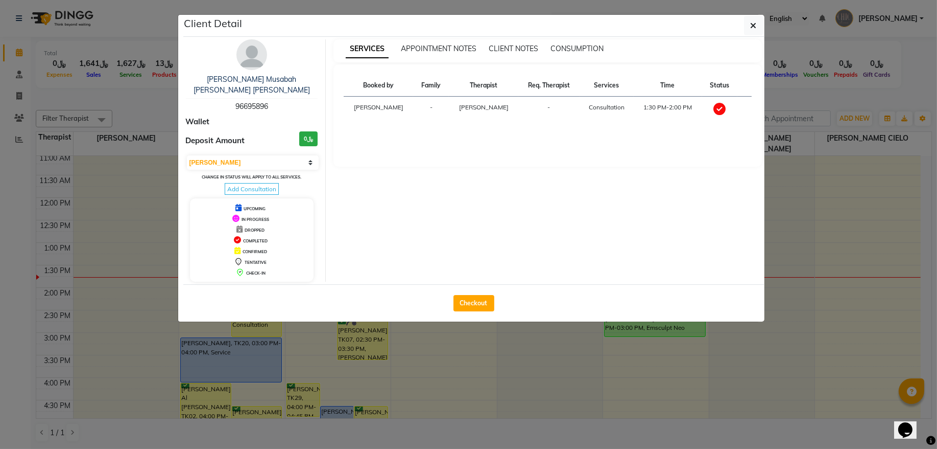
click at [741, 28] on div "Client Detail" at bounding box center [473, 26] width 581 height 22
click at [751, 34] on button "button" at bounding box center [753, 25] width 19 height 19
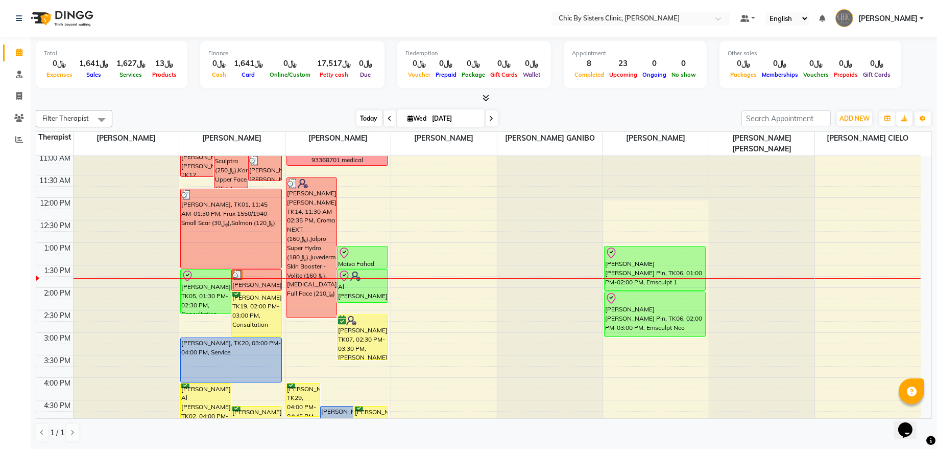
click at [357, 113] on span "Today" at bounding box center [370, 118] width 26 height 16
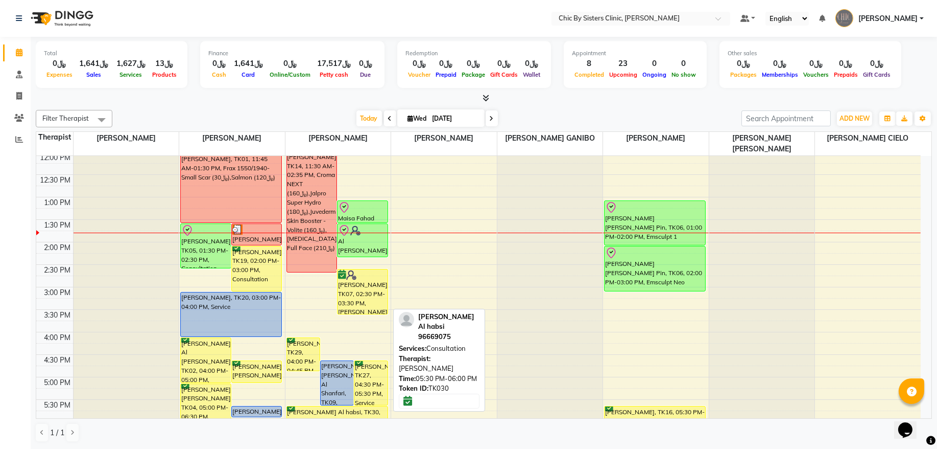
scroll to position [160, 0]
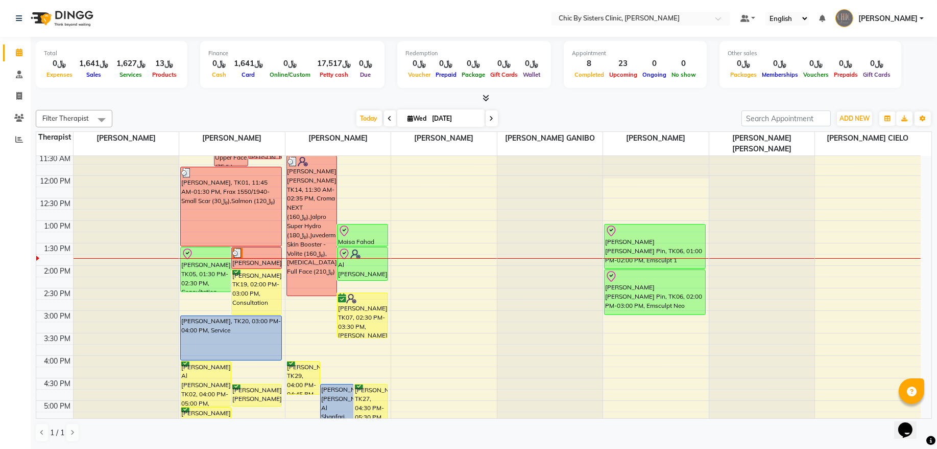
click at [895, 22] on span "[PERSON_NAME]" at bounding box center [888, 18] width 59 height 11
click at [893, 69] on link "Sign out" at bounding box center [871, 73] width 93 height 16
